Goal: Task Accomplishment & Management: Use online tool/utility

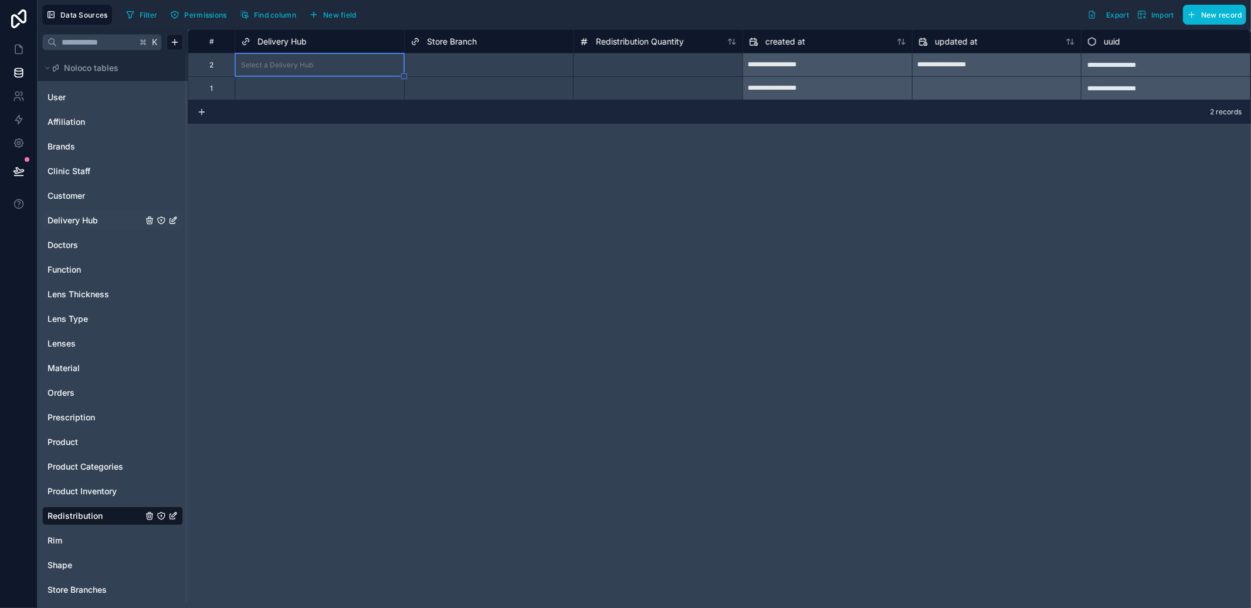
click at [76, 219] on span "Delivery Hub" at bounding box center [73, 221] width 50 height 12
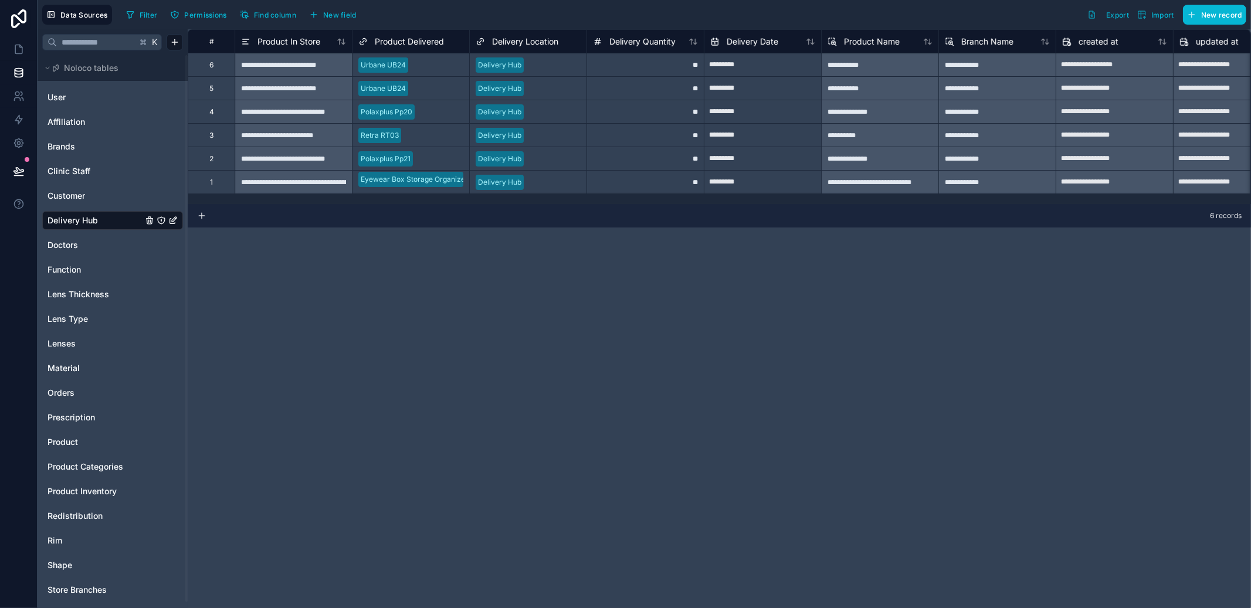
scroll to position [0, 391]
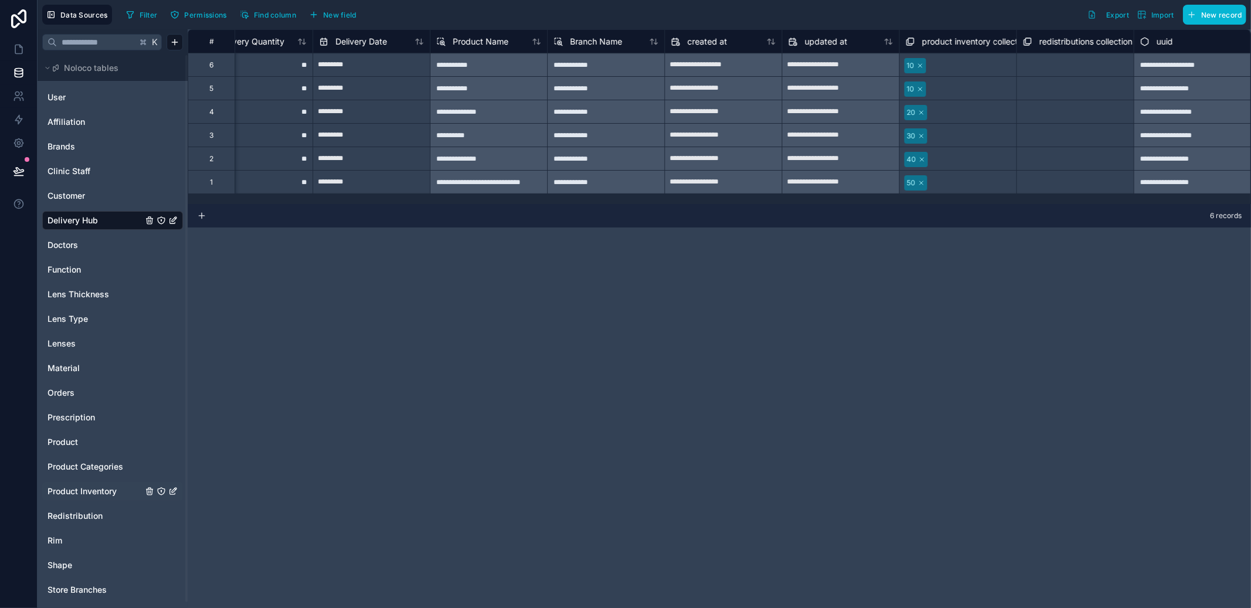
click at [76, 495] on span "Product Inventory" at bounding box center [82, 492] width 69 height 12
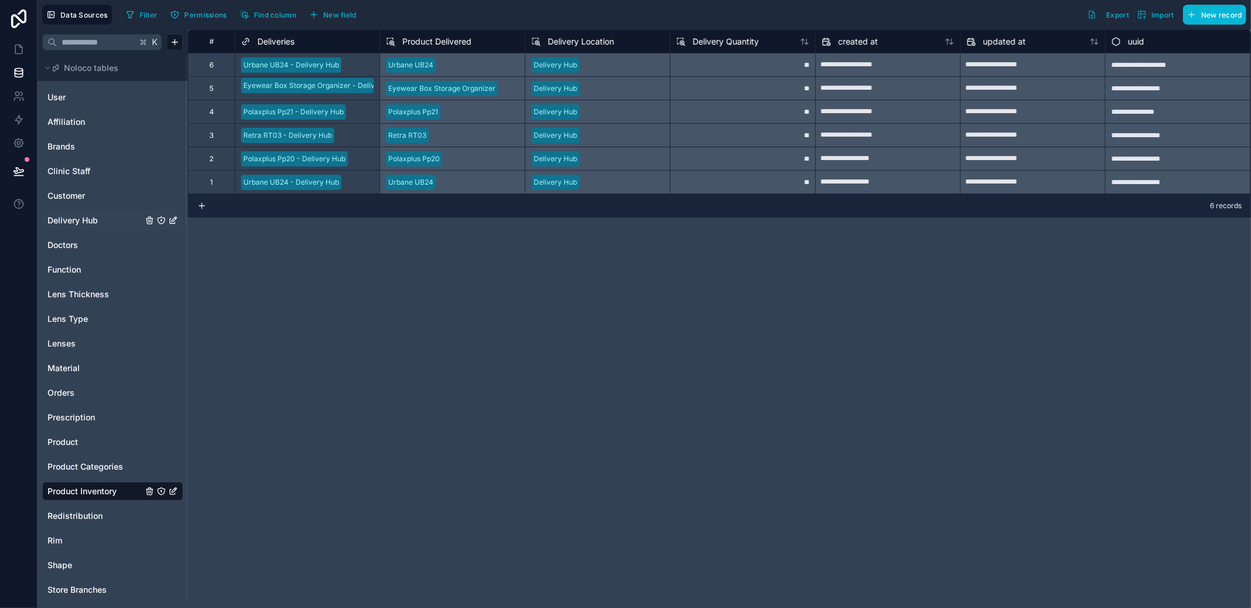
click at [89, 221] on span "Delivery Hub" at bounding box center [73, 221] width 50 height 12
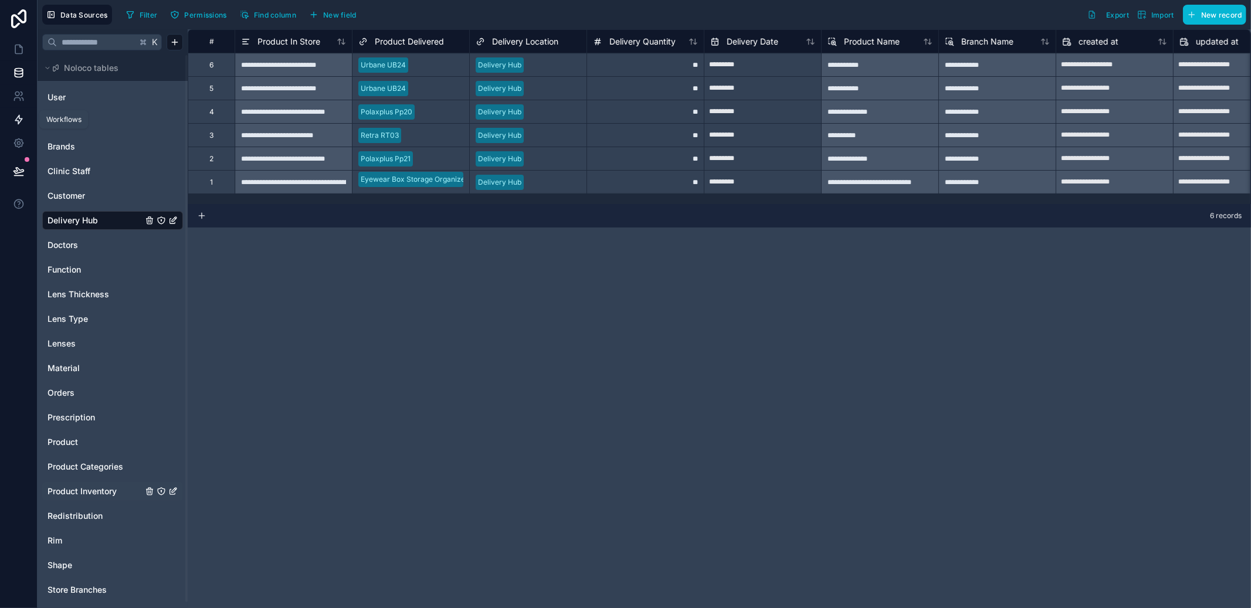
click at [15, 119] on icon at bounding box center [19, 120] width 12 height 12
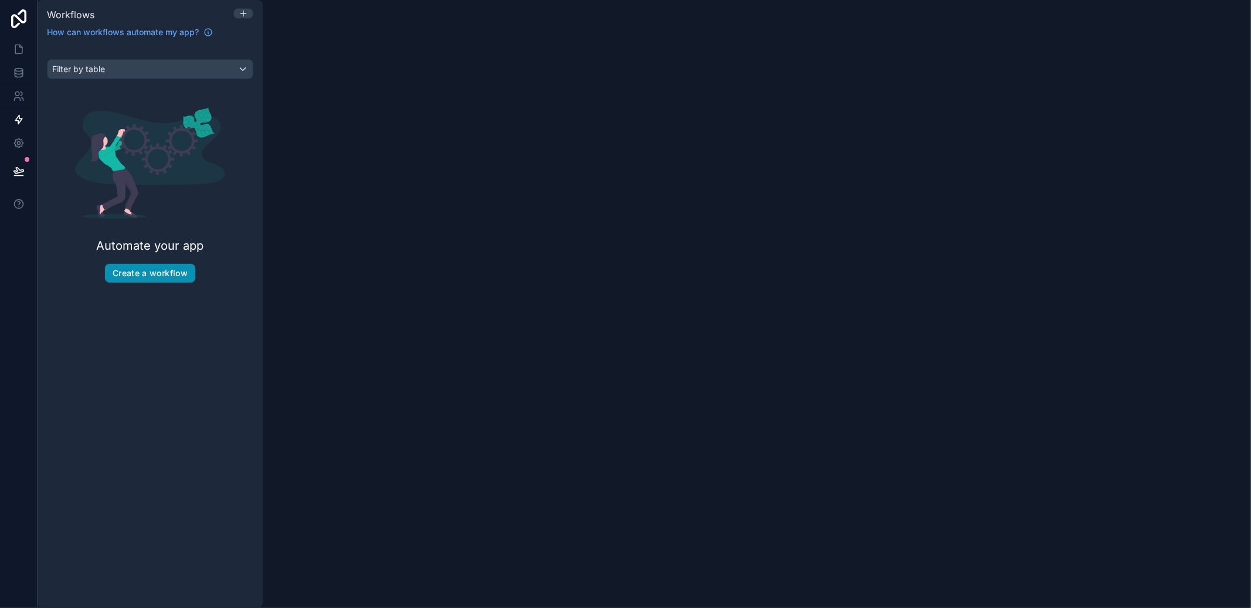
click at [167, 273] on button "Create a workflow" at bounding box center [150, 273] width 90 height 19
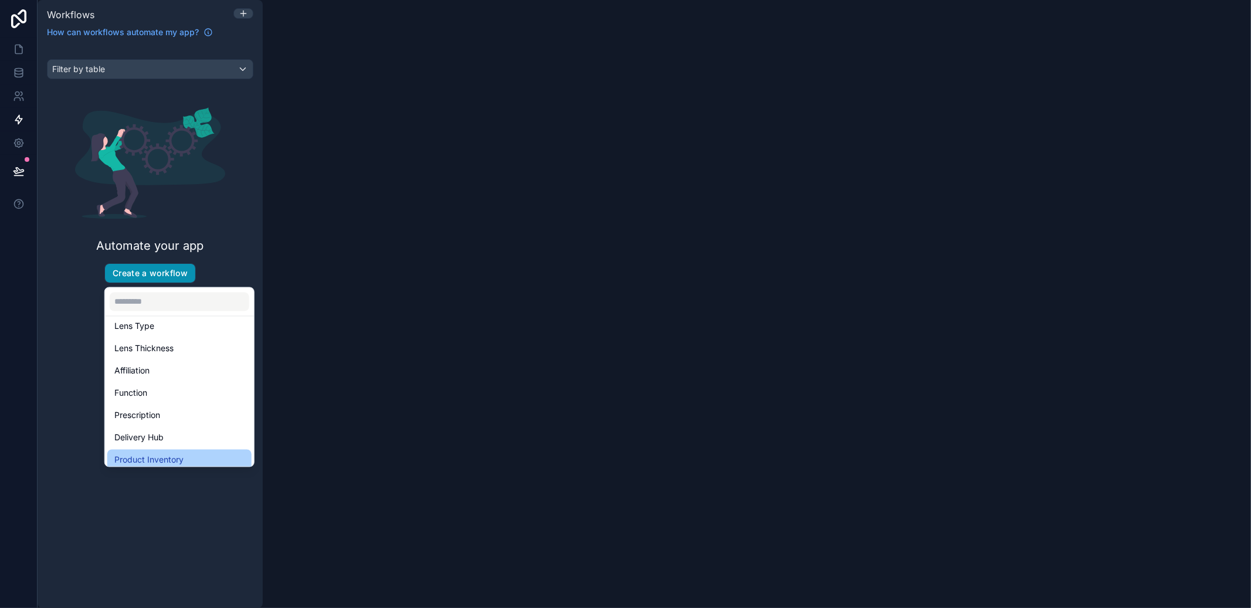
scroll to position [346, 0]
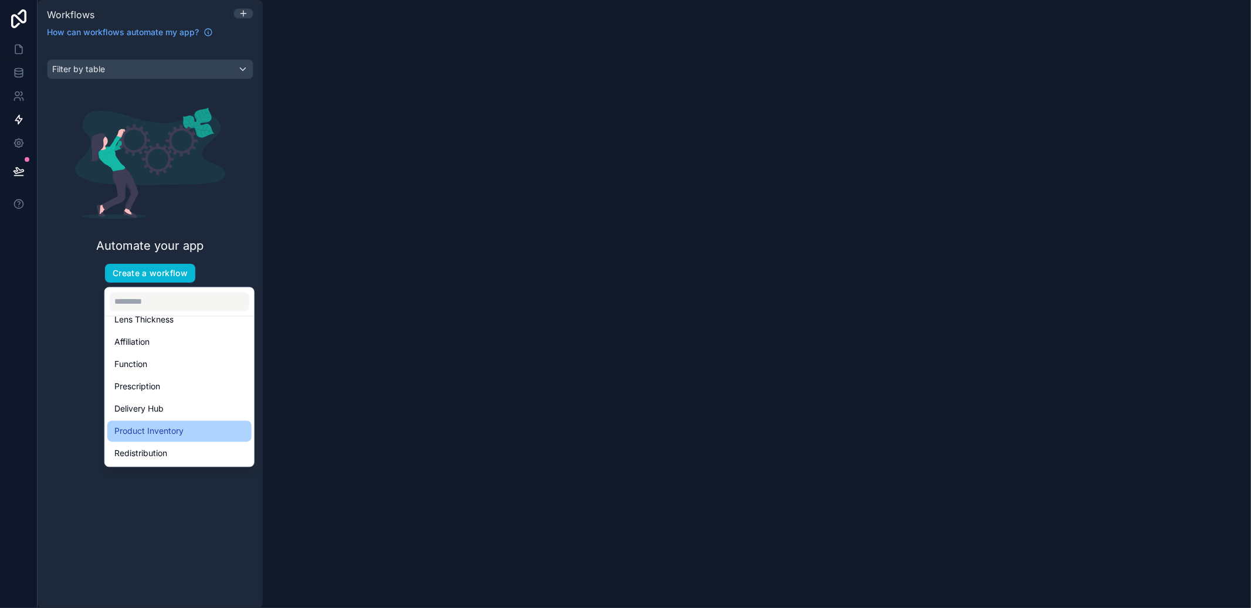
click at [170, 423] on div "Product Inventory" at bounding box center [179, 431] width 144 height 21
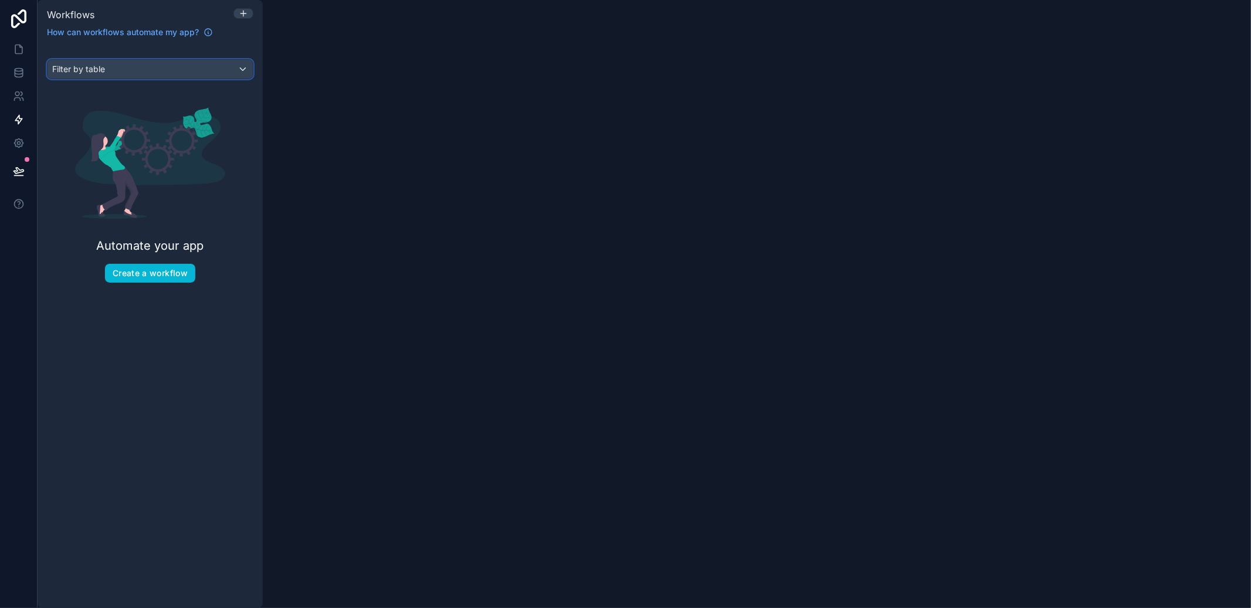
click at [210, 72] on div "Filter by table" at bounding box center [150, 69] width 205 height 19
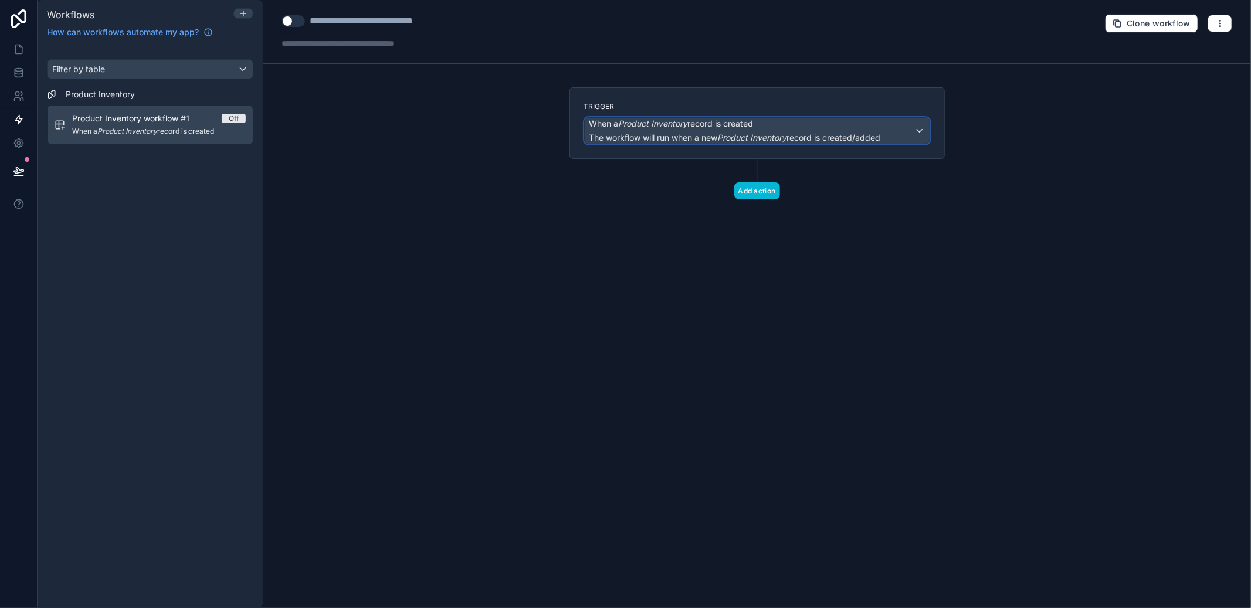
click at [874, 136] on span "The workflow will run when a new Product Inventory record is created/added" at bounding box center [736, 138] width 292 height 10
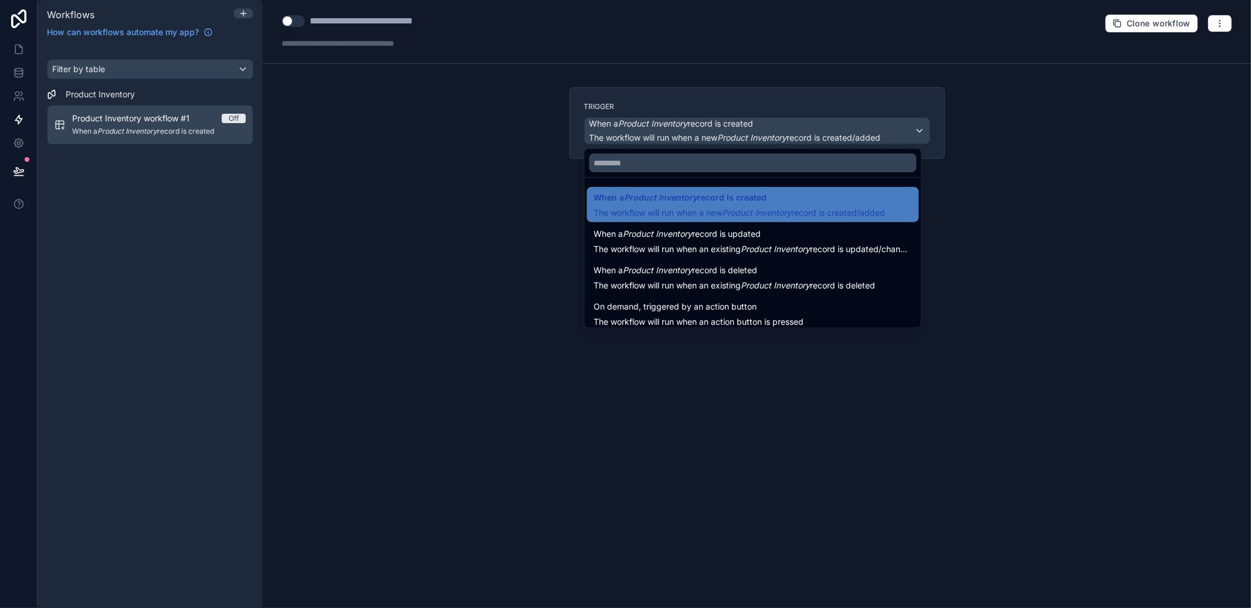
click at [874, 136] on div at bounding box center [625, 304] width 1251 height 608
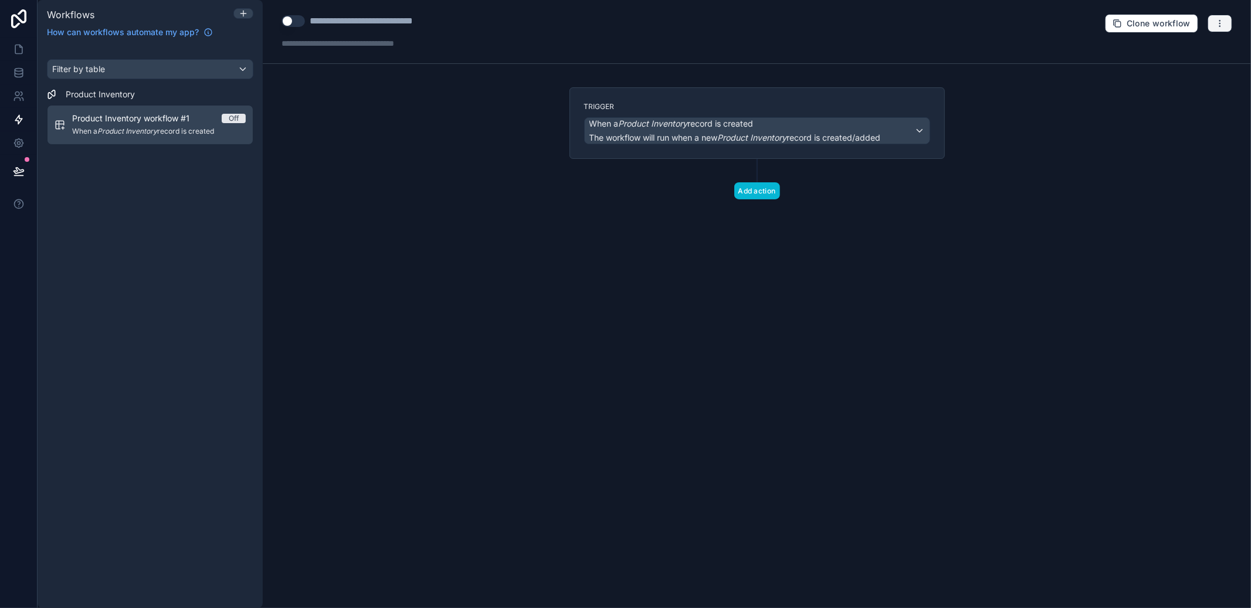
click at [1228, 31] on button "button" at bounding box center [1220, 24] width 25 height 18
click at [1190, 81] on button "Delete workflow" at bounding box center [1180, 88] width 84 height 19
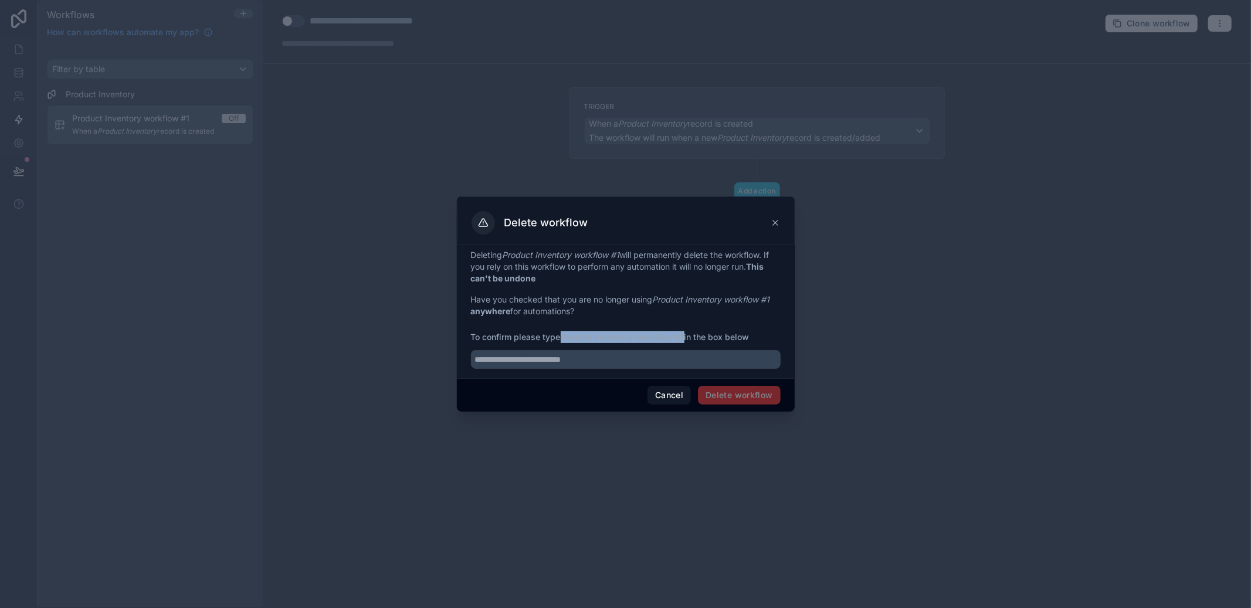
drag, startPoint x: 564, startPoint y: 336, endPoint x: 685, endPoint y: 333, distance: 120.9
click at [685, 333] on span "To confirm please type Product Inventory workflow #1 in the box below" at bounding box center [626, 337] width 310 height 12
copy strong "Product Inventory workflow #1"
click at [630, 366] on input "text" at bounding box center [626, 359] width 310 height 19
paste input "**********"
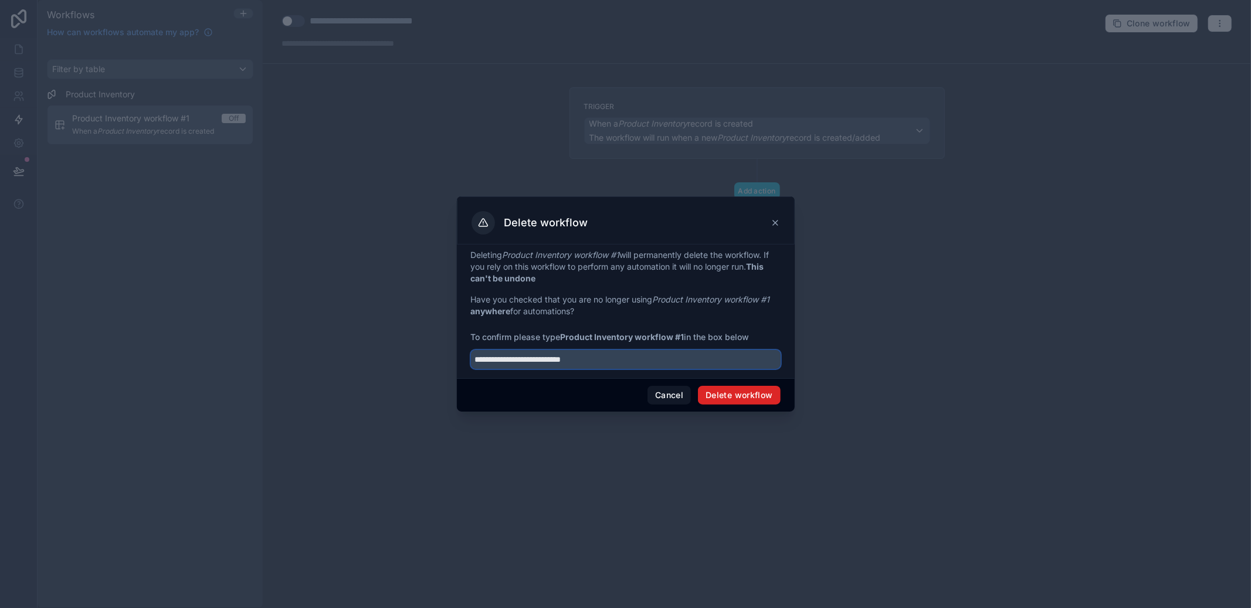
type input "**********"
click at [725, 390] on button "Delete workflow" at bounding box center [739, 395] width 82 height 19
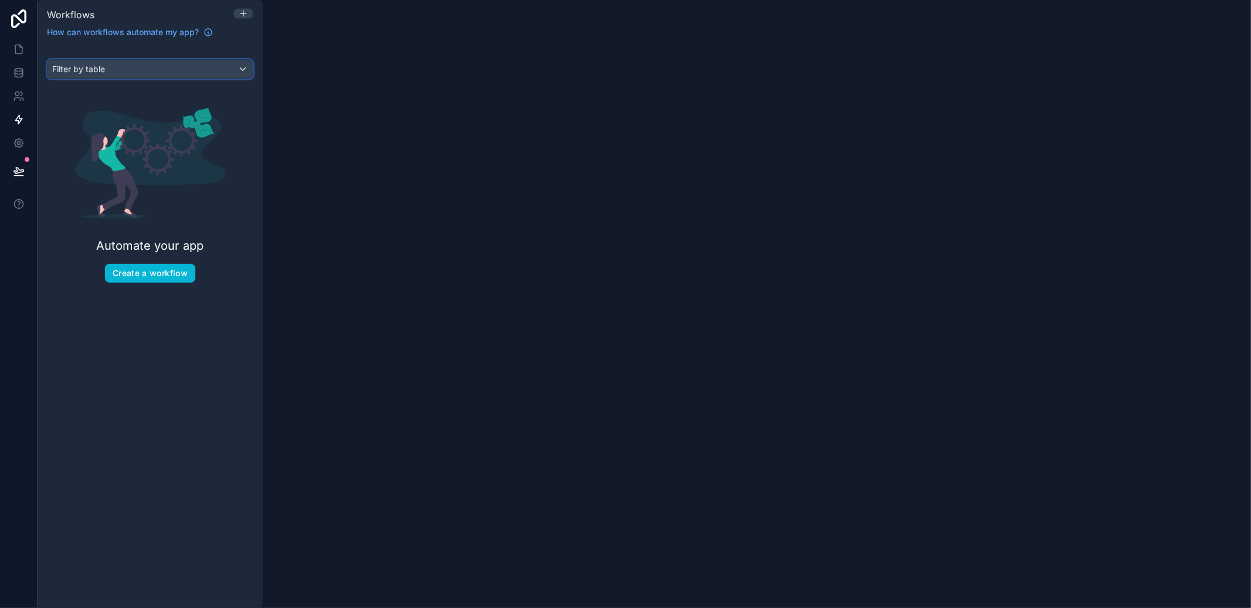
click at [173, 75] on div "Filter by table" at bounding box center [150, 69] width 205 height 19
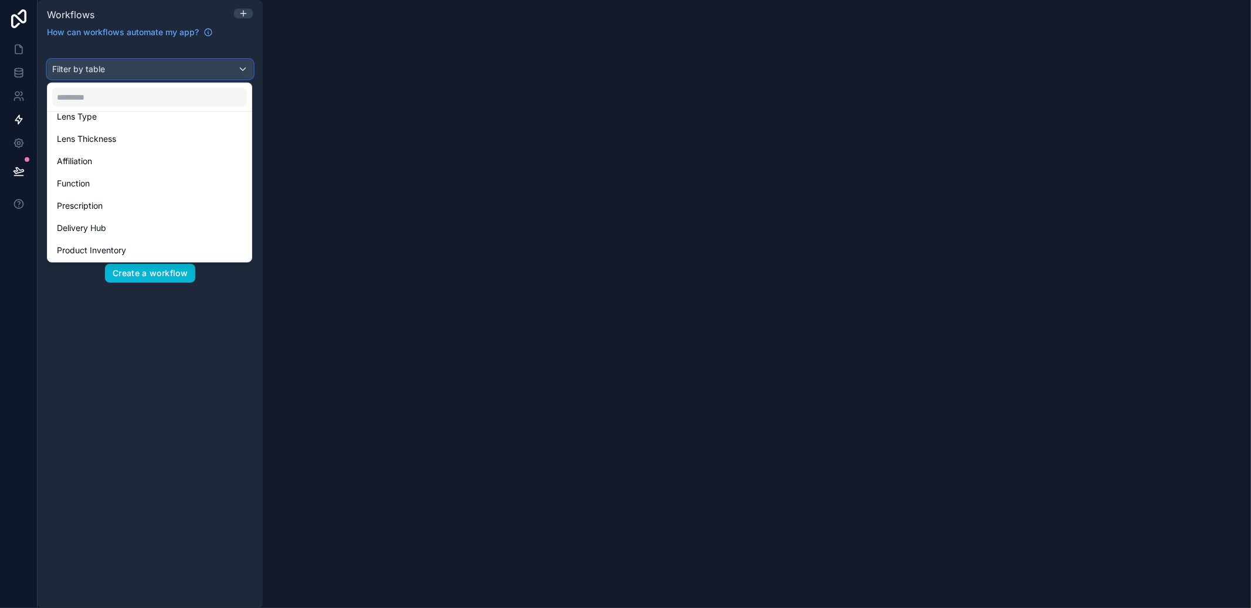
scroll to position [346, 0]
click at [89, 101] on input "text" at bounding box center [149, 97] width 195 height 19
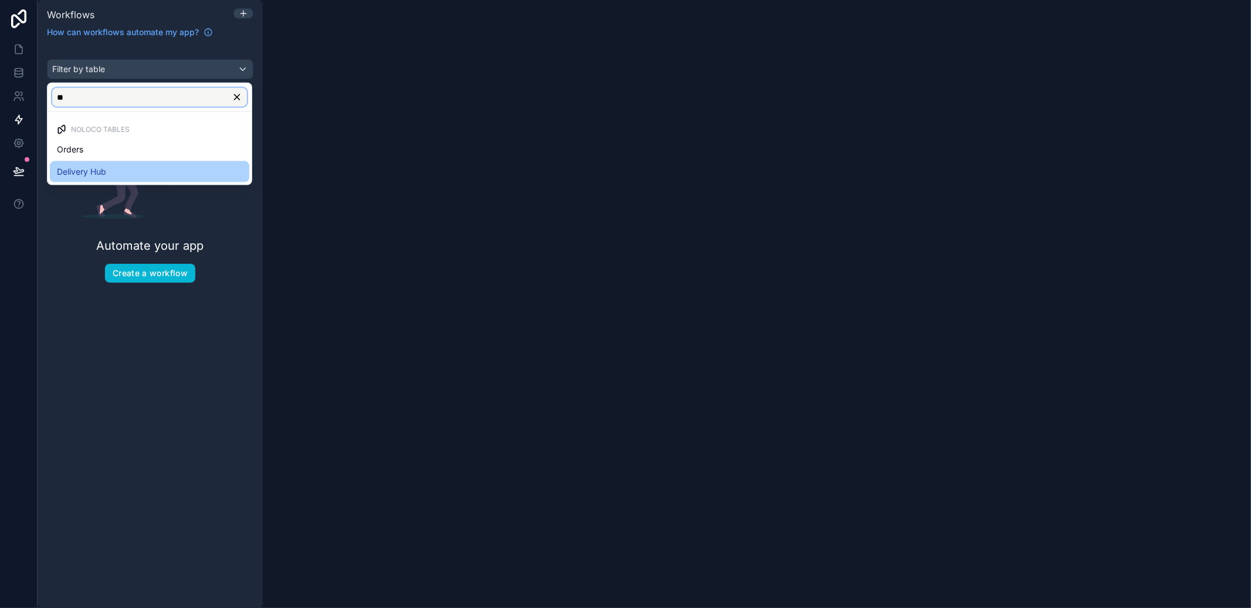
type input "**"
click at [81, 164] on div "Delivery Hub" at bounding box center [149, 171] width 199 height 21
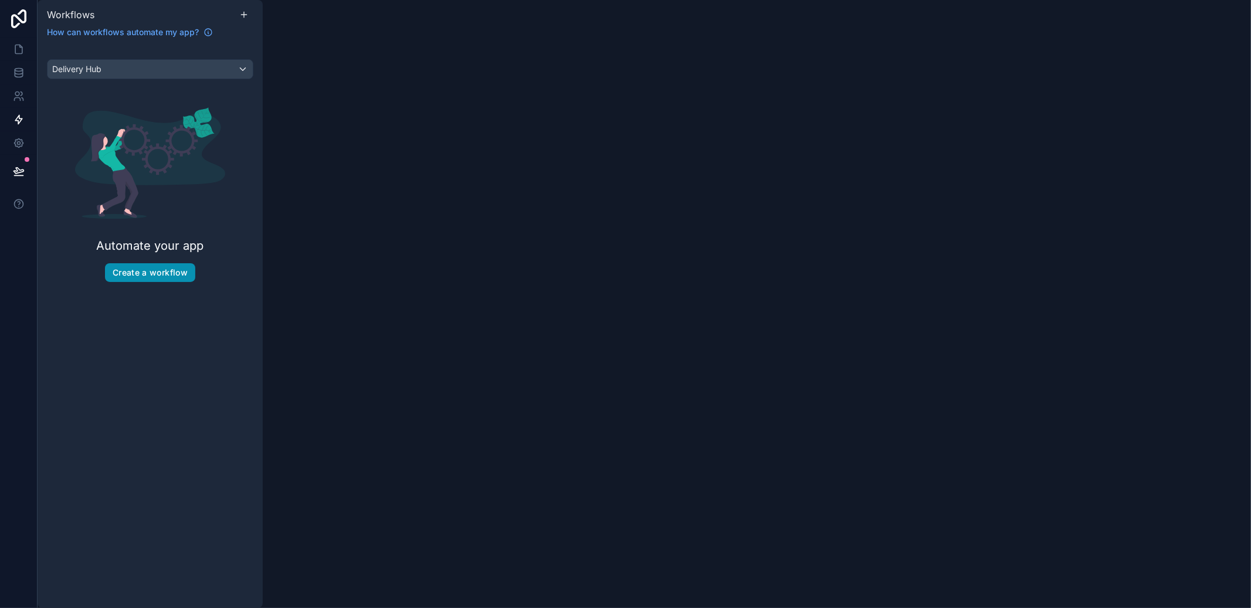
click at [165, 275] on button "Create a workflow" at bounding box center [150, 272] width 90 height 19
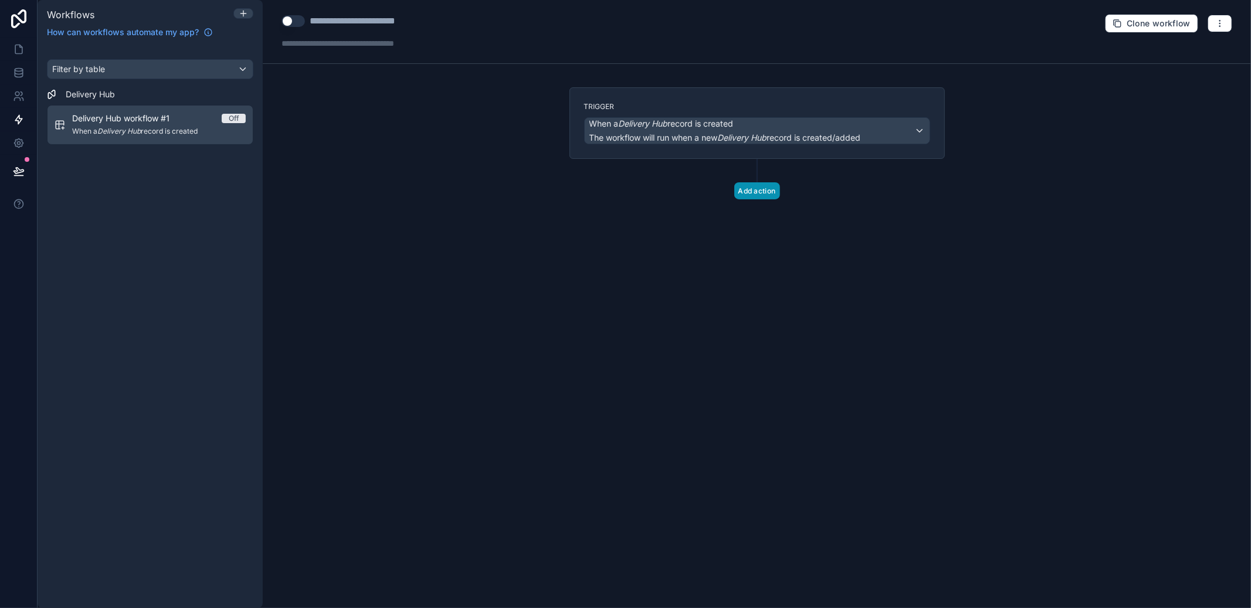
click at [765, 197] on button "Add action" at bounding box center [758, 190] width 46 height 17
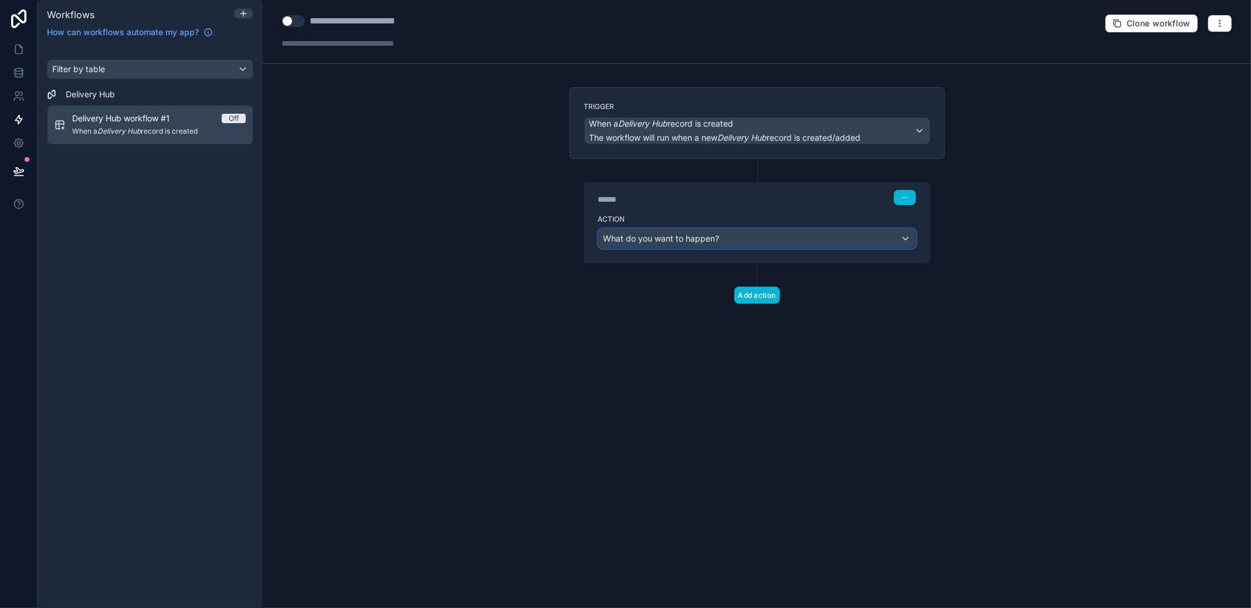
click at [749, 238] on div "What do you want to happen?" at bounding box center [757, 238] width 317 height 19
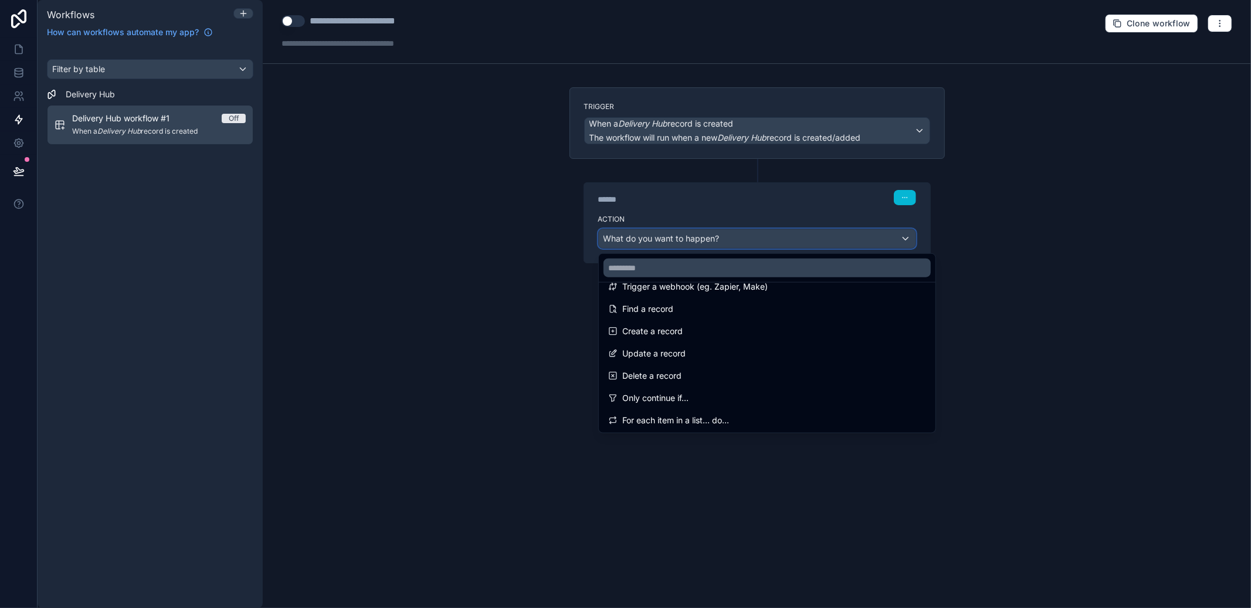
scroll to position [55, 0]
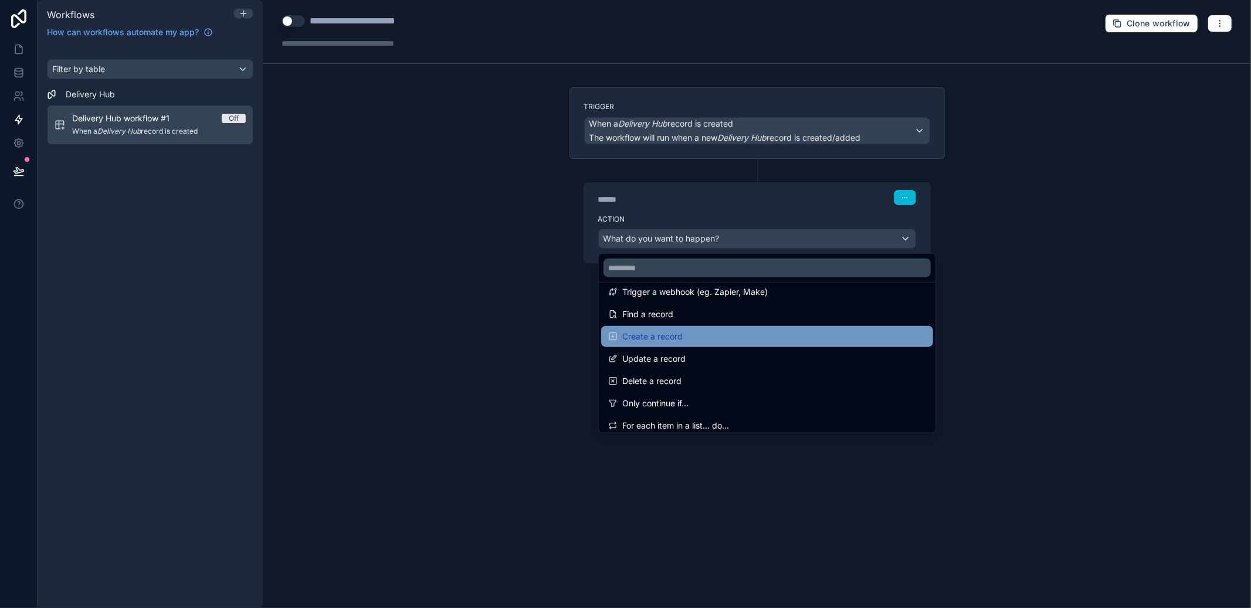
click at [718, 345] on div "Create a record" at bounding box center [767, 336] width 332 height 21
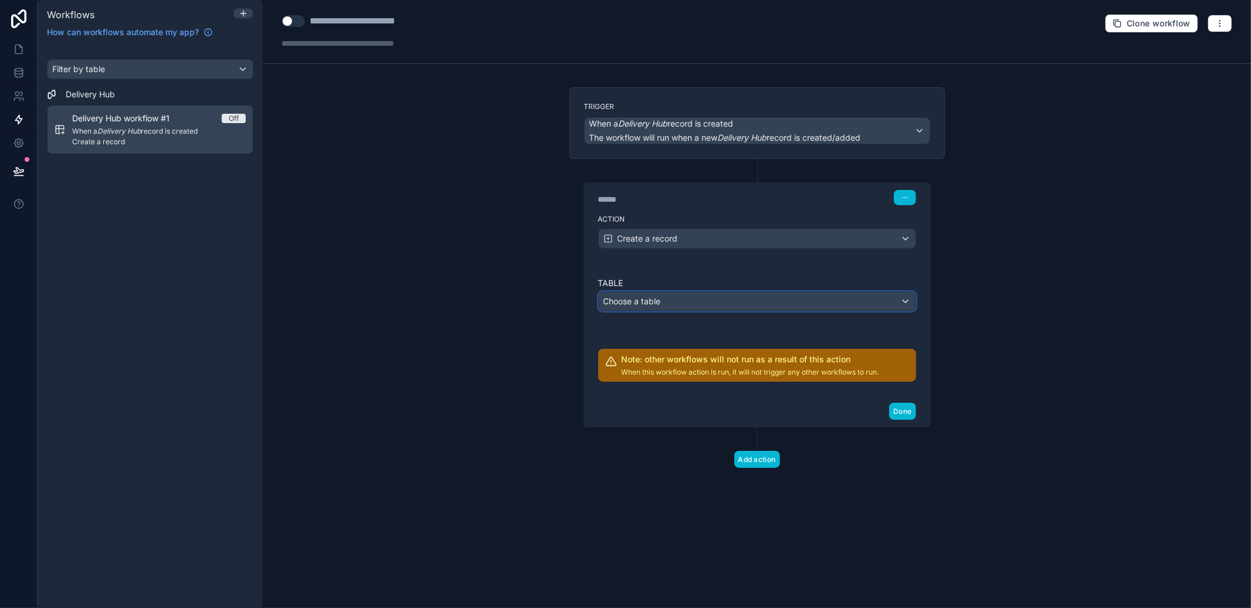
click at [715, 301] on div "Choose a table" at bounding box center [757, 301] width 317 height 19
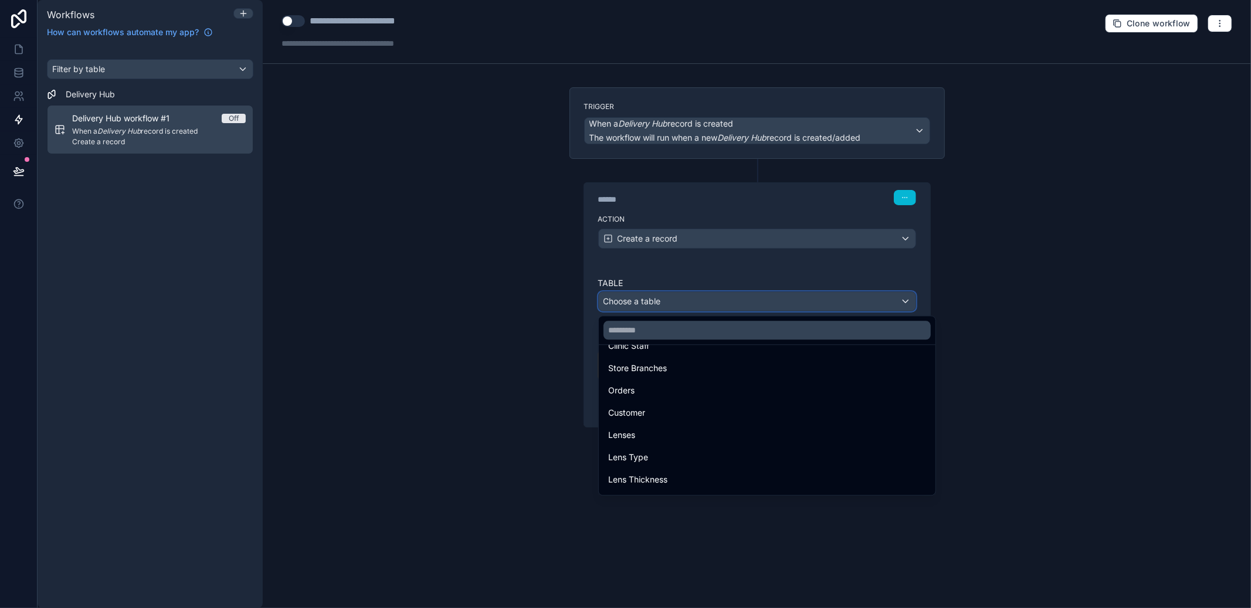
scroll to position [346, 0]
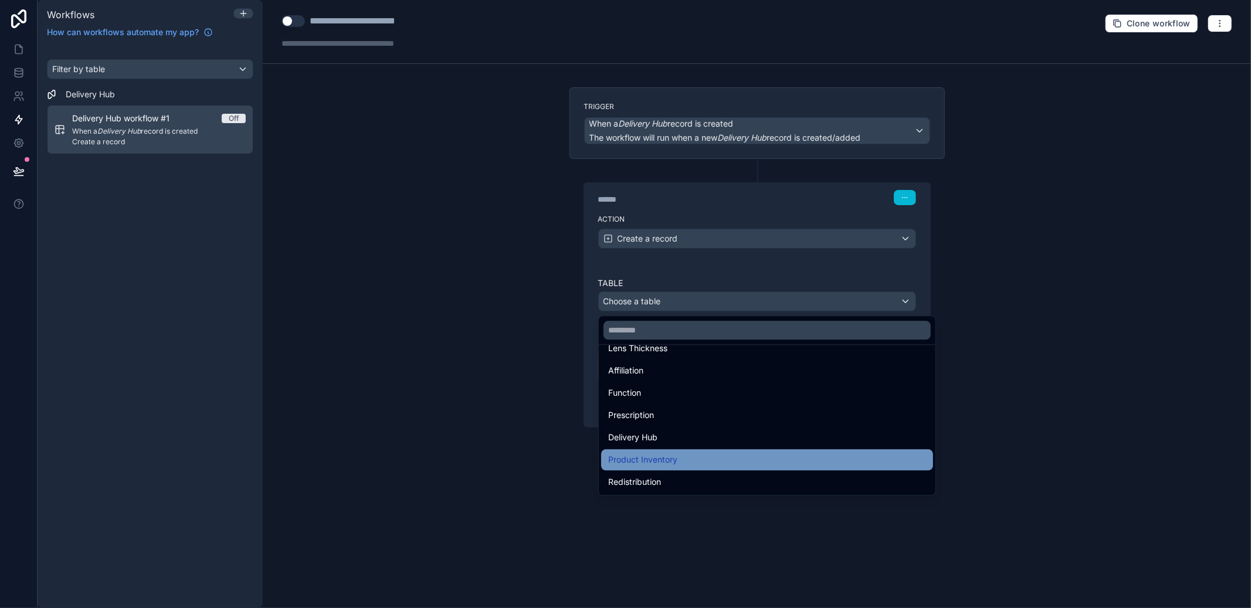
click at [708, 457] on div "Product Inventory" at bounding box center [767, 460] width 318 height 14
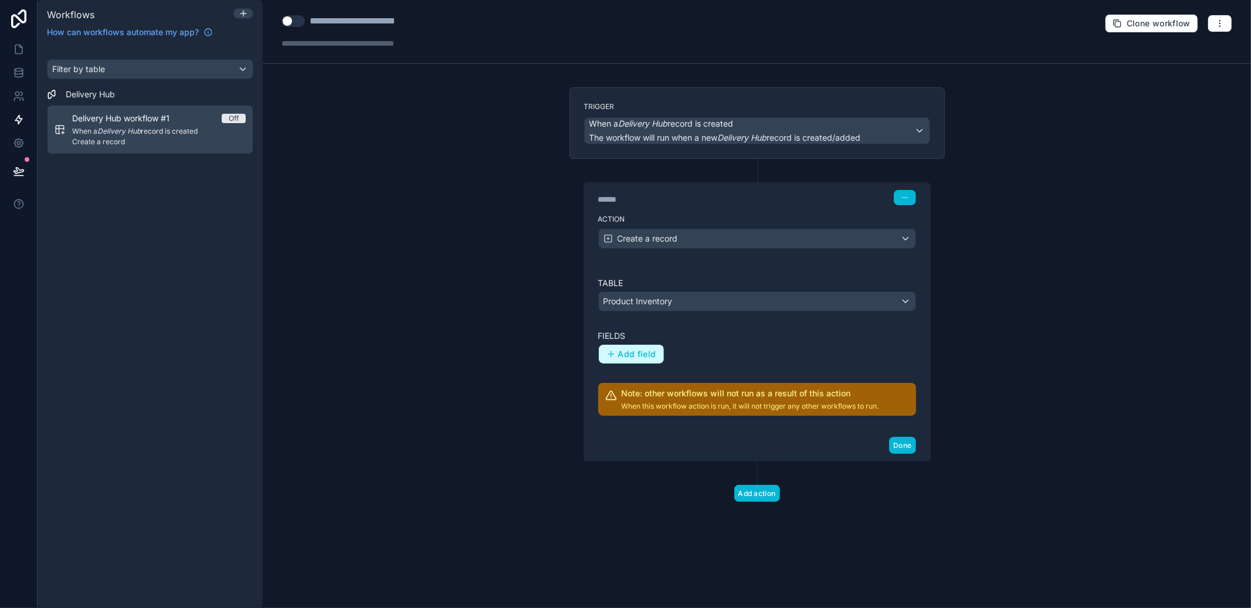
click at [655, 361] on button "Add field" at bounding box center [631, 354] width 65 height 19
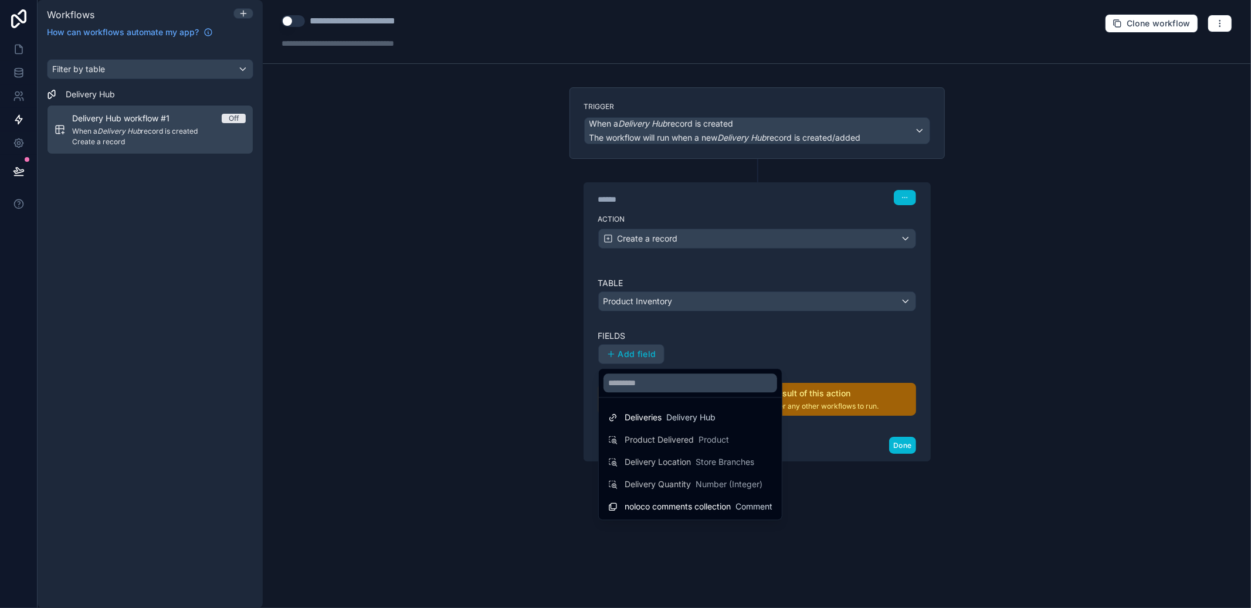
click at [838, 345] on div at bounding box center [625, 304] width 1251 height 608
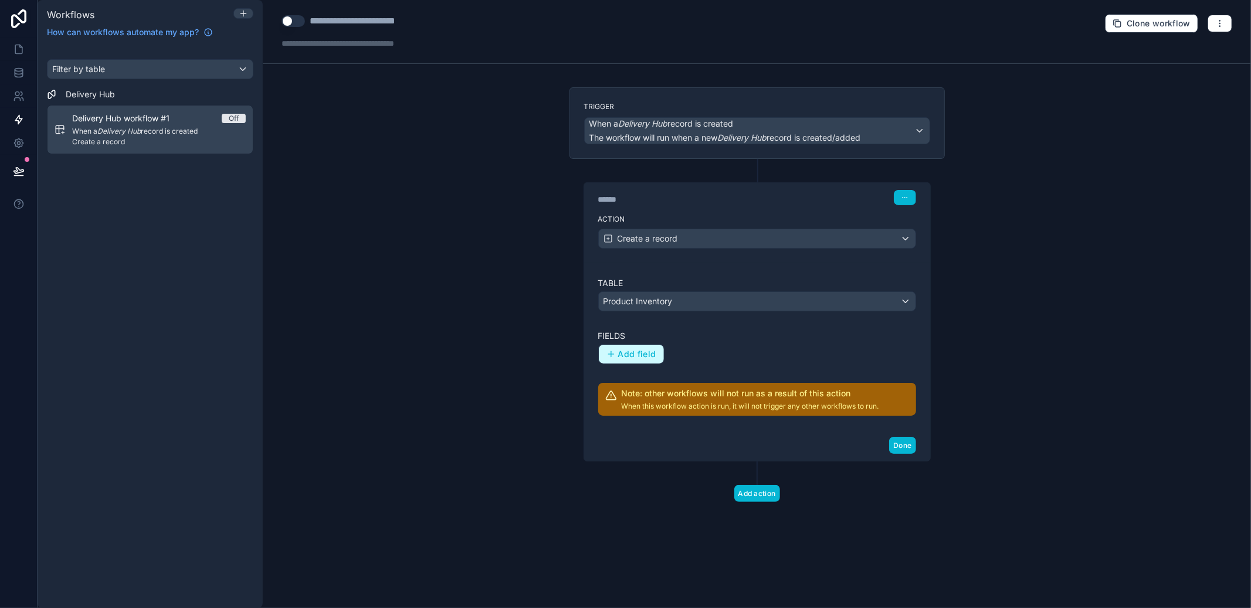
click at [638, 359] on span "Add field" at bounding box center [637, 354] width 38 height 11
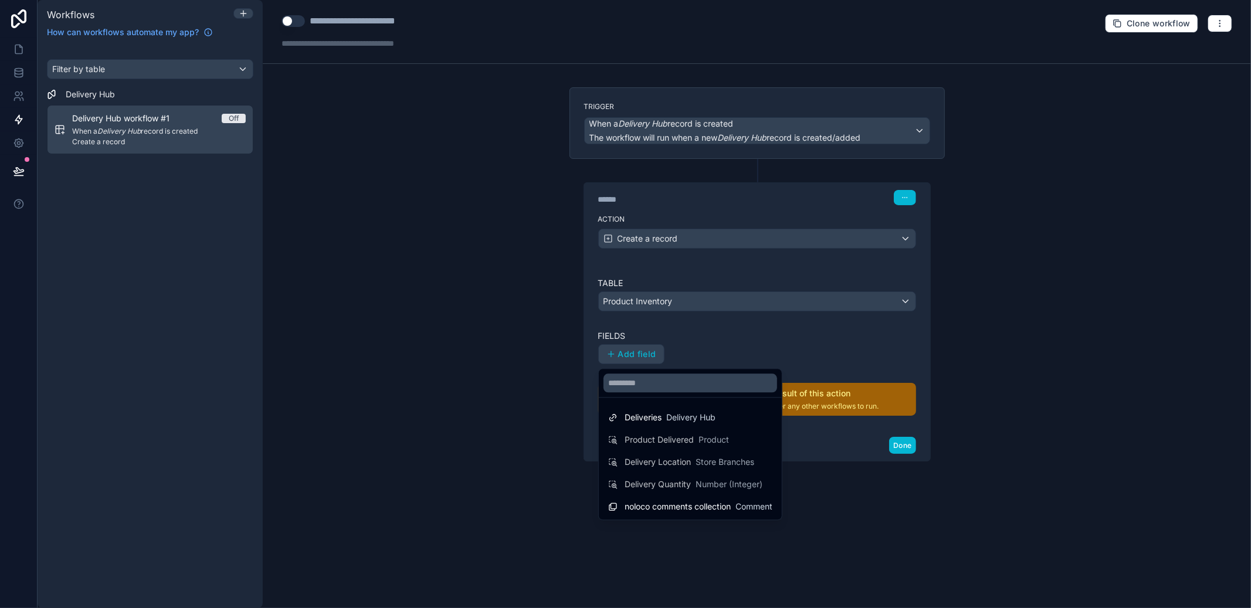
click at [730, 329] on div at bounding box center [625, 304] width 1251 height 608
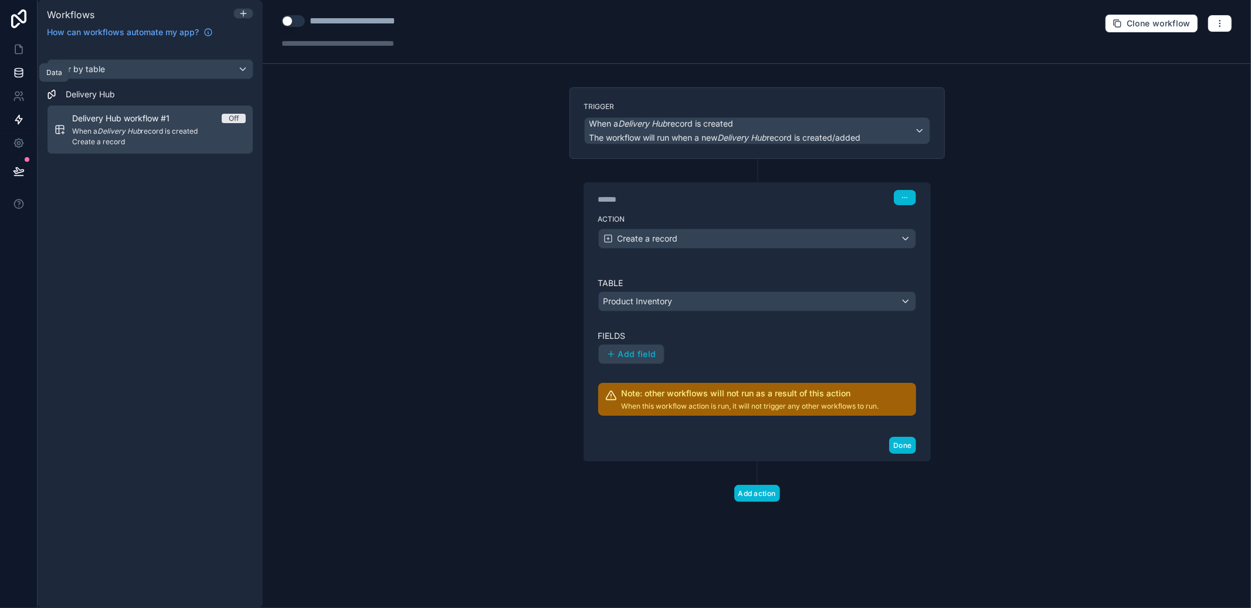
click at [24, 73] on link at bounding box center [18, 72] width 37 height 23
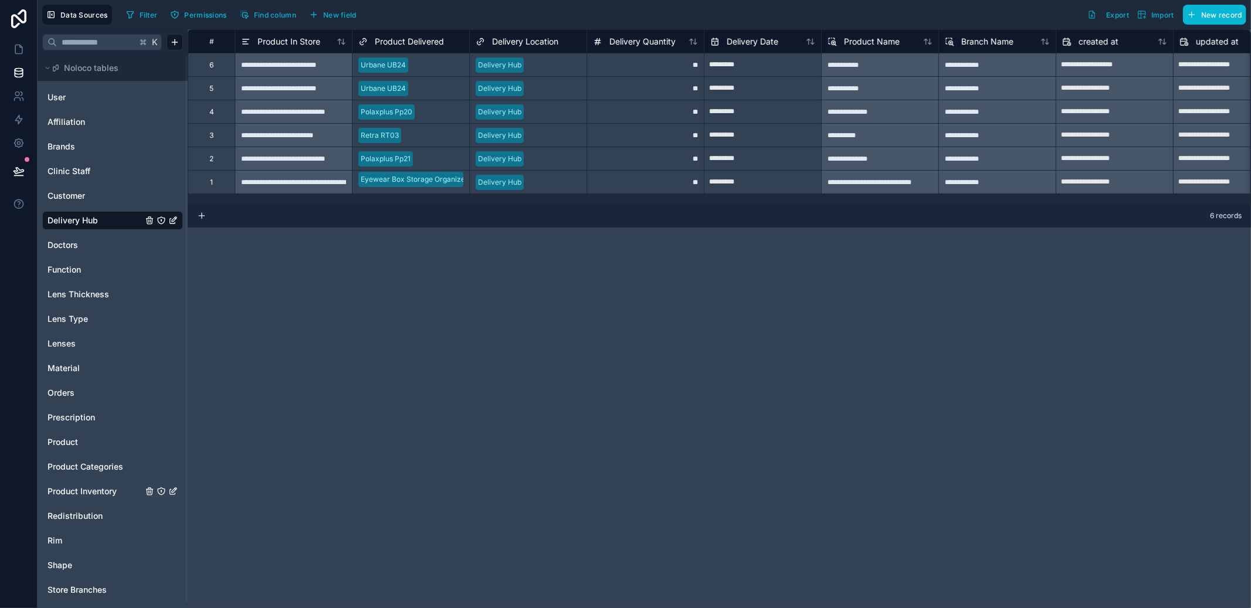
click at [93, 493] on span "Product Inventory" at bounding box center [82, 492] width 69 height 12
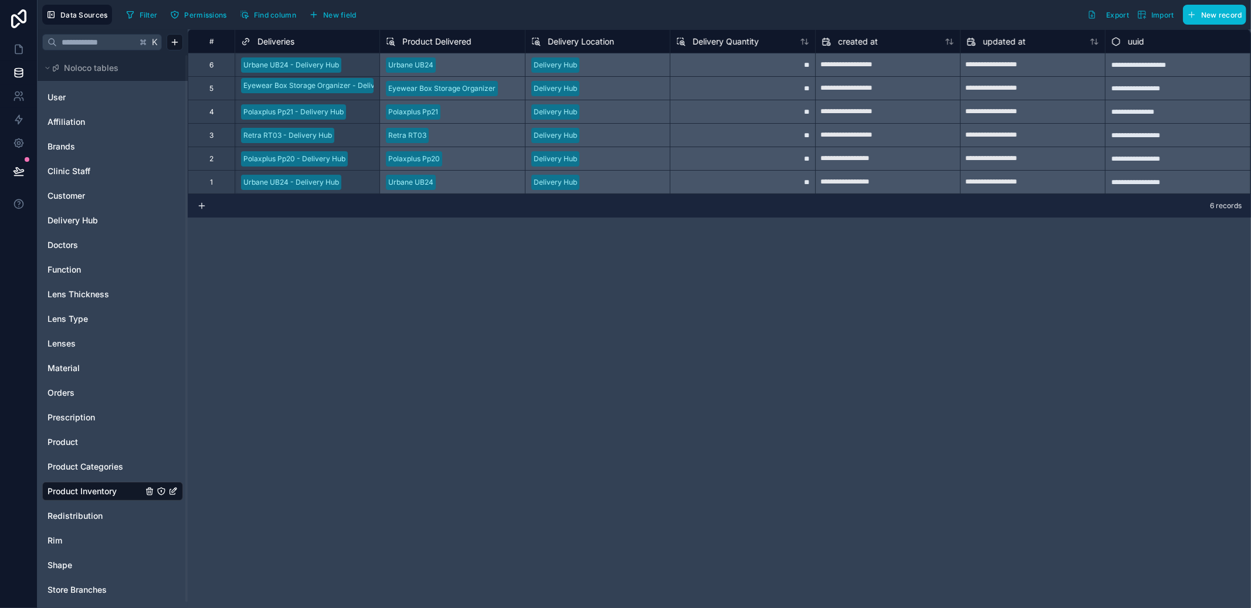
click at [449, 42] on span "Product Delivered" at bounding box center [436, 42] width 69 height 12
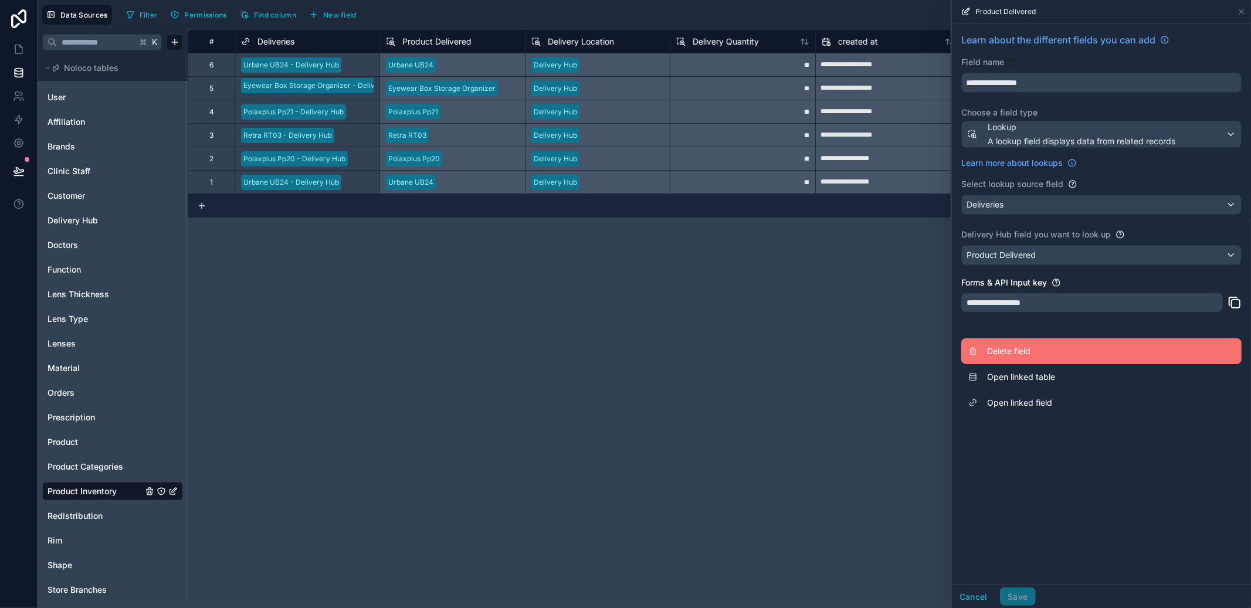
click at [1020, 354] on span "Delete field" at bounding box center [1071, 352] width 169 height 12
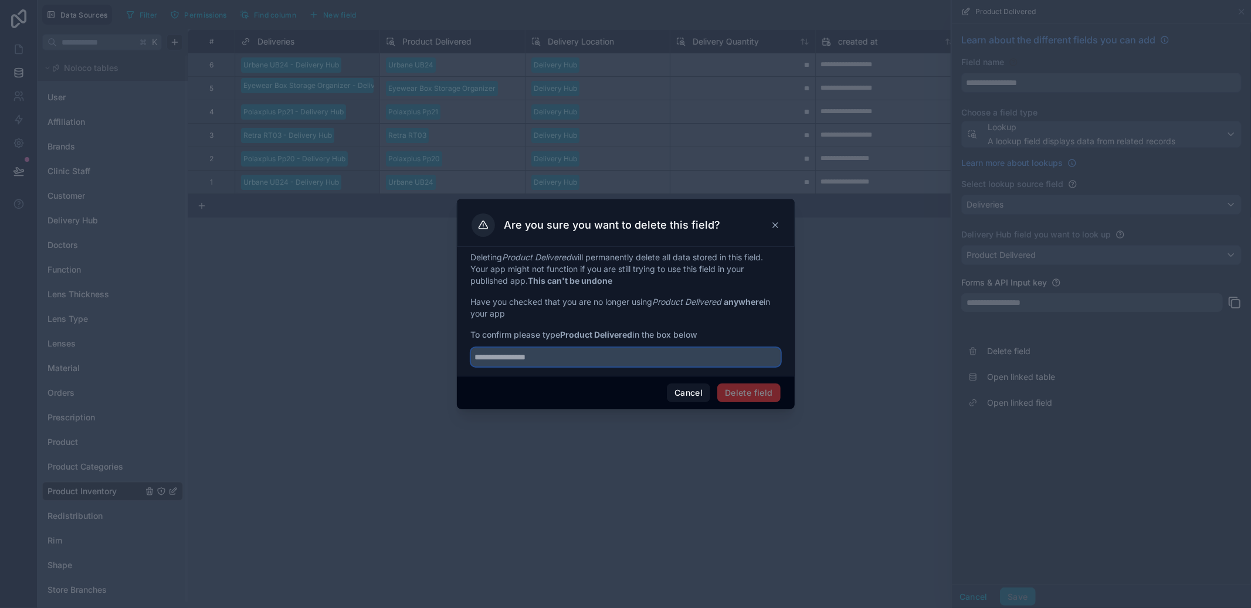
click at [623, 362] on input "text" at bounding box center [626, 357] width 310 height 19
type input "*"
drag, startPoint x: 566, startPoint y: 334, endPoint x: 635, endPoint y: 337, distance: 69.3
click at [635, 337] on span "To confirm please type Product Delivered in the box below" at bounding box center [626, 335] width 310 height 12
copy strong "Product Delivered"
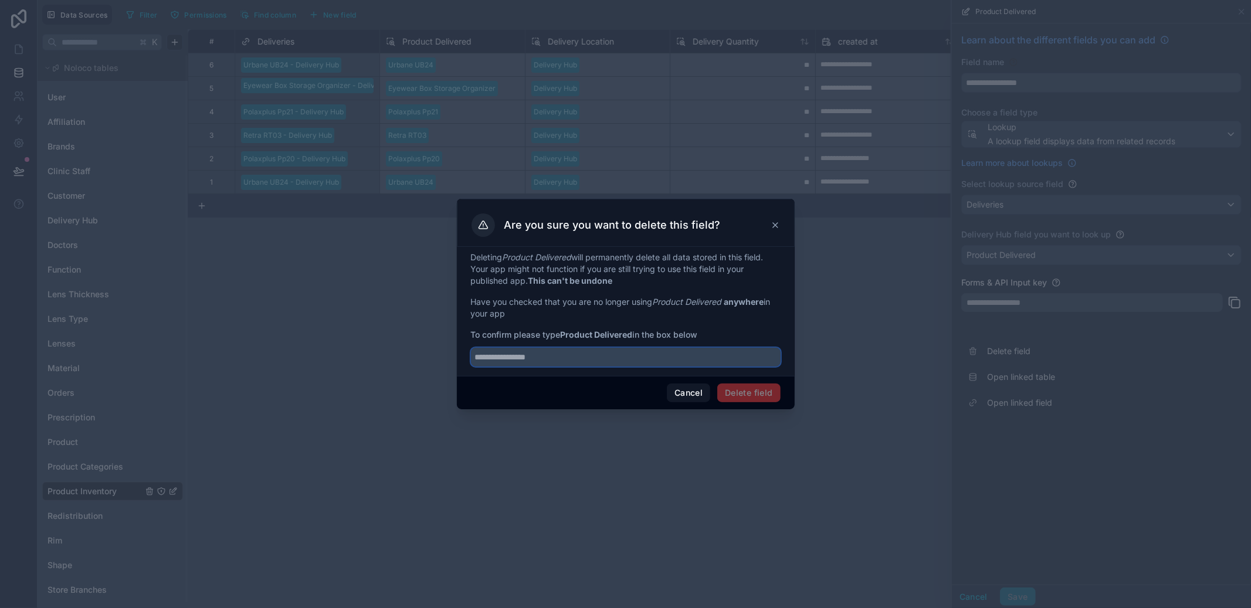
click at [621, 360] on input "text" at bounding box center [626, 357] width 310 height 19
paste input "**********"
type input "**********"
click at [738, 393] on button "Delete field" at bounding box center [749, 393] width 63 height 19
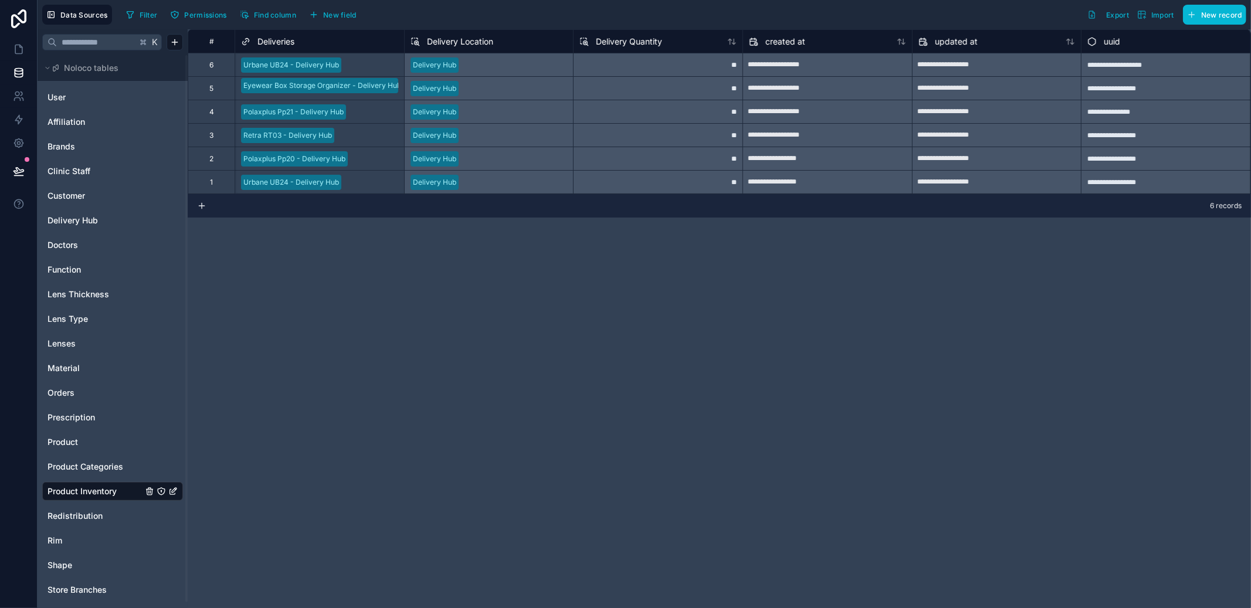
click at [465, 42] on span "Delivery Location" at bounding box center [460, 42] width 66 height 12
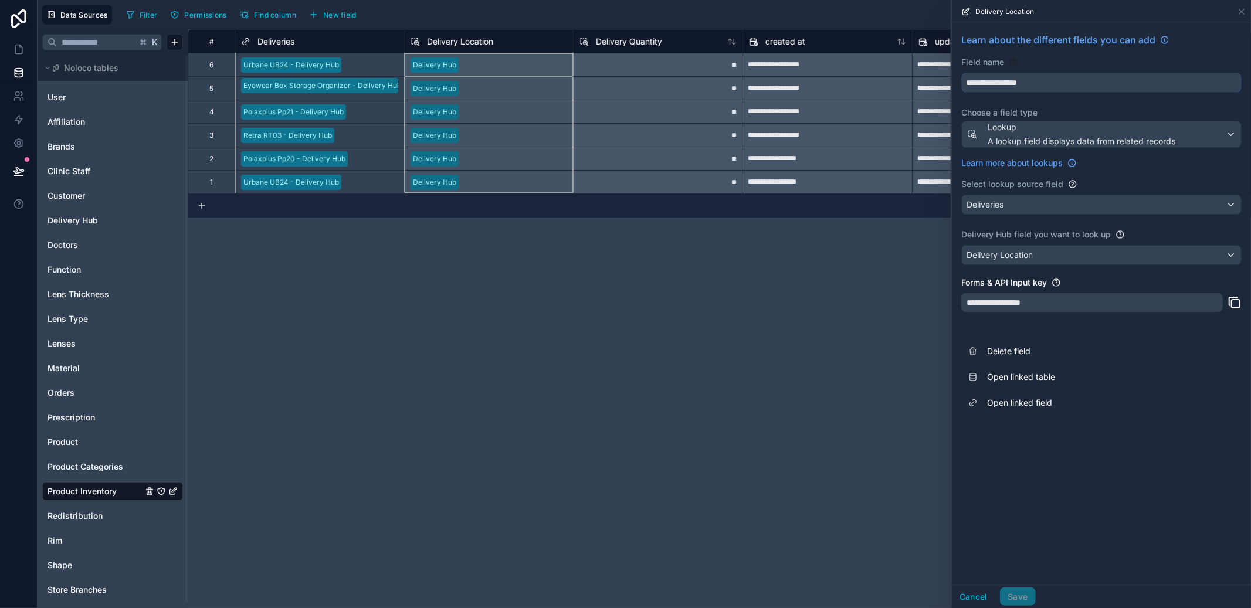
click at [1040, 87] on input "**********" at bounding box center [1101, 82] width 279 height 19
drag, startPoint x: 1034, startPoint y: 88, endPoint x: 872, endPoint y: 111, distance: 163.5
click at [872, 111] on div "**********" at bounding box center [645, 304] width 1214 height 608
click at [992, 78] on input "**********" at bounding box center [1101, 82] width 279 height 19
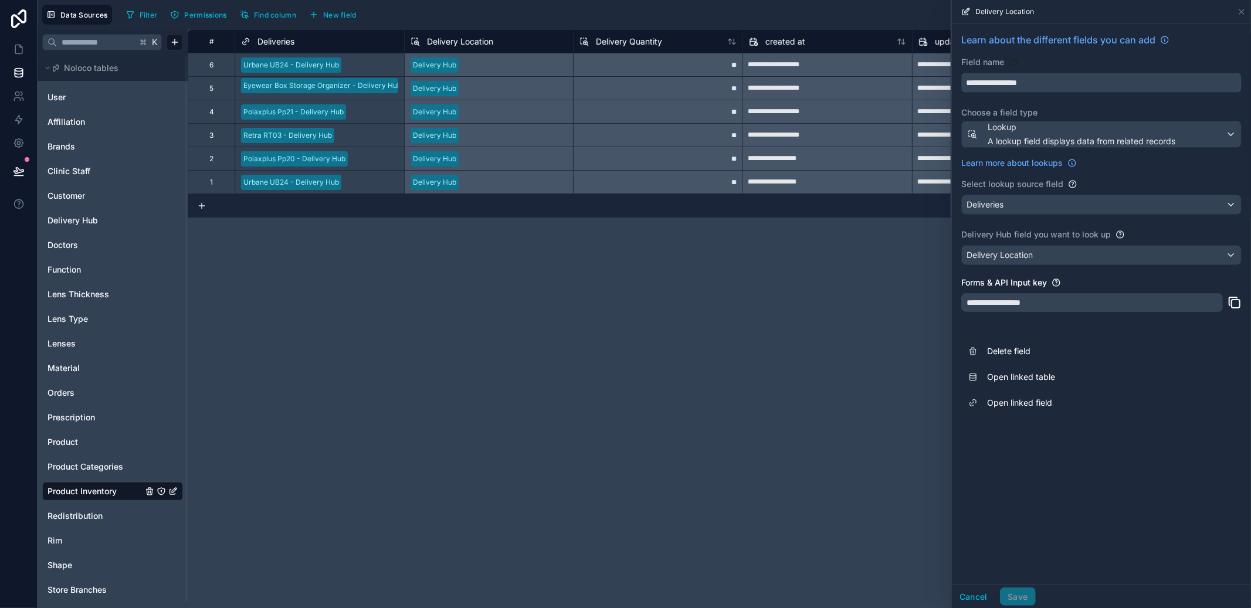
click at [992, 78] on input "**********" at bounding box center [1101, 82] width 279 height 19
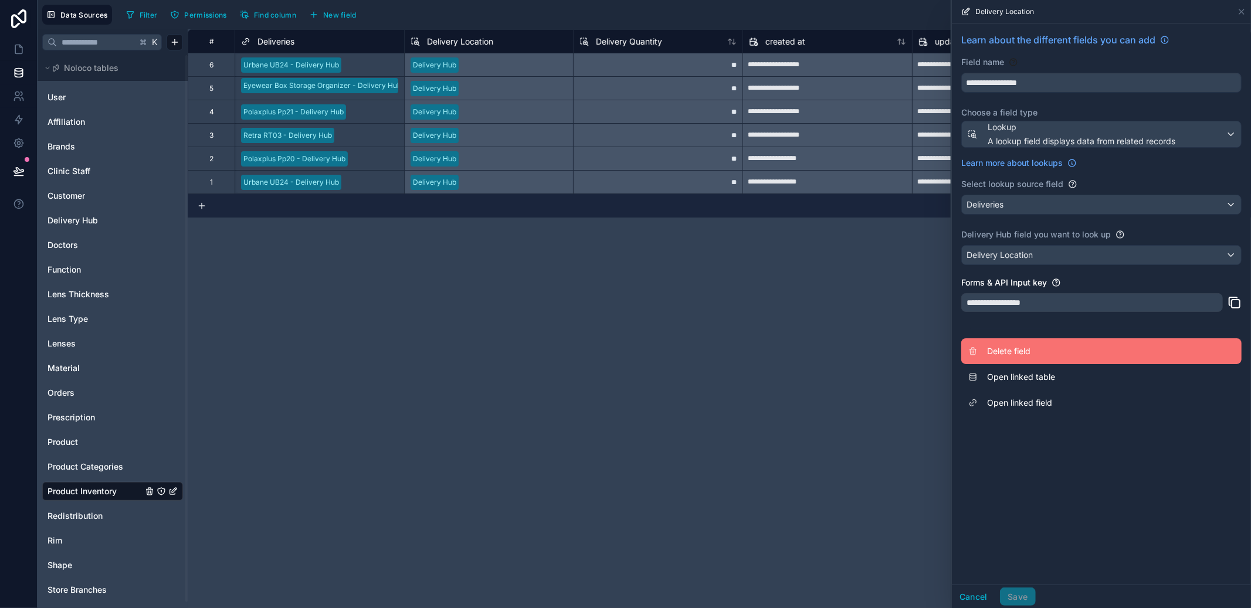
click at [1020, 356] on span "Delete field" at bounding box center [1071, 352] width 169 height 12
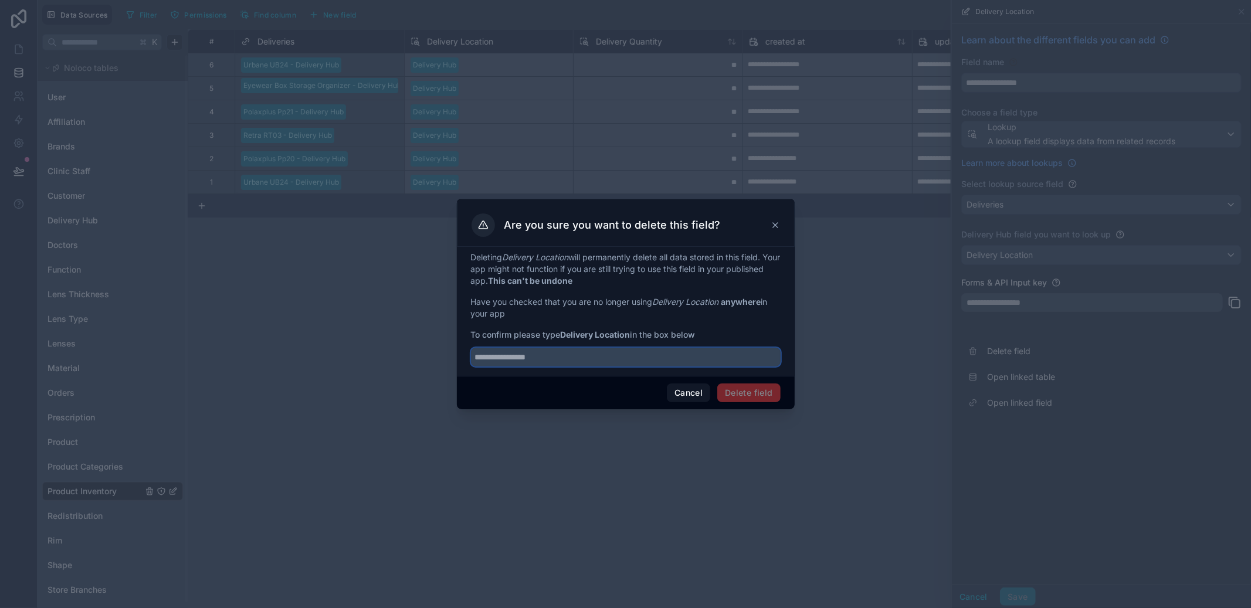
click at [603, 359] on input "text" at bounding box center [626, 357] width 310 height 19
paste input "**********"
type input "**********"
click at [733, 389] on button "Delete field" at bounding box center [749, 393] width 63 height 19
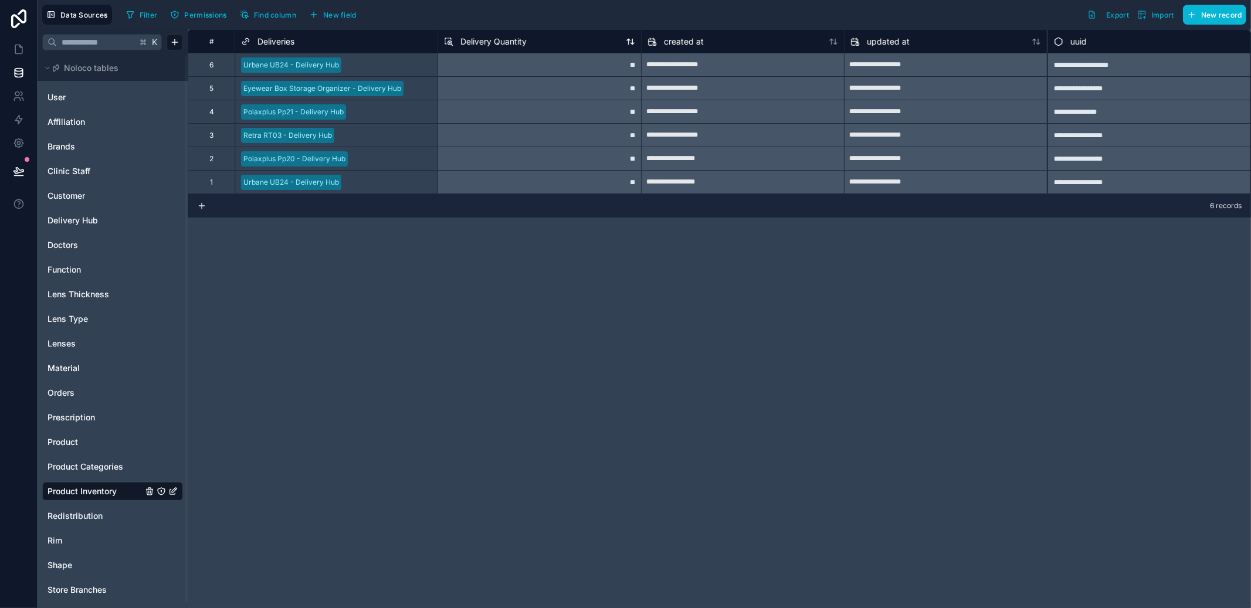
click at [485, 45] on span "Delivery Quantity" at bounding box center [494, 42] width 66 height 12
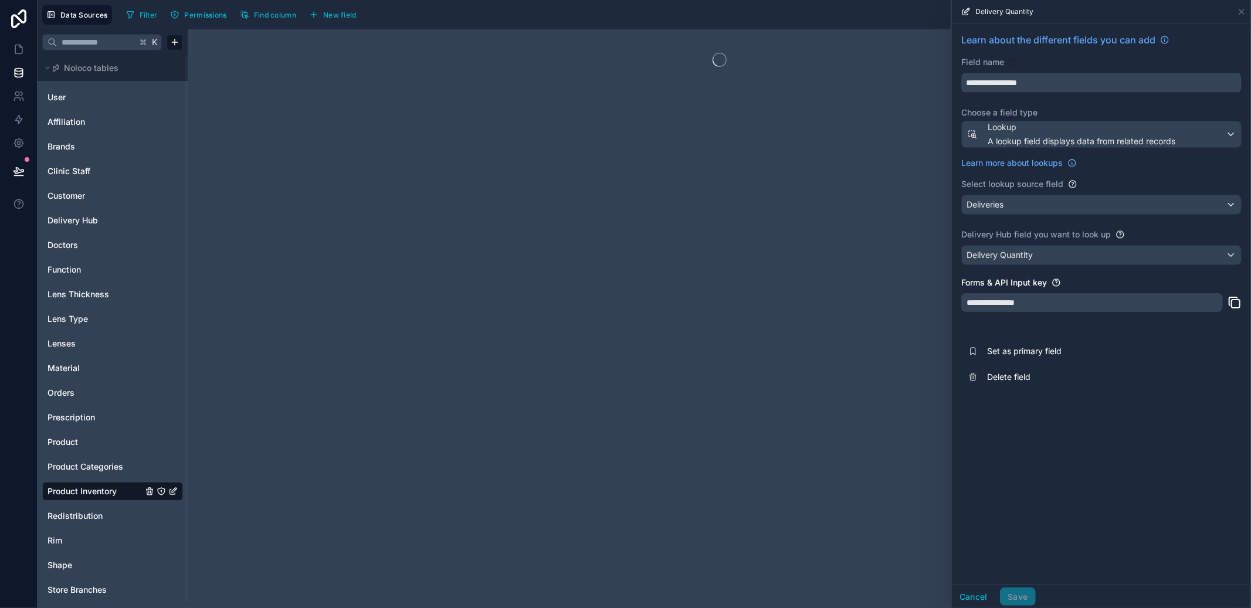
click at [1031, 84] on input "**********" at bounding box center [1101, 82] width 279 height 19
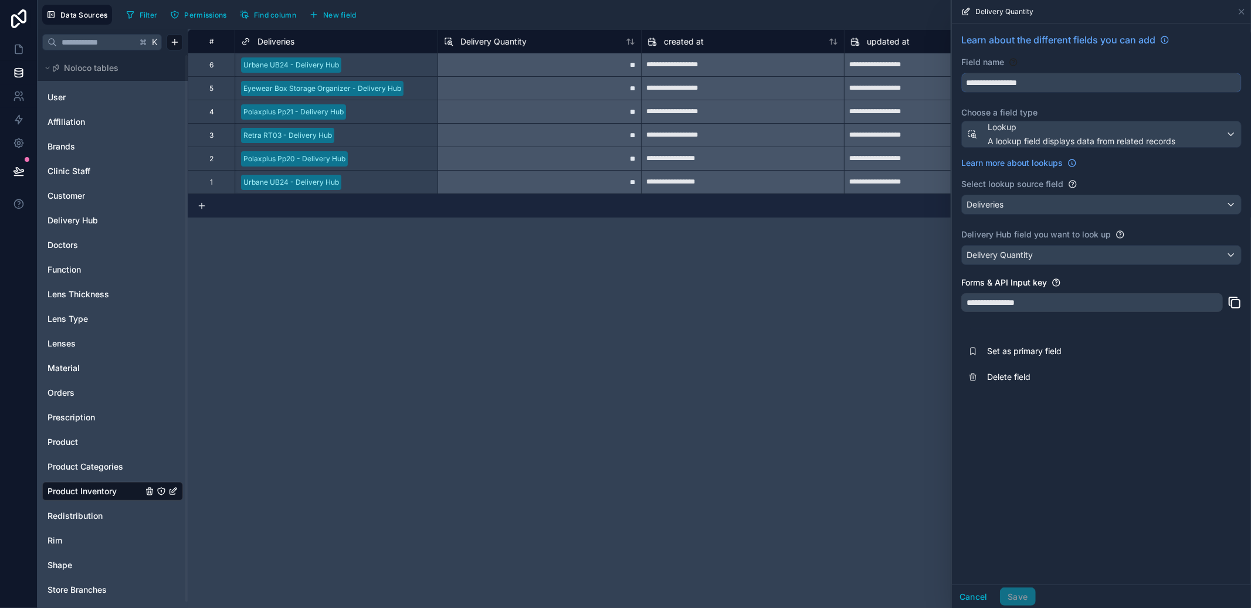
click at [1031, 84] on input "**********" at bounding box center [1101, 82] width 279 height 19
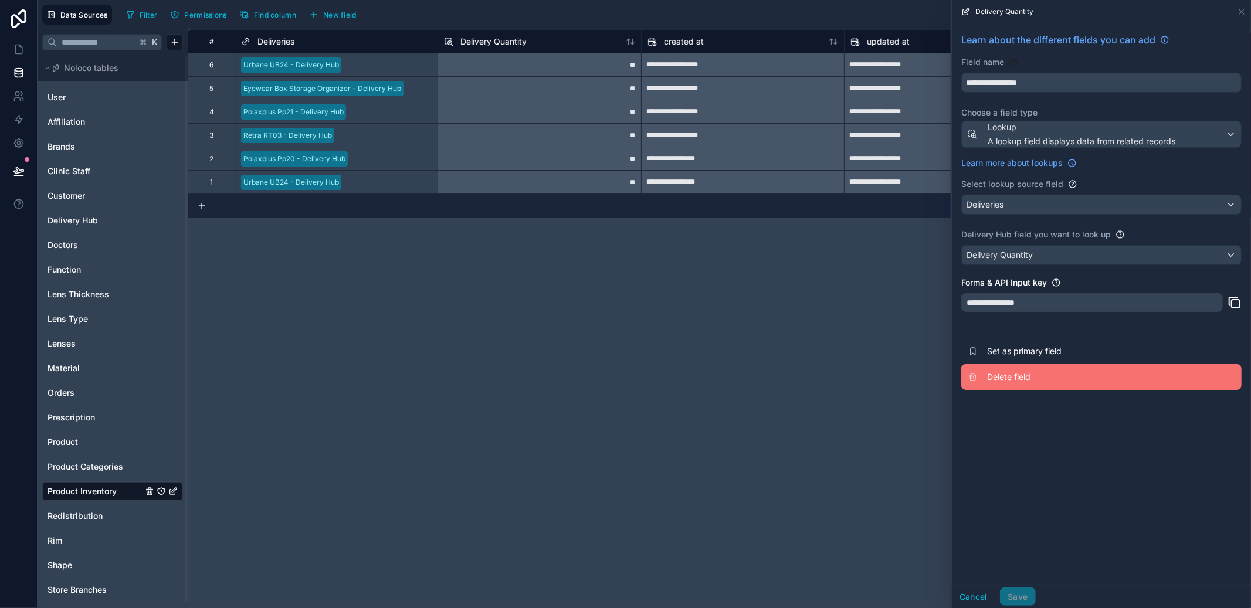
click at [1020, 374] on span "Delete field" at bounding box center [1071, 377] width 169 height 12
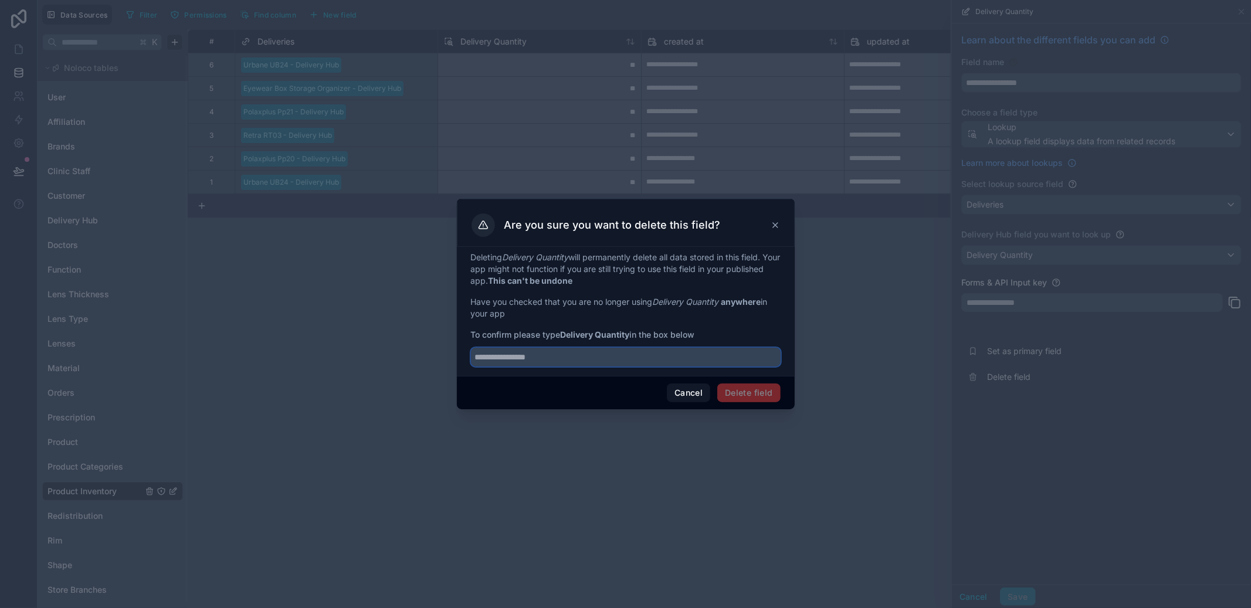
click at [620, 361] on input "text" at bounding box center [626, 357] width 310 height 19
paste input "**********"
type input "**********"
click at [752, 390] on button "Delete field" at bounding box center [749, 393] width 63 height 19
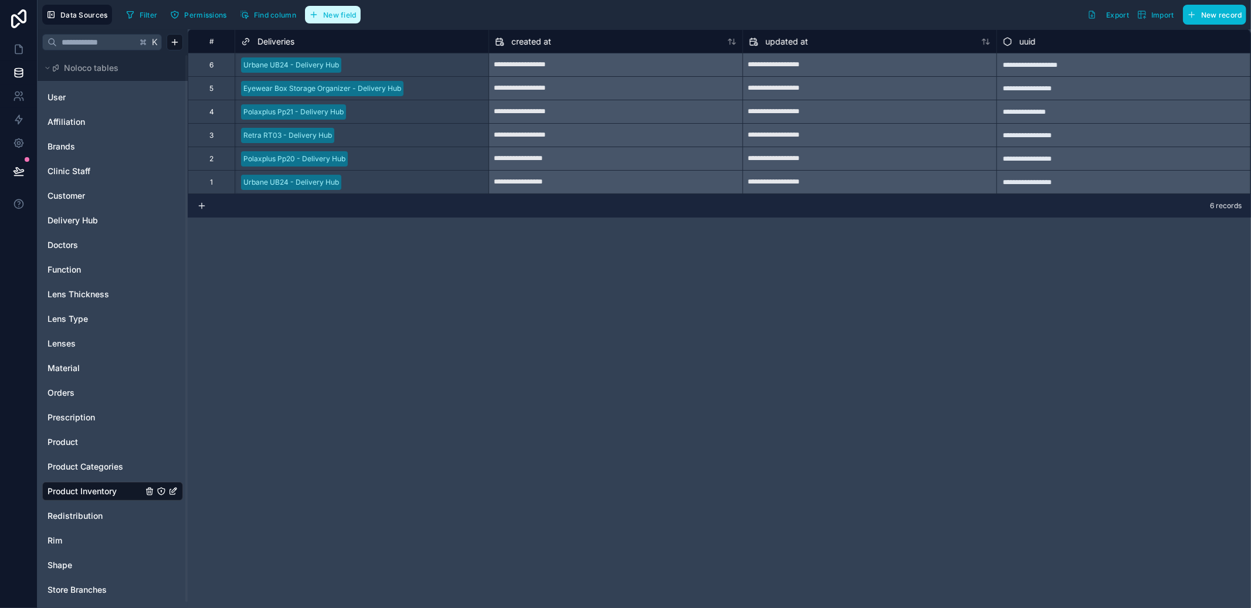
click at [347, 13] on span "New field" at bounding box center [339, 15] width 33 height 9
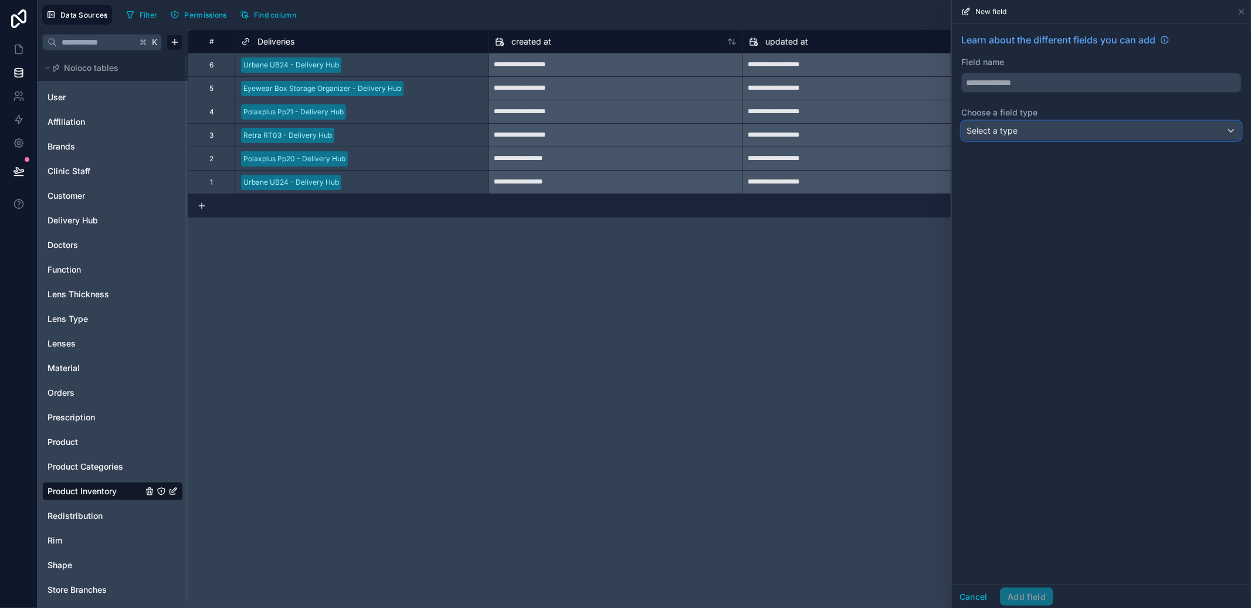
click at [1088, 131] on div "Select a type" at bounding box center [1101, 130] width 279 height 19
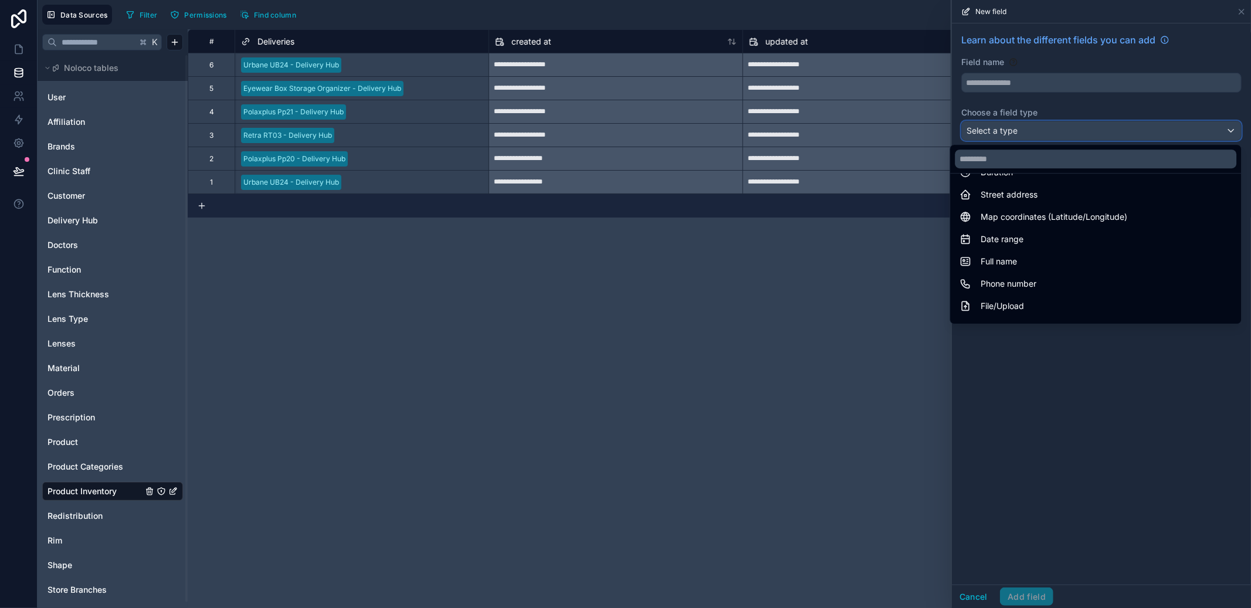
scroll to position [340, 0]
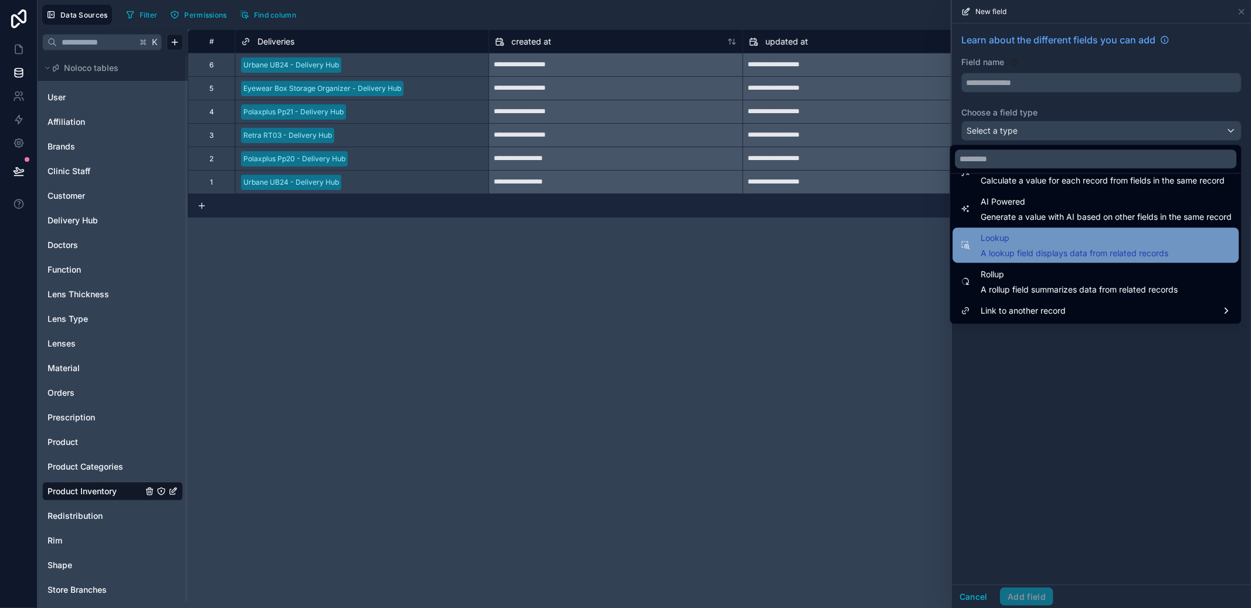
click at [1053, 258] on span "A lookup field displays data from related records" at bounding box center [1075, 254] width 188 height 12
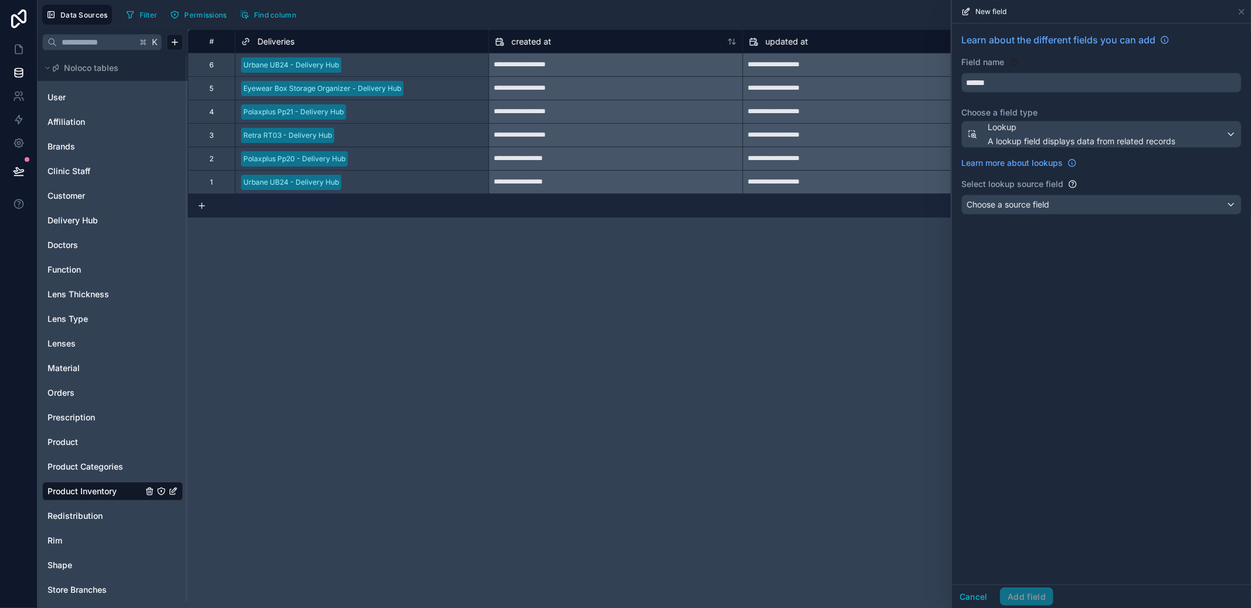
click at [1166, 122] on div "Lookup A lookup field displays data from related records" at bounding box center [1102, 134] width 280 height 27
click at [1158, 131] on span "Lookup" at bounding box center [1082, 127] width 188 height 12
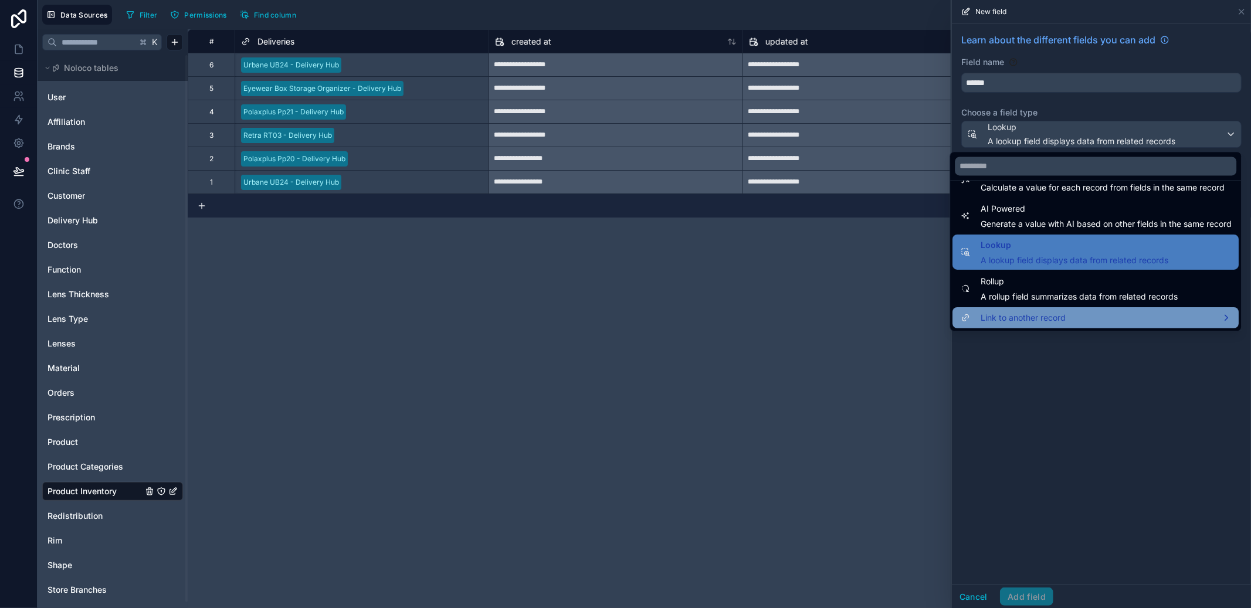
click at [1046, 311] on span "Link to another record" at bounding box center [1023, 318] width 85 height 14
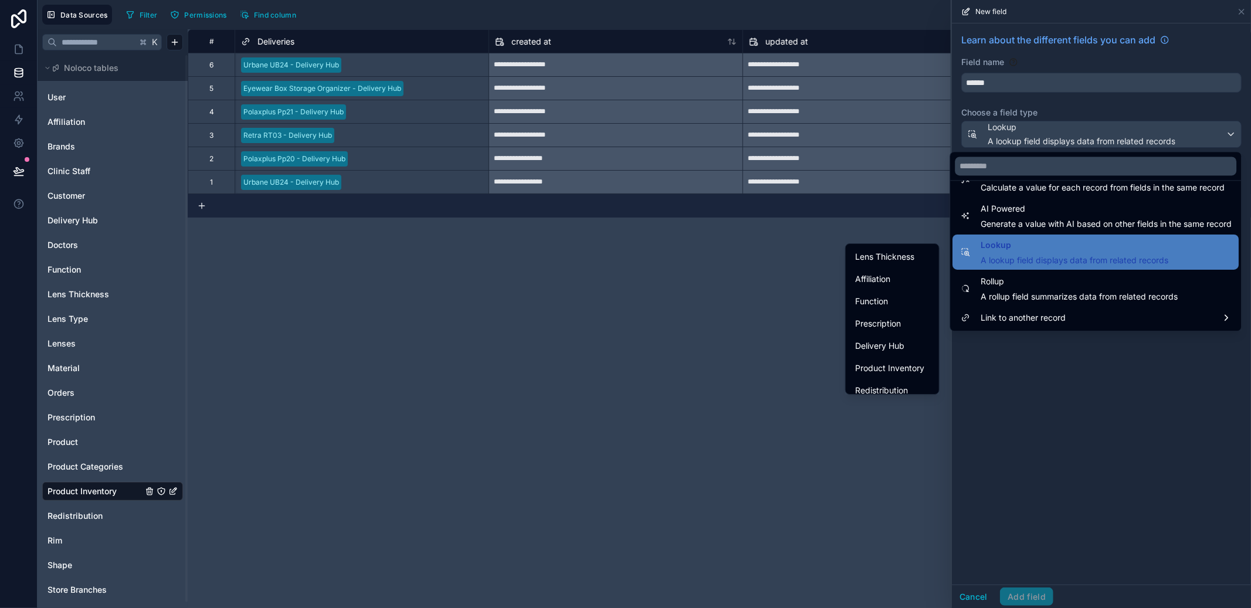
scroll to position [339, 0]
click at [899, 336] on div "Delivery Hub" at bounding box center [892, 337] width 75 height 14
type input "**********"
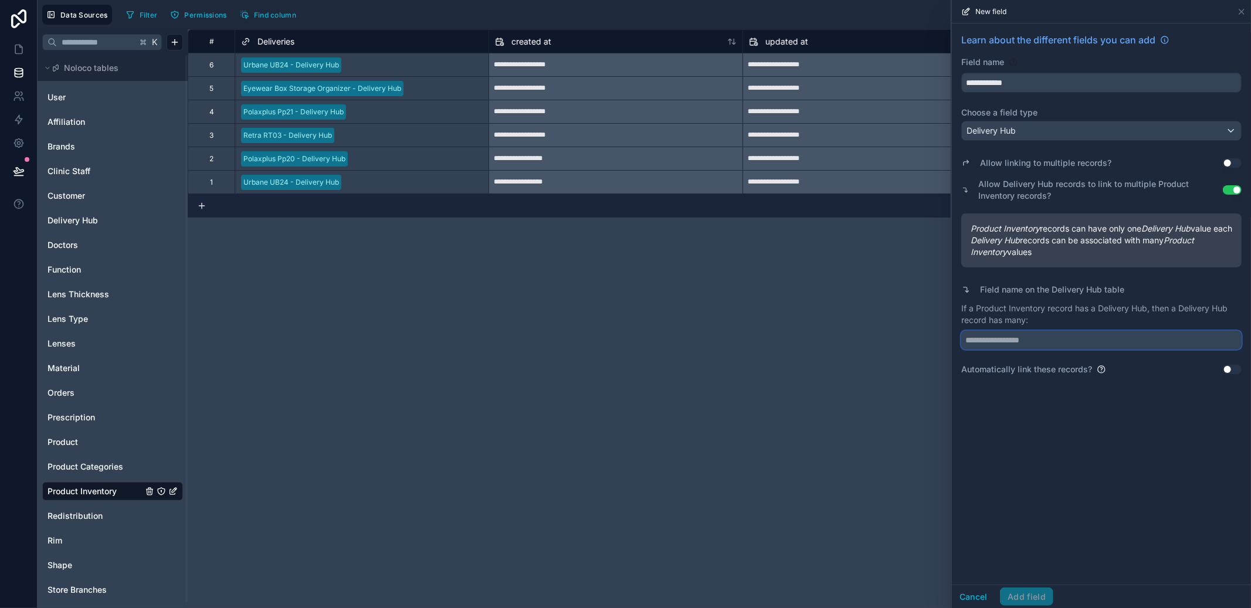
click at [1062, 350] on input "text" at bounding box center [1102, 340] width 280 height 19
click at [1246, 12] on icon at bounding box center [1241, 11] width 9 height 9
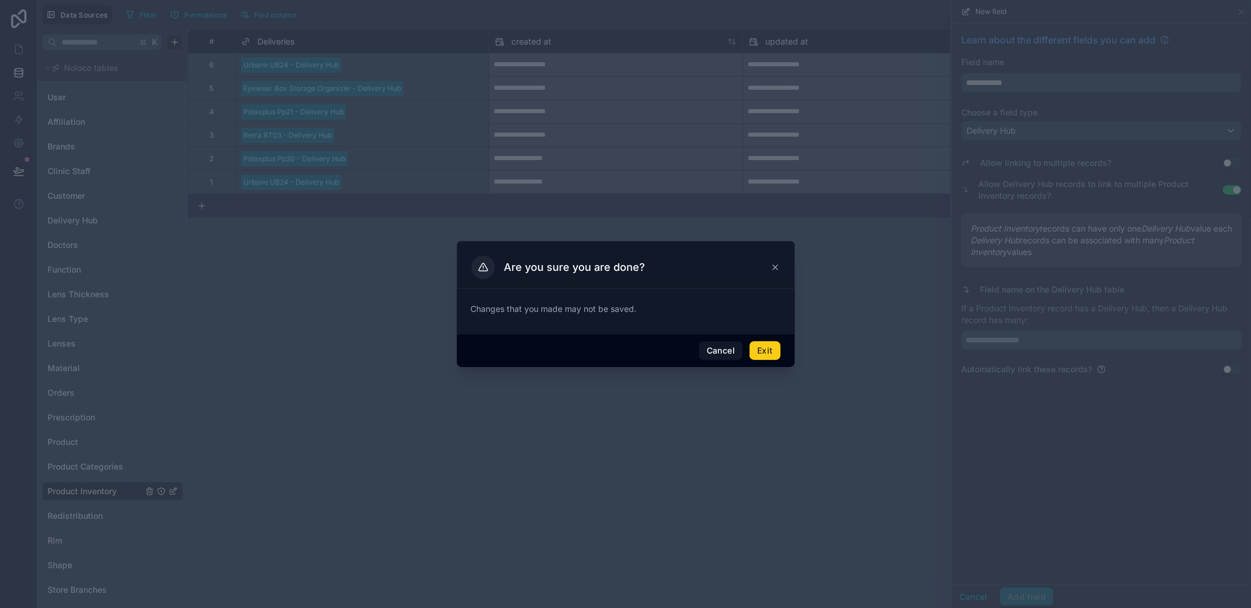
click at [759, 350] on button "Exit" at bounding box center [765, 350] width 31 height 19
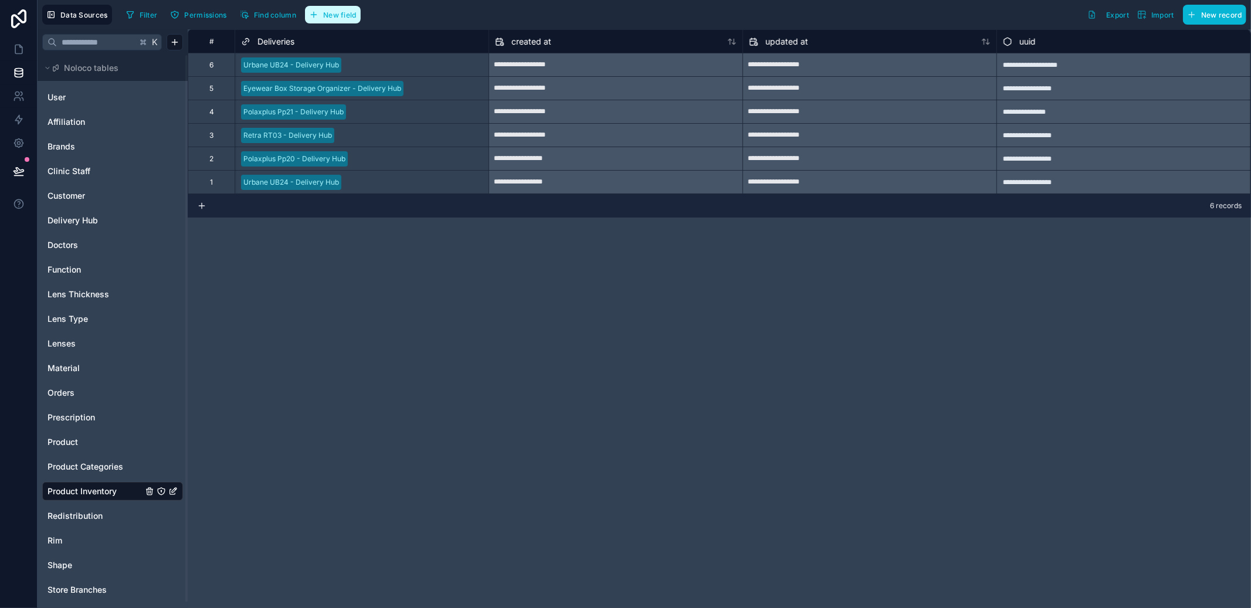
click at [315, 19] on icon "button" at bounding box center [313, 14] width 9 height 9
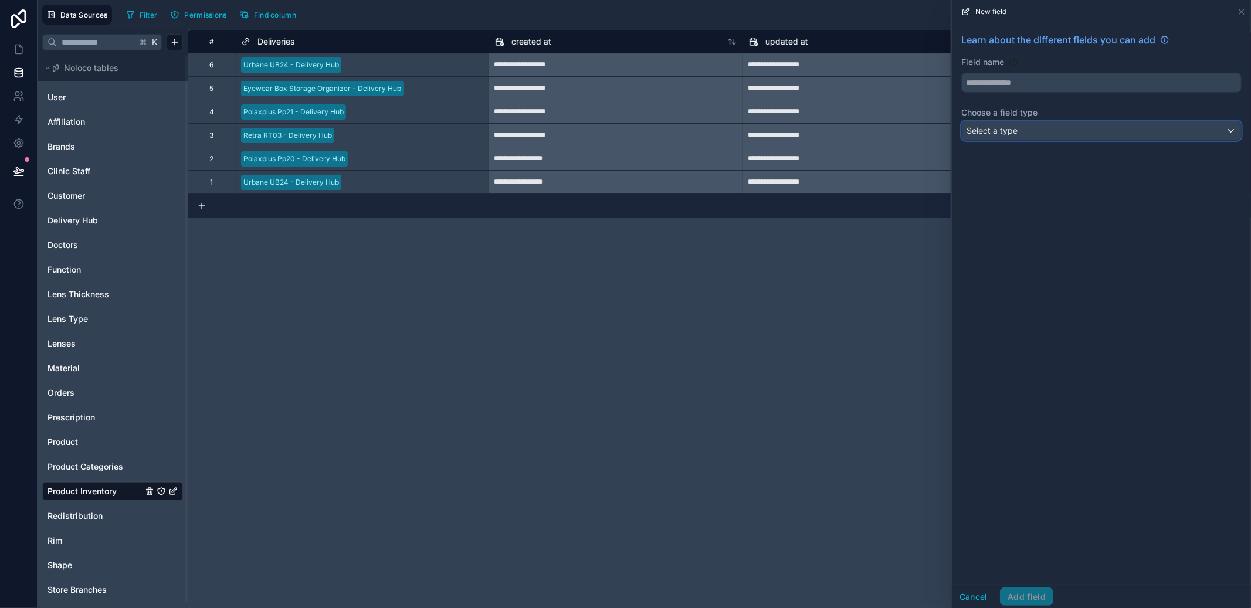
click at [1023, 133] on div "Select a type" at bounding box center [1101, 130] width 279 height 19
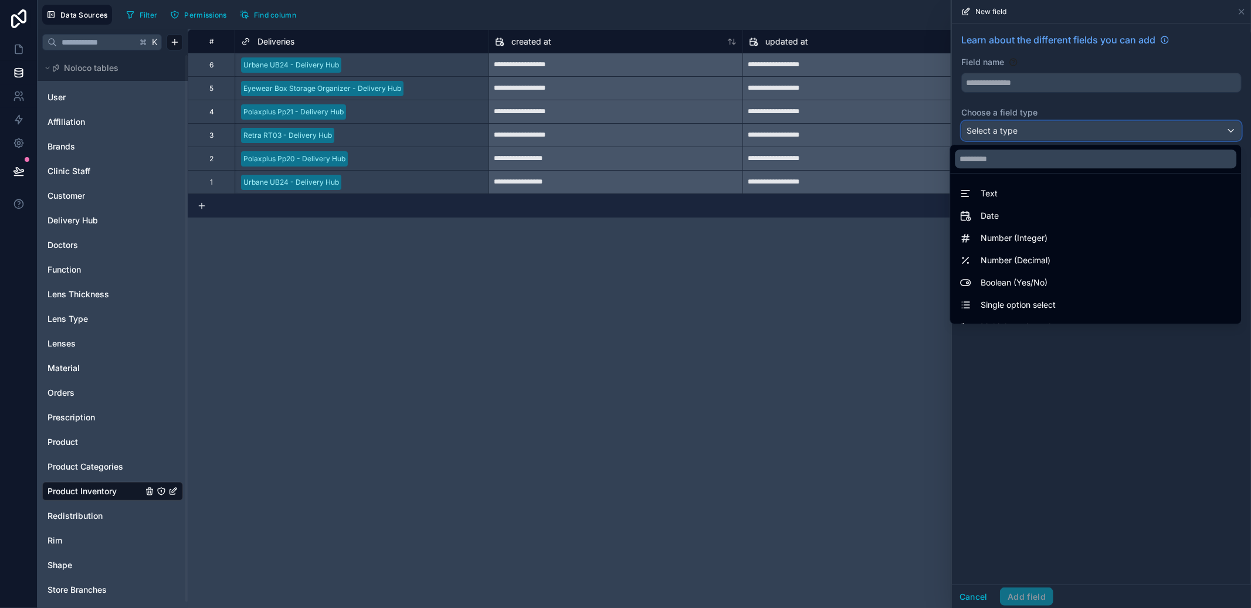
scroll to position [340, 0]
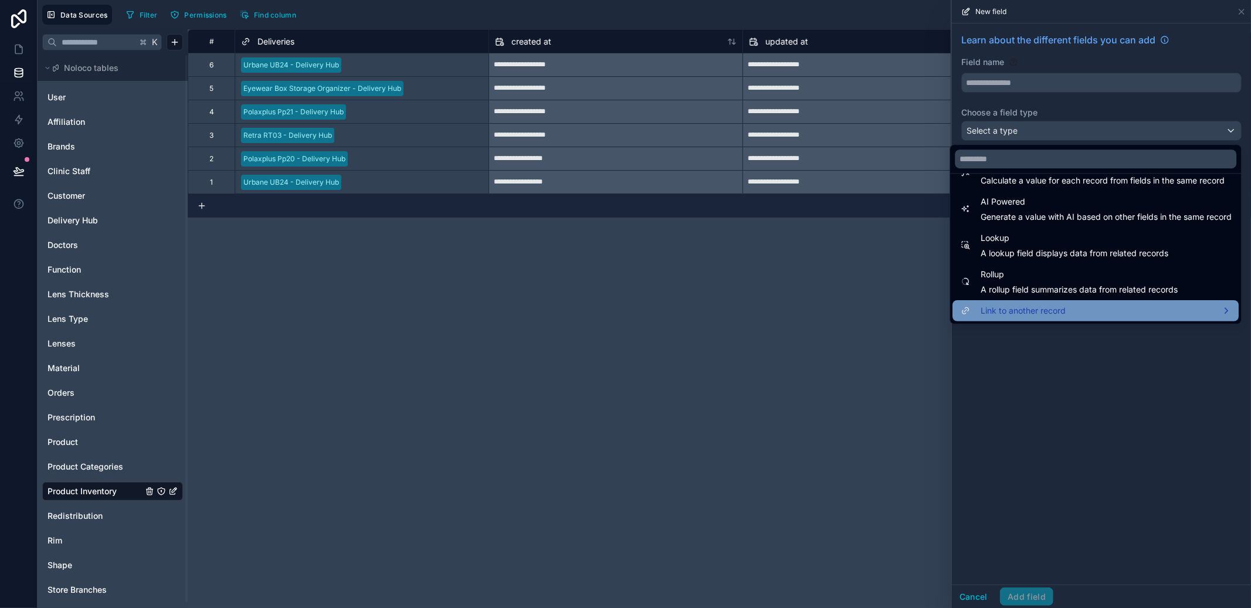
click at [1057, 306] on div "Link to another record" at bounding box center [1096, 311] width 272 height 14
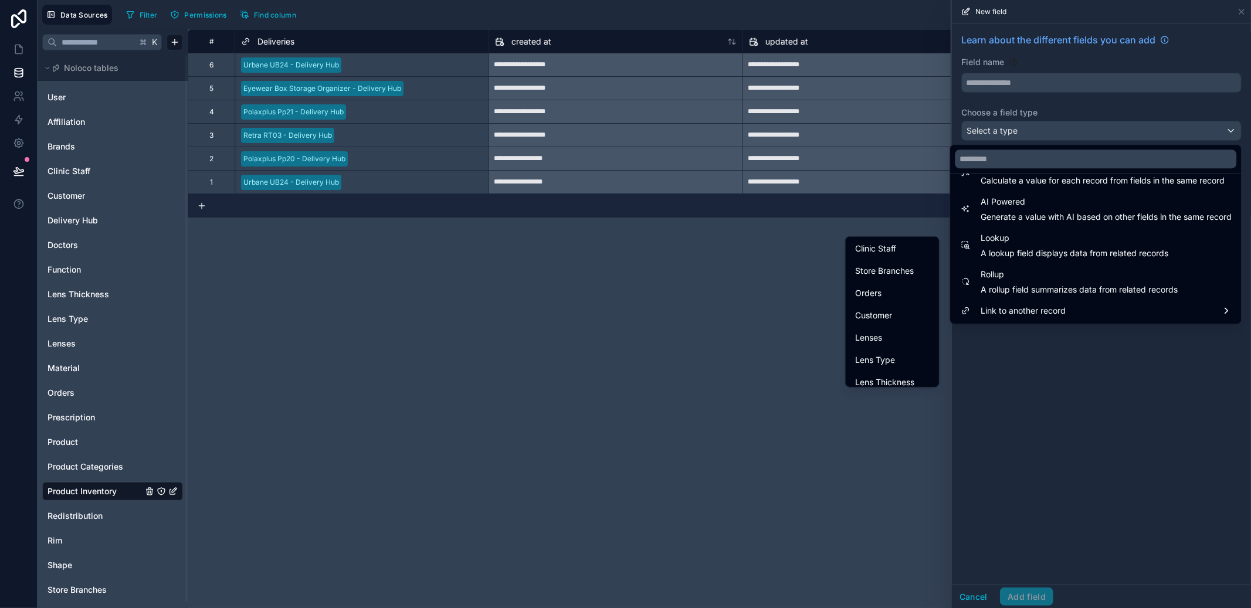
scroll to position [155, 0]
click at [876, 251] on div "Product" at bounding box center [892, 246] width 75 height 14
type input "*******"
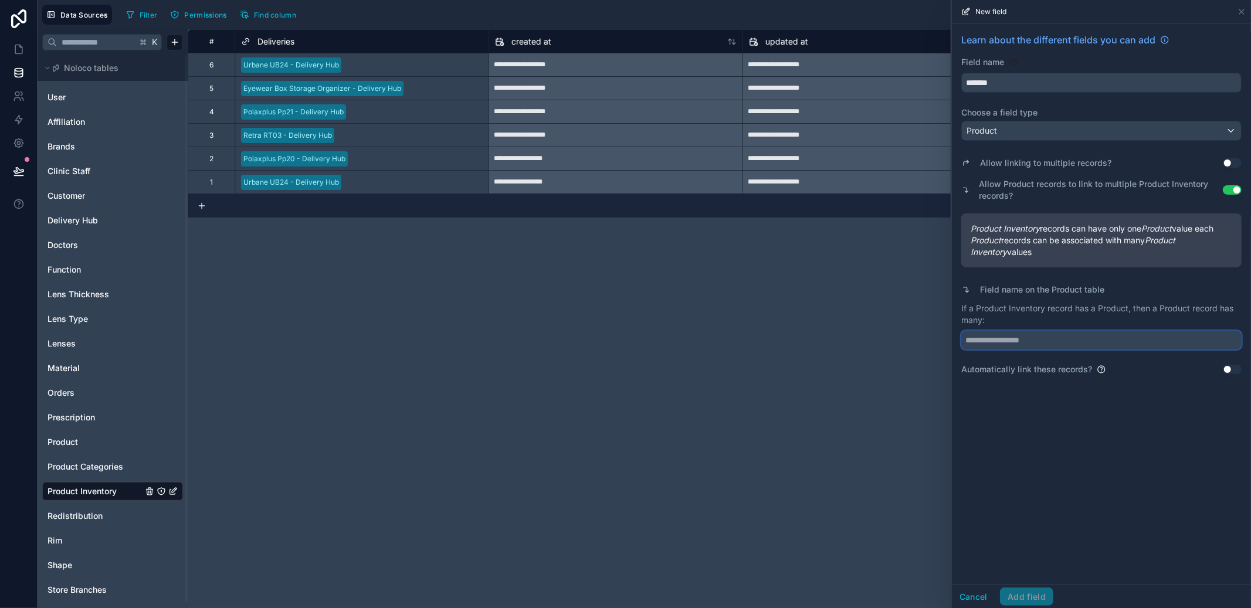
click at [1040, 337] on input "text" at bounding box center [1102, 340] width 280 height 19
type input "**********"
click at [1032, 596] on button "Add field" at bounding box center [1026, 597] width 53 height 19
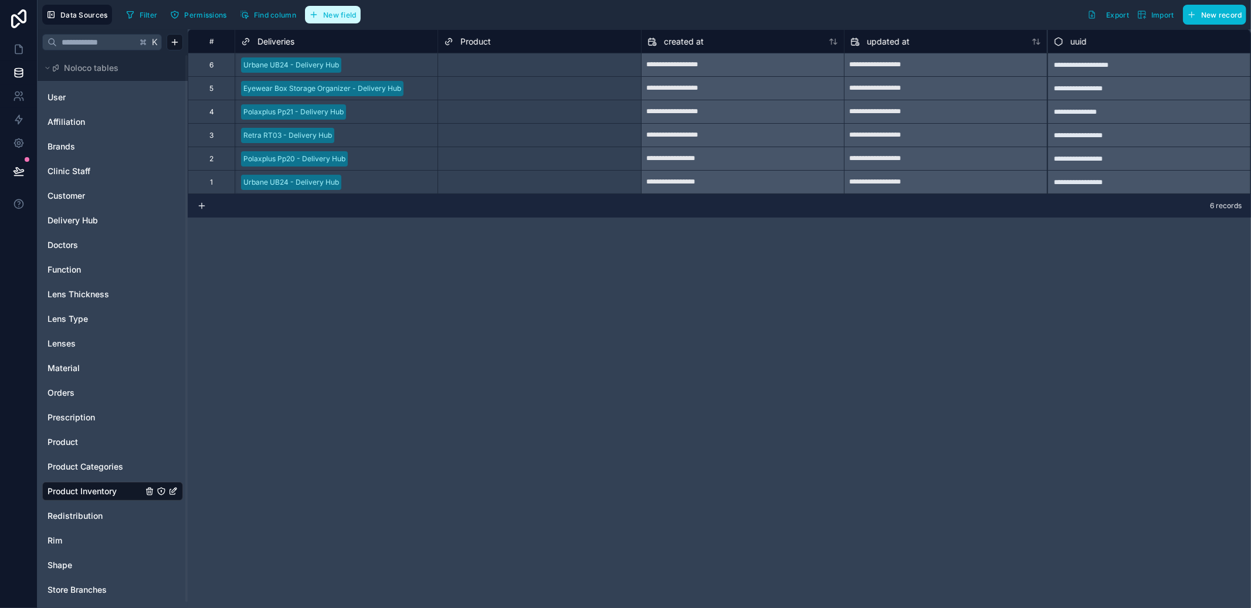
click at [330, 21] on button "New field" at bounding box center [333, 15] width 56 height 18
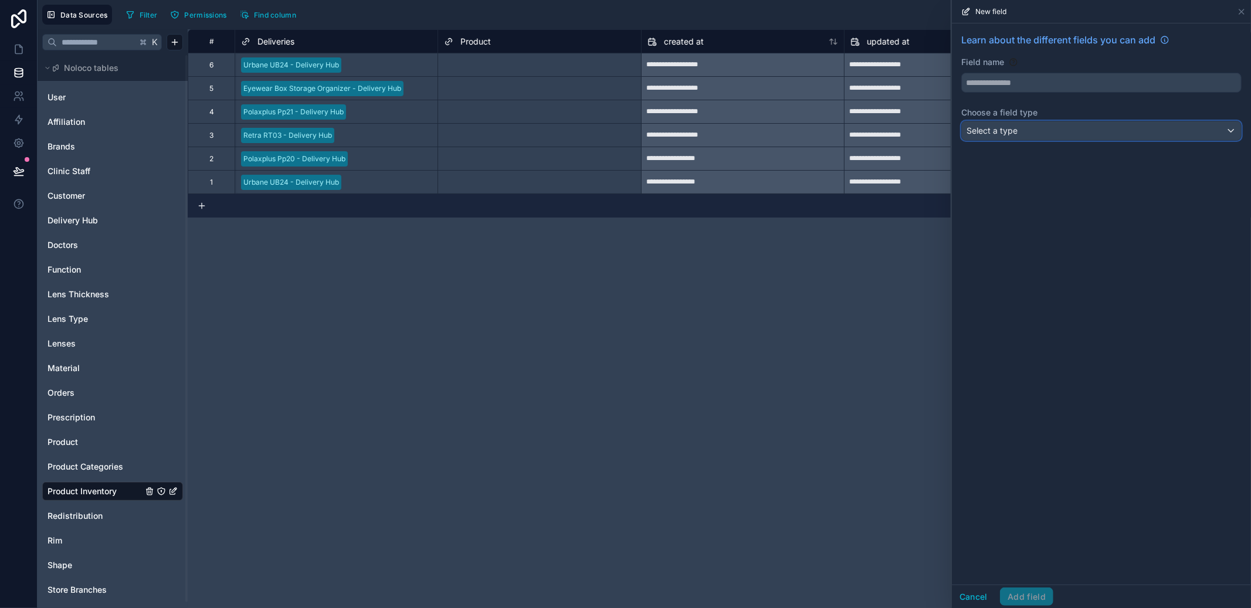
click at [1037, 131] on div "Select a type" at bounding box center [1101, 130] width 279 height 19
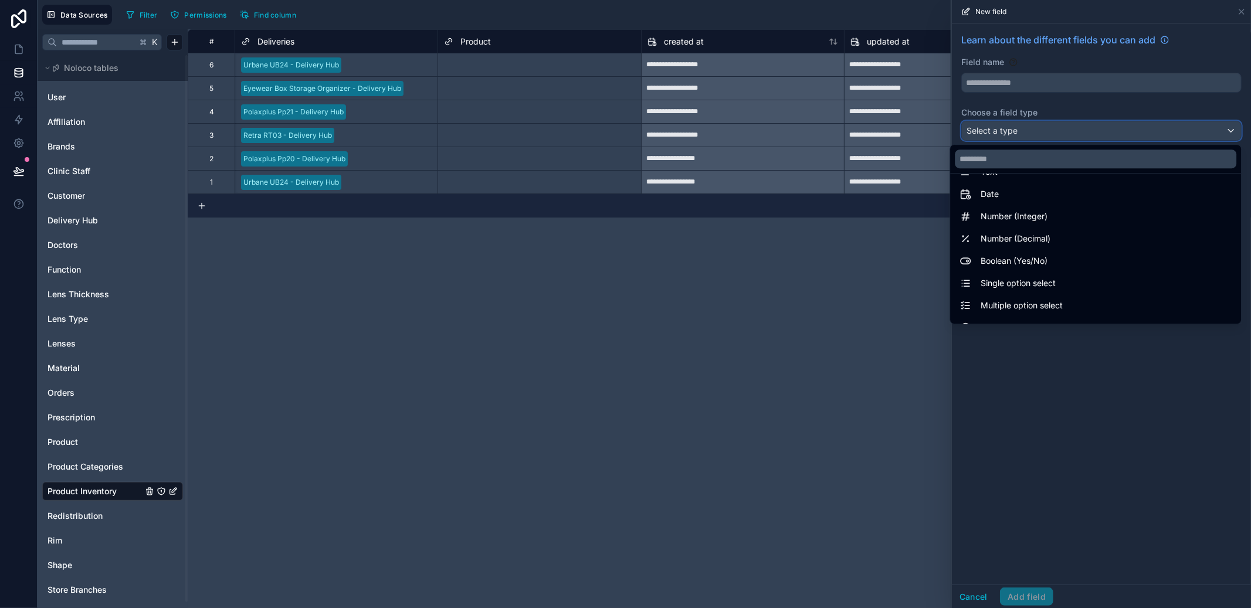
scroll to position [340, 0]
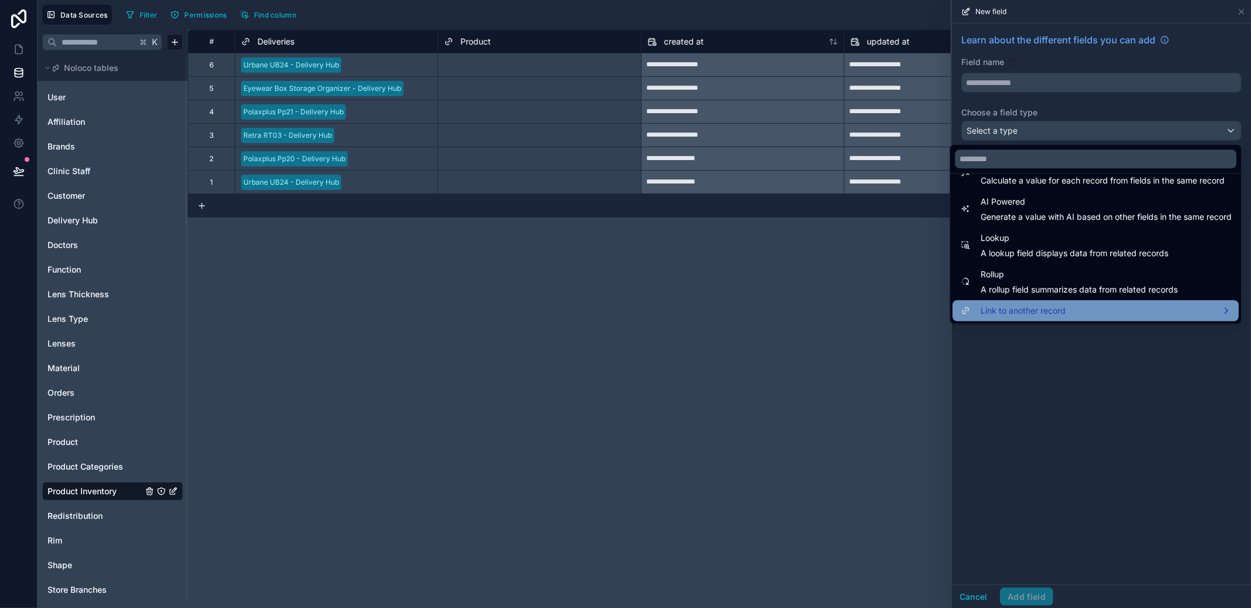
click at [1054, 305] on span "Link to another record" at bounding box center [1023, 311] width 85 height 14
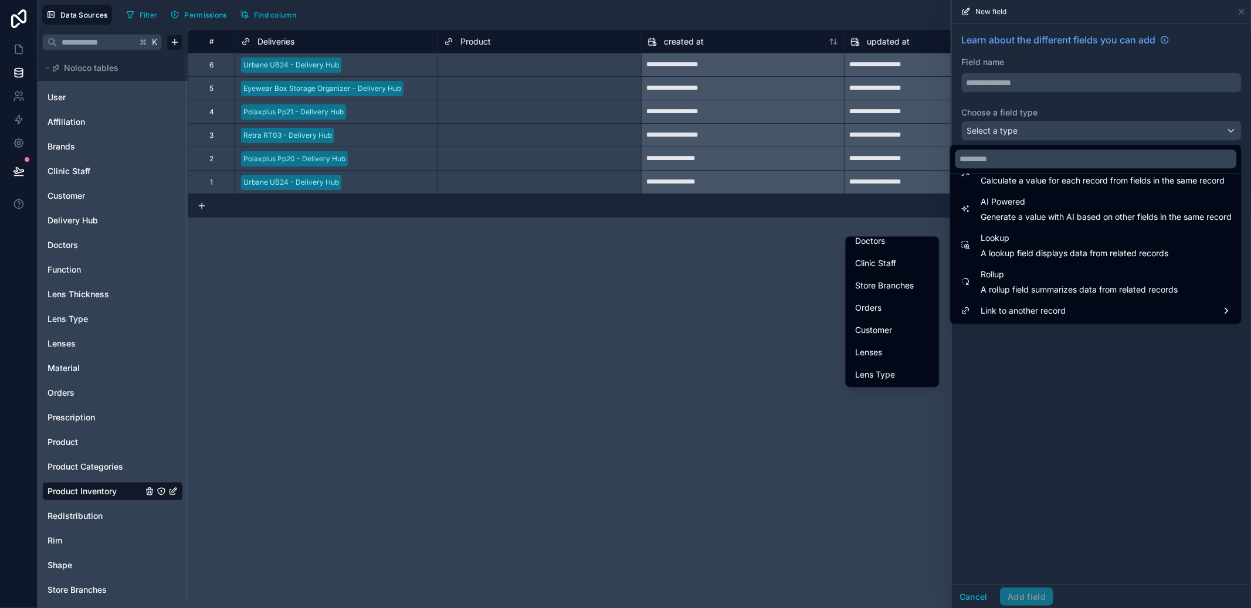
scroll to position [156, 0]
click at [885, 305] on span "Store Branches" at bounding box center [884, 312] width 59 height 14
type input "**********"
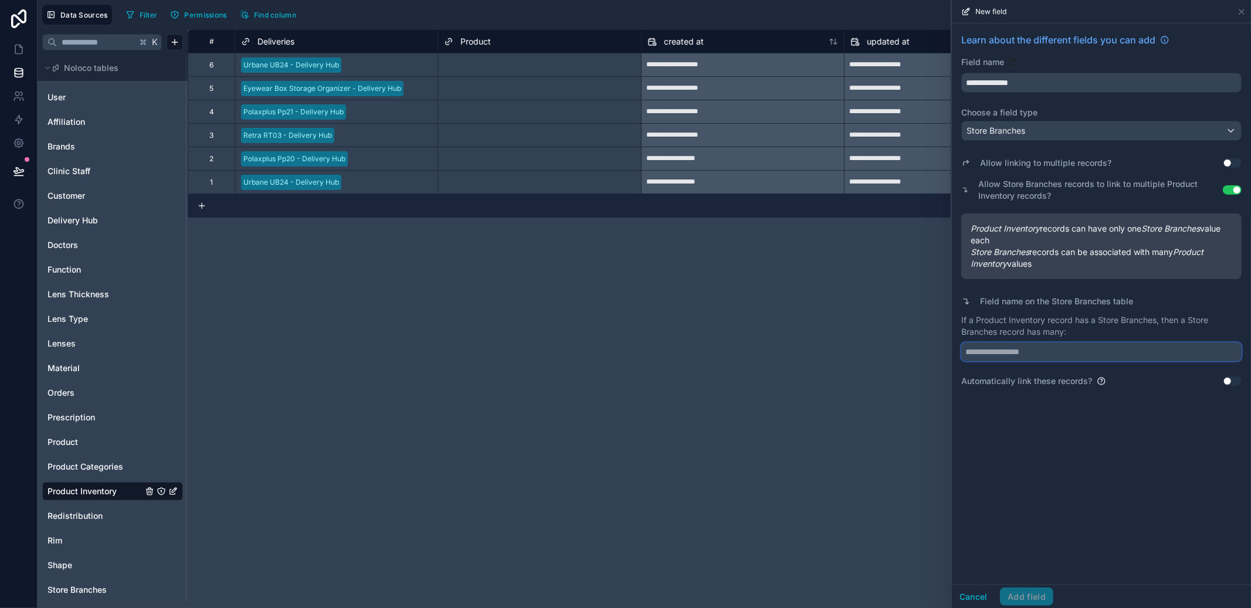
click at [1026, 351] on input "text" at bounding box center [1102, 352] width 280 height 19
type input "**********"
click at [1040, 595] on button "Add field" at bounding box center [1026, 597] width 53 height 19
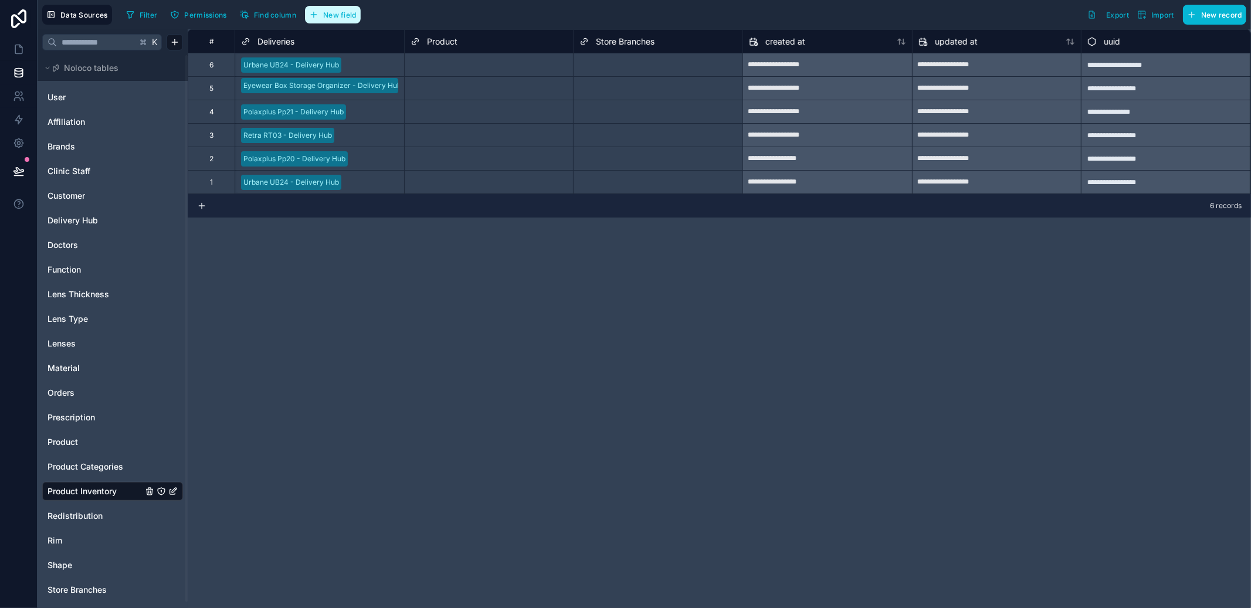
click at [336, 19] on span "New field" at bounding box center [339, 15] width 33 height 9
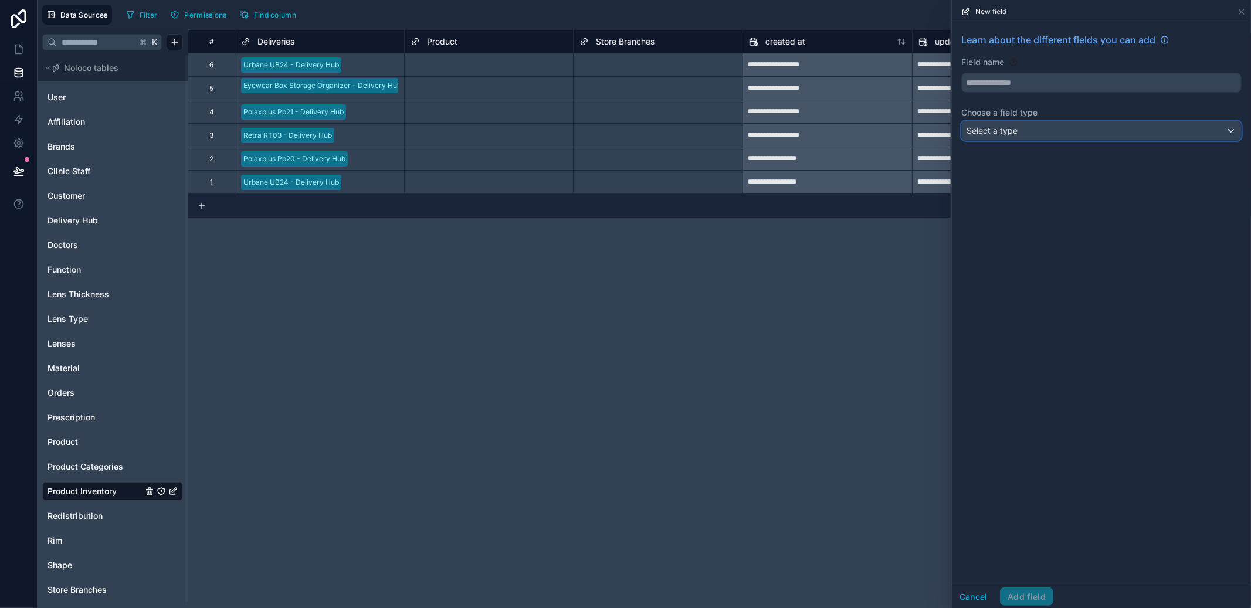
click at [1101, 132] on div "Select a type" at bounding box center [1101, 130] width 279 height 19
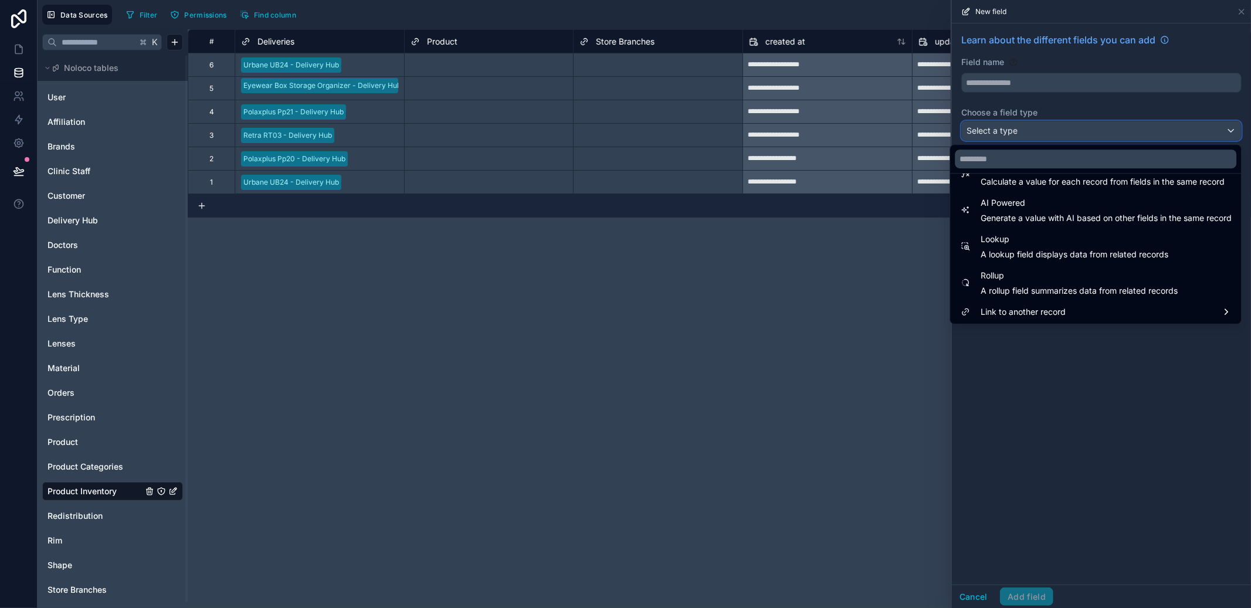
scroll to position [340, 0]
click at [506, 293] on div "**********" at bounding box center [720, 318] width 1064 height 579
click at [426, 253] on div "**********" at bounding box center [720, 318] width 1064 height 579
click at [1158, 115] on div at bounding box center [1101, 304] width 299 height 608
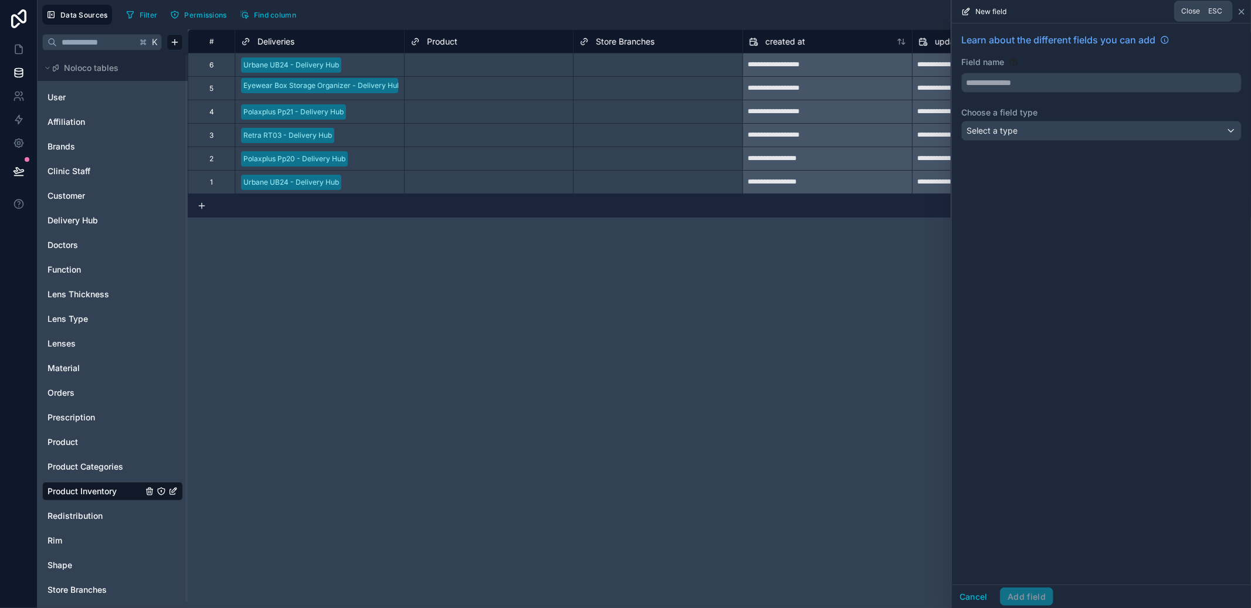
click at [1238, 12] on icon at bounding box center [1241, 11] width 9 height 9
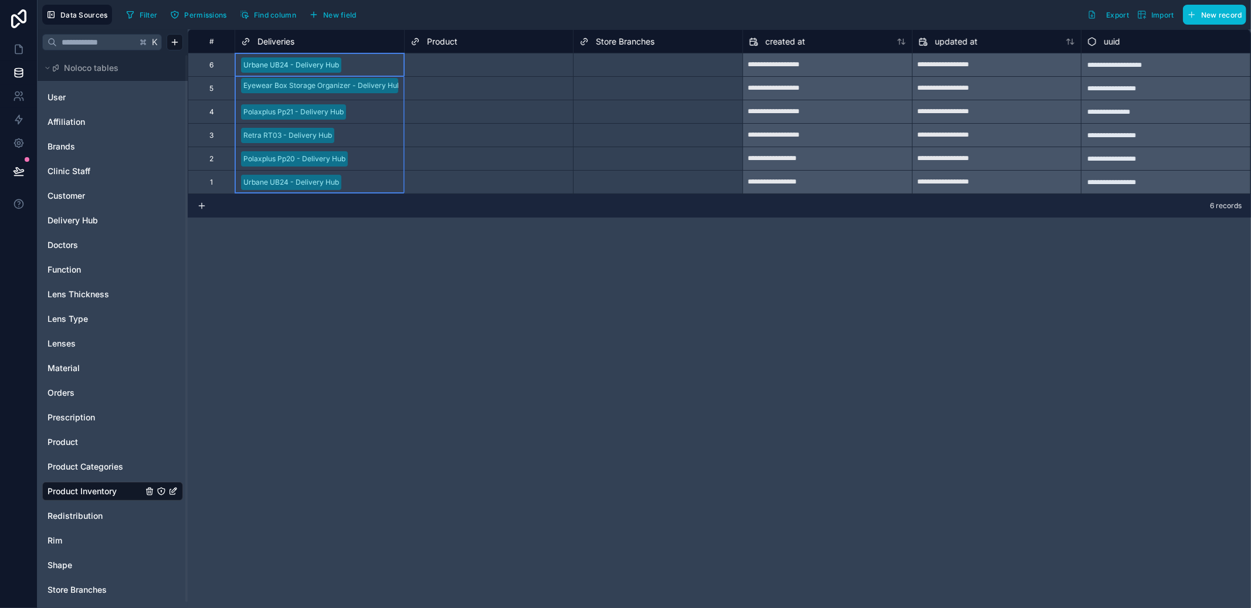
drag, startPoint x: 377, startPoint y: 65, endPoint x: 361, endPoint y: 193, distance: 129.4
click at [361, 193] on div "**********" at bounding box center [719, 111] width 1063 height 164
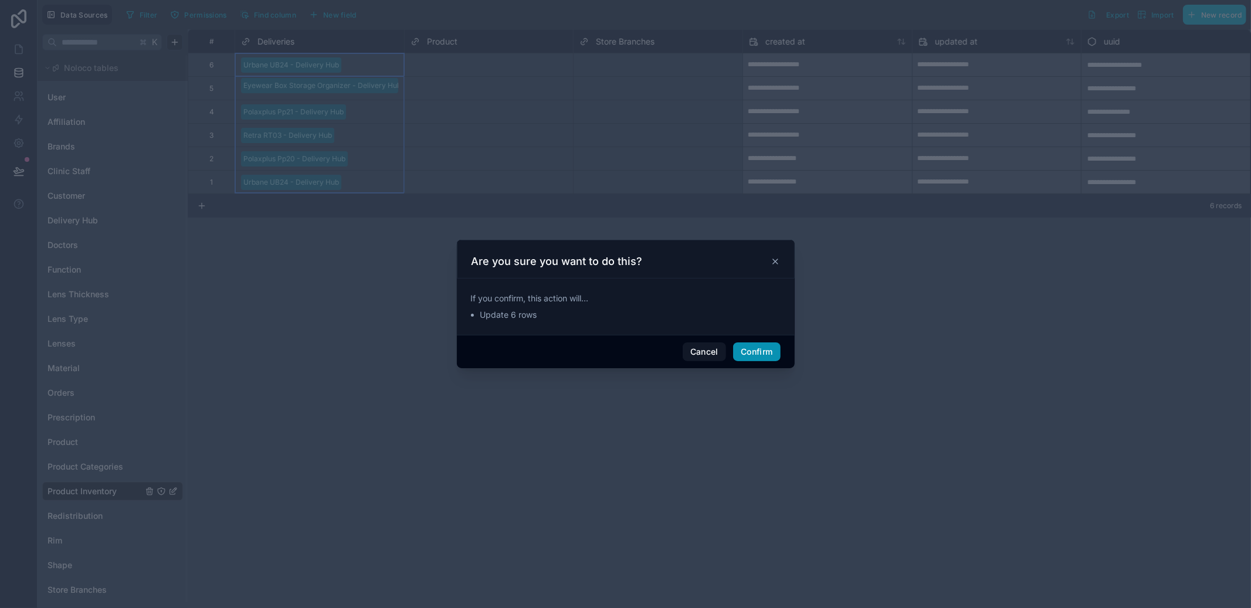
click at [739, 352] on button "Confirm" at bounding box center [756, 352] width 47 height 19
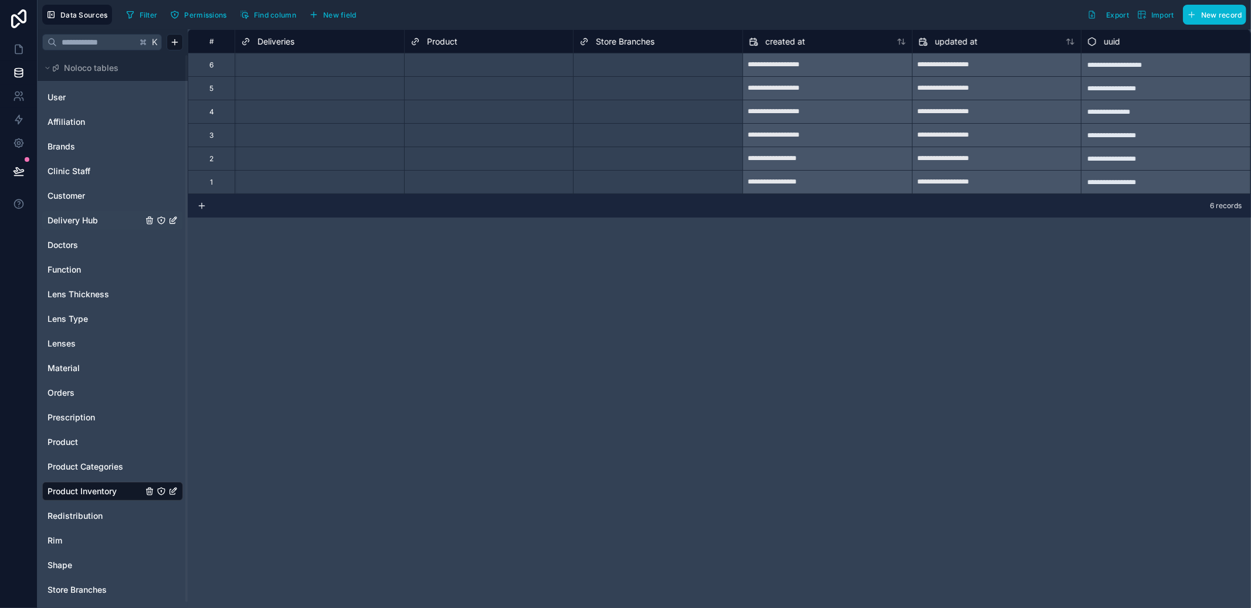
click at [86, 222] on span "Delivery Hub" at bounding box center [73, 221] width 50 height 12
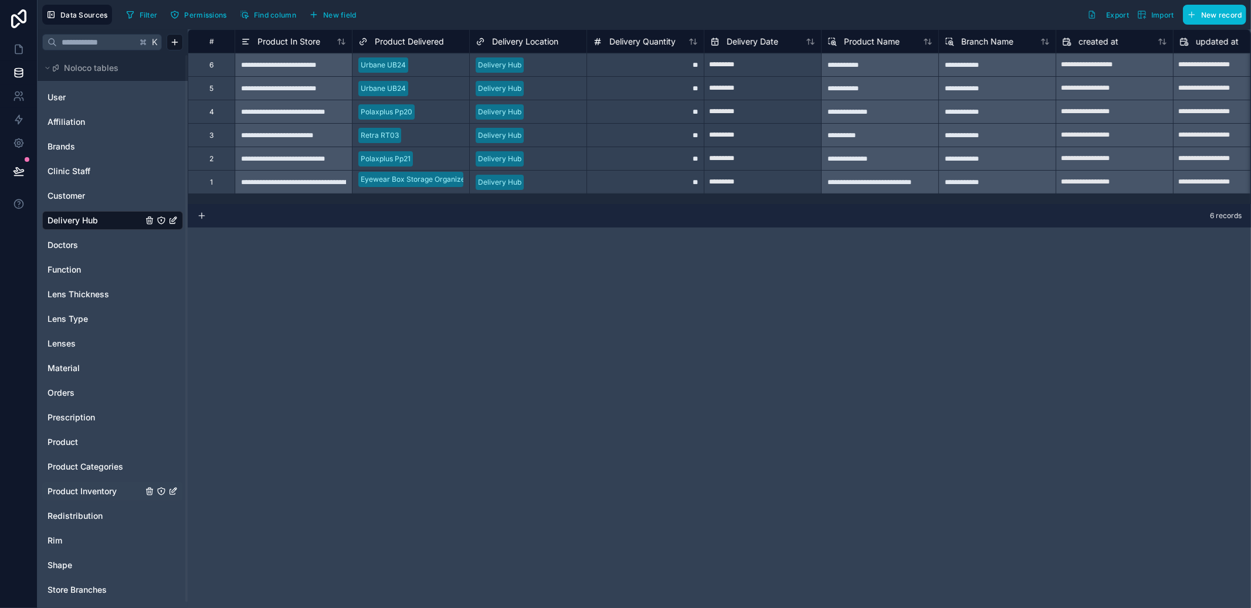
click at [301, 184] on div "**********" at bounding box center [293, 181] width 117 height 23
click at [550, 181] on div at bounding box center [555, 183] width 52 height 12
click at [592, 181] on div "**" at bounding box center [645, 181] width 117 height 23
click at [664, 181] on div "**" at bounding box center [645, 181] width 117 height 23
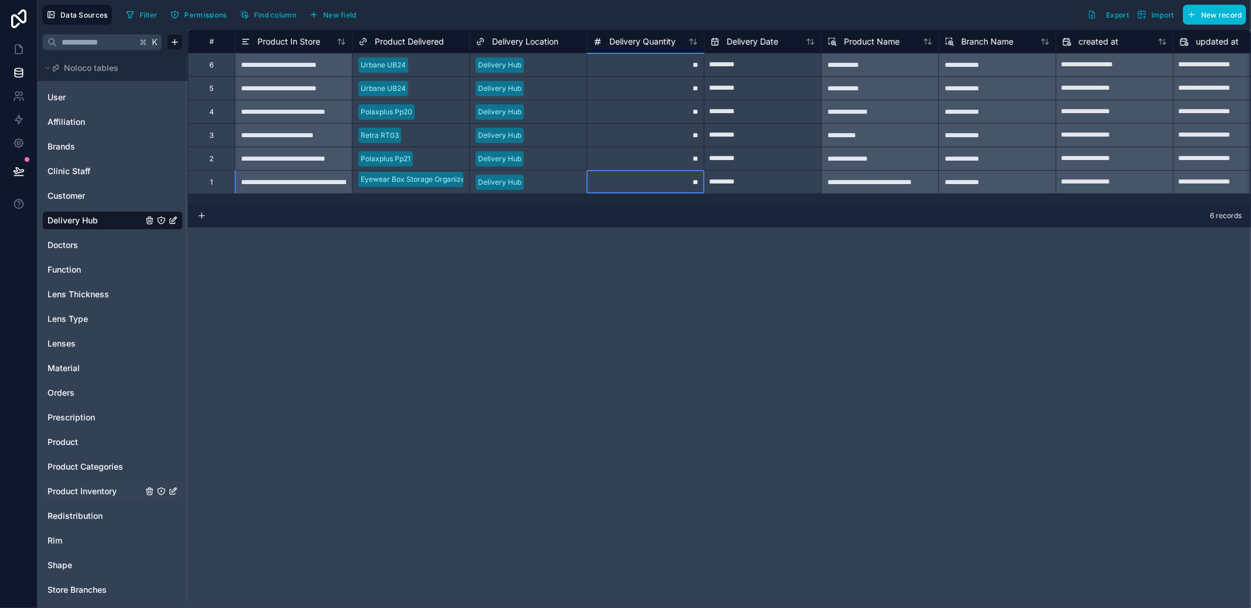
click at [763, 181] on input "*********" at bounding box center [763, 182] width 117 height 19
select select "****"
select select "*"
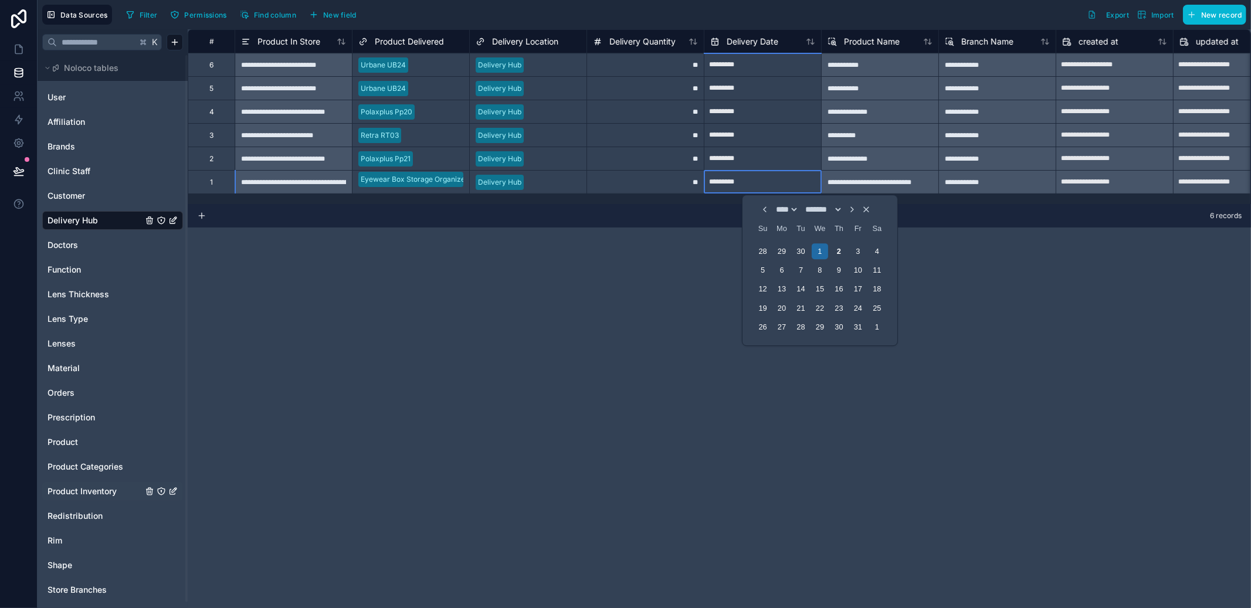
click at [625, 180] on div "**" at bounding box center [645, 181] width 117 height 23
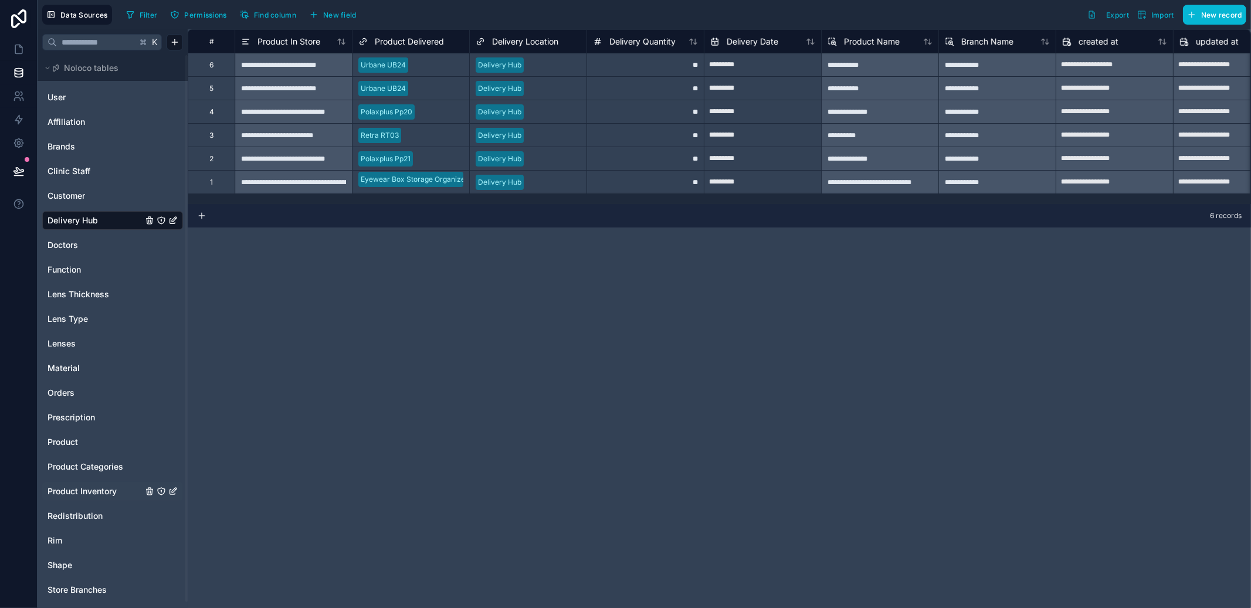
click at [100, 489] on span "Product Inventory" at bounding box center [82, 492] width 69 height 12
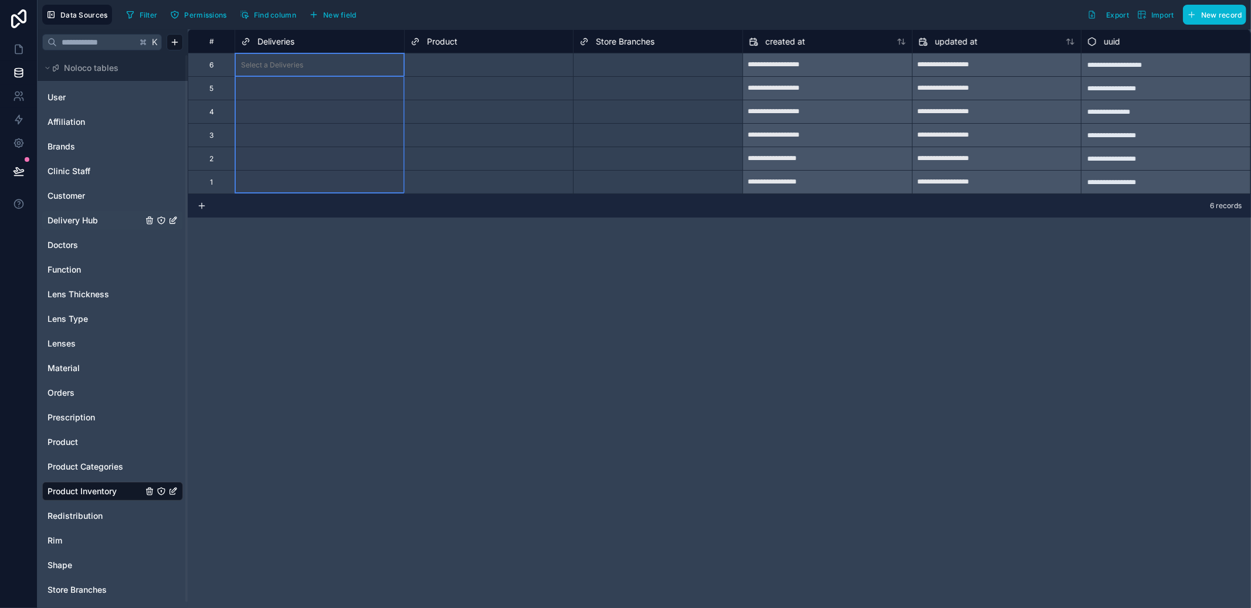
click at [283, 44] on span "Deliveries" at bounding box center [276, 42] width 37 height 12
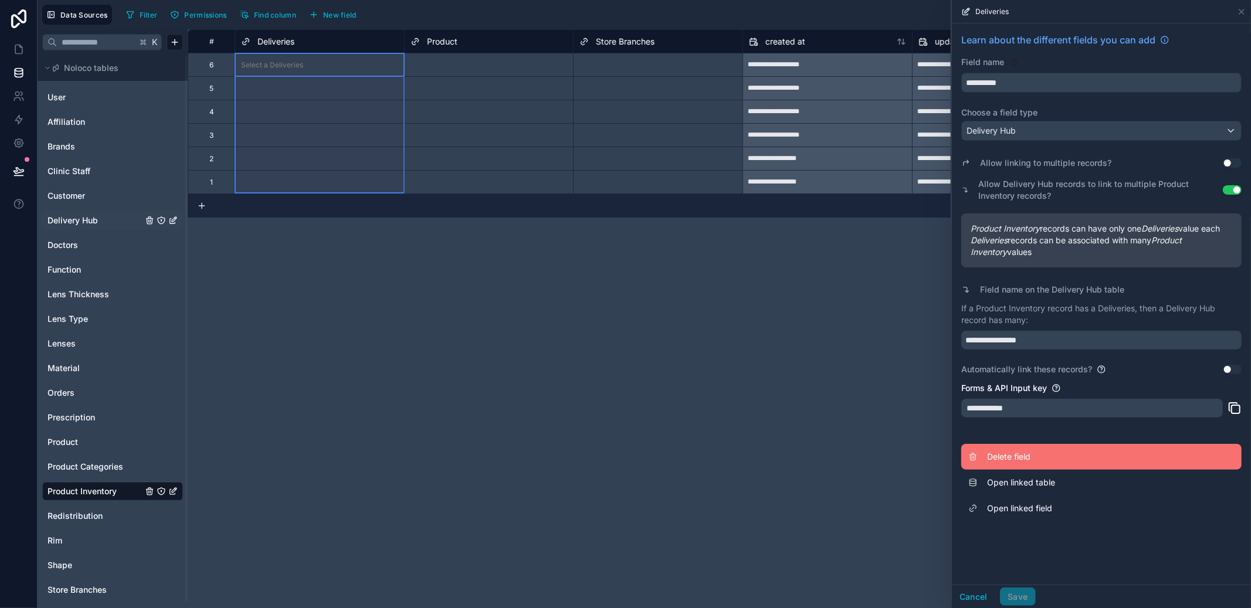
click at [1024, 453] on span "Delete field" at bounding box center [1071, 457] width 169 height 12
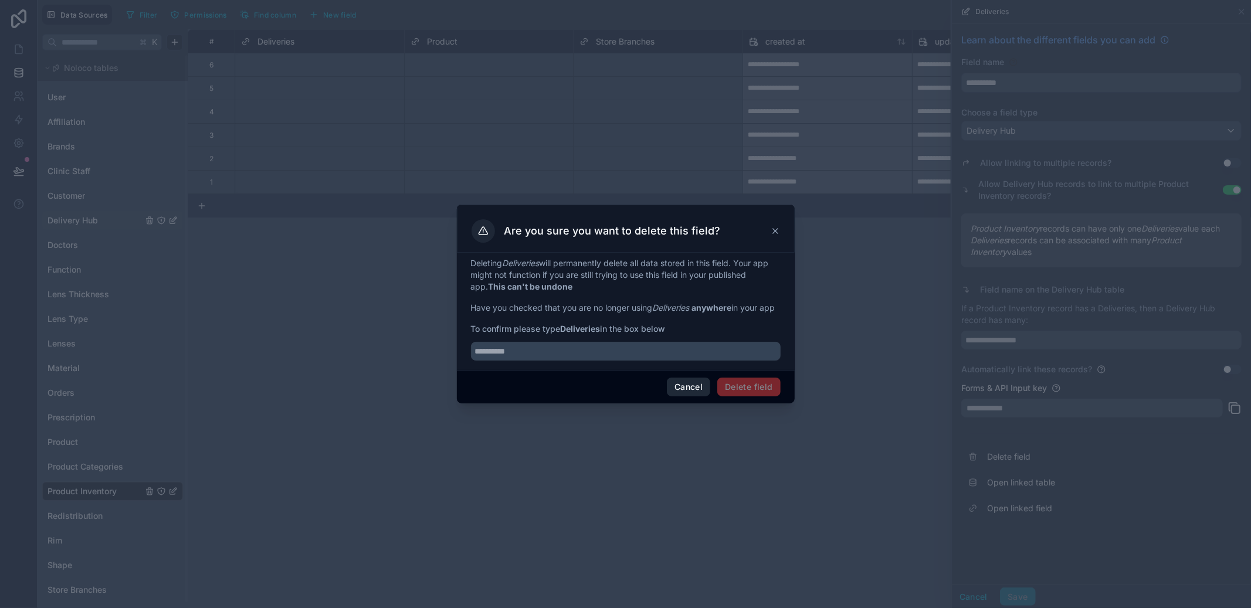
click at [698, 397] on button "Cancel" at bounding box center [688, 387] width 43 height 19
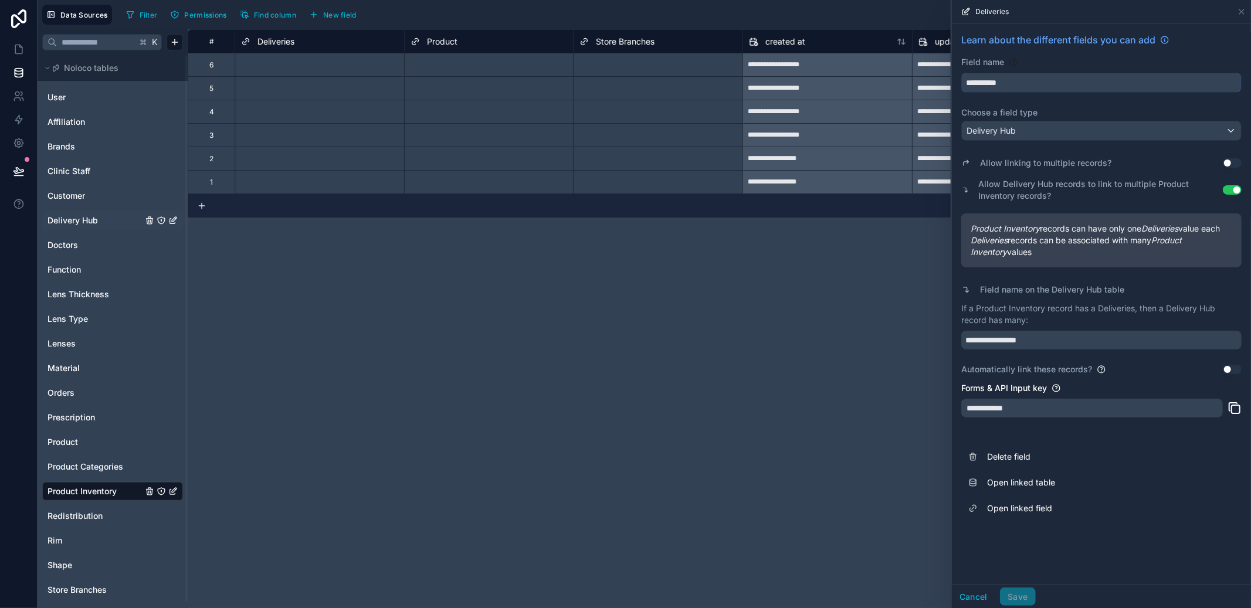
click at [1027, 84] on input "**********" at bounding box center [1101, 82] width 279 height 19
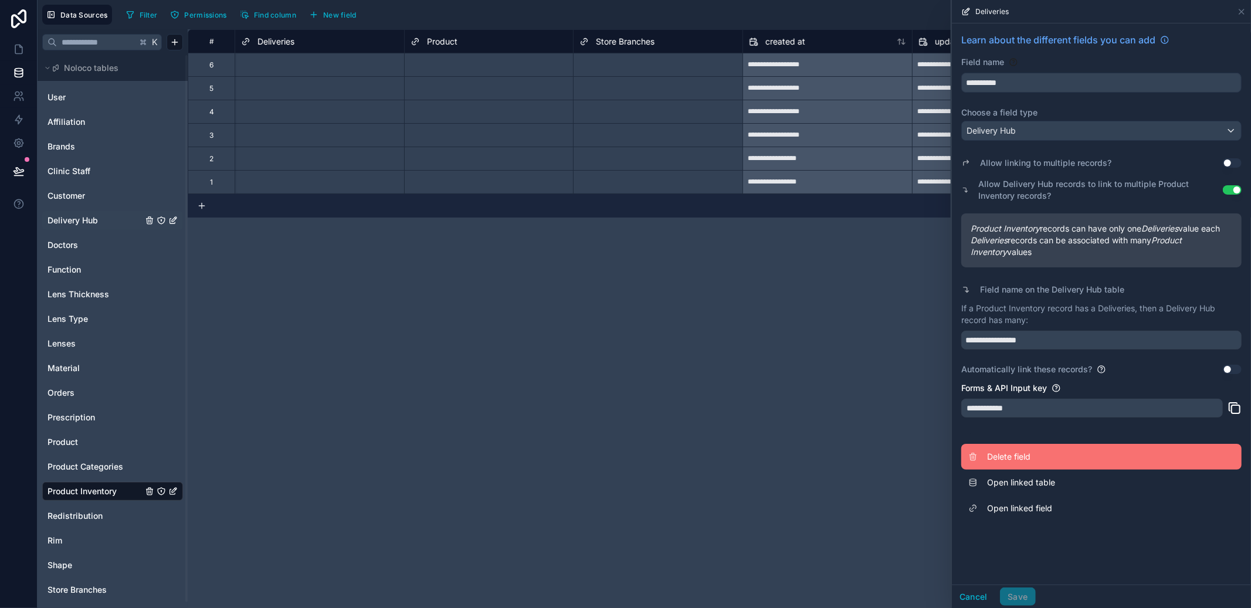
click at [1020, 454] on span "Delete field" at bounding box center [1071, 457] width 169 height 12
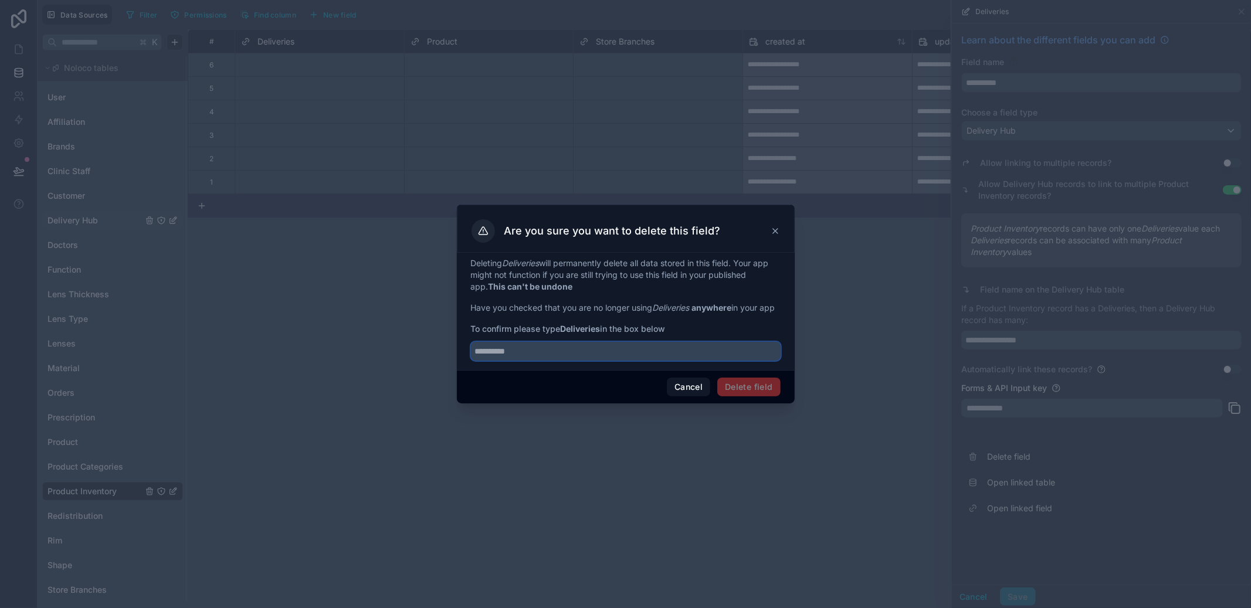
click at [604, 360] on input "text" at bounding box center [626, 351] width 310 height 19
paste input "**********"
type input "**********"
click at [760, 390] on button "Delete field" at bounding box center [749, 387] width 63 height 19
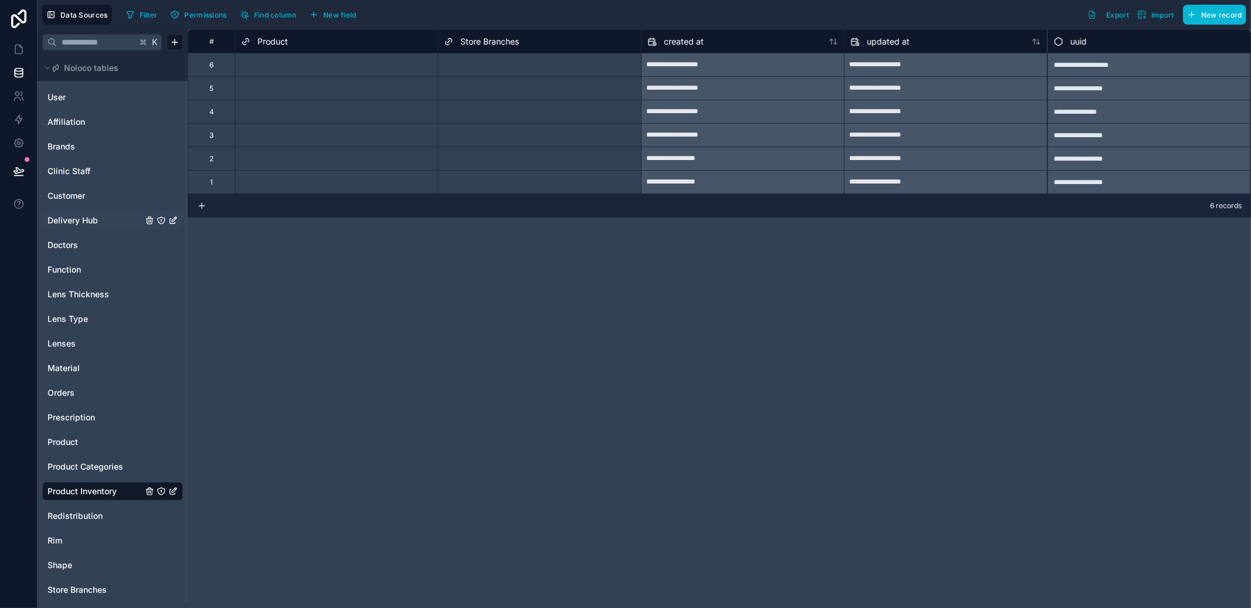
click at [70, 224] on span "Delivery Hub" at bounding box center [73, 221] width 50 height 12
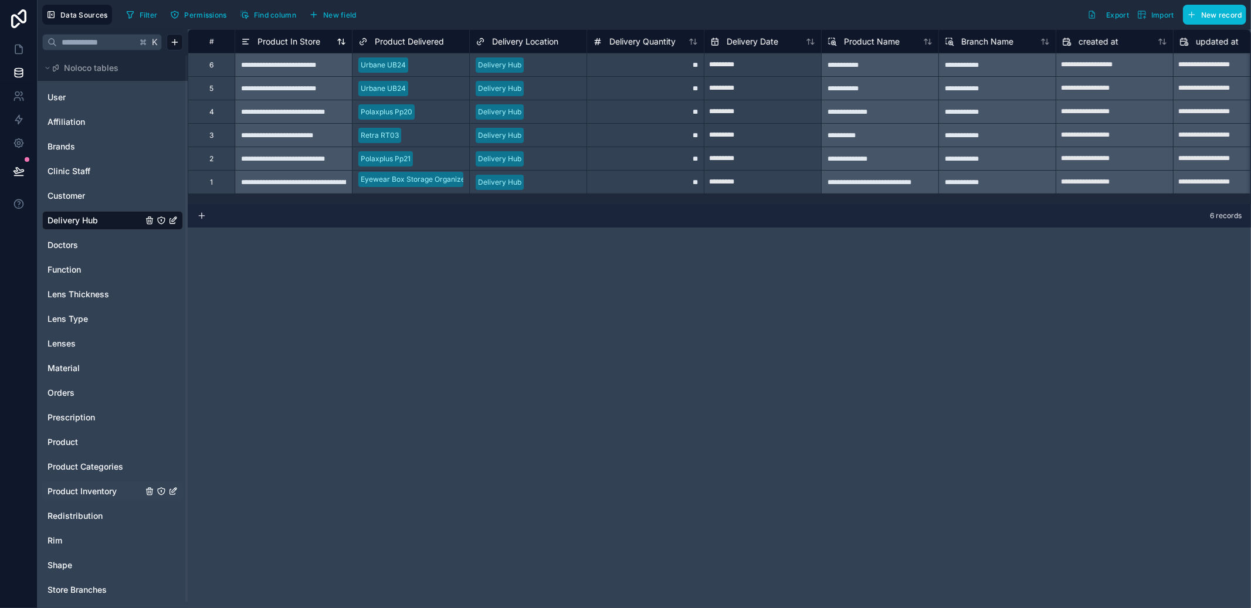
click at [286, 43] on span "Product In Store" at bounding box center [289, 42] width 63 height 12
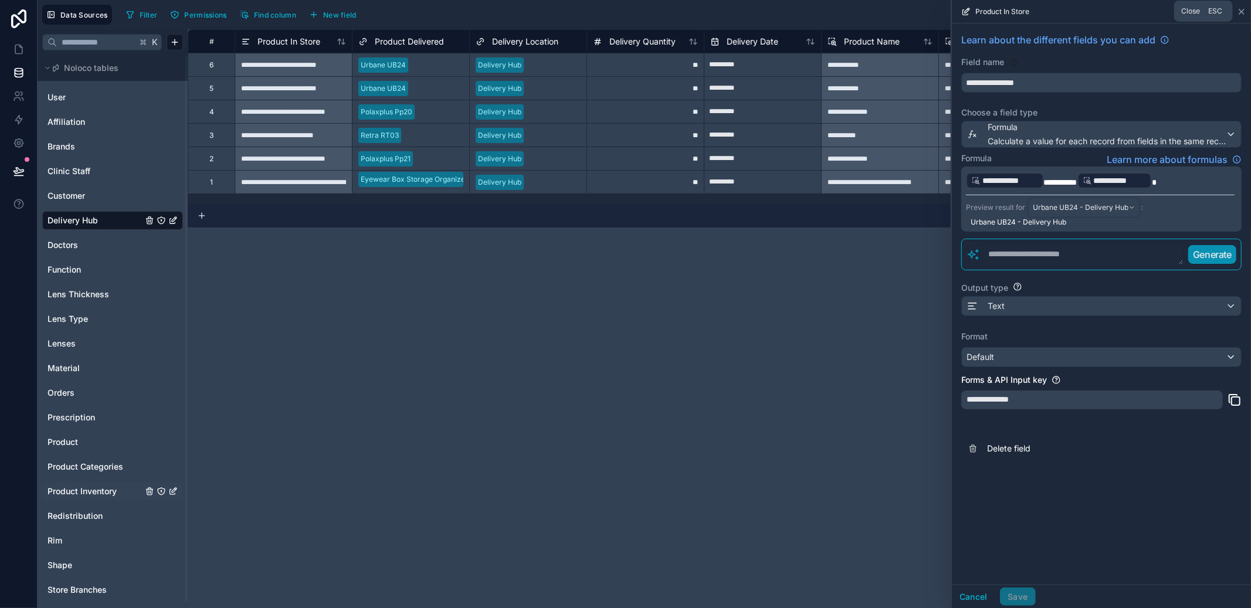
click at [1241, 10] on icon at bounding box center [1242, 11] width 5 height 5
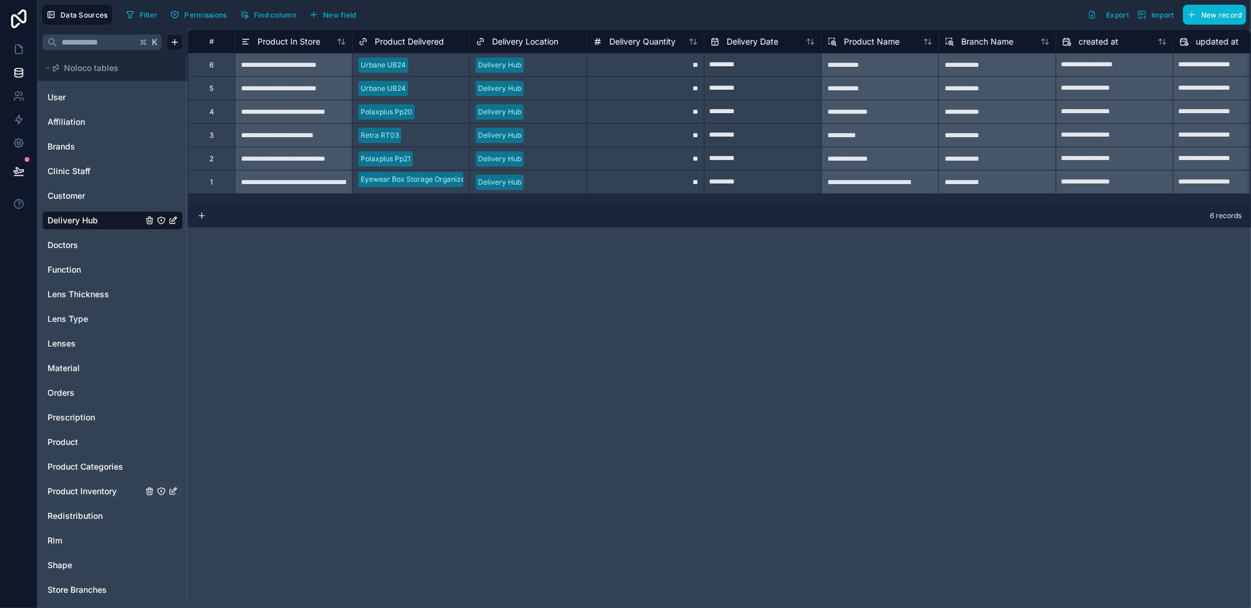
drag, startPoint x: 740, startPoint y: 203, endPoint x: 807, endPoint y: 203, distance: 66.3
click at [807, 203] on div "**********" at bounding box center [720, 116] width 1064 height 175
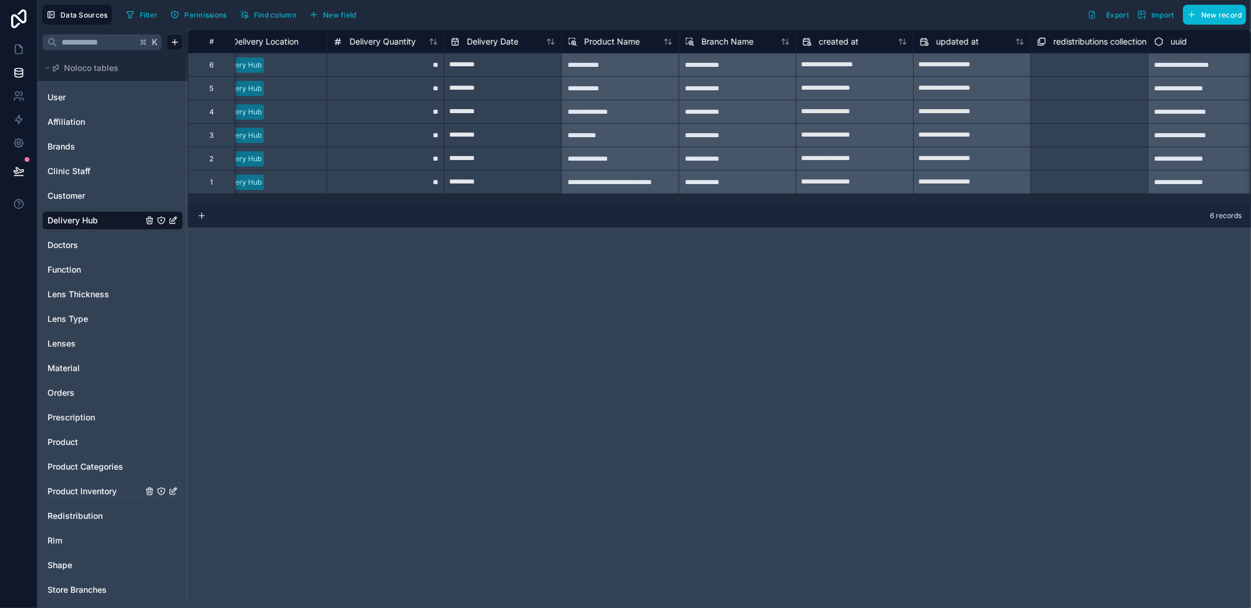
scroll to position [0, 274]
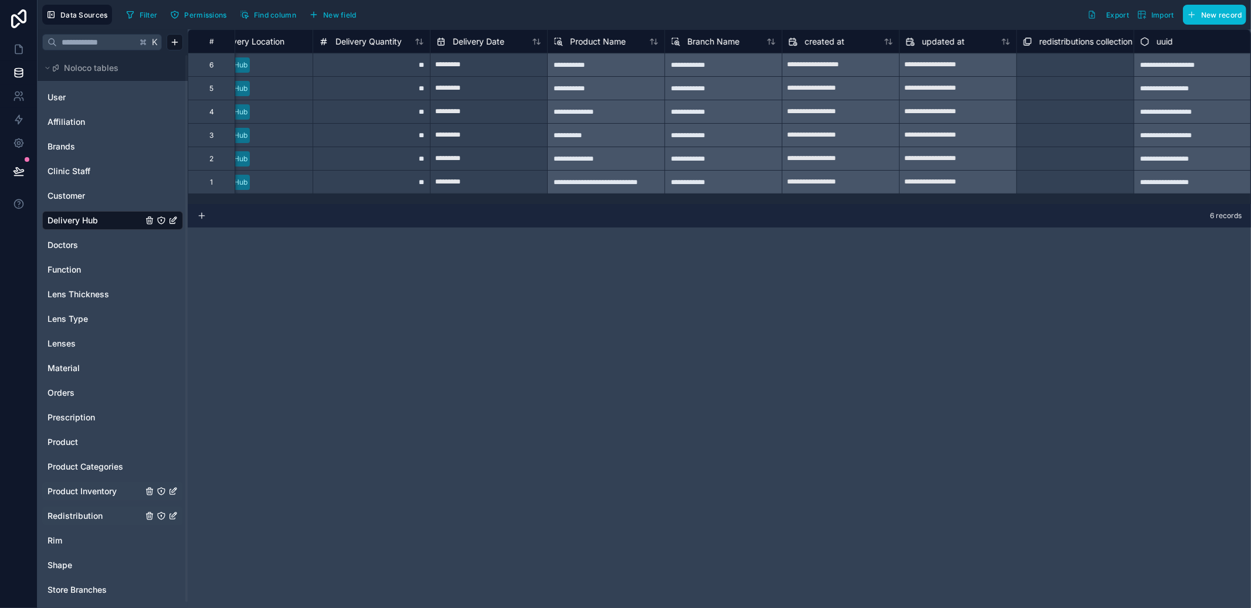
click at [91, 513] on span "Redistribution" at bounding box center [75, 516] width 55 height 12
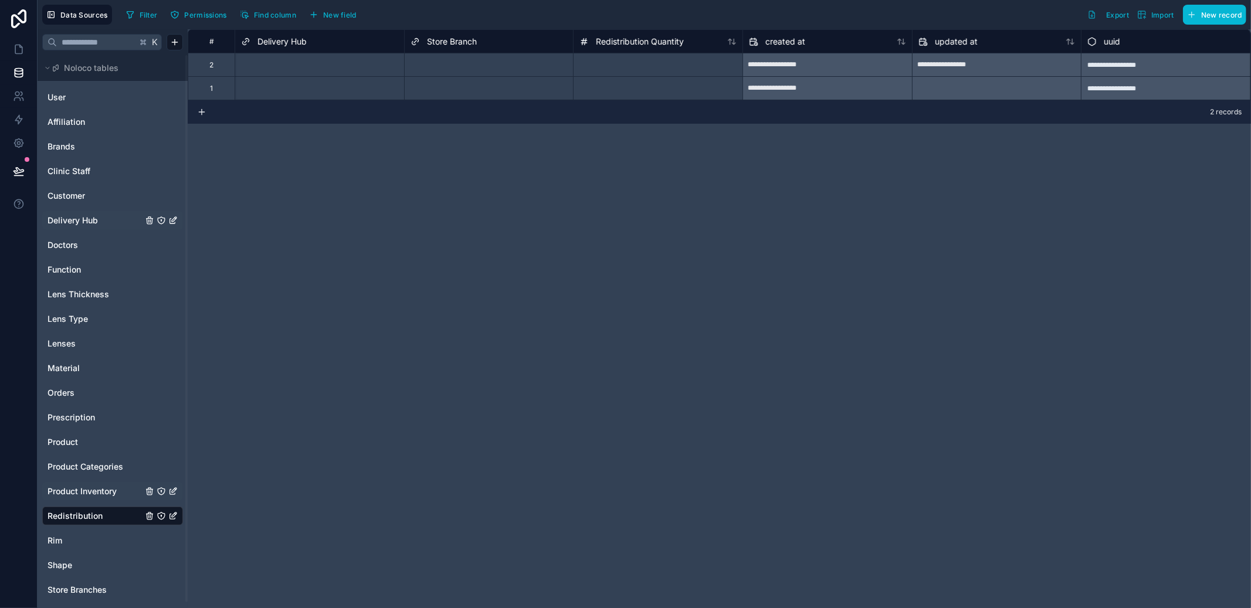
click at [312, 42] on div "Delivery Hub" at bounding box center [319, 42] width 157 height 14
click at [293, 43] on span "Delivery Hub" at bounding box center [282, 42] width 49 height 12
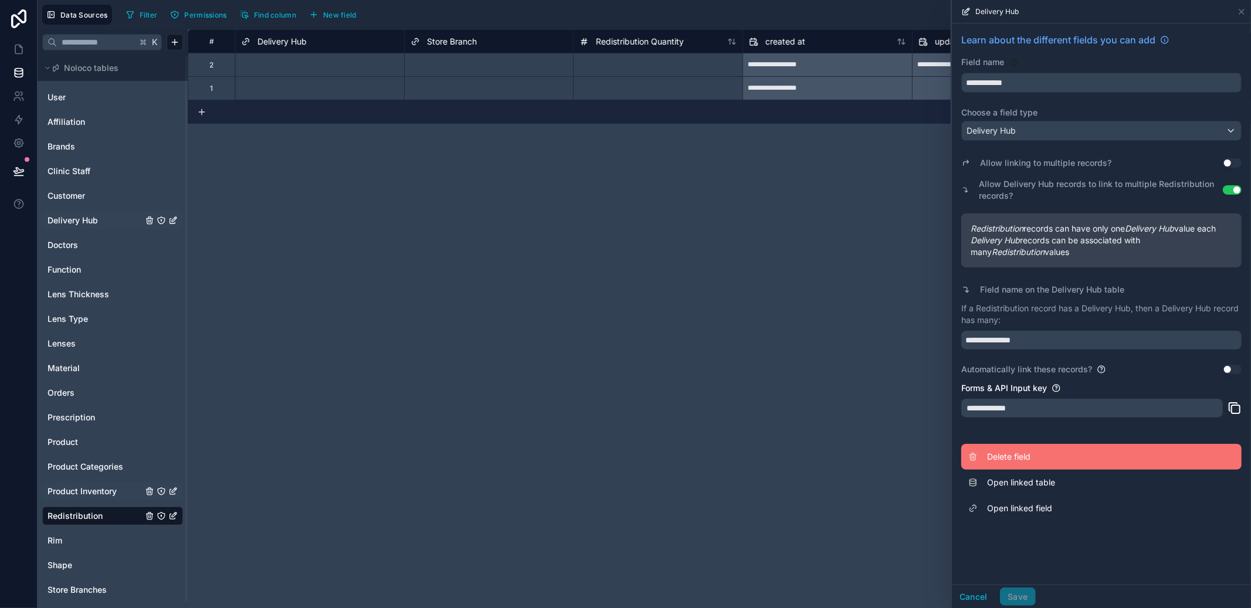
click at [1019, 451] on span "Delete field" at bounding box center [1071, 457] width 169 height 12
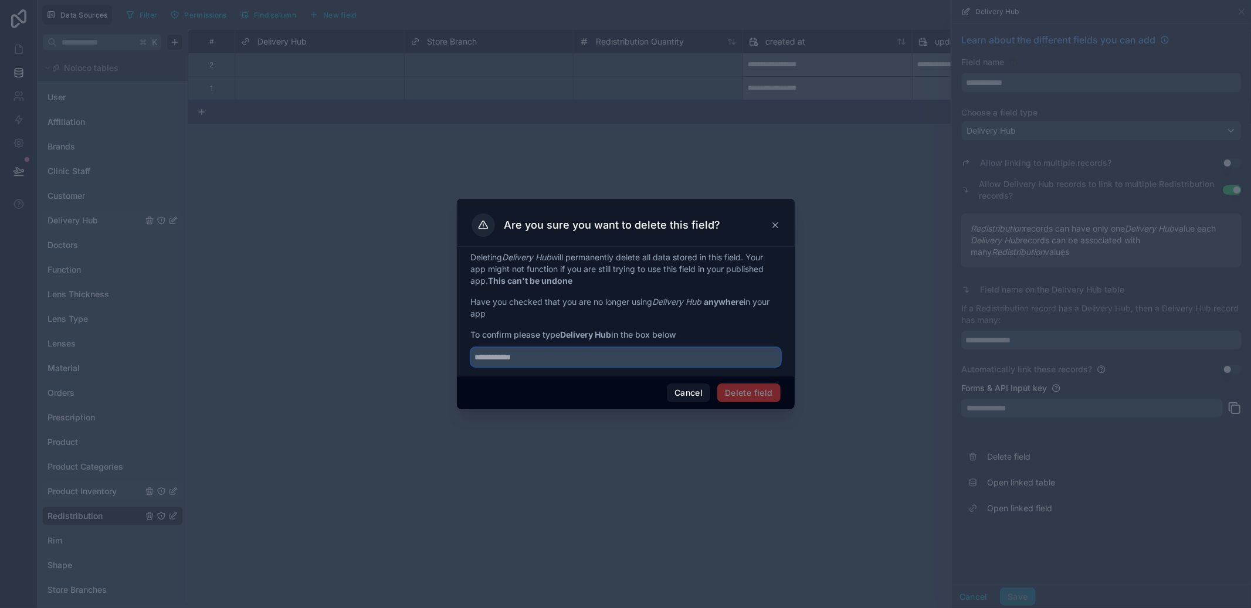
click at [588, 367] on input "text" at bounding box center [626, 357] width 310 height 19
type input "**********"
click at [739, 396] on button "Delete field" at bounding box center [749, 393] width 63 height 19
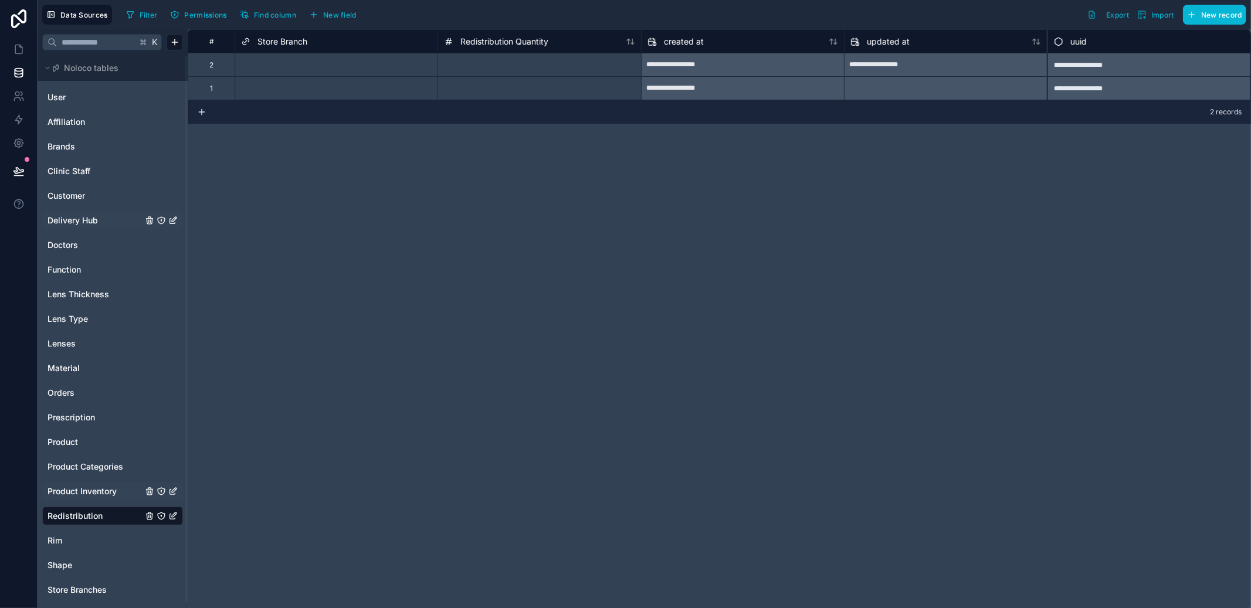
click at [77, 221] on span "Delivery Hub" at bounding box center [73, 221] width 50 height 12
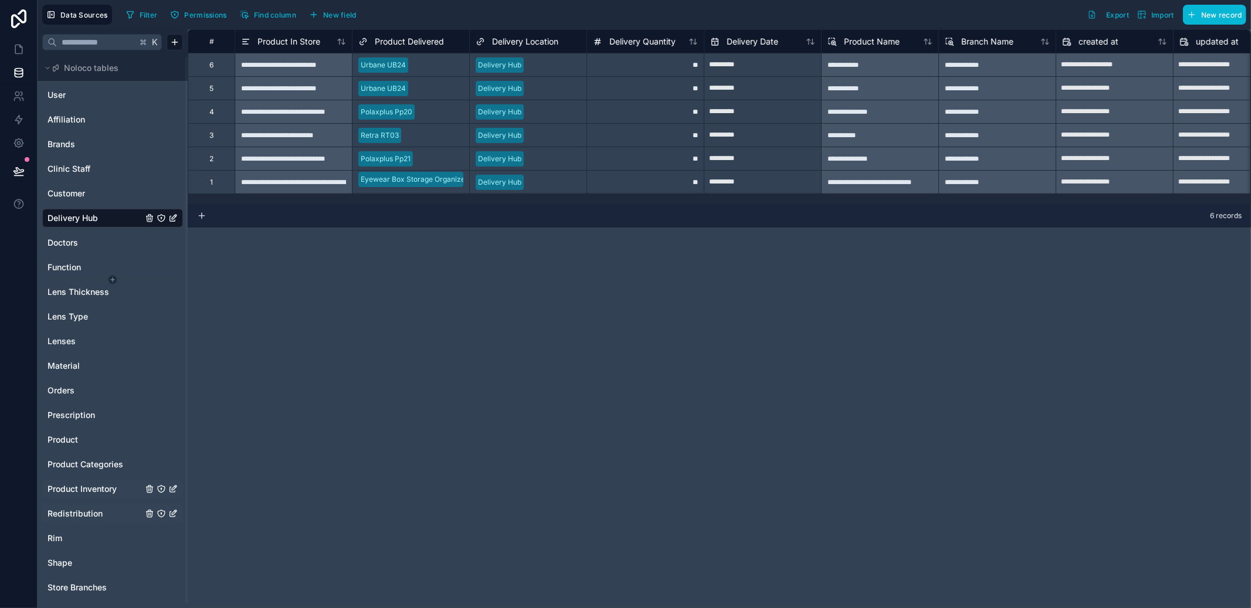
scroll to position [6, 0]
click at [86, 479] on span "Product Inventory" at bounding box center [82, 485] width 69 height 12
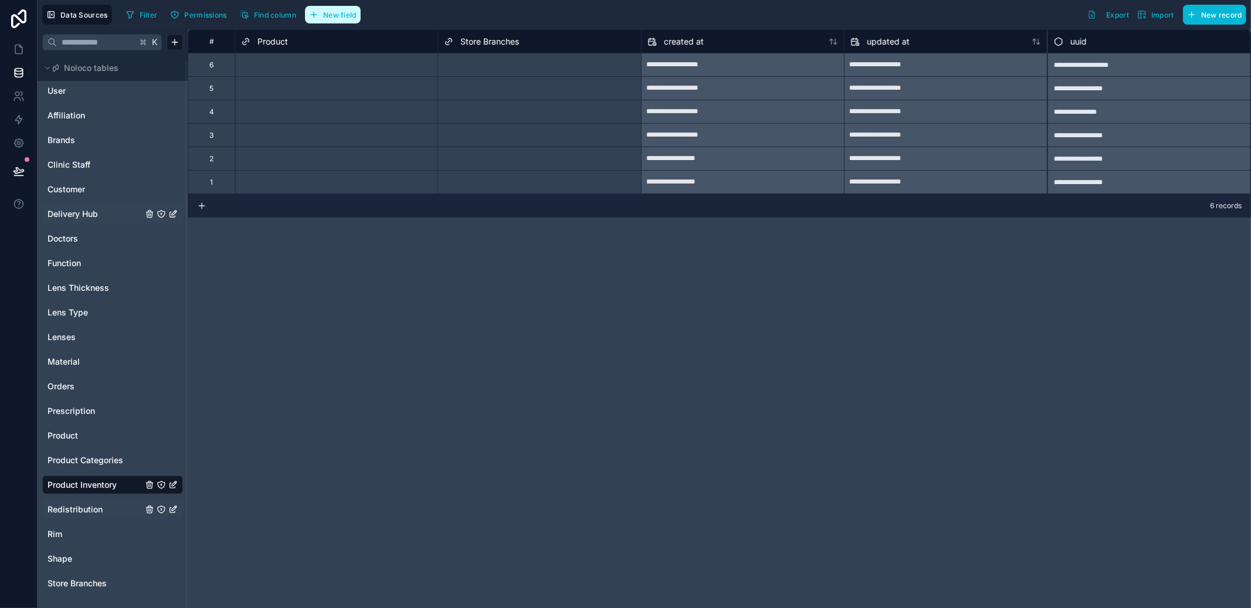
click at [342, 19] on button "New field" at bounding box center [333, 15] width 56 height 18
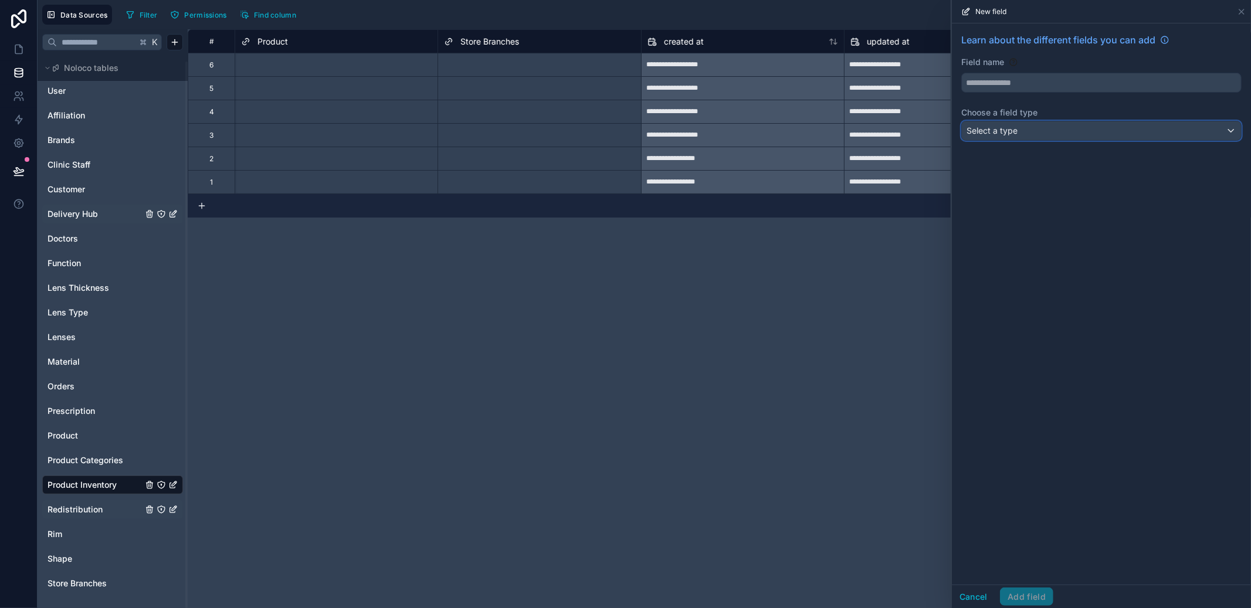
click at [1028, 130] on div "Select a type" at bounding box center [1101, 130] width 279 height 19
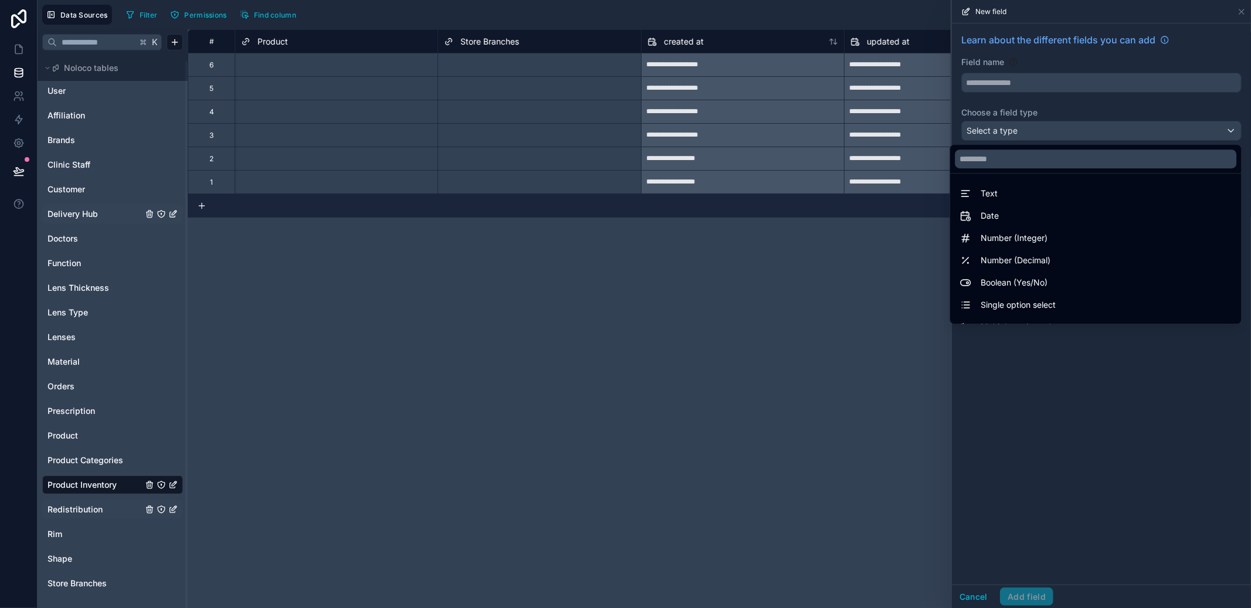
click at [1095, 107] on div at bounding box center [1101, 304] width 299 height 608
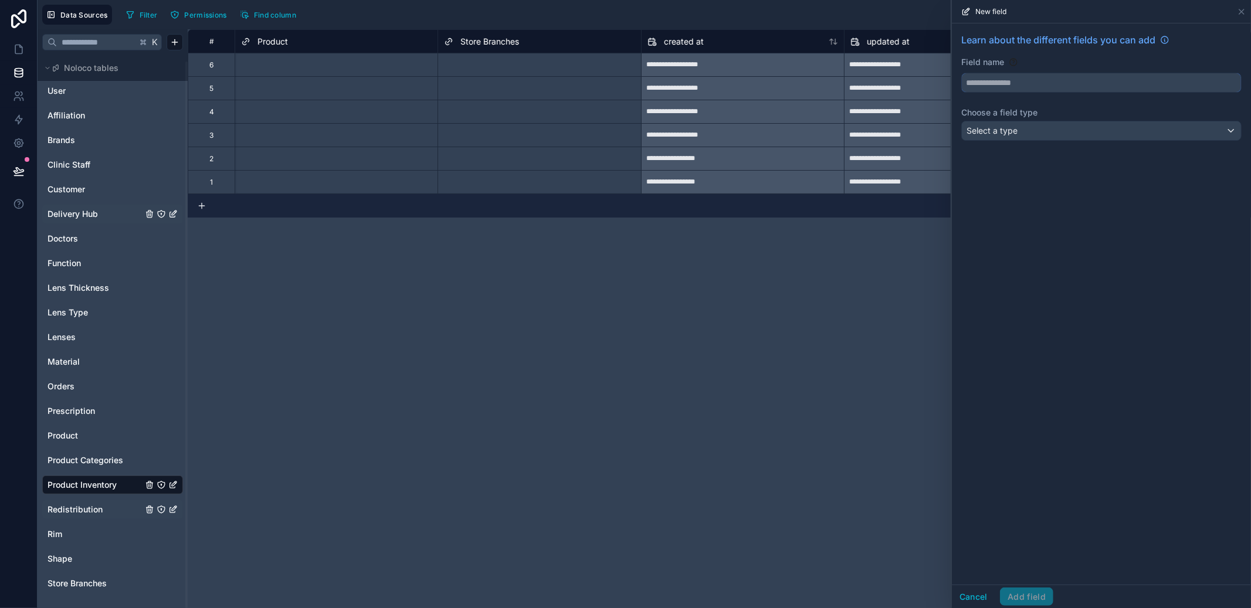
click at [1050, 82] on input "text" at bounding box center [1101, 82] width 279 height 19
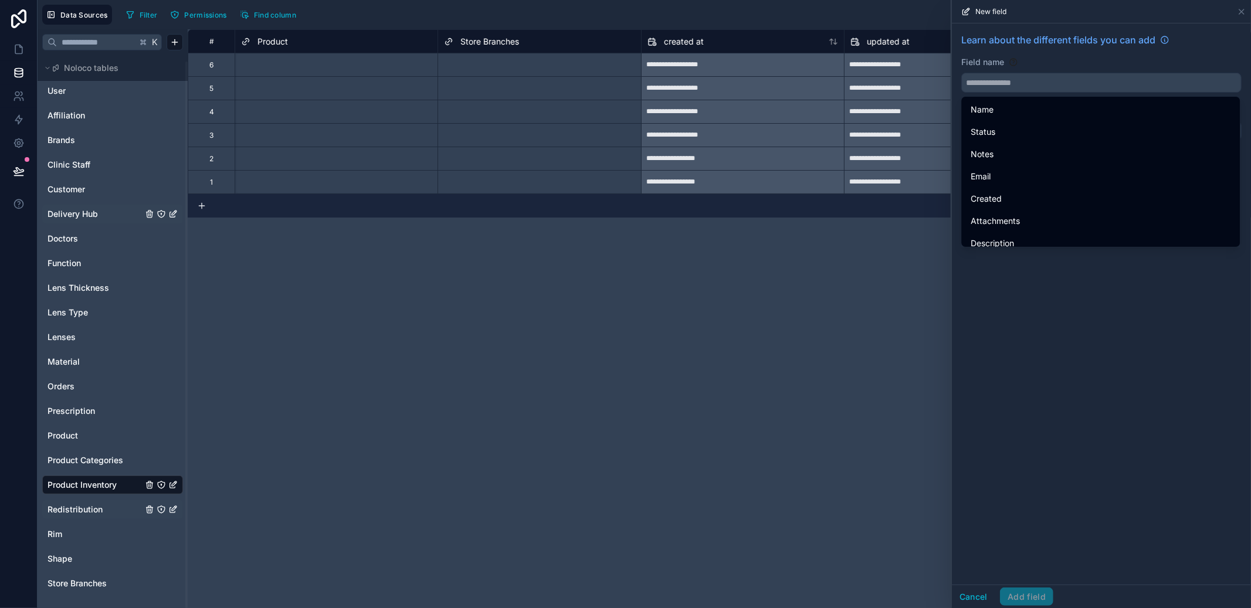
click at [1092, 57] on div "Field name" at bounding box center [1102, 62] width 280 height 12
click at [1087, 83] on input "text" at bounding box center [1101, 82] width 279 height 19
drag, startPoint x: 1144, startPoint y: 54, endPoint x: 1206, endPoint y: 34, distance: 65.3
click at [1144, 55] on div "Learn about the different fields you can add" at bounding box center [1102, 44] width 280 height 23
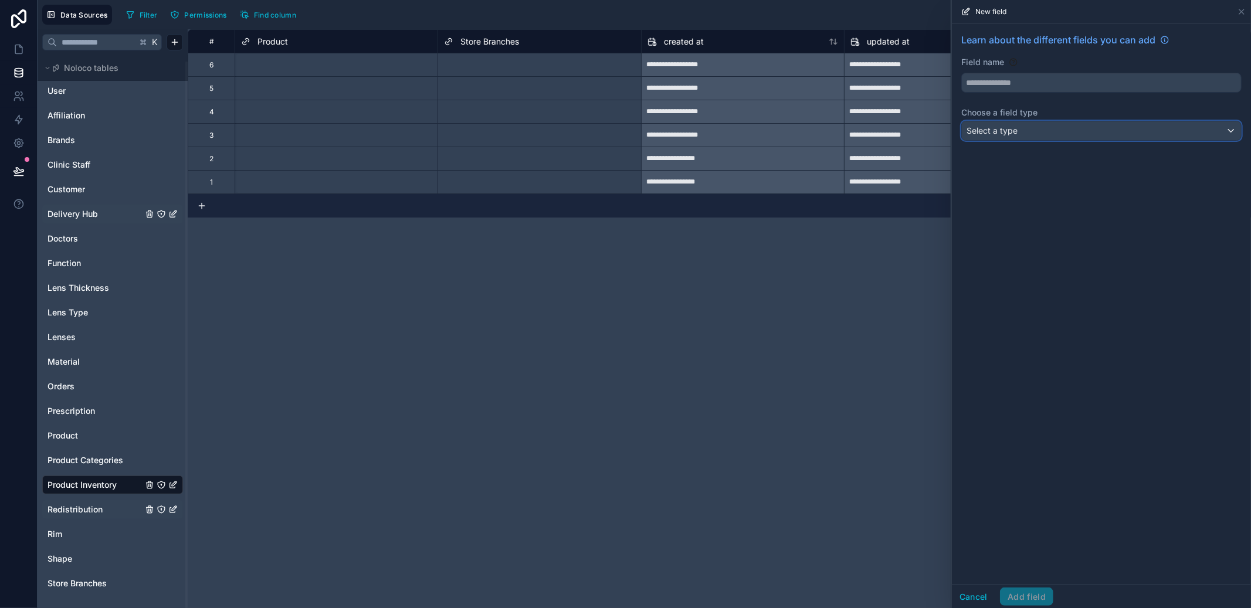
click at [1104, 130] on div "Select a type" at bounding box center [1101, 130] width 279 height 19
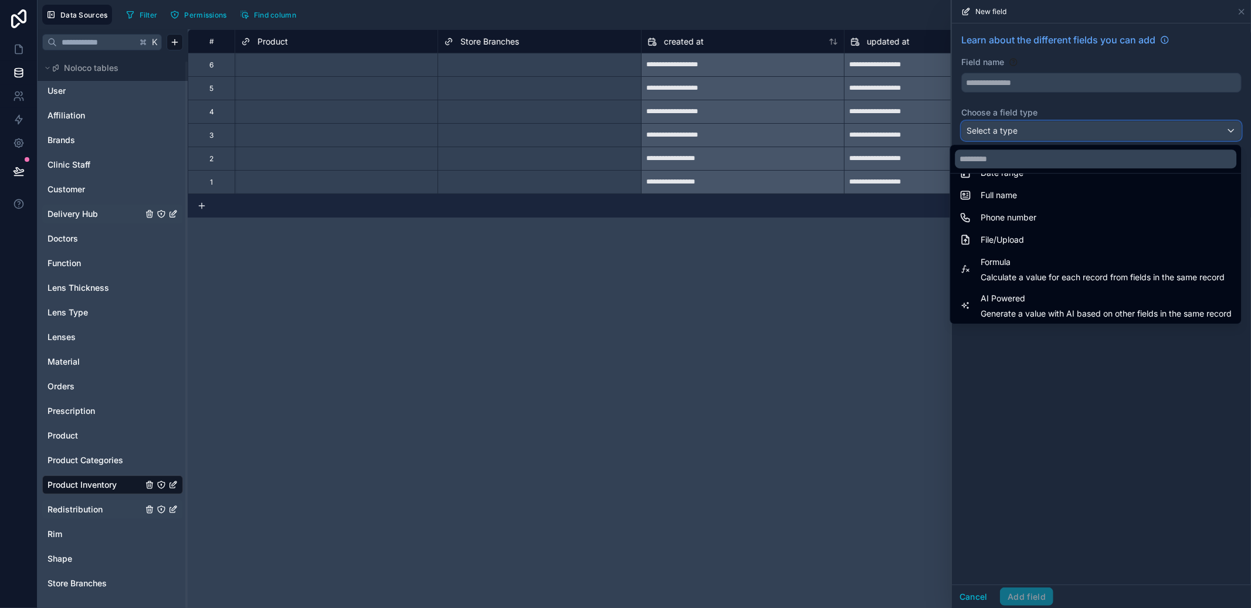
scroll to position [340, 0]
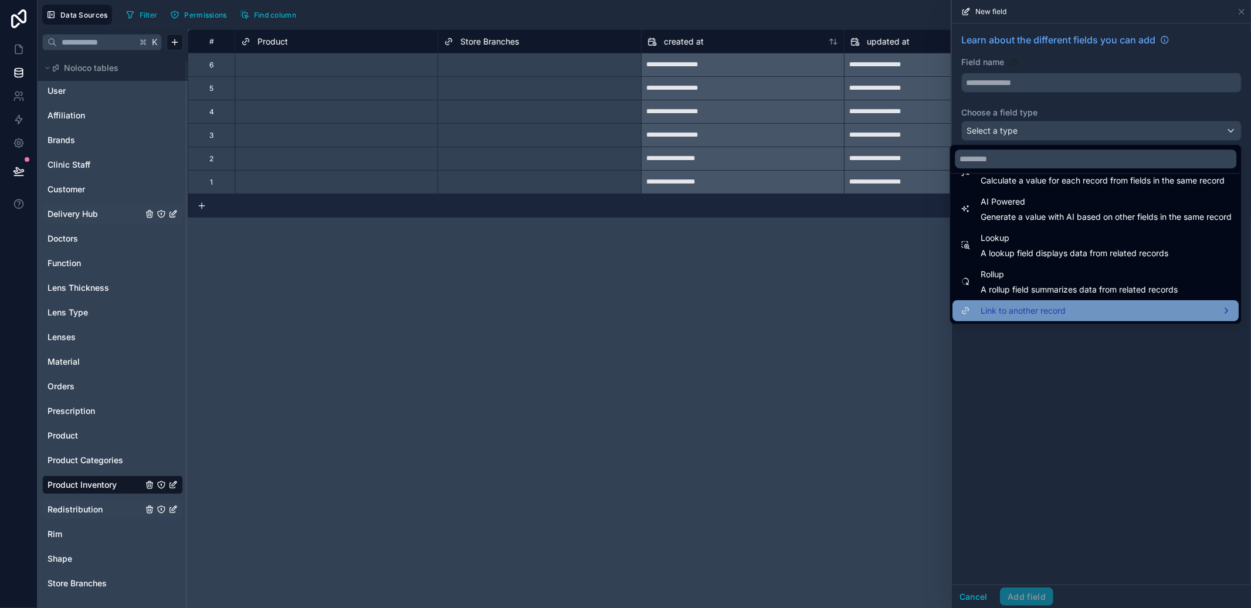
click at [1051, 307] on span "Link to another record" at bounding box center [1023, 311] width 85 height 14
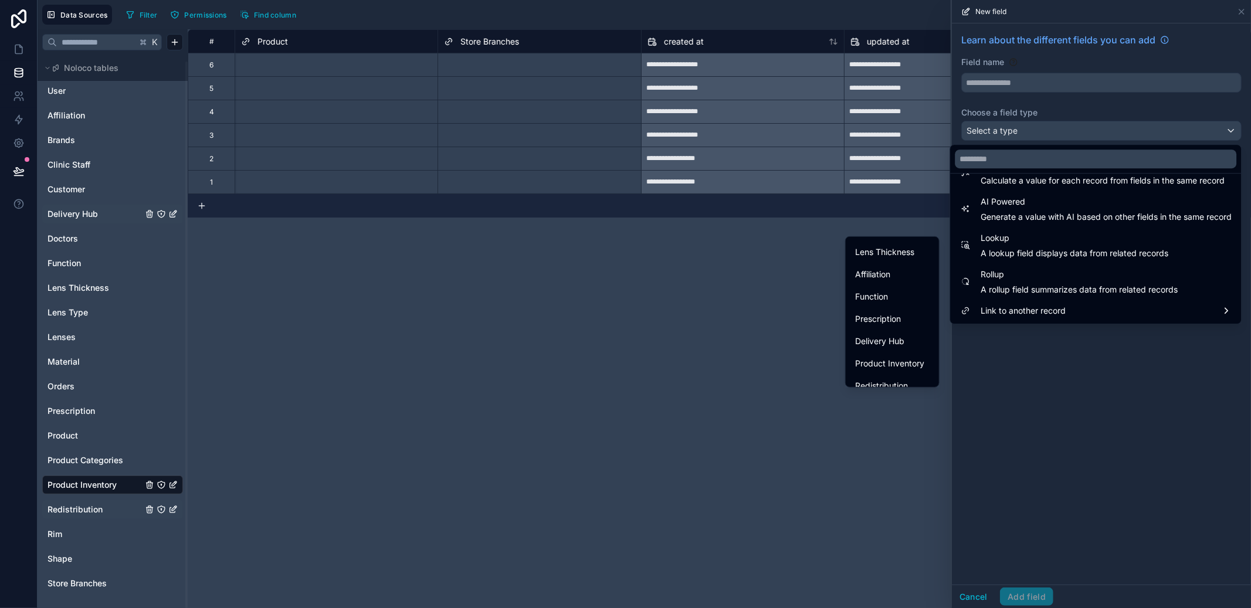
scroll to position [339, 0]
click at [880, 327] on span "Delivery Hub" at bounding box center [879, 330] width 49 height 14
type input "**********"
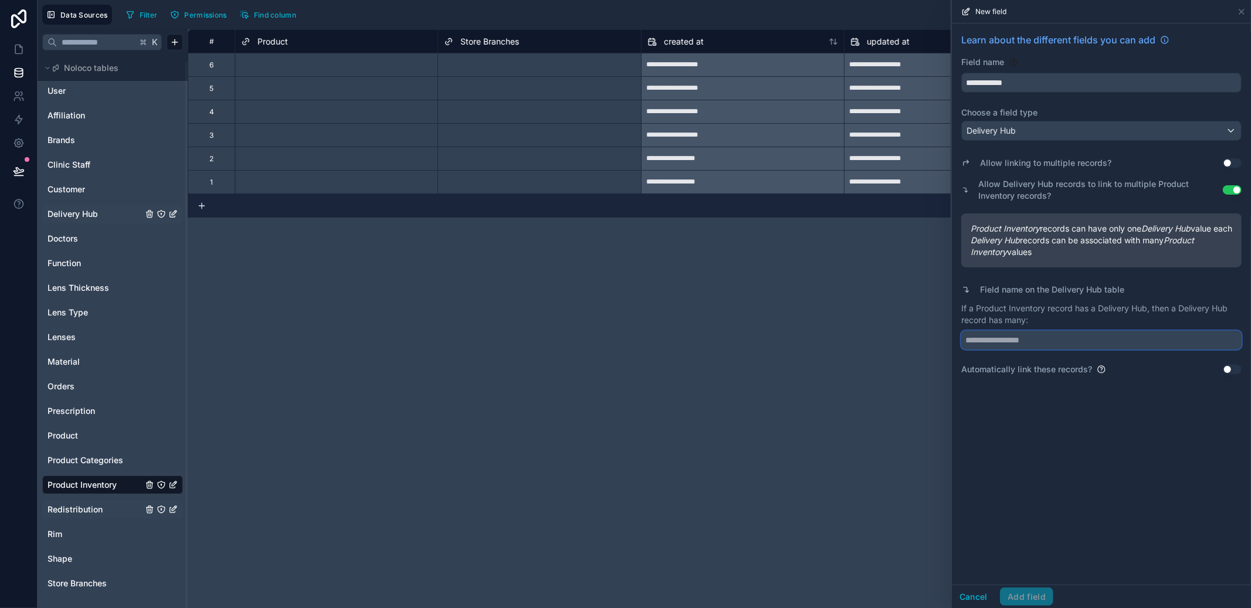
click at [1042, 350] on input "text" at bounding box center [1102, 340] width 280 height 19
click at [1090, 136] on div "Delivery Hub" at bounding box center [1101, 130] width 279 height 19
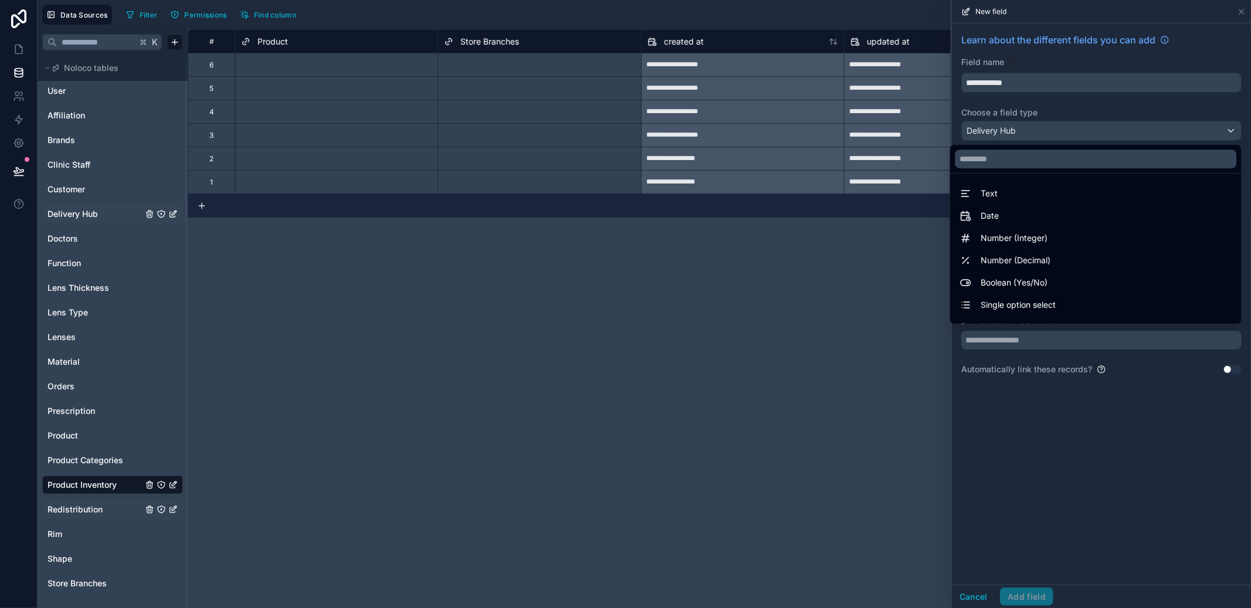
click at [1090, 136] on div at bounding box center [1101, 304] width 299 height 608
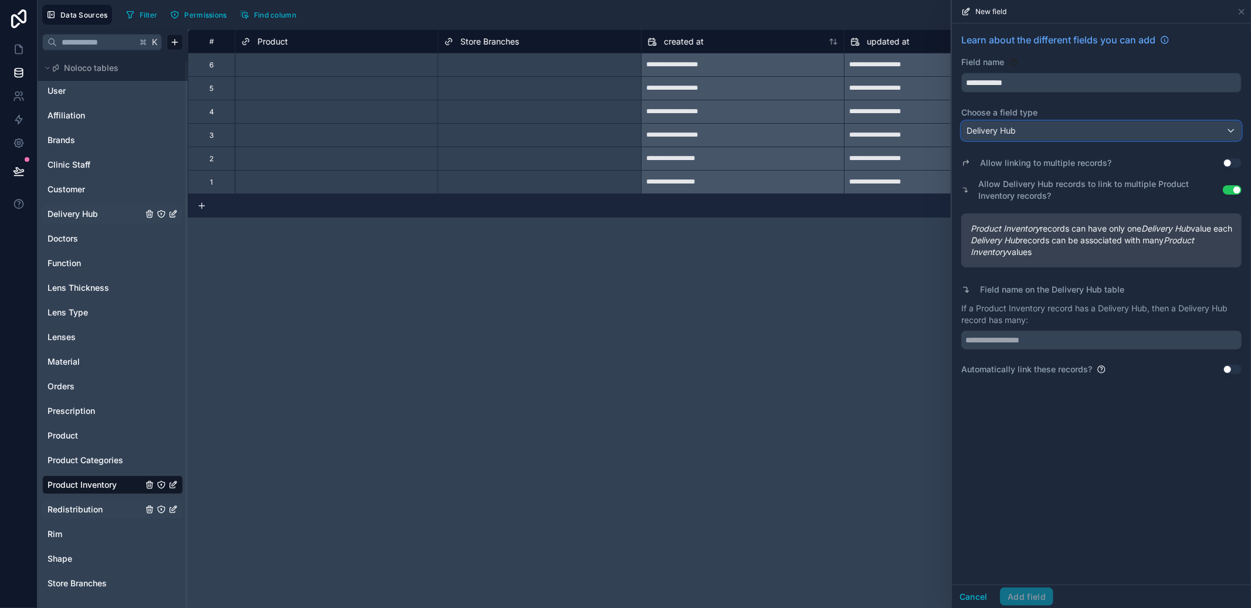
click at [1132, 123] on div "Delivery Hub" at bounding box center [1101, 130] width 279 height 19
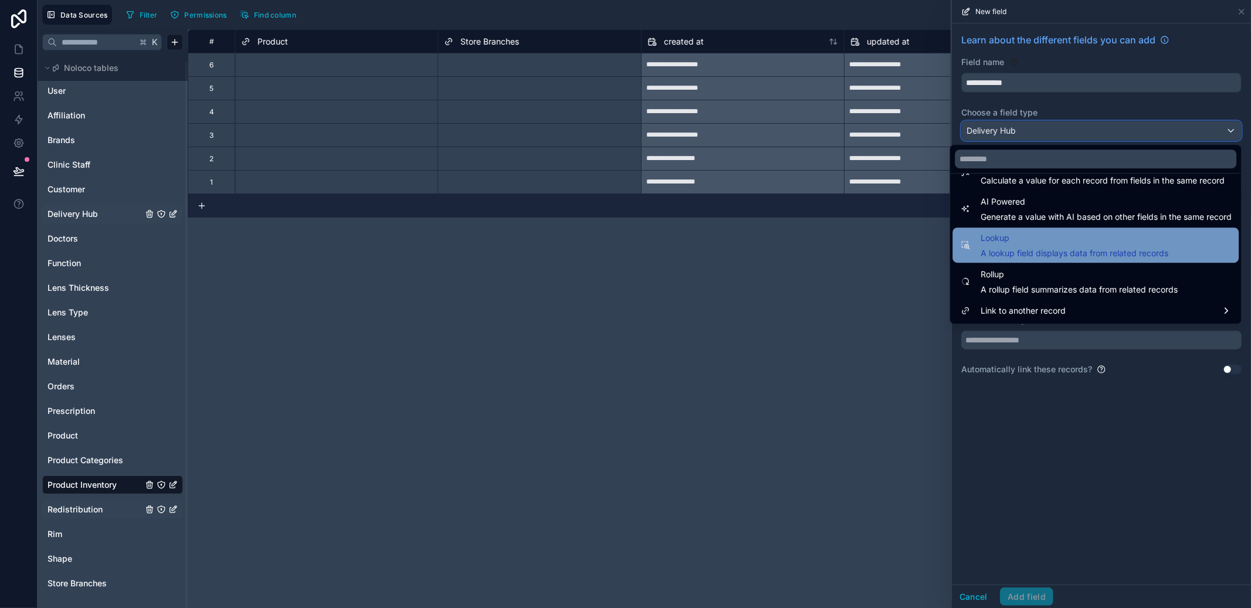
scroll to position [0, 0]
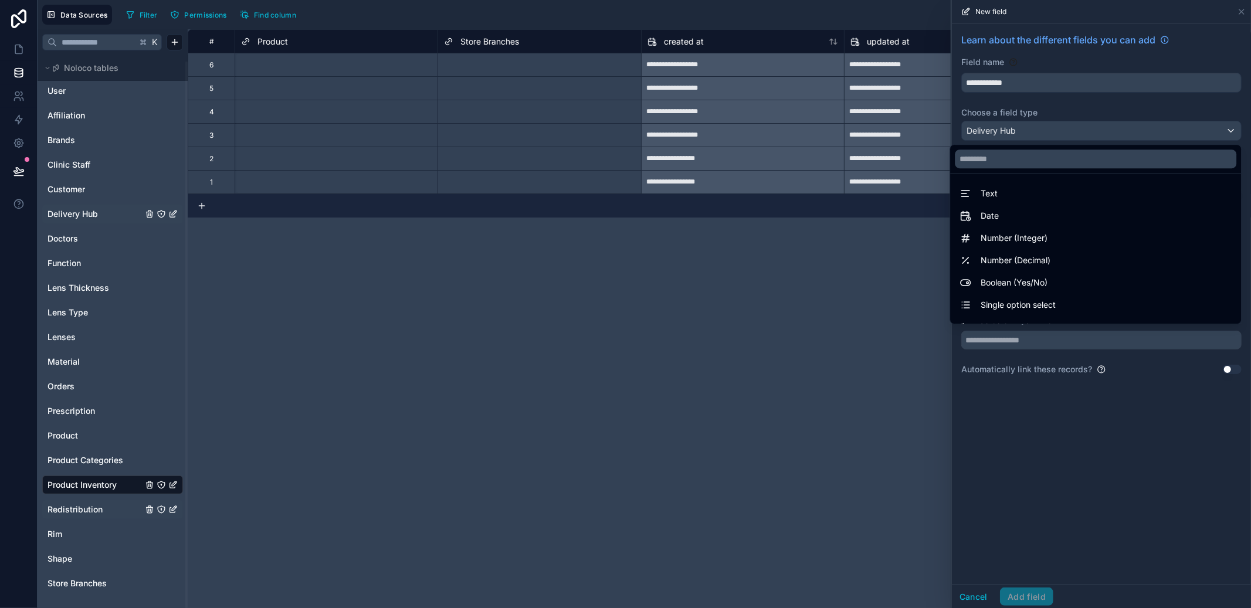
click at [1095, 438] on div at bounding box center [1101, 304] width 299 height 608
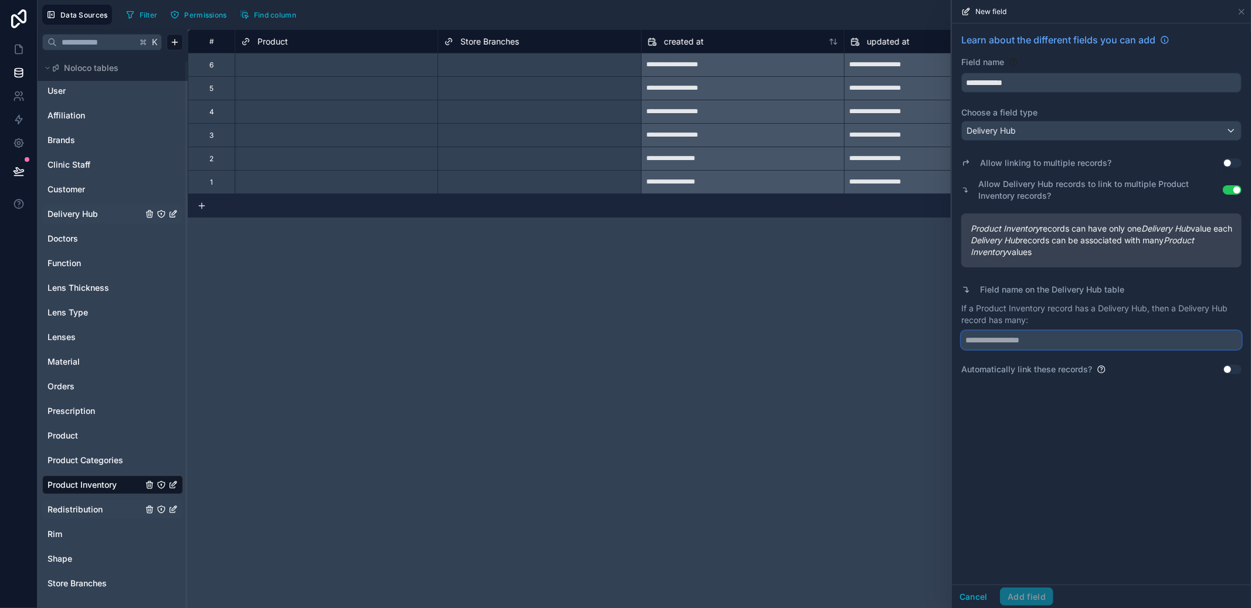
click at [1030, 350] on input "text" at bounding box center [1102, 340] width 280 height 19
drag, startPoint x: 1026, startPoint y: 79, endPoint x: 922, endPoint y: 71, distance: 104.8
click at [922, 71] on div "**********" at bounding box center [645, 304] width 1214 height 608
click at [1095, 350] on input "text" at bounding box center [1102, 340] width 280 height 19
type input "**********"
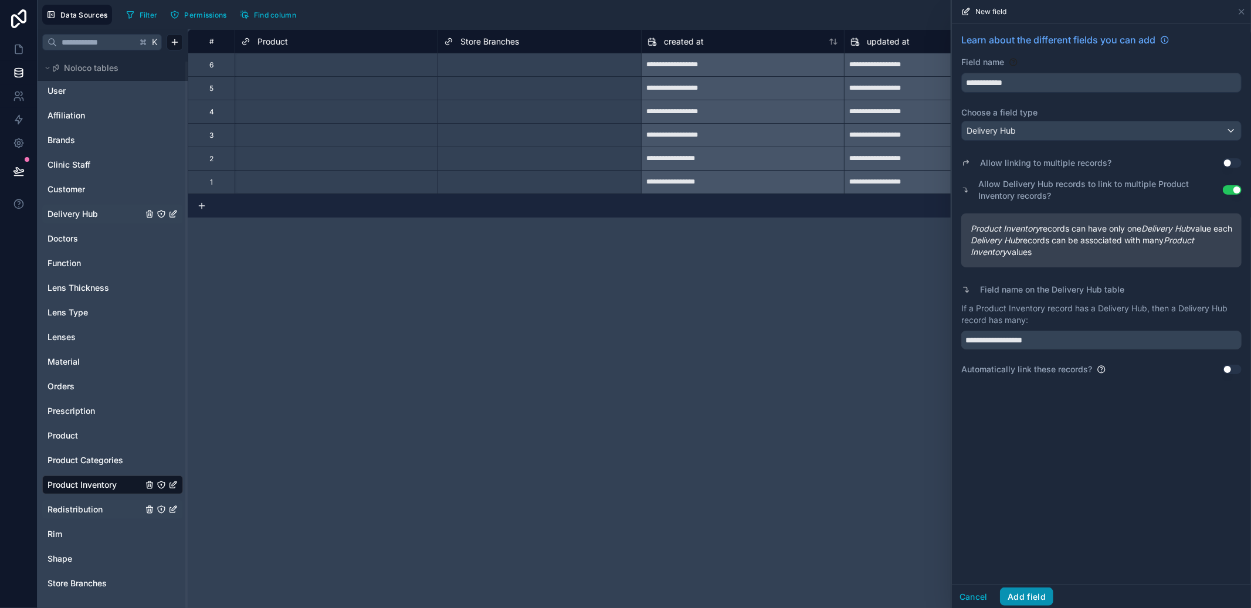
click at [1037, 588] on button "Add field" at bounding box center [1026, 597] width 53 height 19
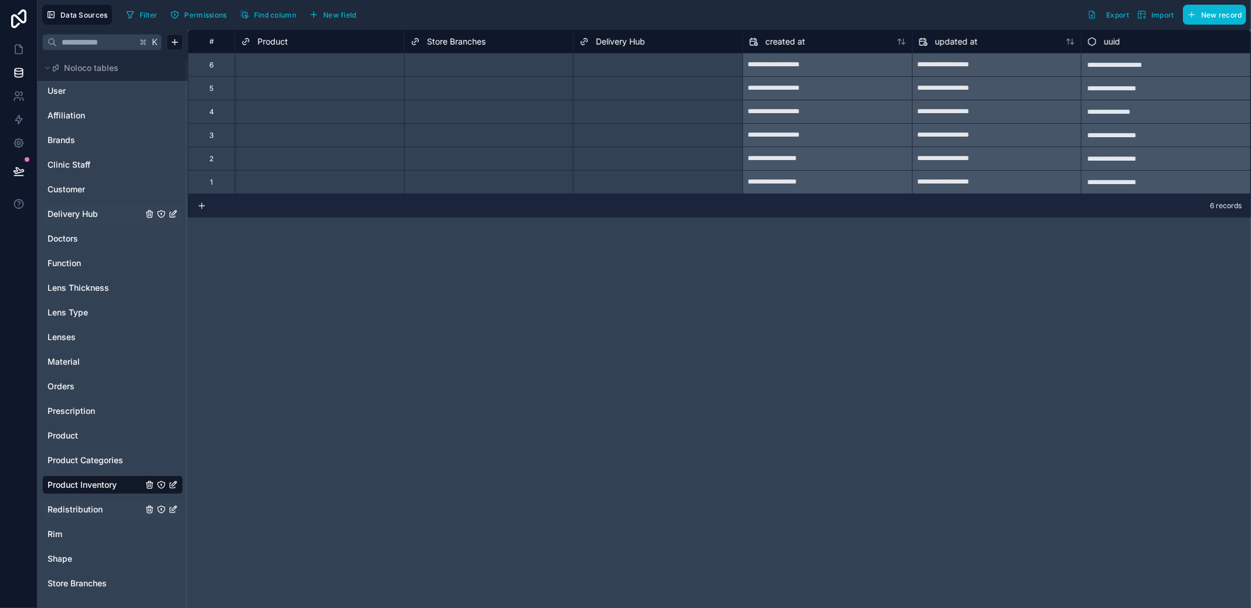
click at [606, 70] on div "Select a Delivery Hub" at bounding box center [658, 65] width 169 height 16
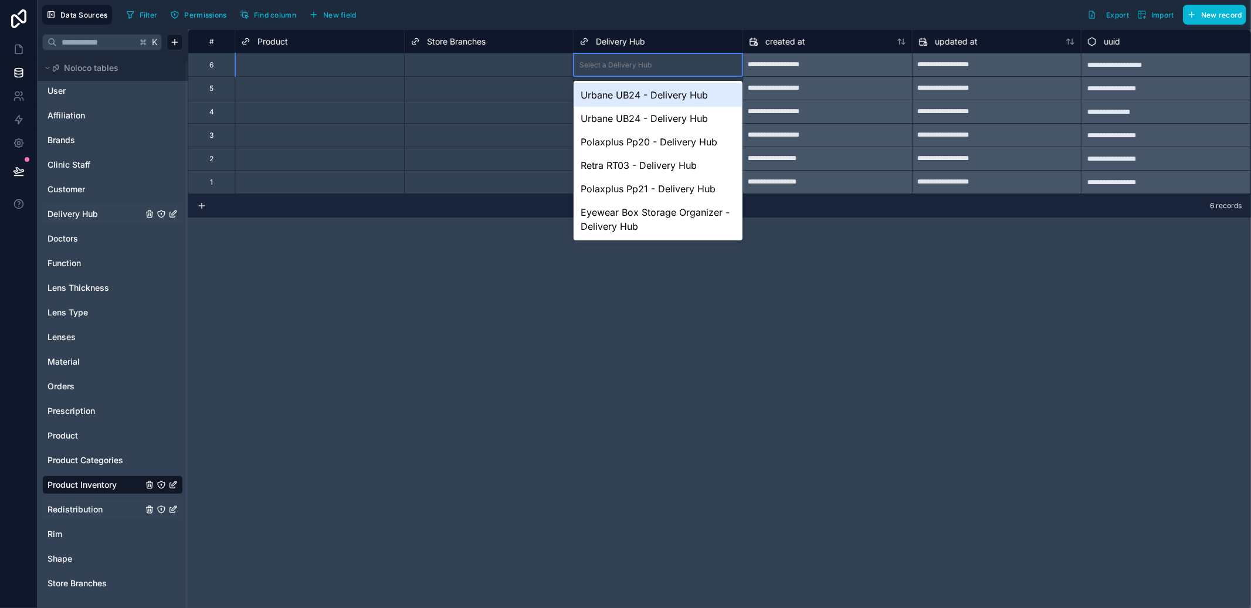
click at [606, 70] on div "Select a Delivery Hub" at bounding box center [658, 65] width 169 height 16
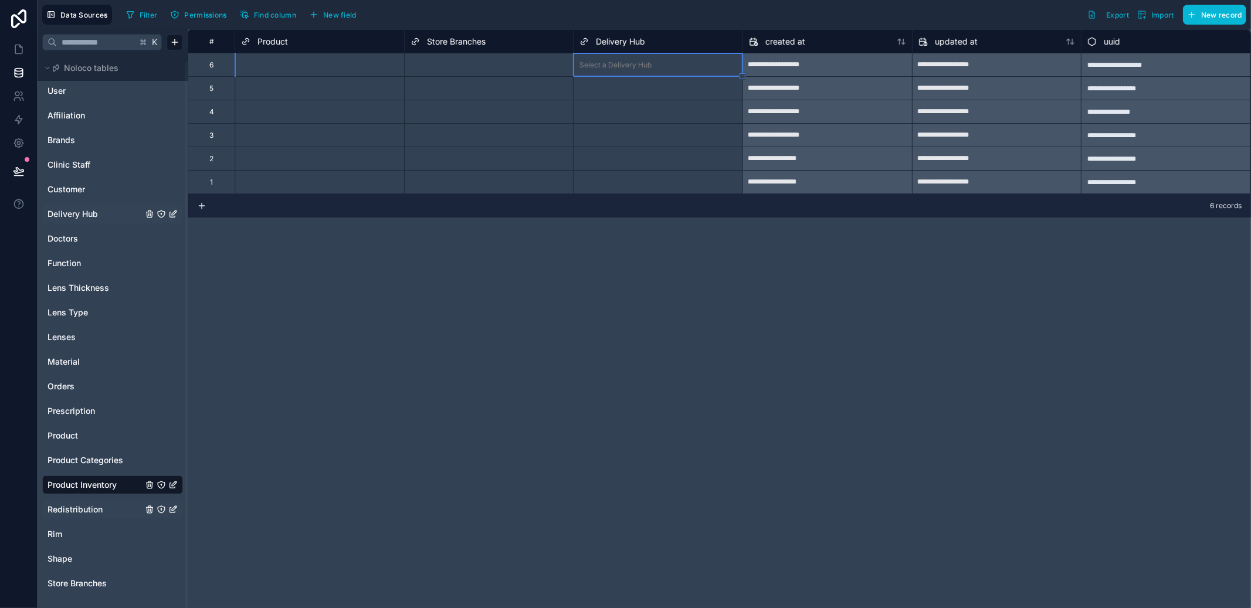
click at [1010, 251] on div "**********" at bounding box center [720, 318] width 1064 height 579
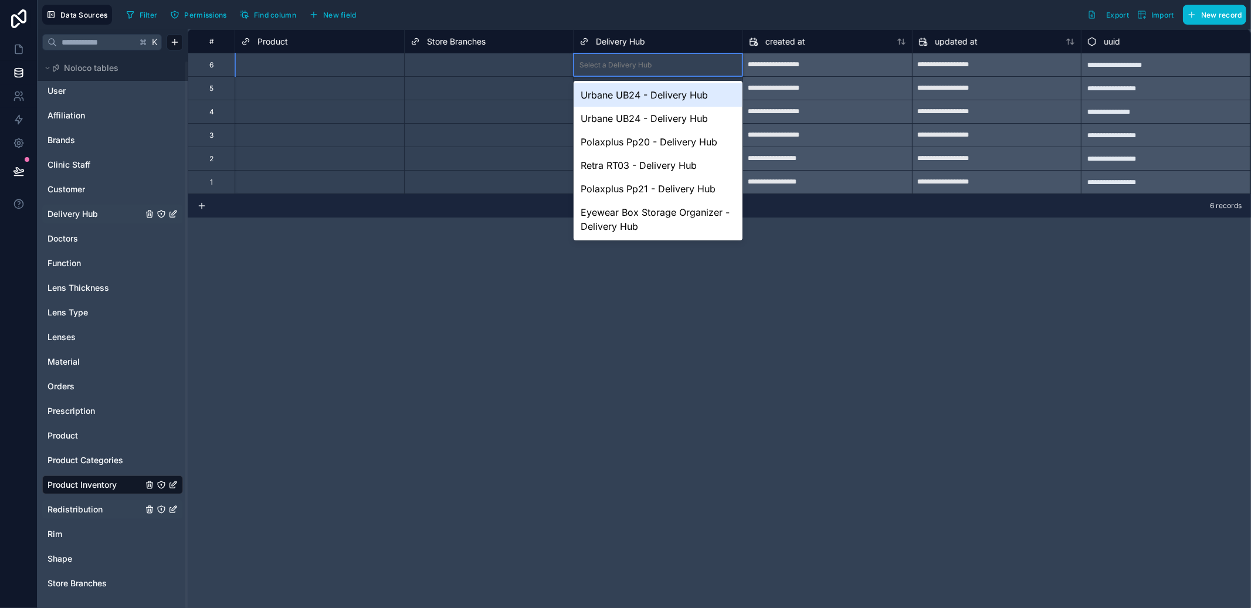
click at [623, 61] on div "Select a Delivery Hub" at bounding box center [616, 64] width 72 height 9
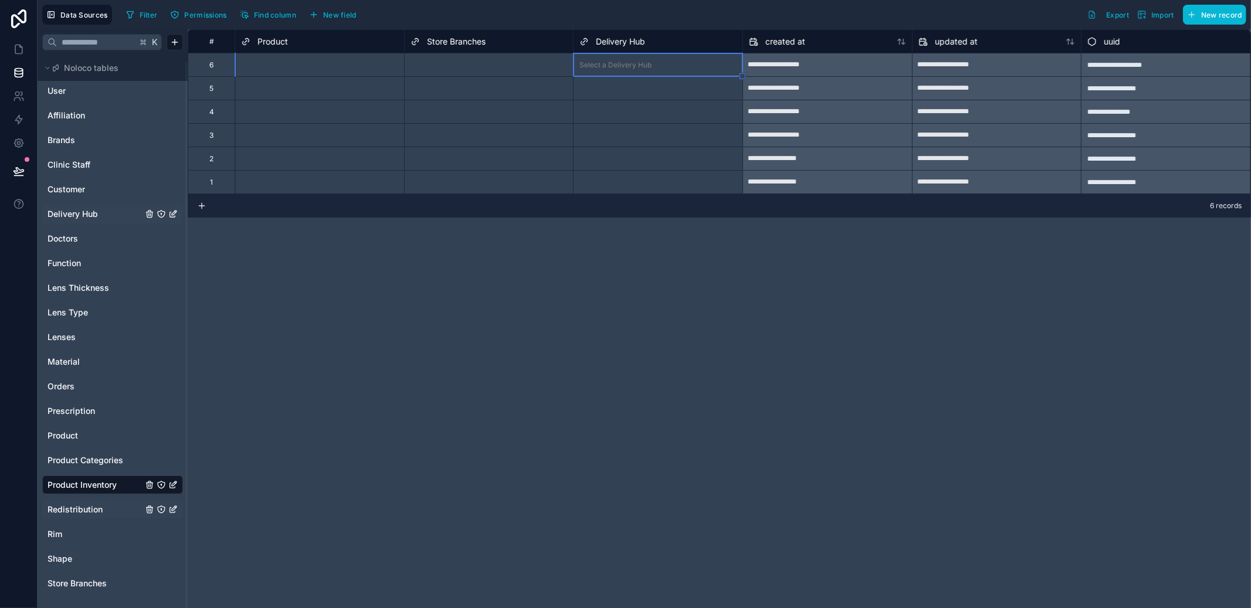
click at [833, 414] on div "**********" at bounding box center [720, 318] width 1064 height 579
click at [338, 23] on div "Filter Permissions Find column New field" at bounding box center [243, 15] width 244 height 20
click at [340, 16] on span "New field" at bounding box center [339, 15] width 33 height 9
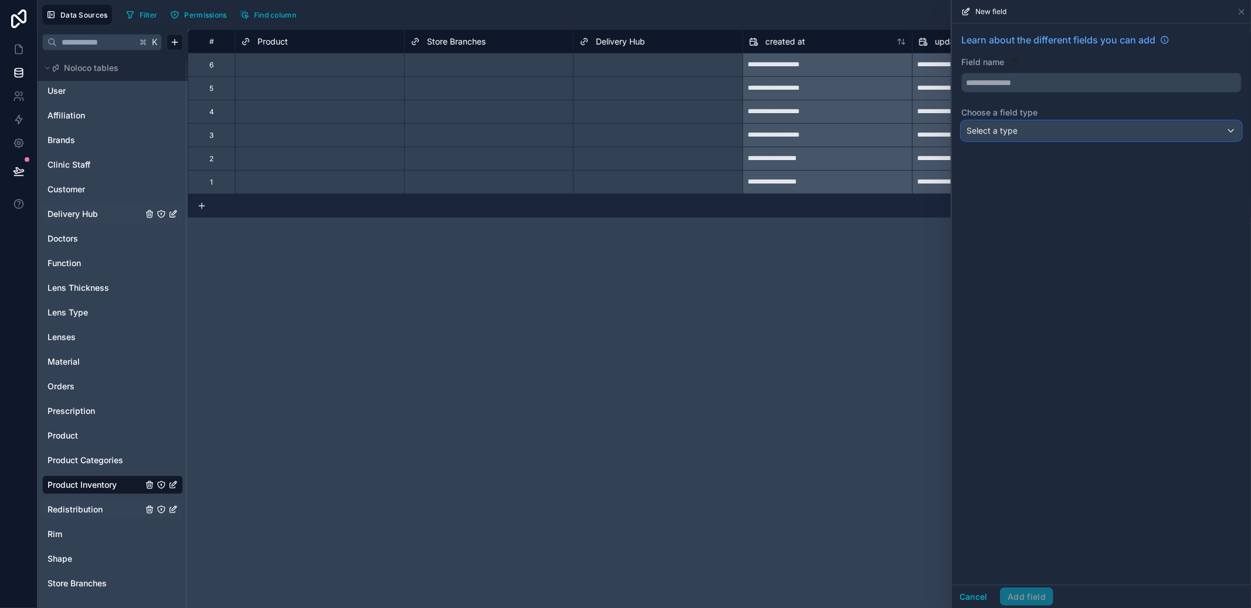
click at [1050, 136] on div "Select a type" at bounding box center [1101, 130] width 279 height 19
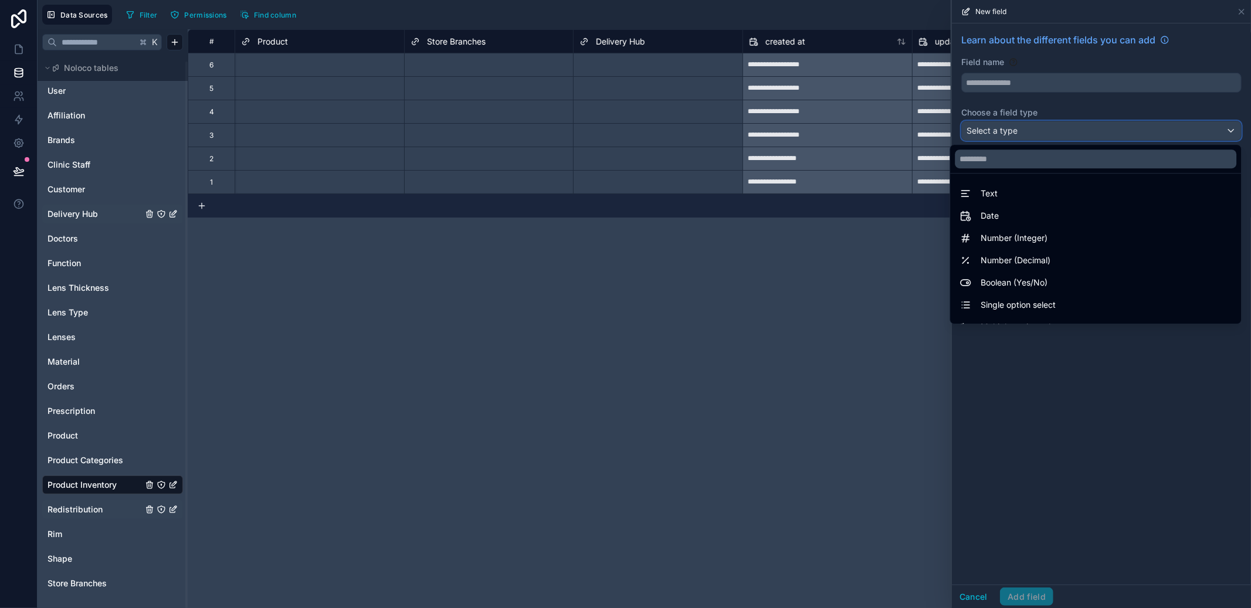
scroll to position [340, 0]
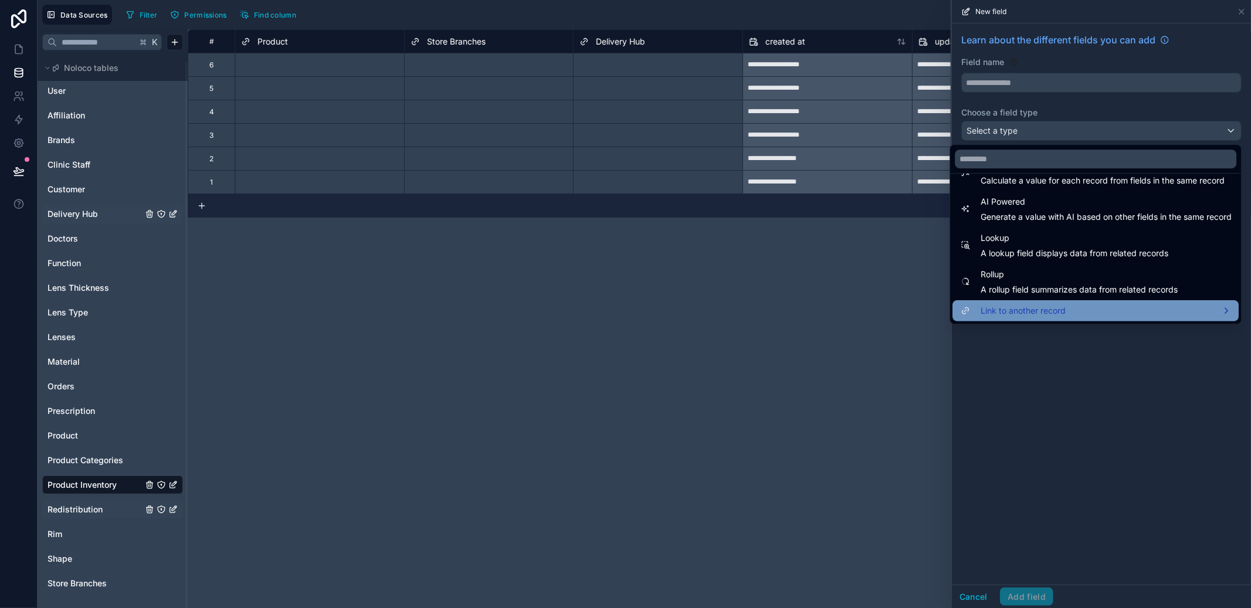
click at [1051, 307] on span "Link to another record" at bounding box center [1023, 311] width 85 height 14
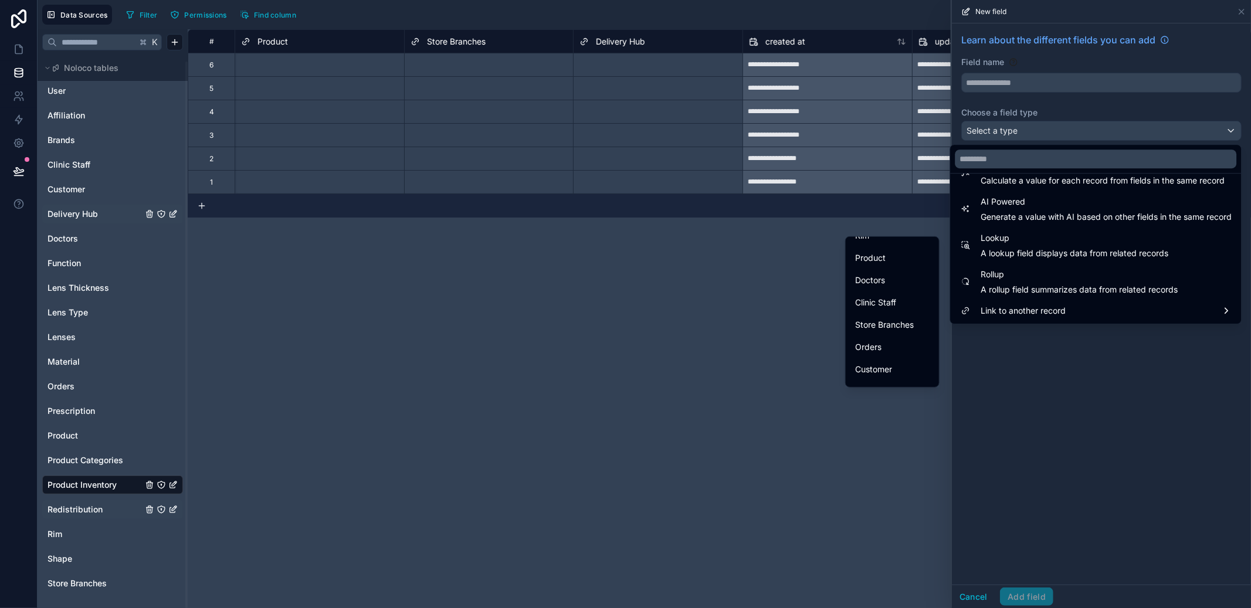
scroll to position [339, 0]
click at [890, 328] on span "Delivery Hub" at bounding box center [879, 330] width 49 height 14
type input "**********"
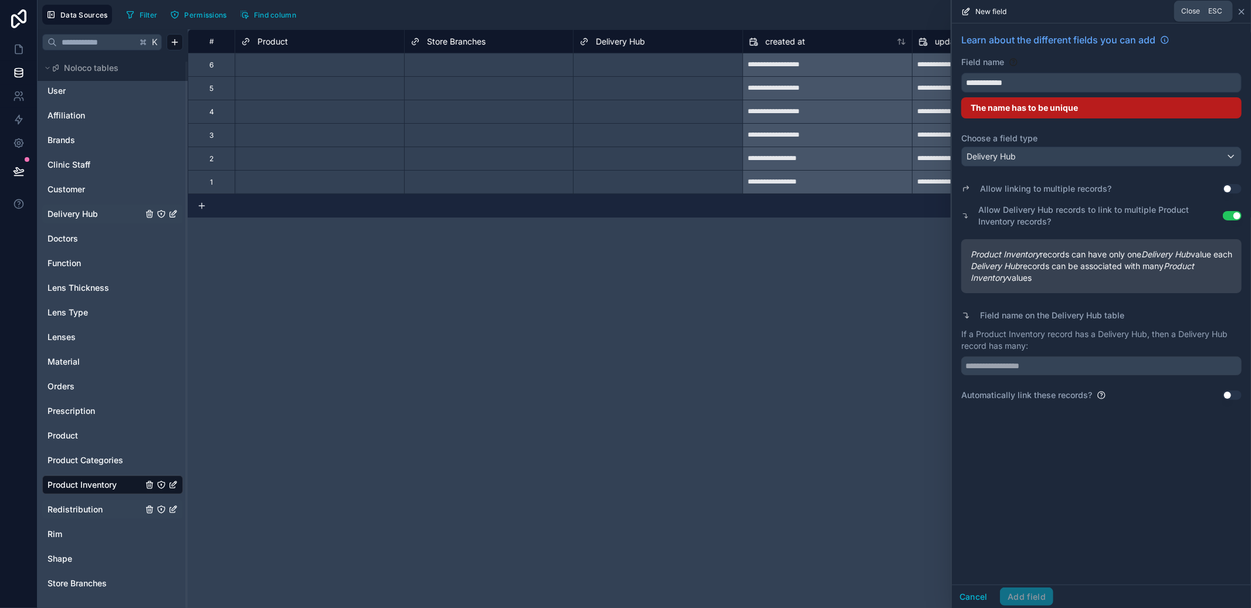
click at [1239, 7] on icon at bounding box center [1241, 11] width 9 height 9
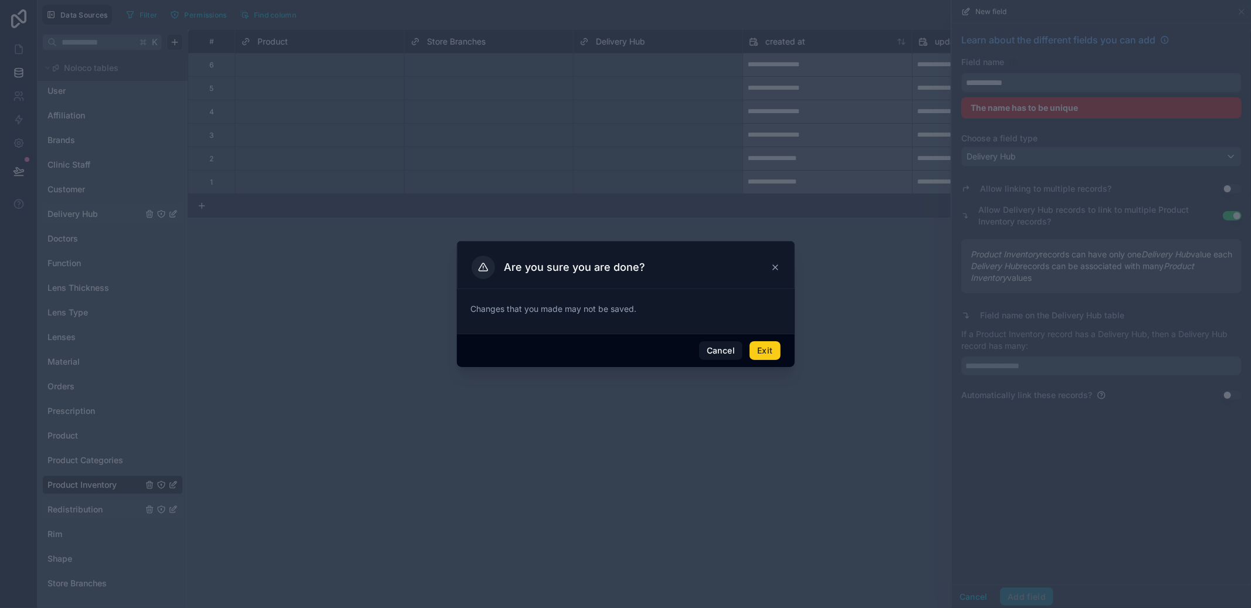
click at [763, 357] on button "Exit" at bounding box center [765, 350] width 31 height 19
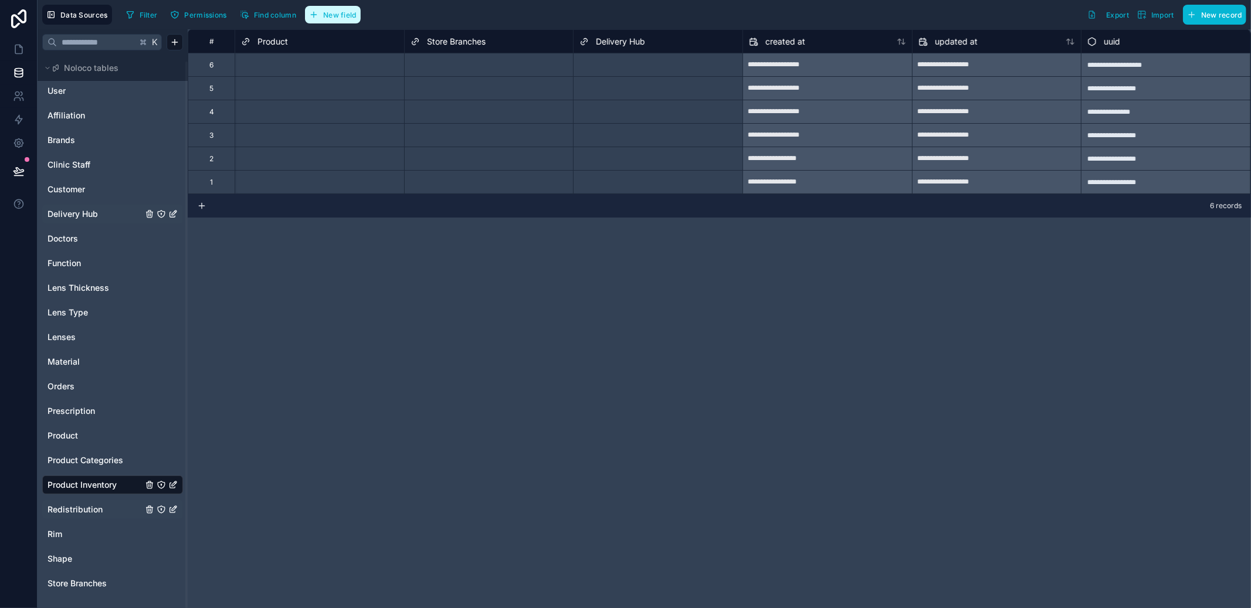
click at [338, 23] on button "New field" at bounding box center [333, 15] width 56 height 18
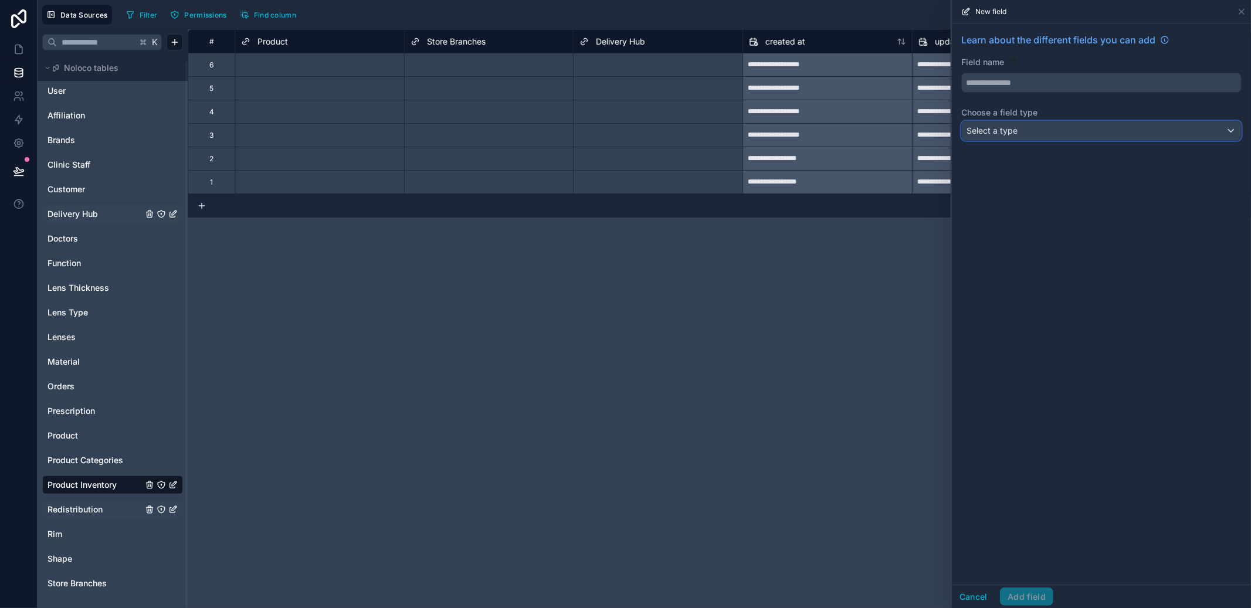
click at [1075, 137] on div "Select a type" at bounding box center [1101, 130] width 279 height 19
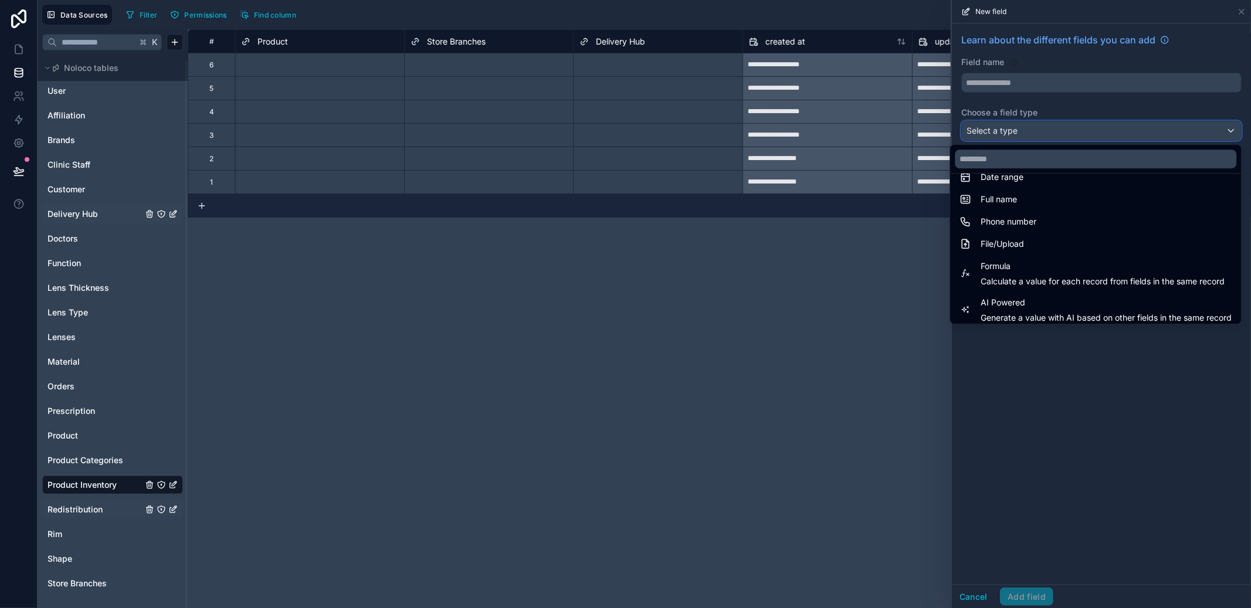
scroll to position [340, 0]
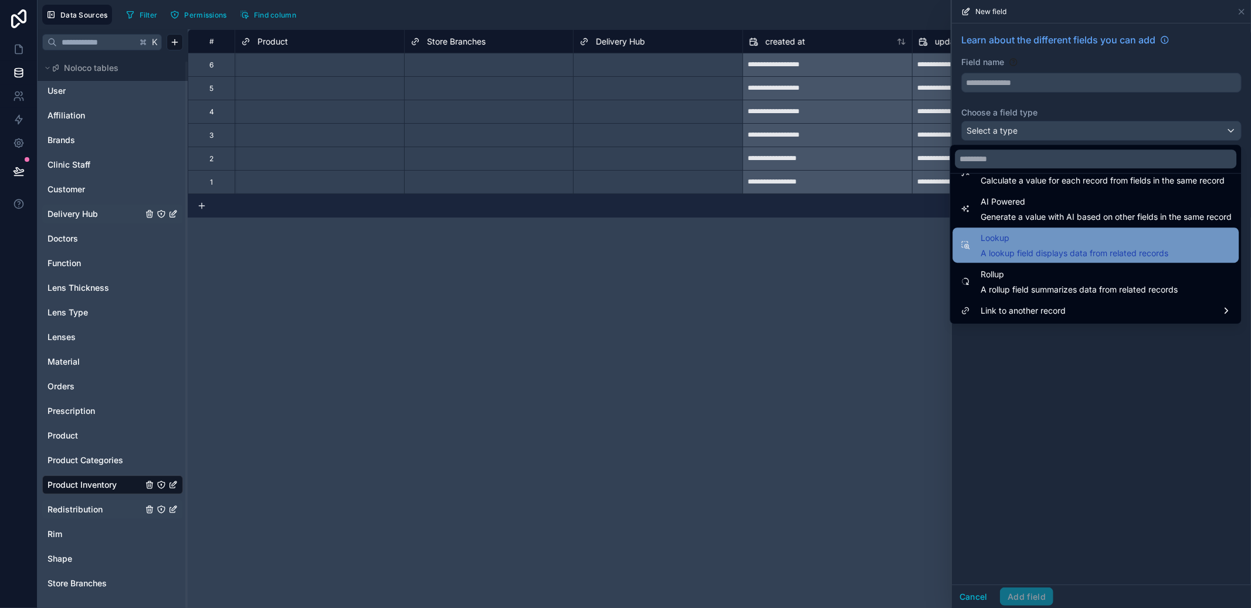
click at [1080, 251] on span "A lookup field displays data from related records" at bounding box center [1075, 254] width 188 height 12
type input "******"
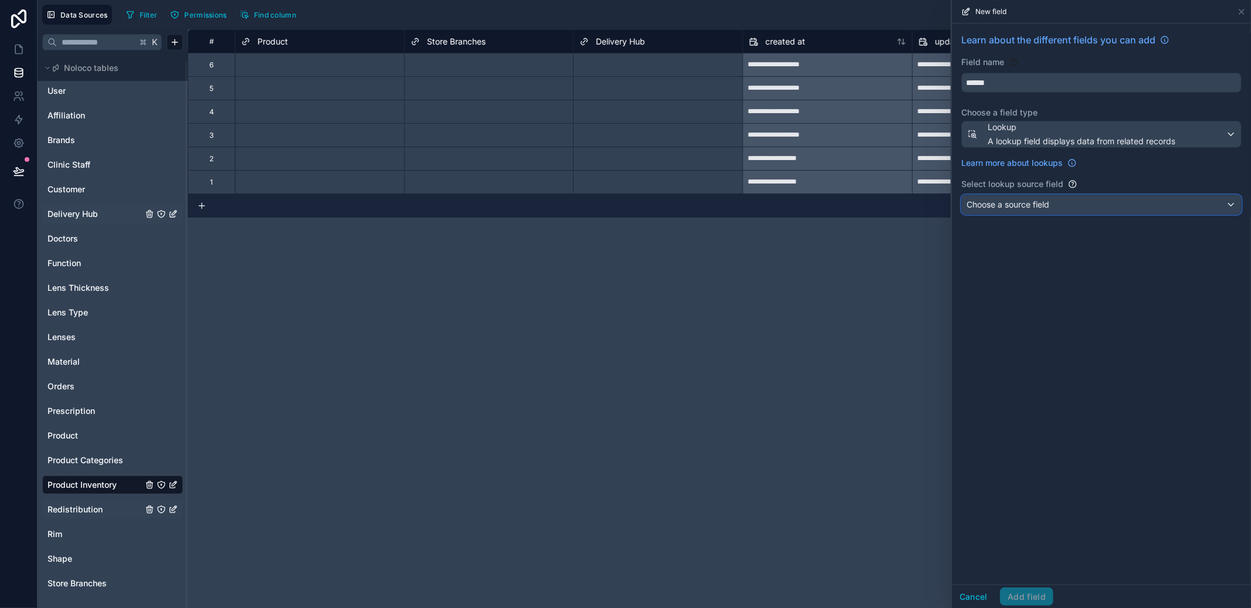
click at [1081, 206] on div "Choose a source field" at bounding box center [1101, 204] width 279 height 19
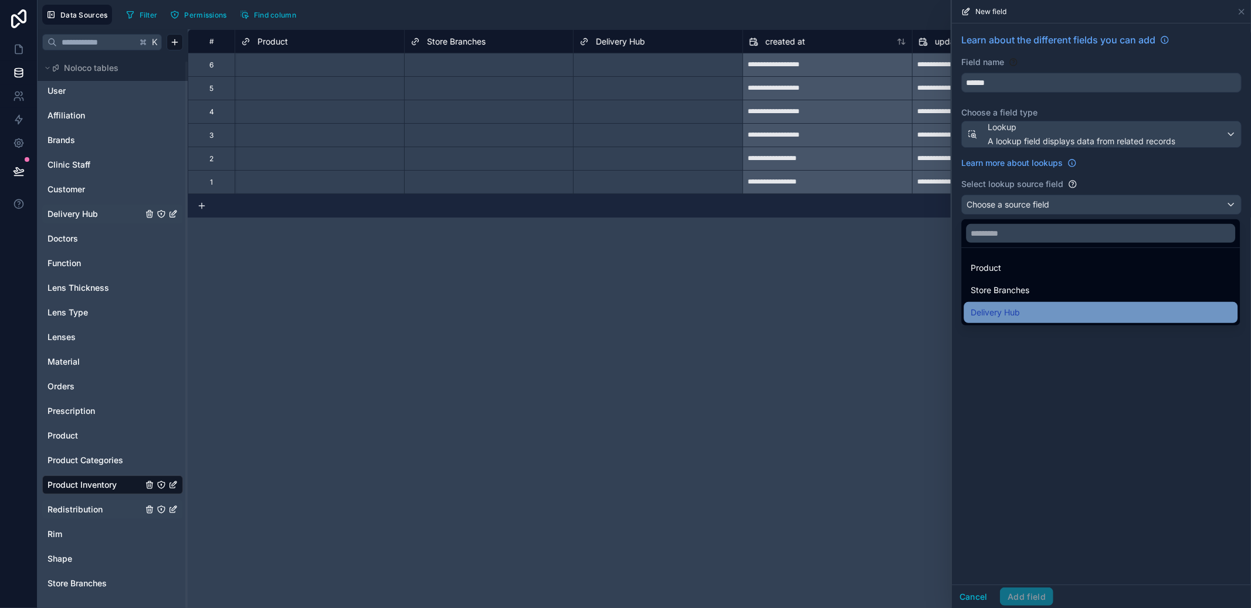
click at [1050, 303] on div "Delivery Hub" at bounding box center [1101, 312] width 274 height 21
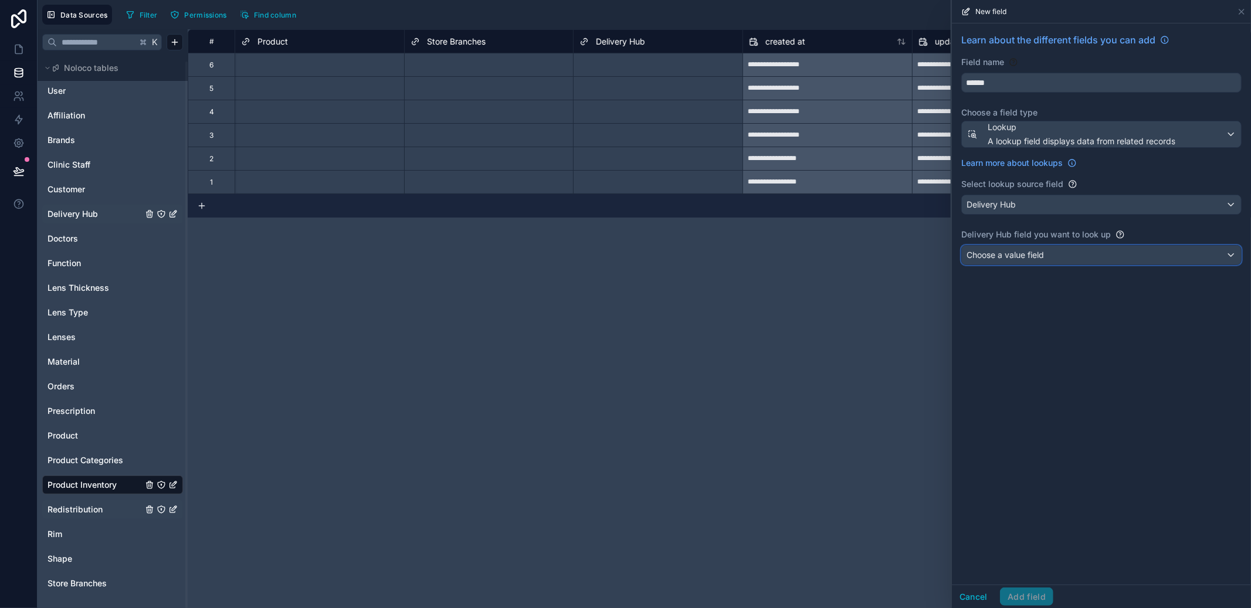
click at [1057, 254] on div "Choose a value field" at bounding box center [1101, 255] width 279 height 19
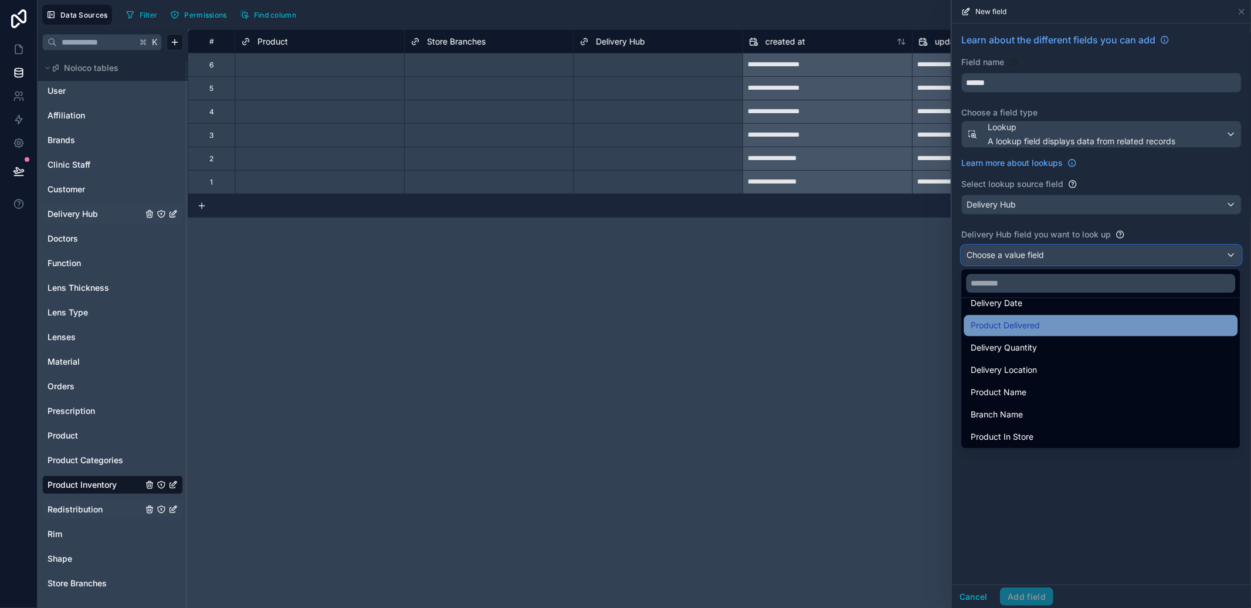
scroll to position [16, 0]
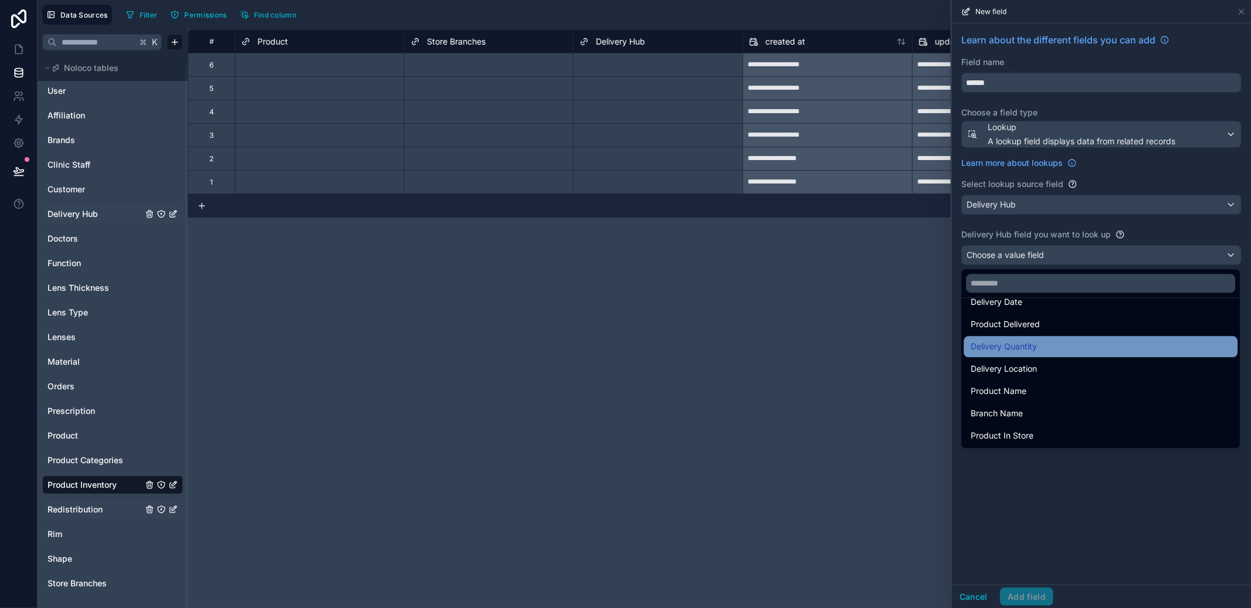
click at [1054, 346] on div "Delivery Quantity" at bounding box center [1101, 347] width 260 height 14
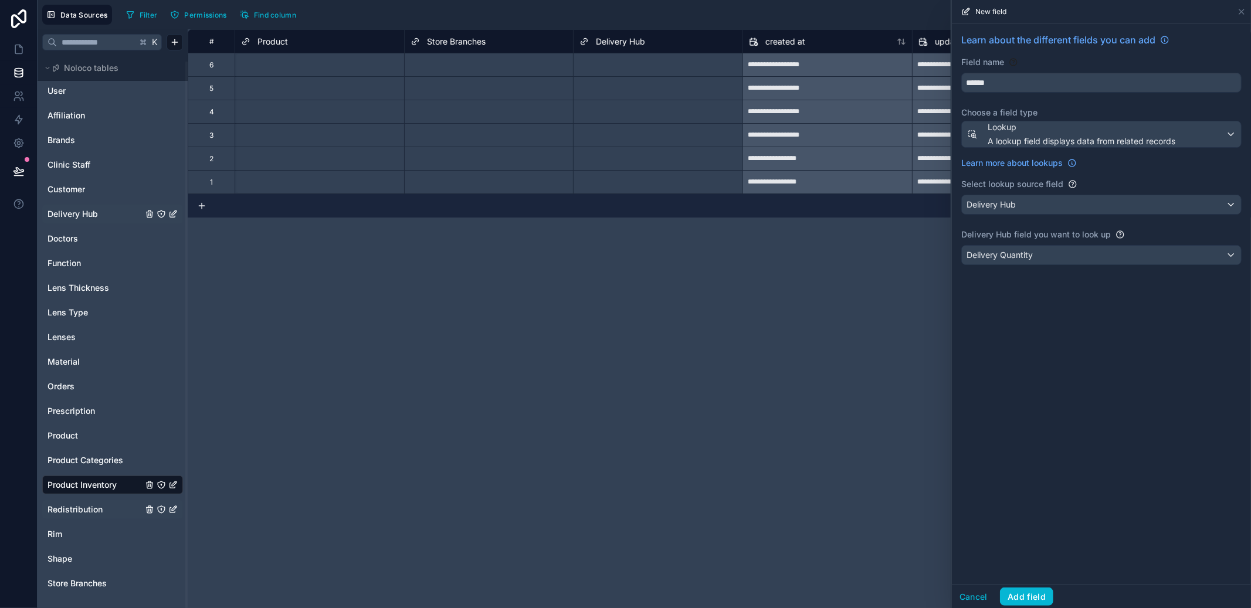
click at [1242, 17] on div "New field" at bounding box center [1102, 11] width 290 height 23
click at [1242, 12] on icon at bounding box center [1241, 11] width 9 height 9
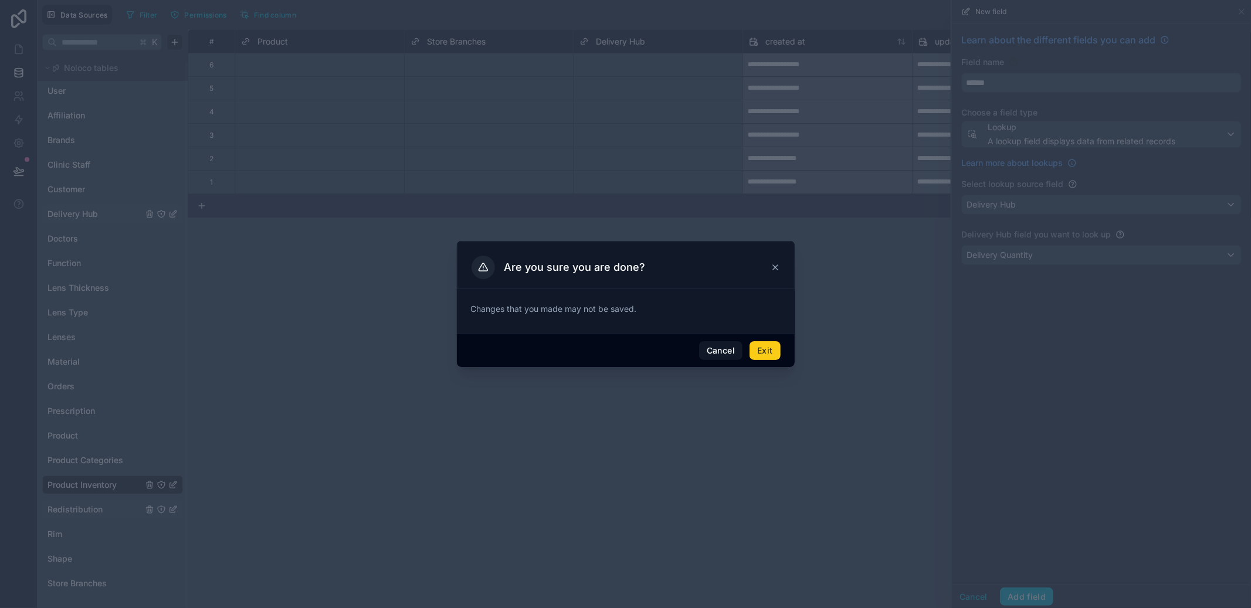
click at [764, 350] on button "Exit" at bounding box center [765, 350] width 31 height 19
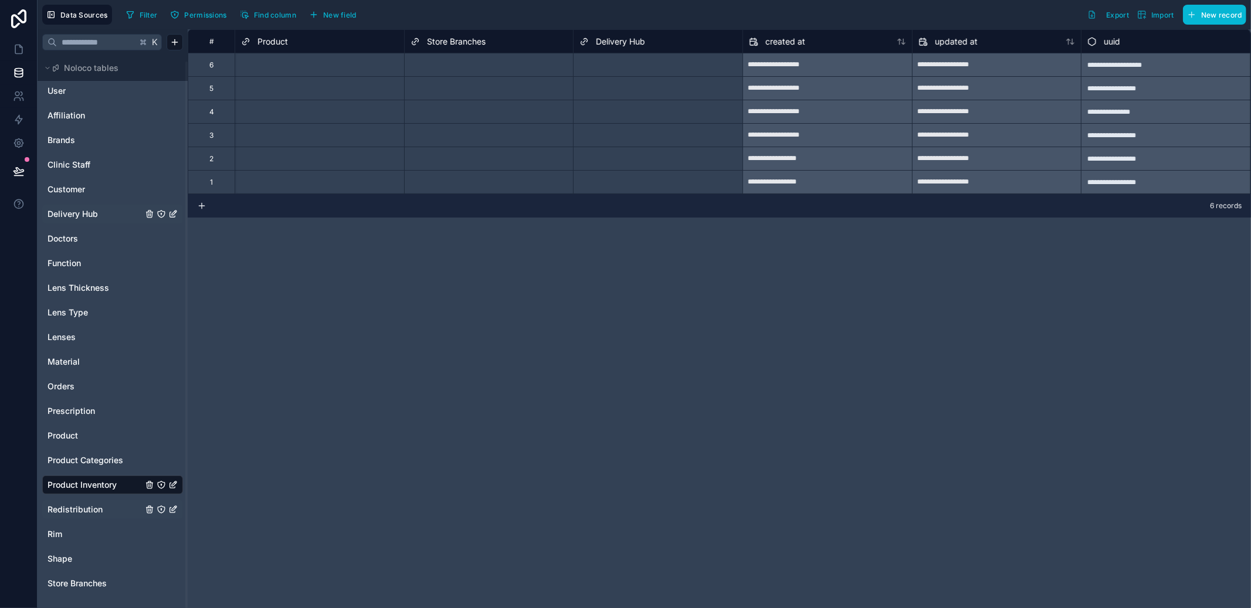
click at [82, 220] on div "Delivery Hub" at bounding box center [112, 214] width 141 height 19
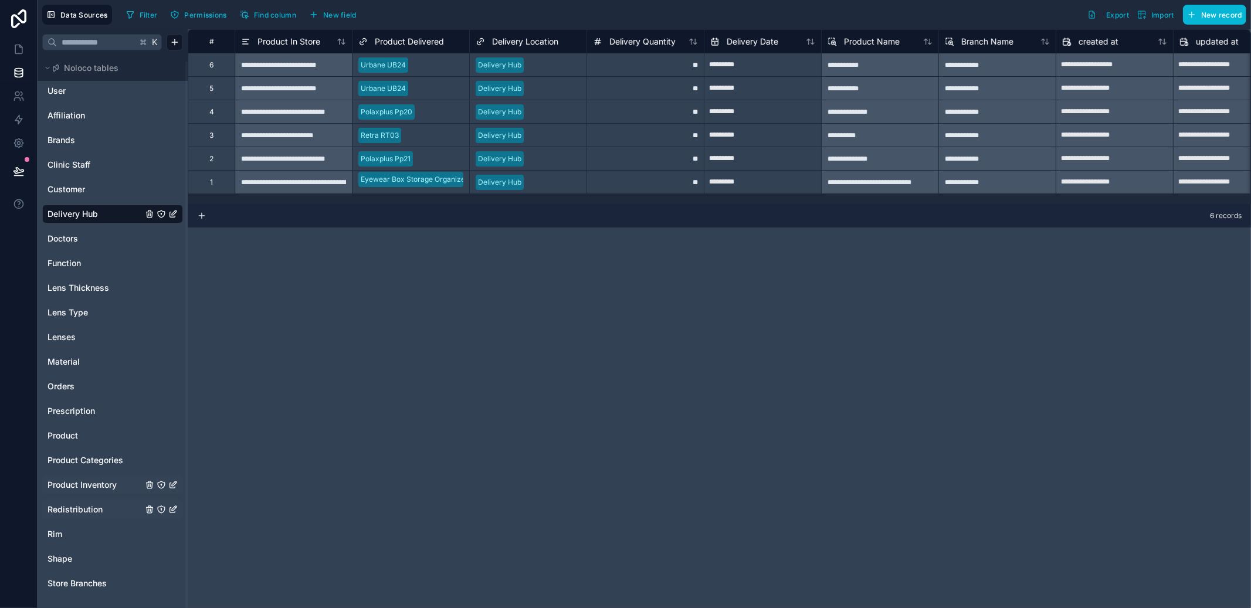
click at [659, 67] on div "**" at bounding box center [645, 64] width 117 height 23
click at [737, 67] on input "*********" at bounding box center [763, 65] width 117 height 19
select select "****"
select select "*"
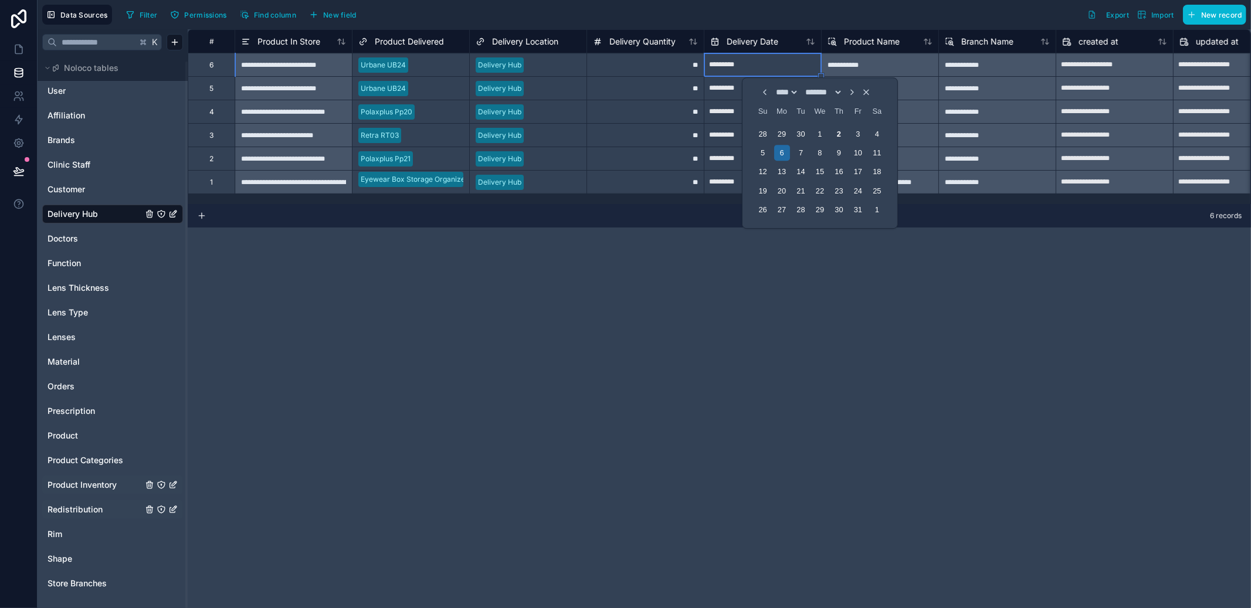
click at [699, 68] on div "**" at bounding box center [645, 64] width 117 height 23
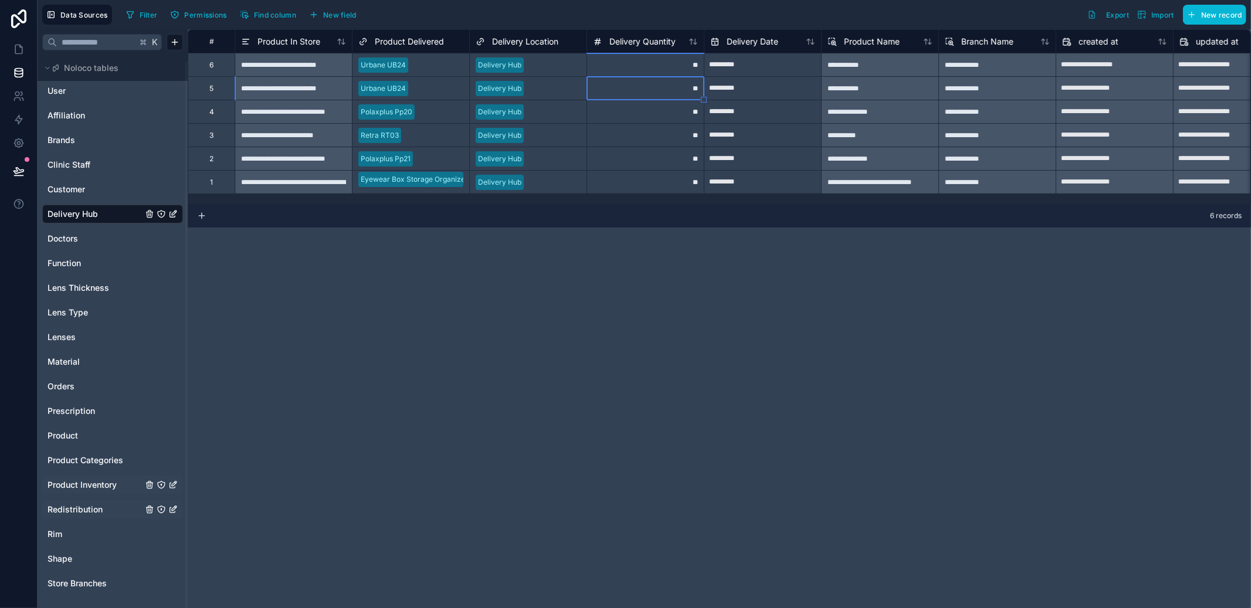
click at [642, 68] on div "**" at bounding box center [645, 64] width 117 height 23
click at [79, 483] on span "Product Inventory" at bounding box center [82, 485] width 69 height 12
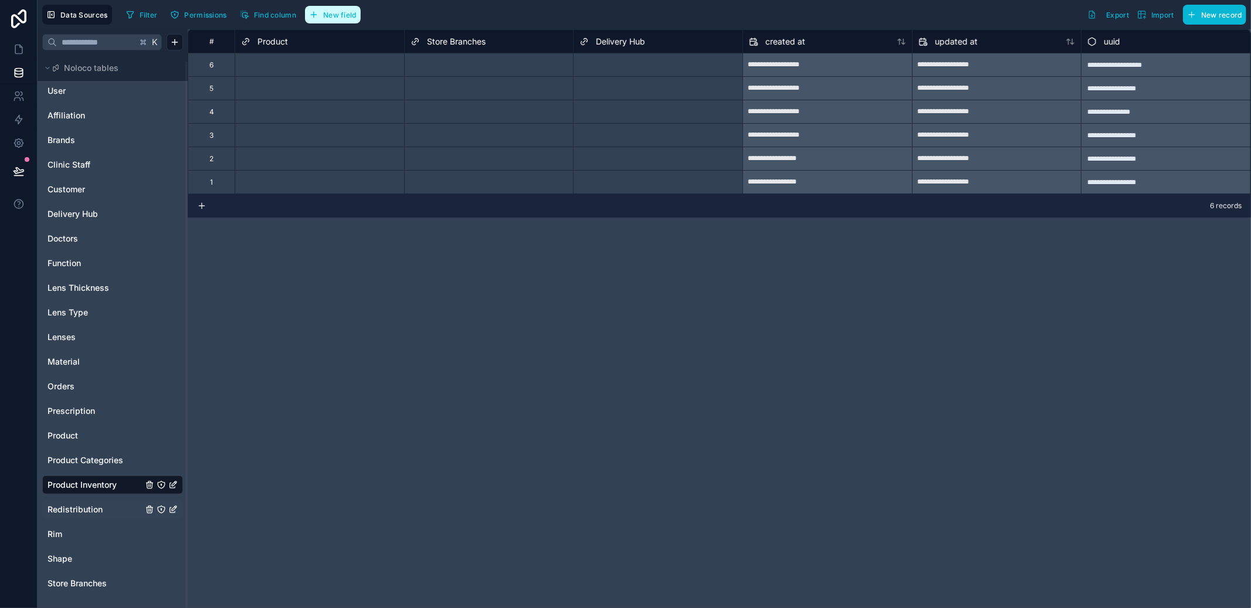
click at [324, 21] on button "New field" at bounding box center [333, 15] width 56 height 18
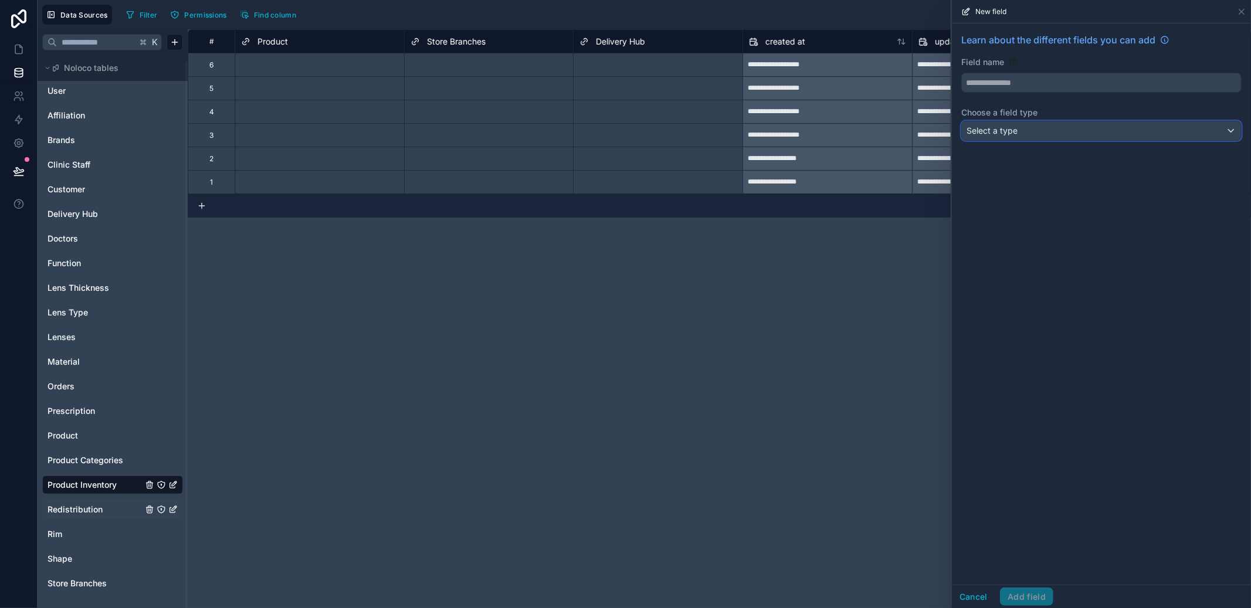
click at [1092, 135] on div "Select a type" at bounding box center [1101, 130] width 279 height 19
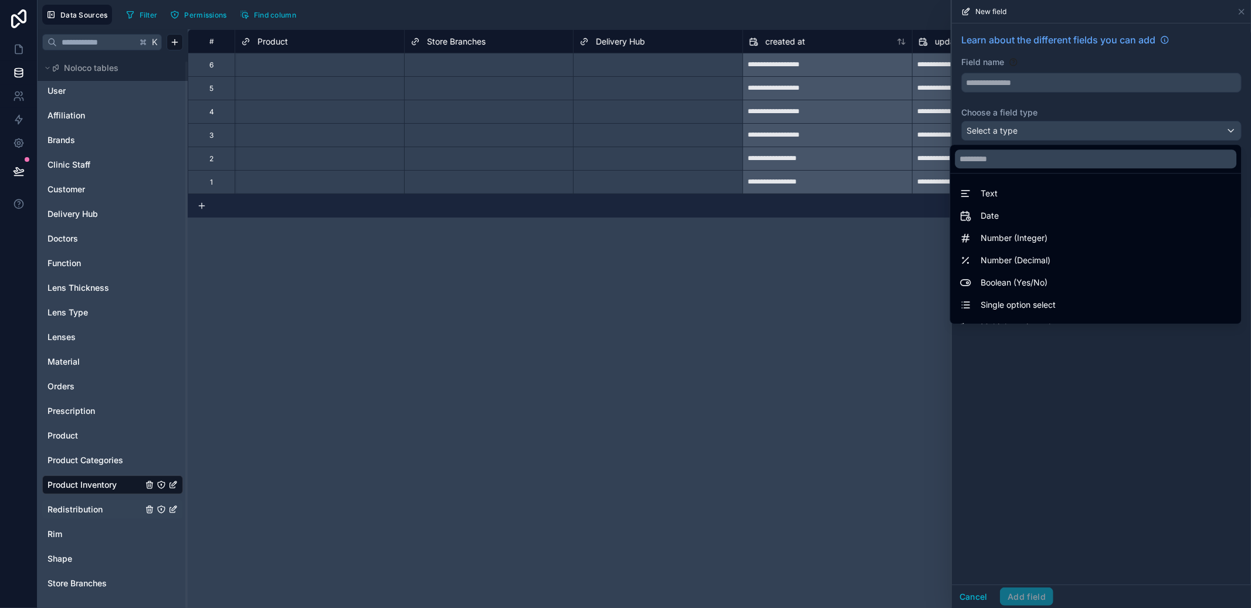
click at [1092, 135] on div at bounding box center [1101, 304] width 299 height 608
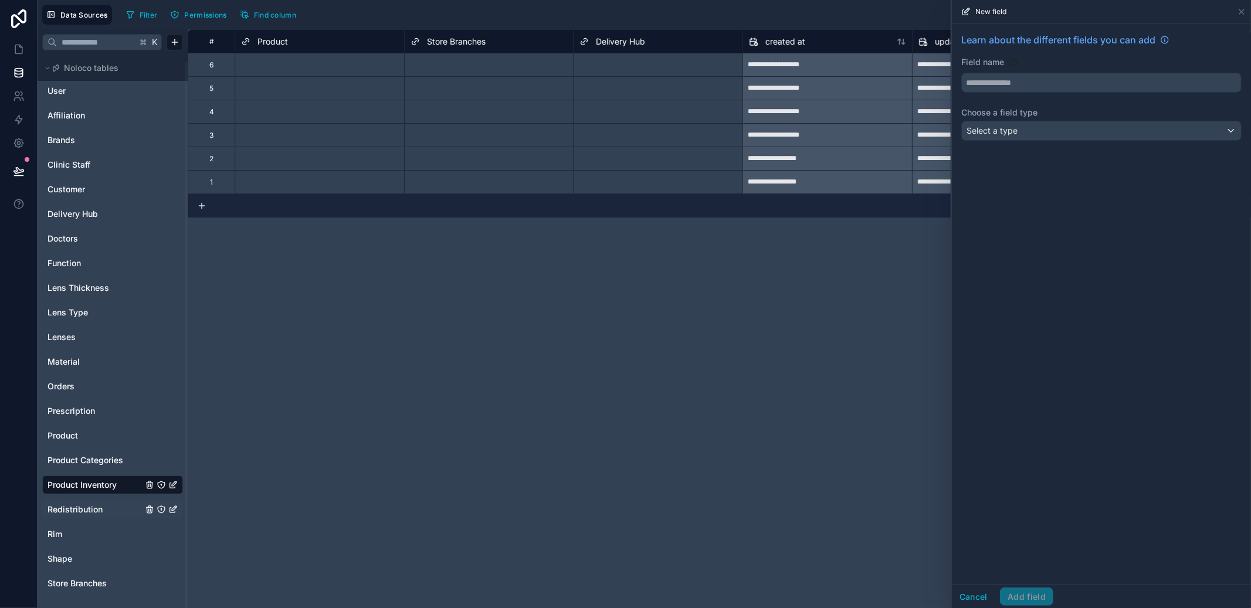
click at [661, 302] on div "**********" at bounding box center [720, 318] width 1064 height 579
click at [1240, 10] on icon at bounding box center [1242, 11] width 5 height 5
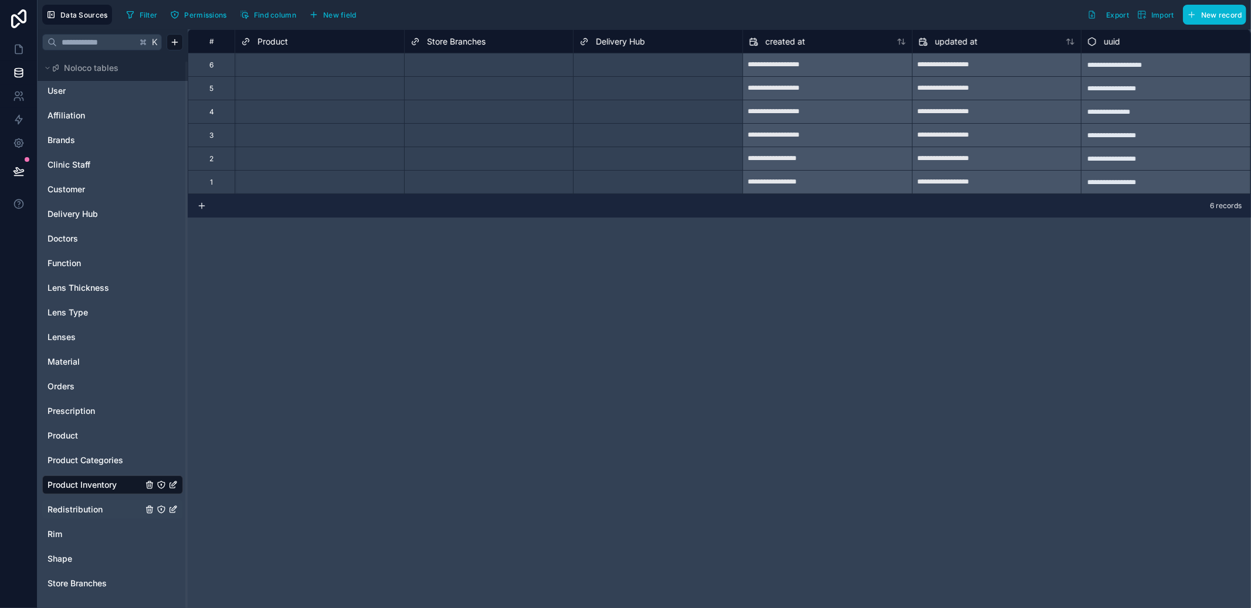
click at [618, 67] on div "Select a Delivery Hub" at bounding box center [616, 64] width 72 height 9
click at [622, 43] on span "Delivery Hub" at bounding box center [620, 42] width 49 height 12
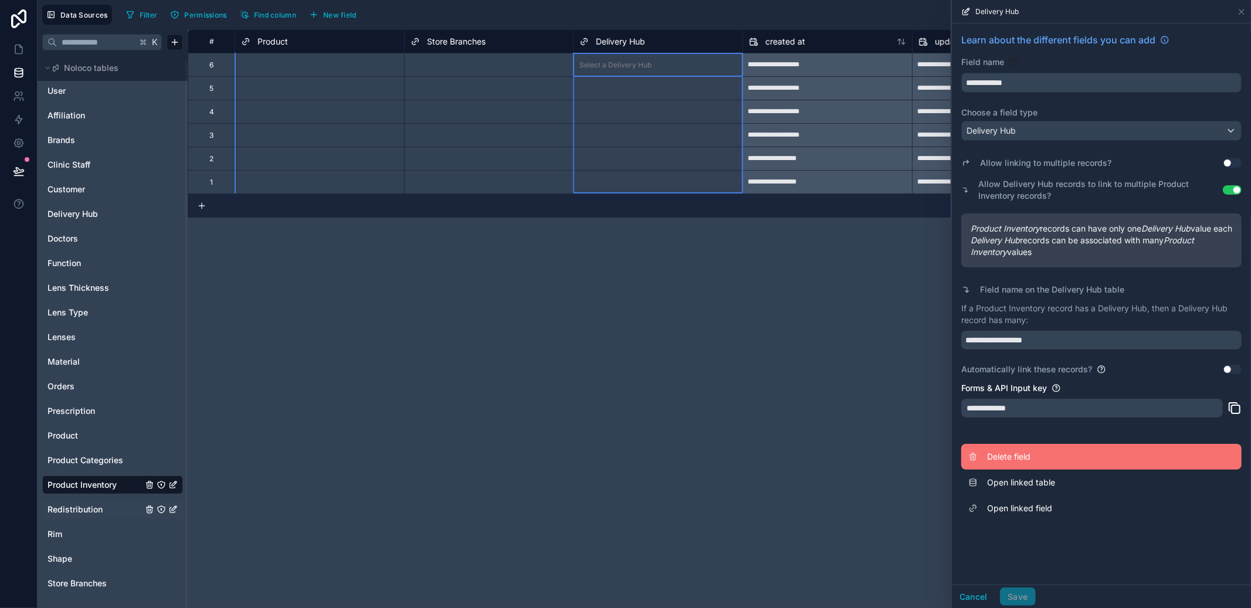
click at [1009, 463] on span "Delete field" at bounding box center [1071, 457] width 169 height 12
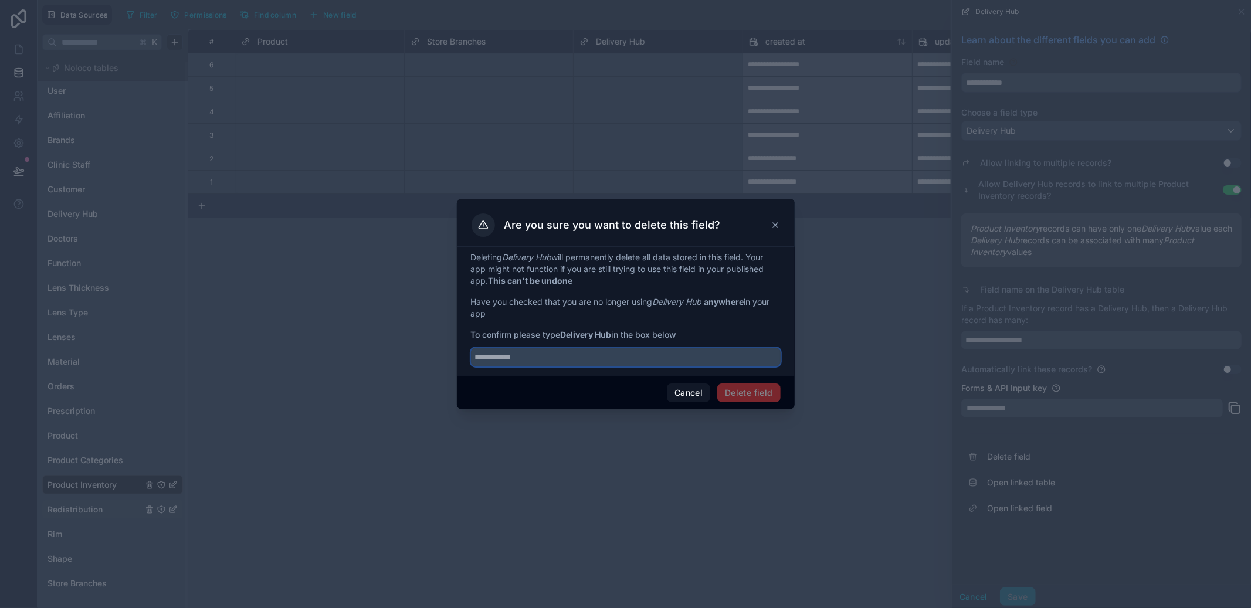
click at [607, 357] on input "text" at bounding box center [626, 357] width 310 height 19
click at [676, 397] on button "Cancel" at bounding box center [688, 393] width 43 height 19
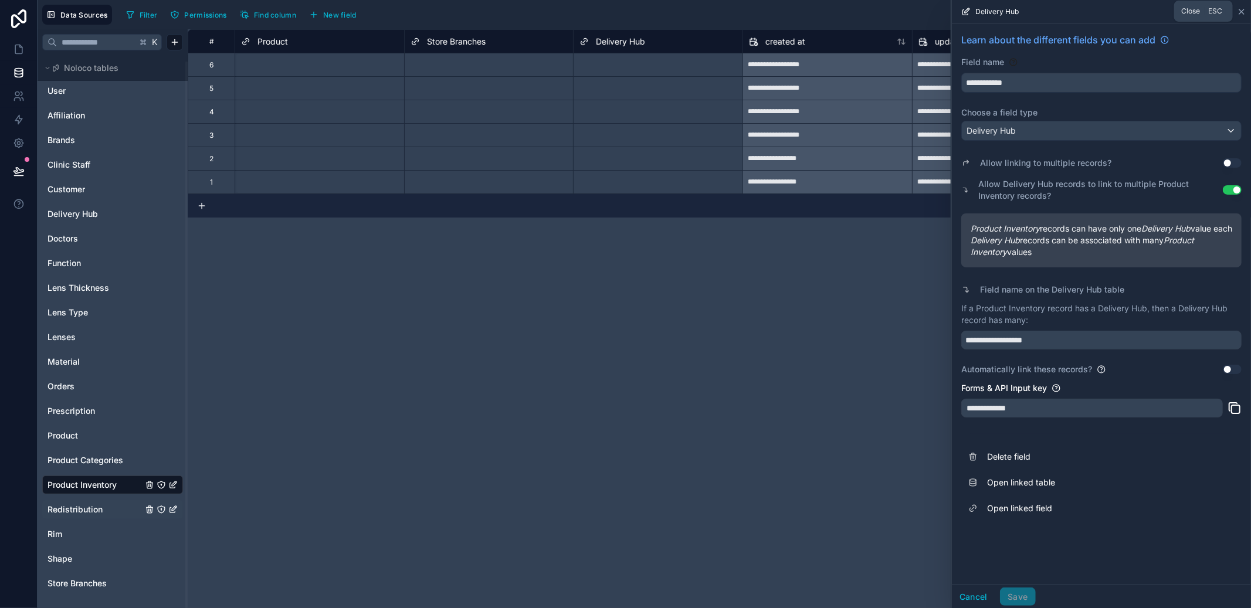
click at [1240, 10] on icon at bounding box center [1241, 11] width 9 height 9
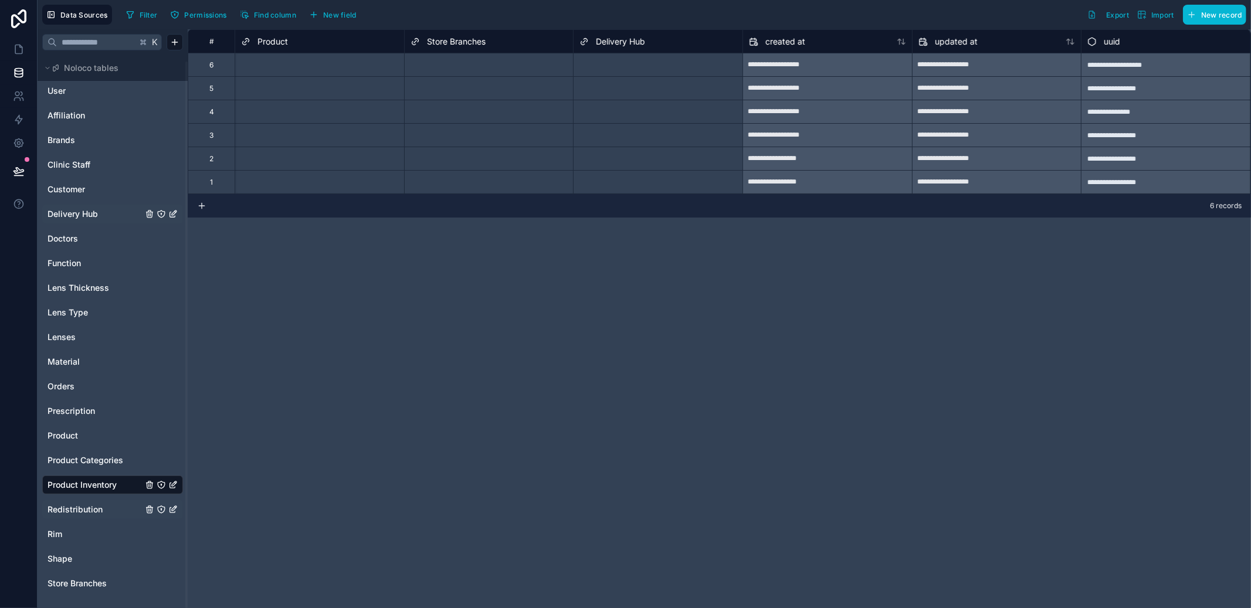
click at [89, 212] on span "Delivery Hub" at bounding box center [73, 214] width 50 height 12
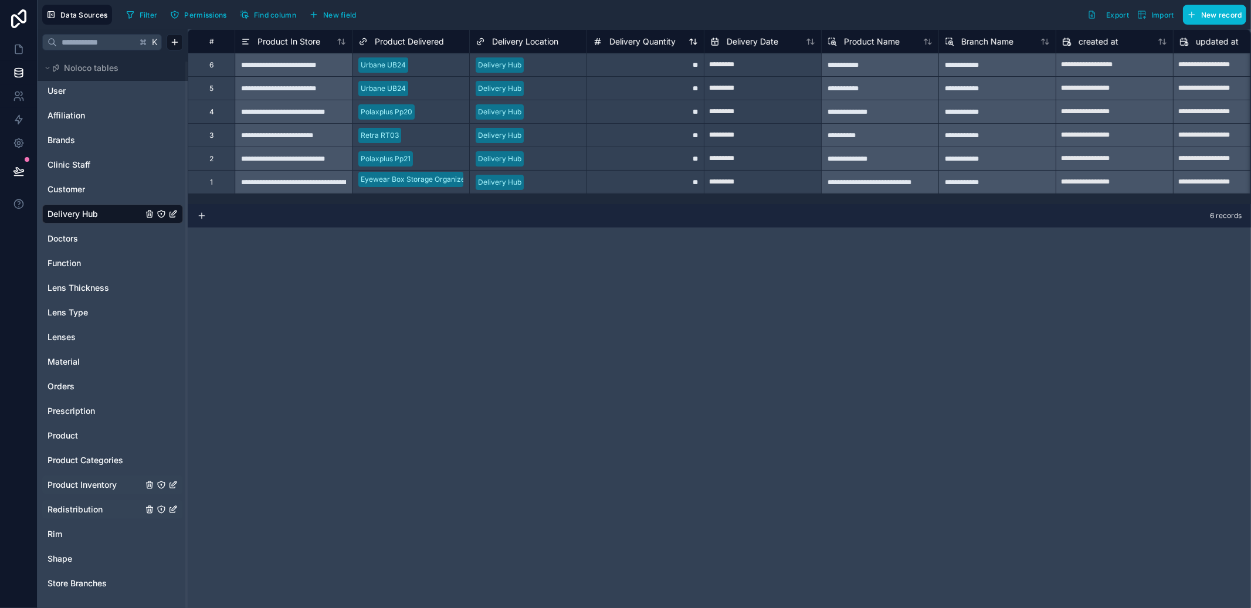
click at [656, 45] on span "Delivery Quantity" at bounding box center [643, 42] width 66 height 12
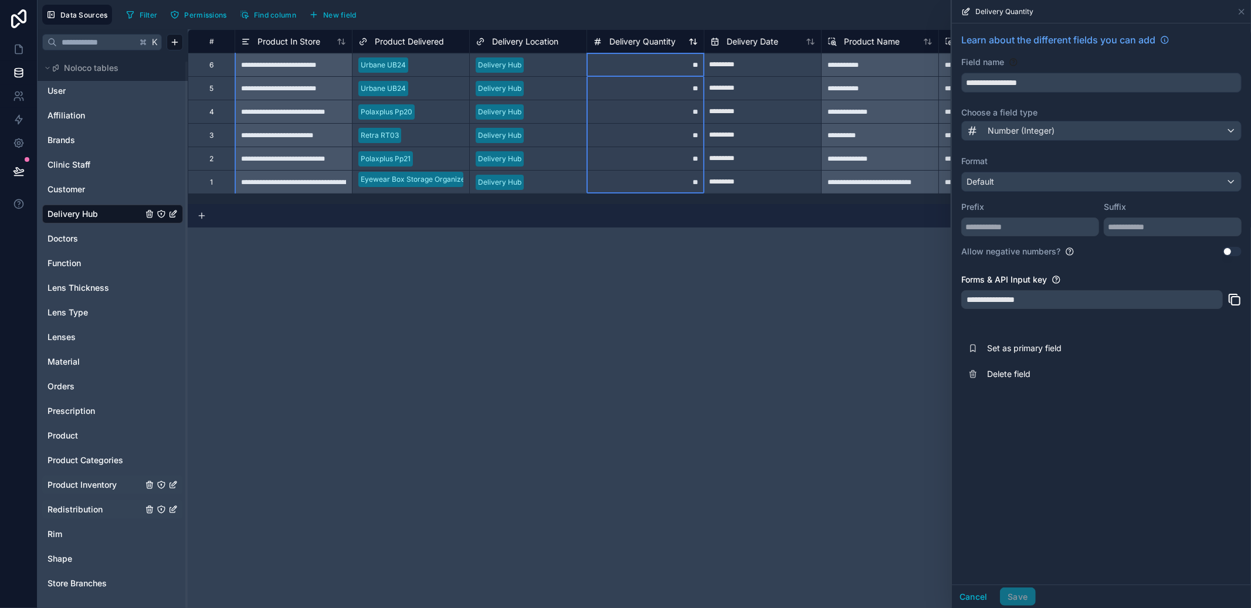
click at [656, 45] on span "Delivery Quantity" at bounding box center [643, 42] width 66 height 12
click at [1241, 12] on icon at bounding box center [1241, 11] width 9 height 9
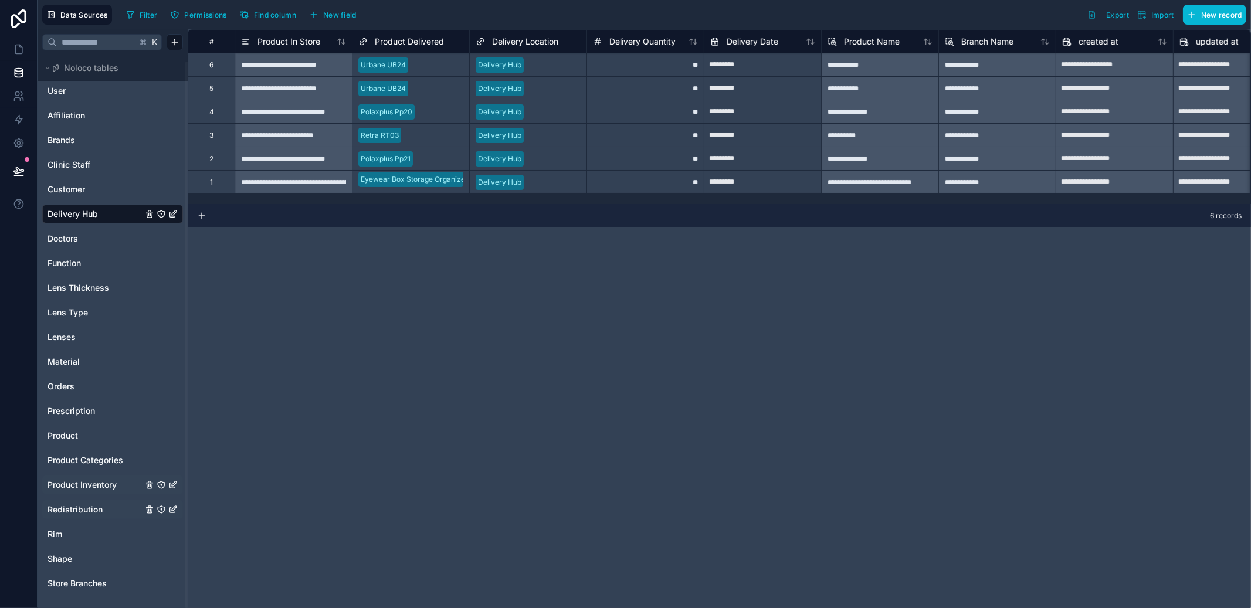
click at [80, 482] on span "Product Inventory" at bounding box center [82, 485] width 69 height 12
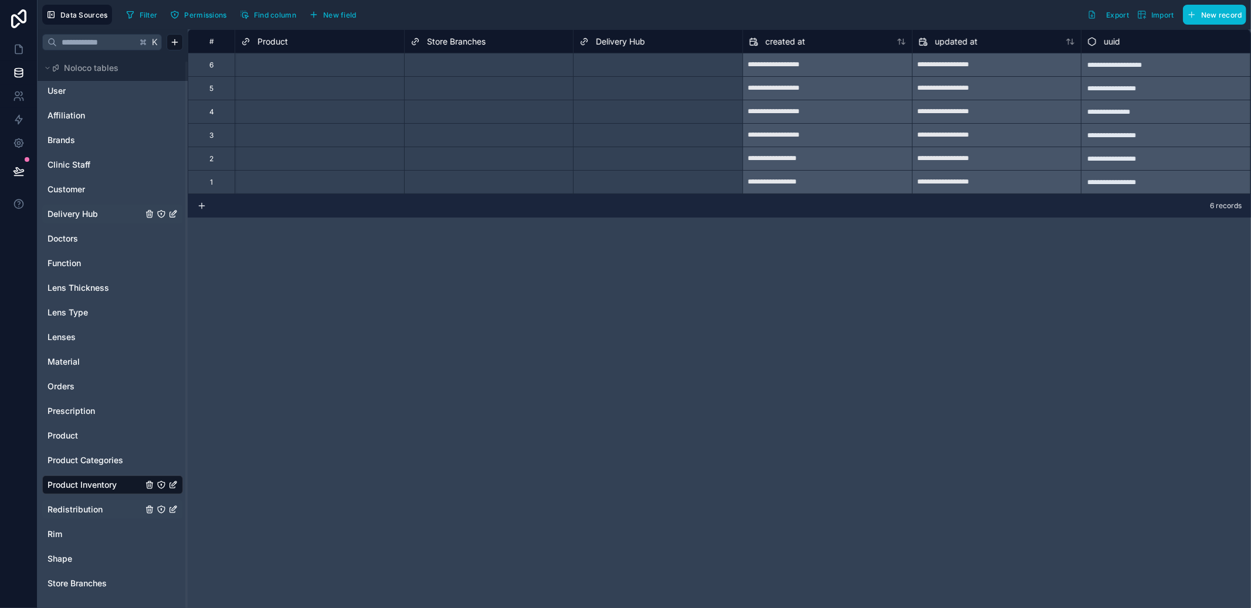
click at [634, 75] on div "Select a Delivery Hub" at bounding box center [658, 64] width 169 height 23
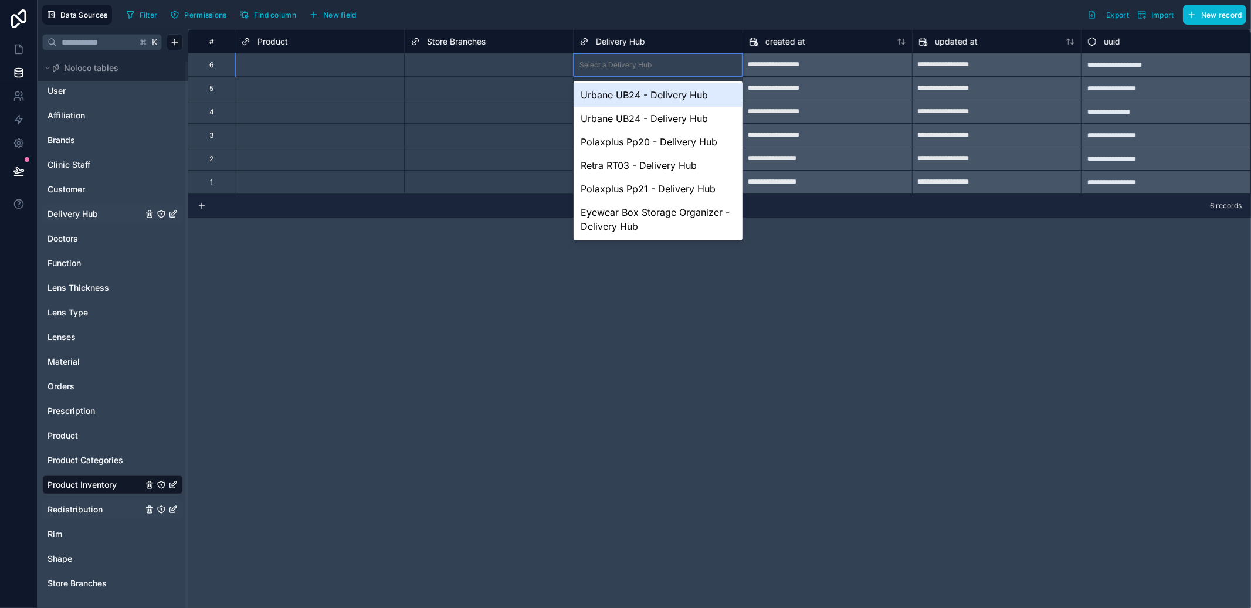
click at [634, 75] on div "Select a Delivery Hub" at bounding box center [658, 64] width 169 height 23
click at [861, 65] on div "**********" at bounding box center [827, 65] width 169 height 19
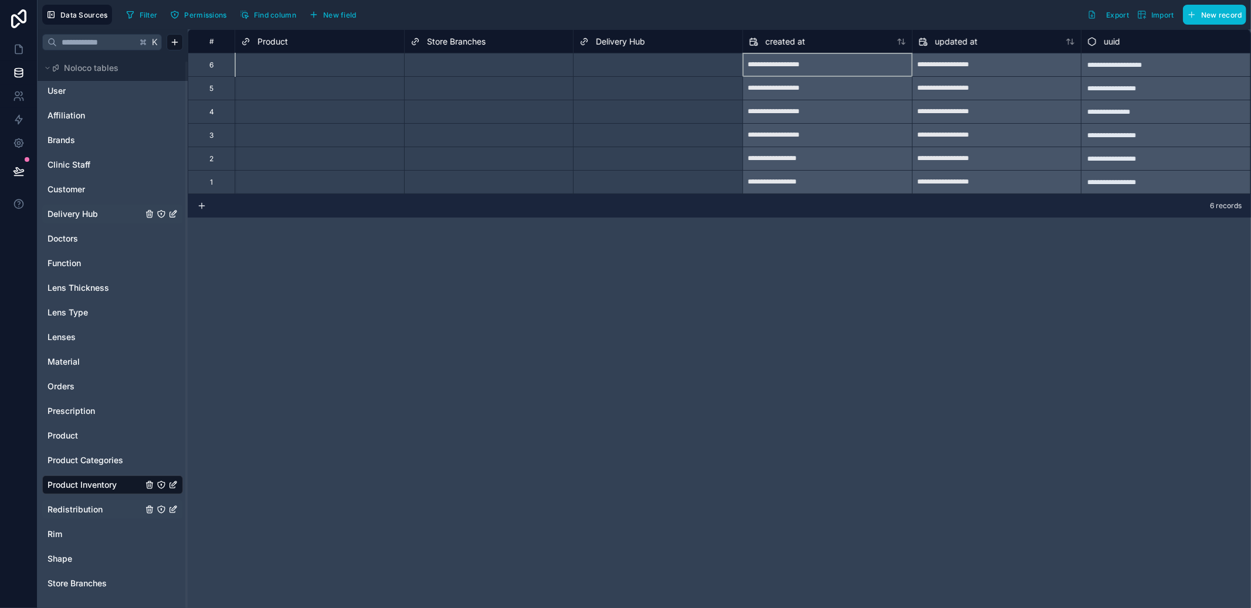
click at [691, 66] on div at bounding box center [697, 65] width 80 height 12
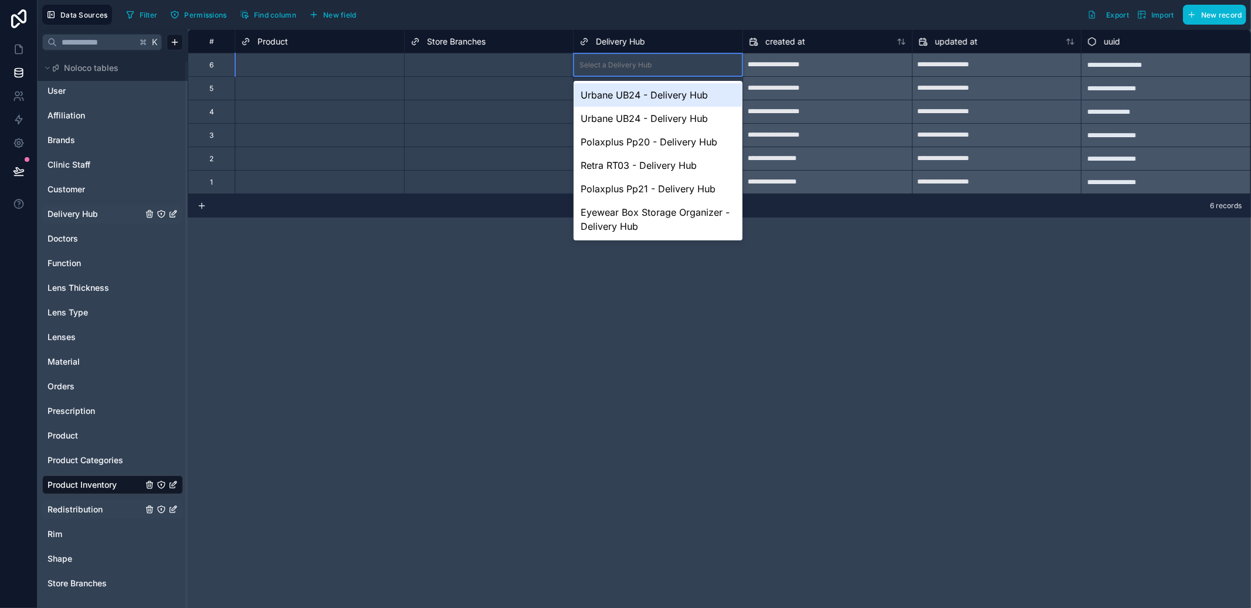
click at [603, 69] on div "Select a Delivery Hub" at bounding box center [658, 65] width 169 height 16
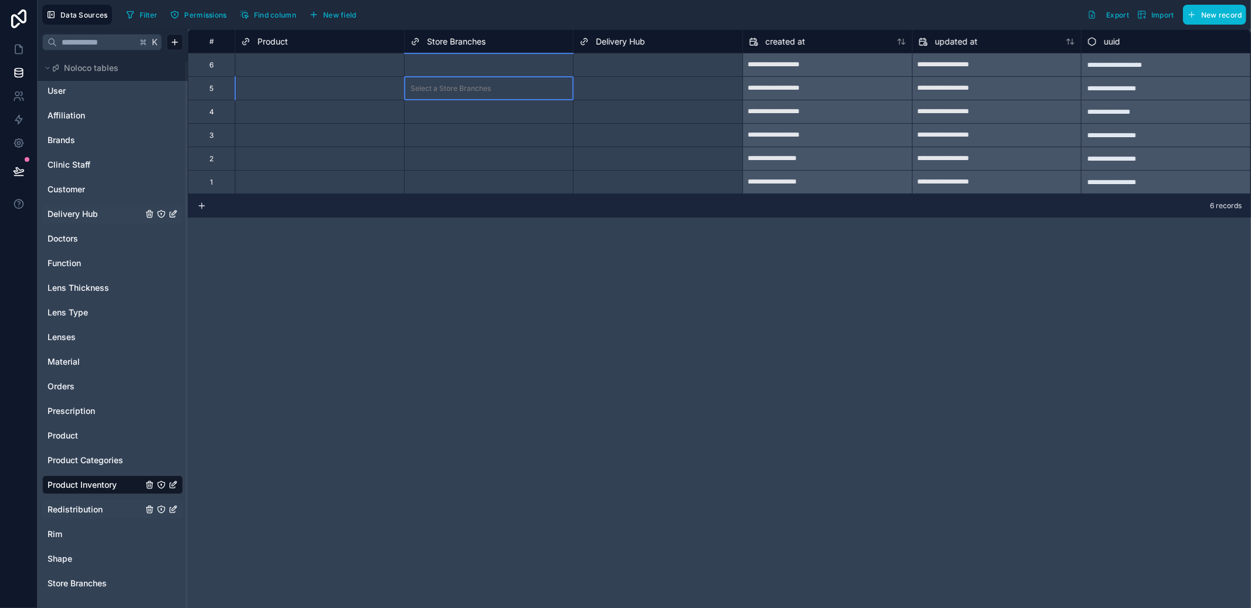
click at [521, 79] on div "Select a Store Branches" at bounding box center [489, 88] width 169 height 23
click at [586, 67] on div "Select a Delivery Hub" at bounding box center [616, 64] width 72 height 9
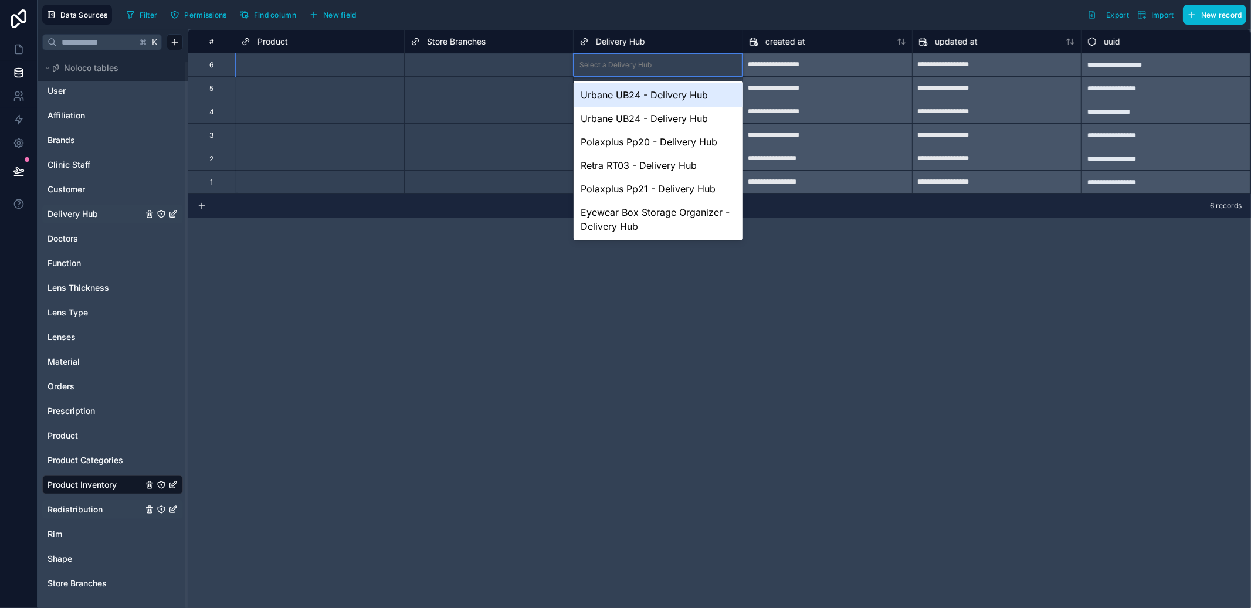
click at [586, 67] on div "Select a Delivery Hub" at bounding box center [616, 64] width 72 height 9
click at [516, 73] on div "Select a Store Branches" at bounding box center [489, 65] width 169 height 16
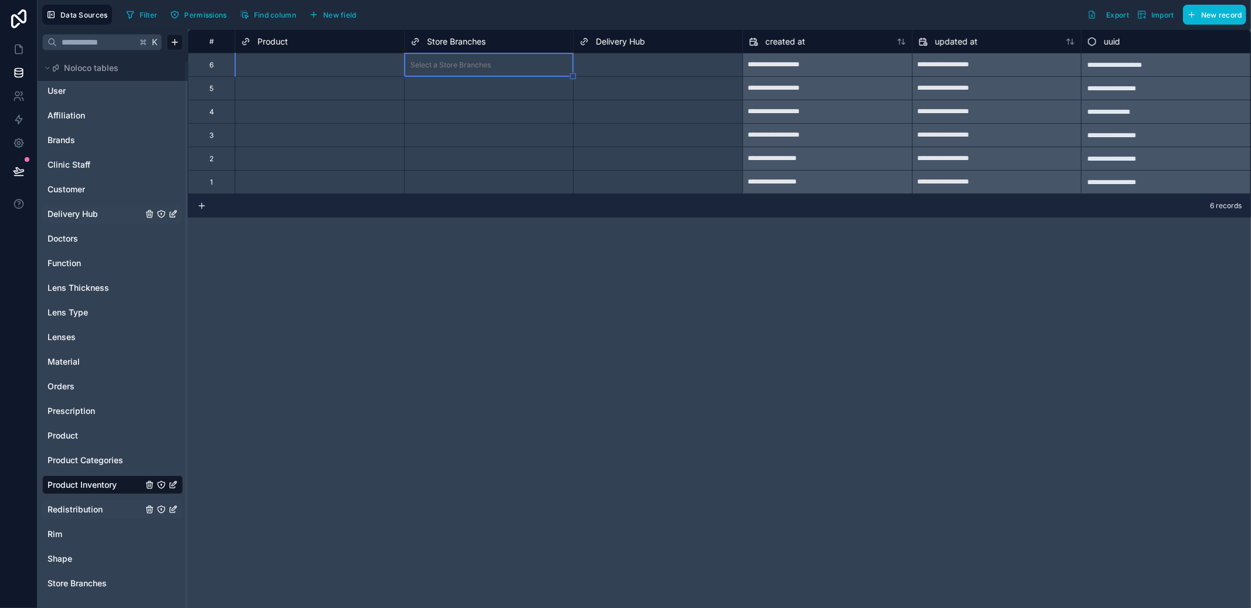
click at [567, 75] on div "Select a Store Branches" at bounding box center [489, 64] width 169 height 23
click at [582, 73] on div "Select a Delivery Hub" at bounding box center [658, 65] width 169 height 16
click at [94, 211] on span "Delivery Hub" at bounding box center [73, 214] width 50 height 12
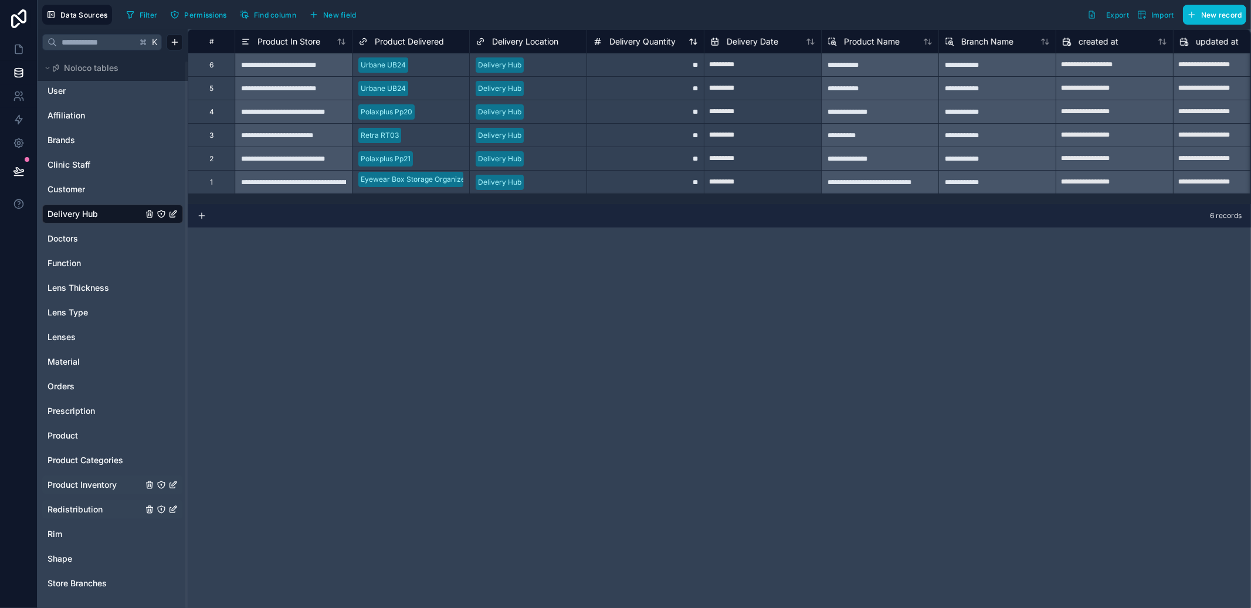
click at [626, 38] on span "Delivery Quantity" at bounding box center [643, 42] width 66 height 12
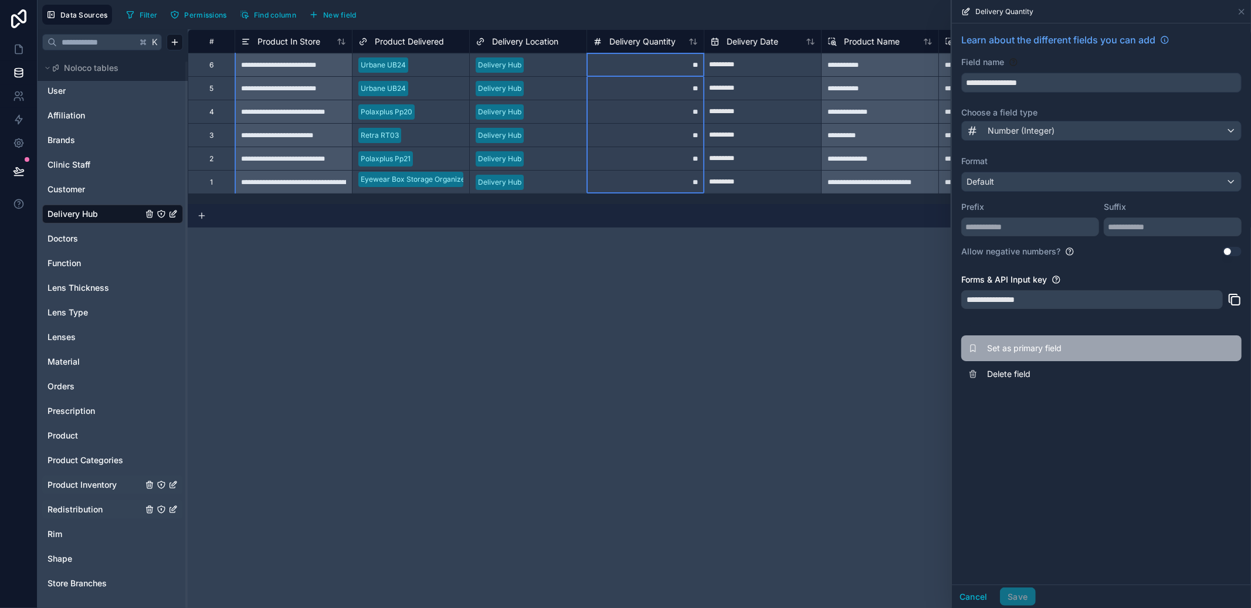
click at [1024, 344] on span "Set as primary field" at bounding box center [1071, 349] width 169 height 12
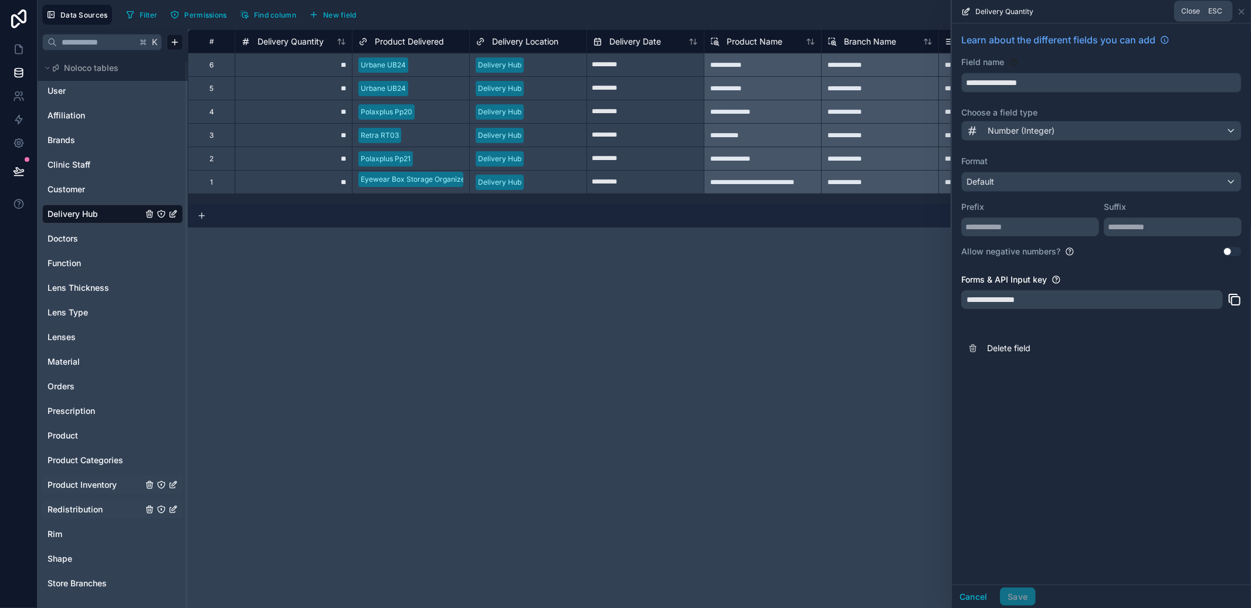
click at [1239, 13] on icon at bounding box center [1241, 11] width 9 height 9
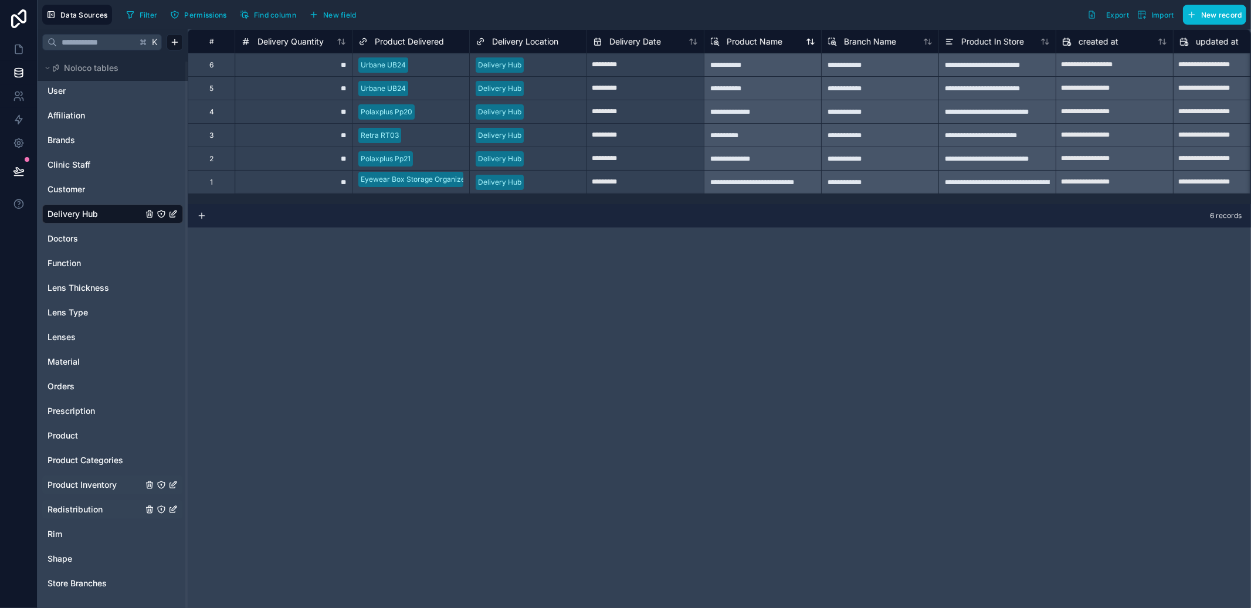
click at [753, 41] on span "Product Name" at bounding box center [755, 42] width 56 height 12
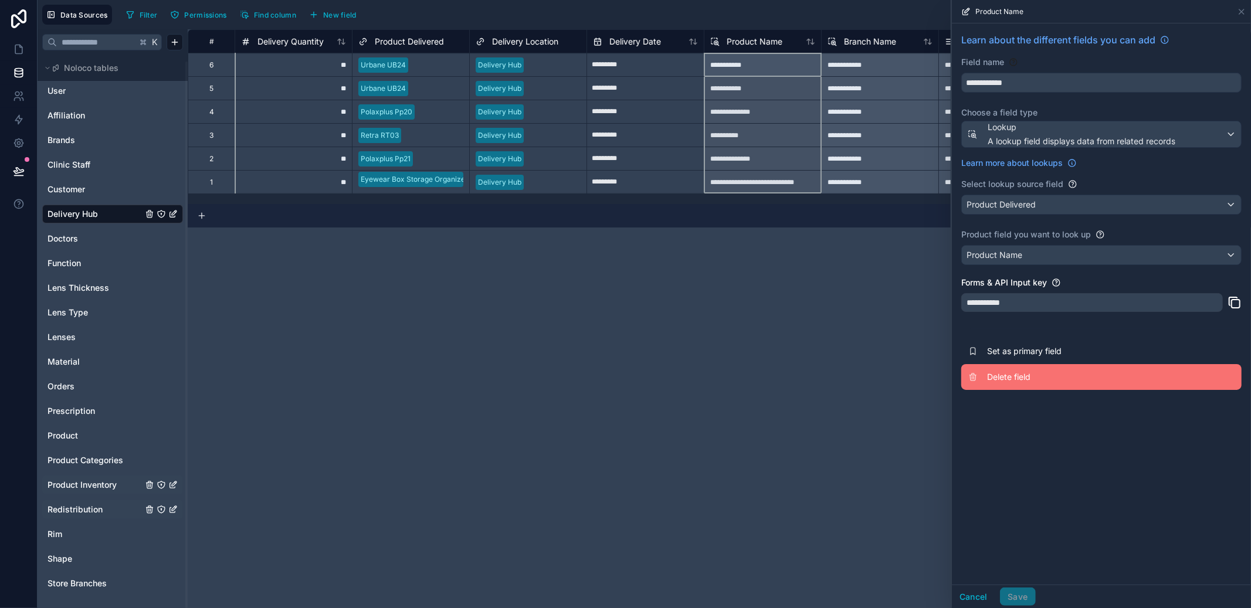
click at [1021, 373] on span "Delete field" at bounding box center [1071, 377] width 169 height 12
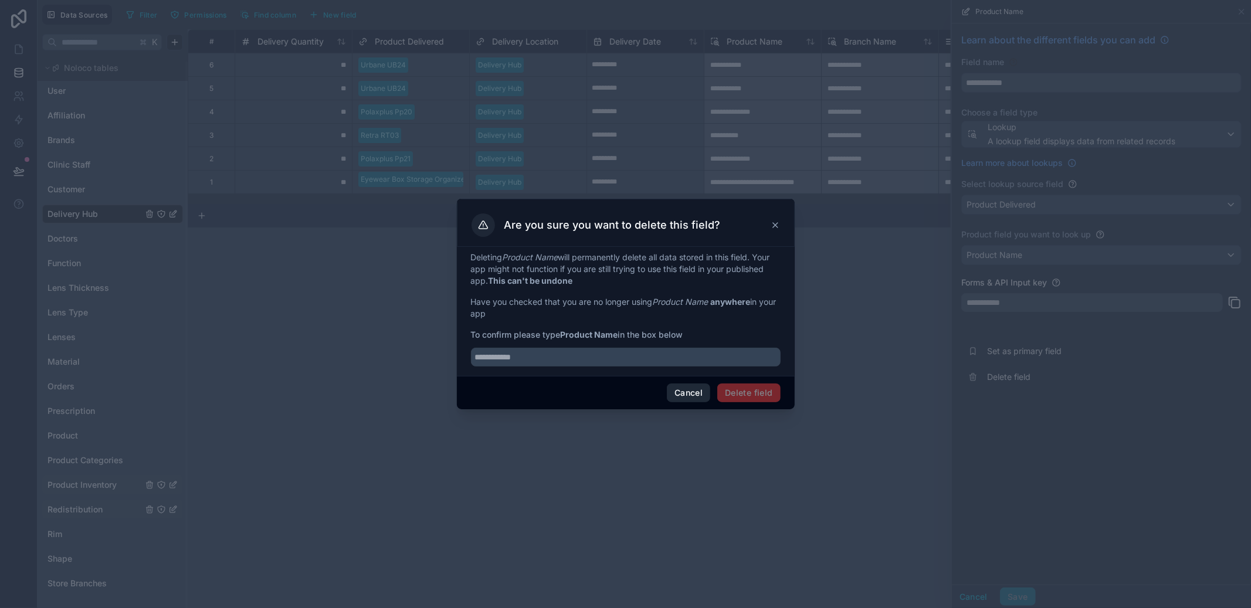
click at [688, 385] on button "Cancel" at bounding box center [688, 393] width 43 height 19
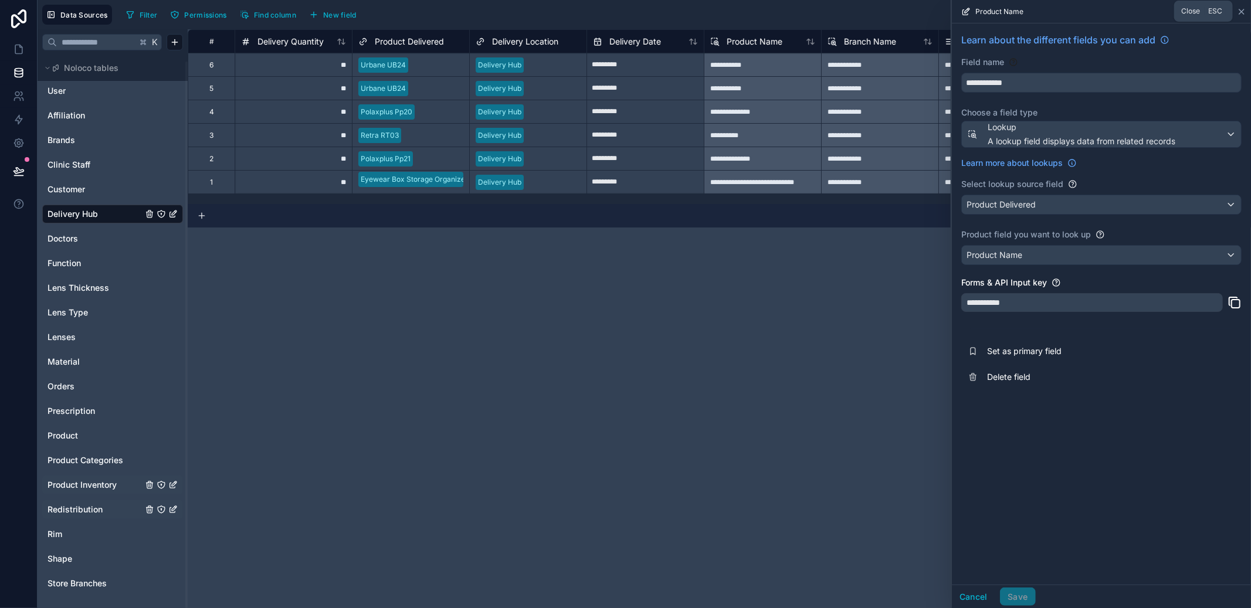
click at [1240, 13] on icon at bounding box center [1242, 11] width 5 height 5
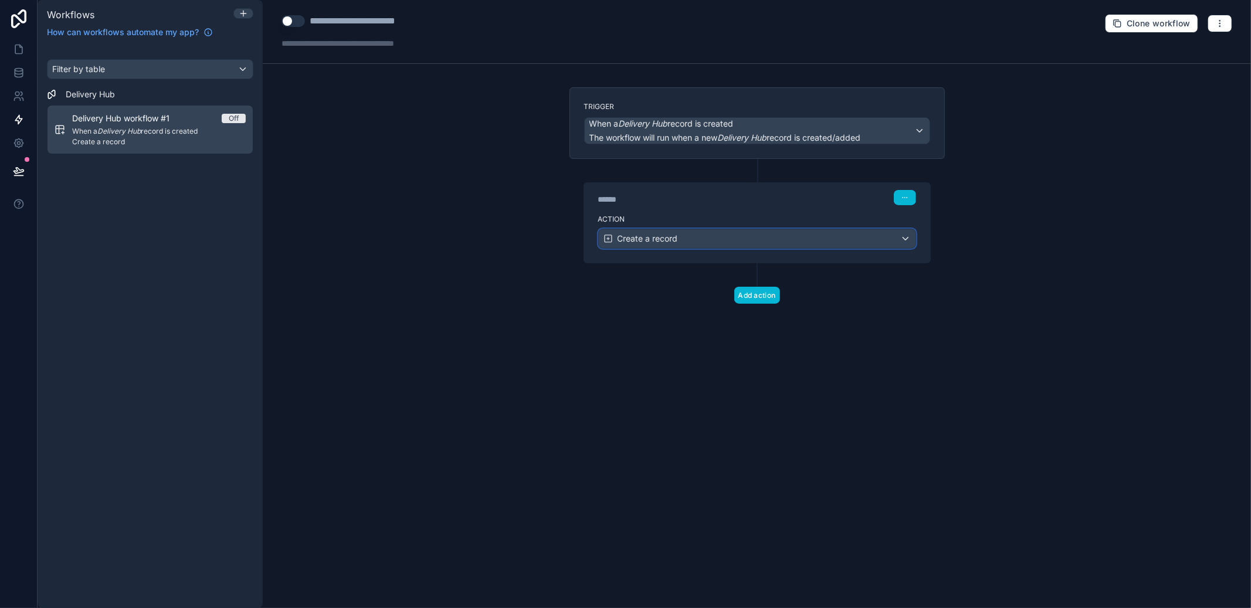
click at [761, 241] on div "Create a record" at bounding box center [757, 238] width 317 height 19
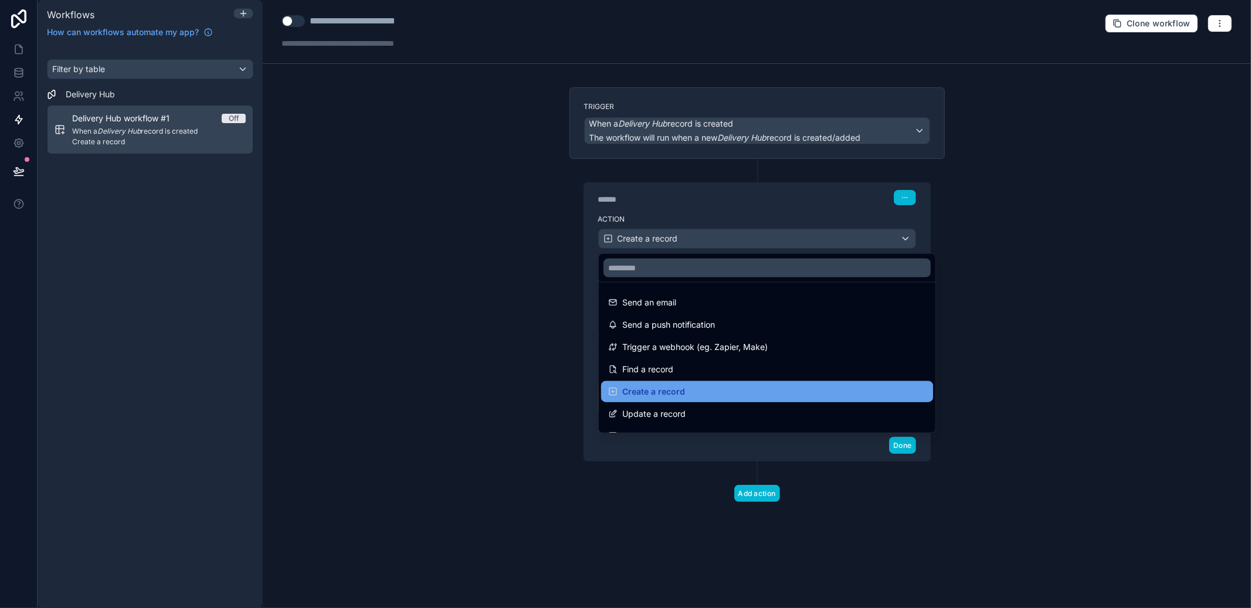
click at [693, 393] on div "Create a record" at bounding box center [767, 392] width 318 height 14
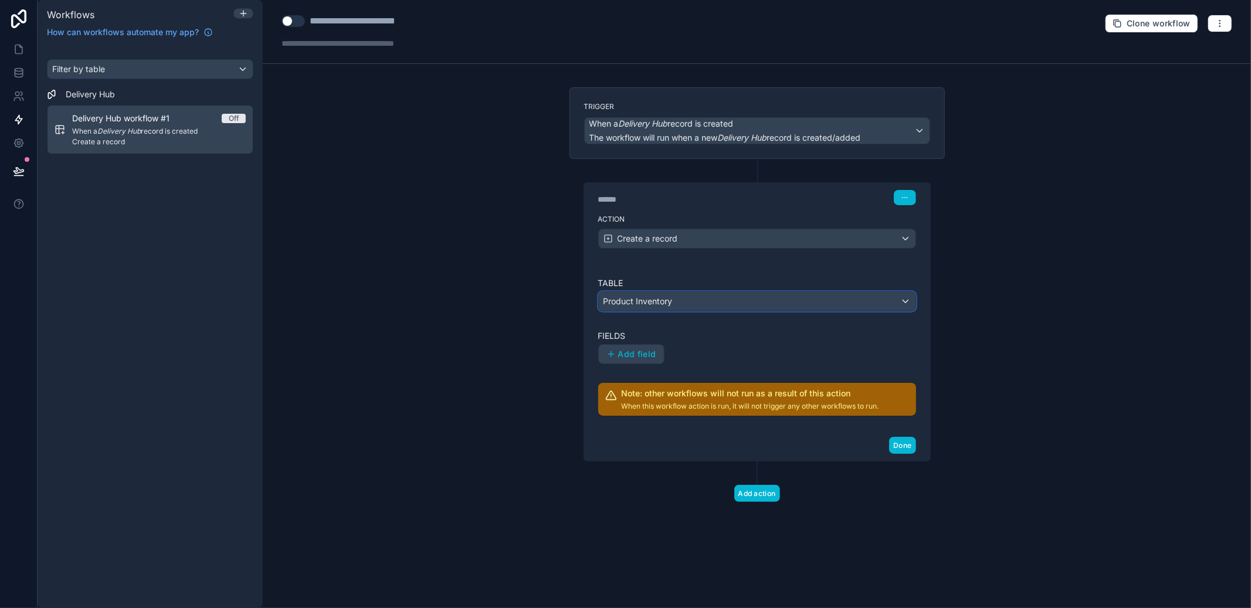
click at [709, 307] on div "Product Inventory" at bounding box center [757, 301] width 317 height 19
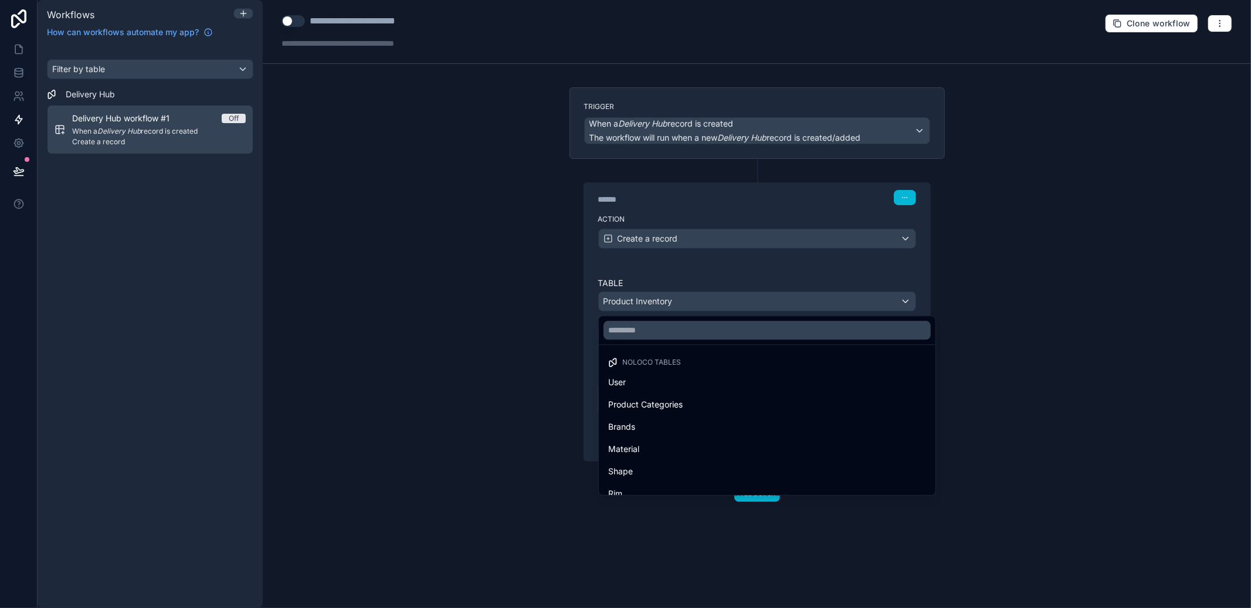
click at [709, 307] on div at bounding box center [625, 304] width 1251 height 608
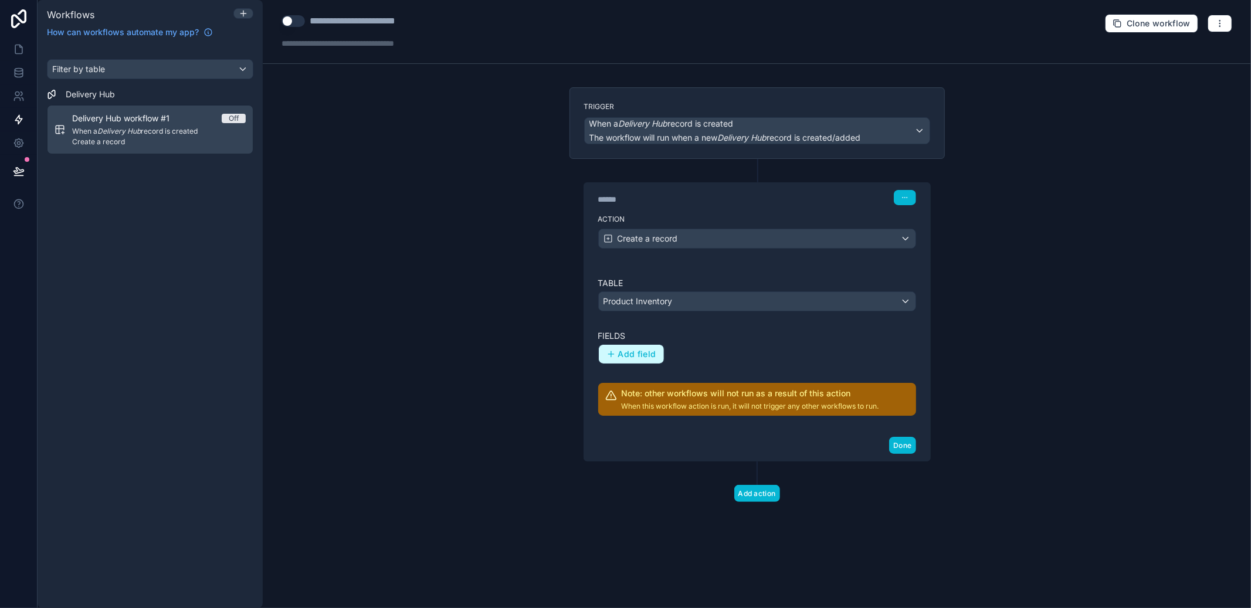
click at [640, 354] on span "Add field" at bounding box center [637, 354] width 38 height 11
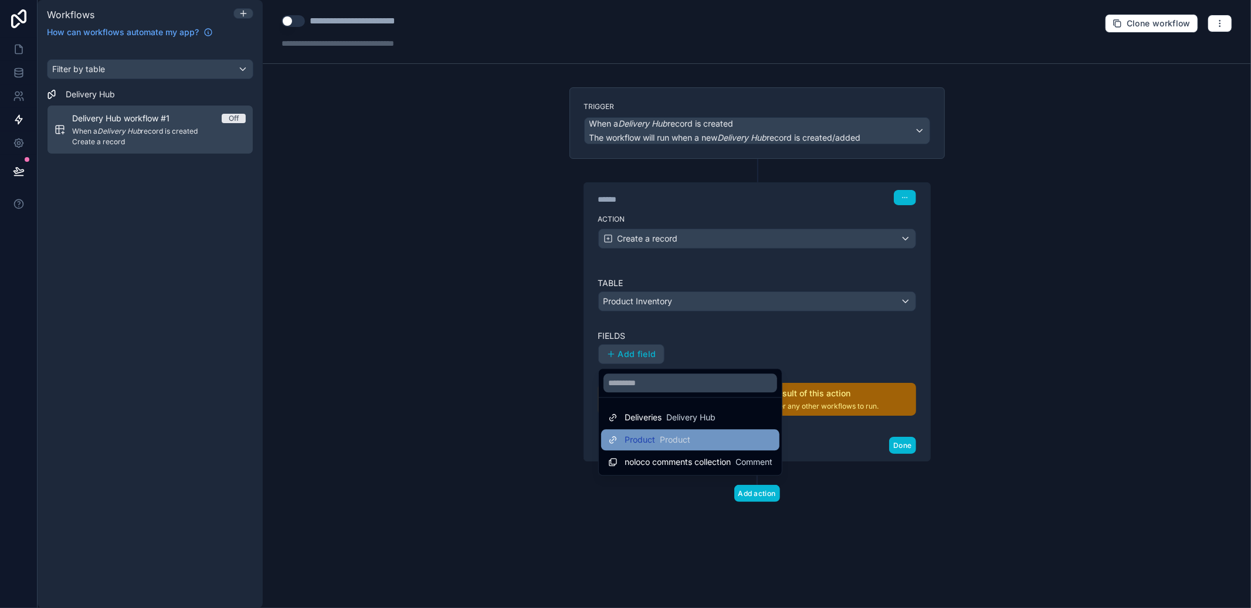
click at [684, 444] on span "Product" at bounding box center [675, 440] width 31 height 12
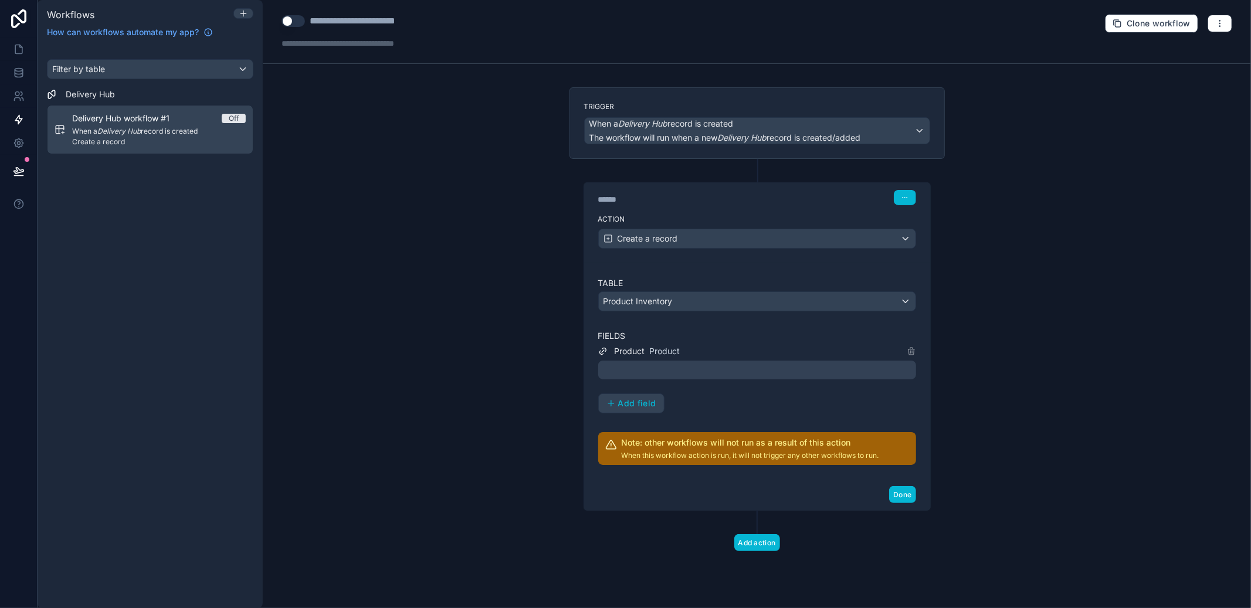
click at [763, 378] on div at bounding box center [757, 370] width 318 height 19
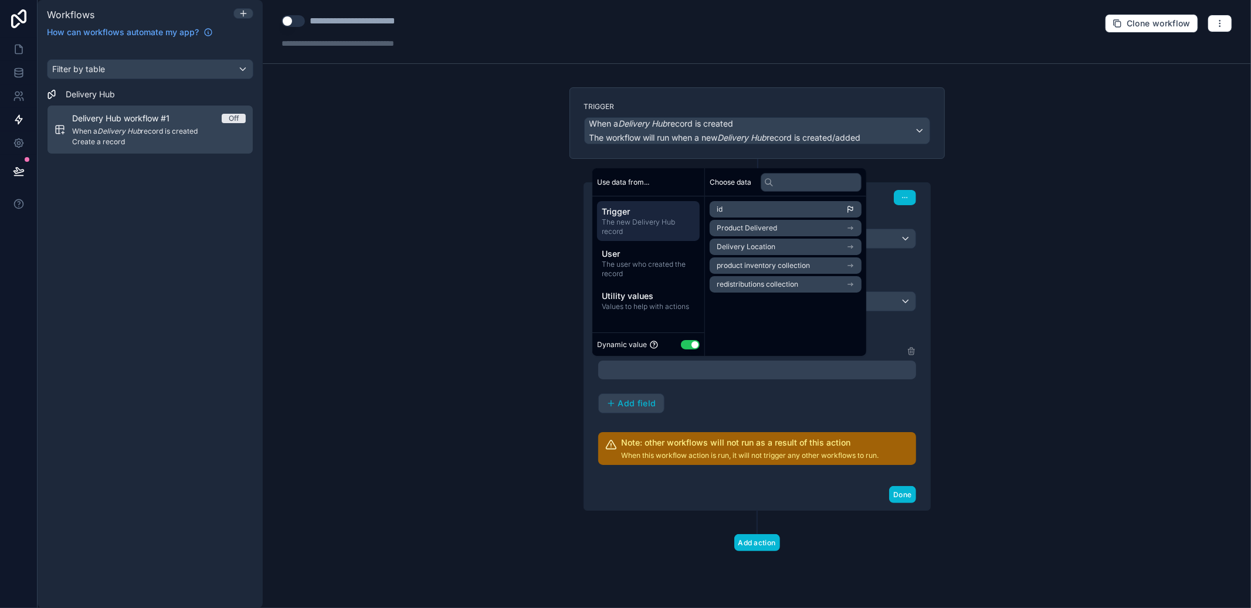
click at [752, 229] on span "Product Delivered" at bounding box center [747, 228] width 60 height 9
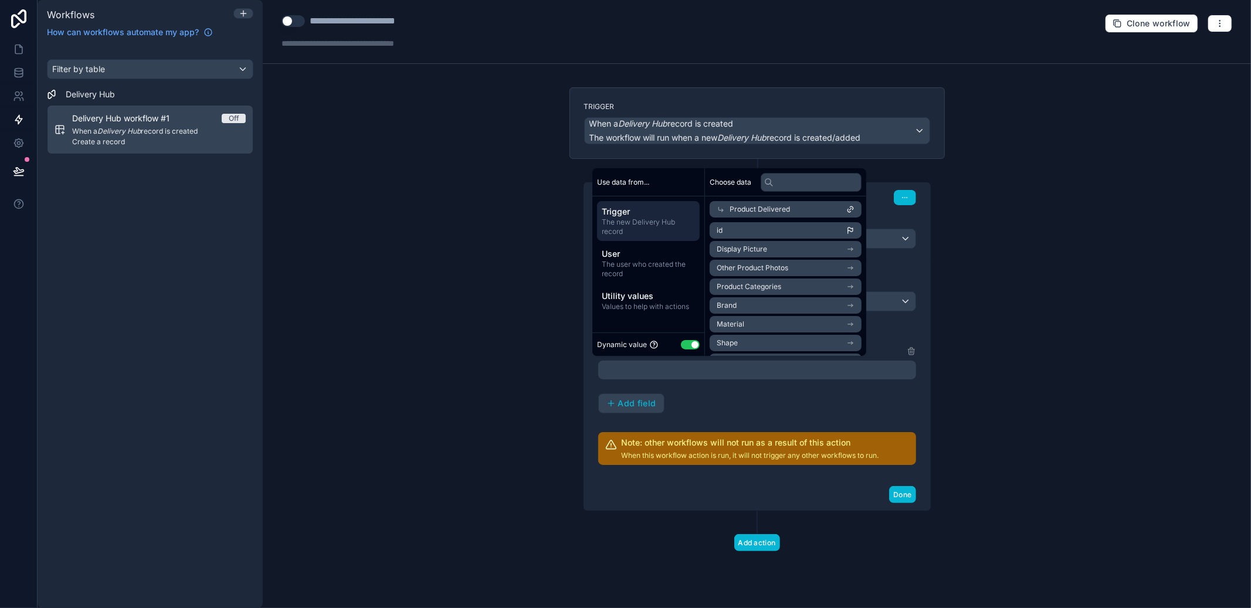
click at [764, 234] on li "id" at bounding box center [786, 230] width 152 height 16
click at [1036, 279] on div "**********" at bounding box center [757, 304] width 989 height 608
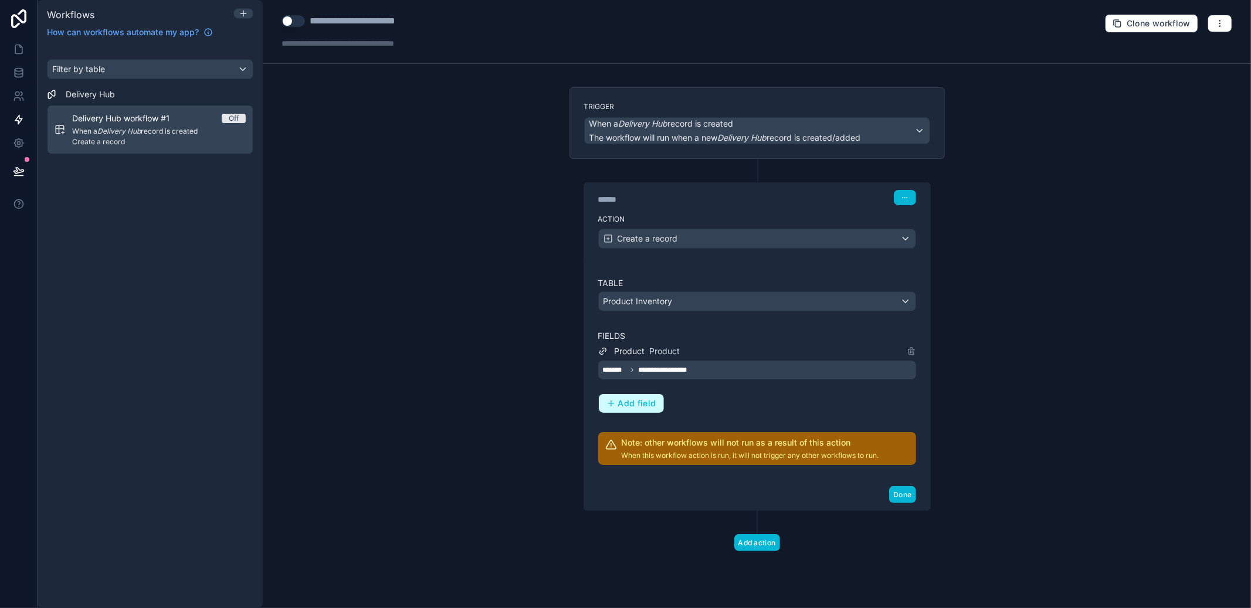
click at [647, 409] on span "Add field" at bounding box center [637, 403] width 38 height 11
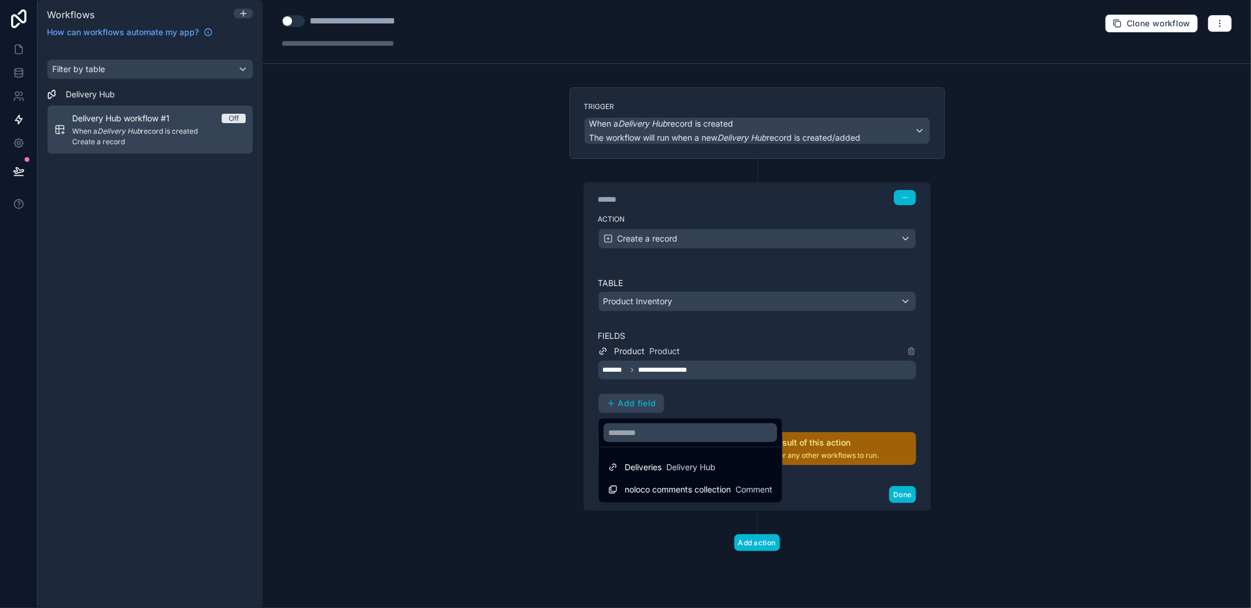
click at [720, 400] on div at bounding box center [625, 304] width 1251 height 608
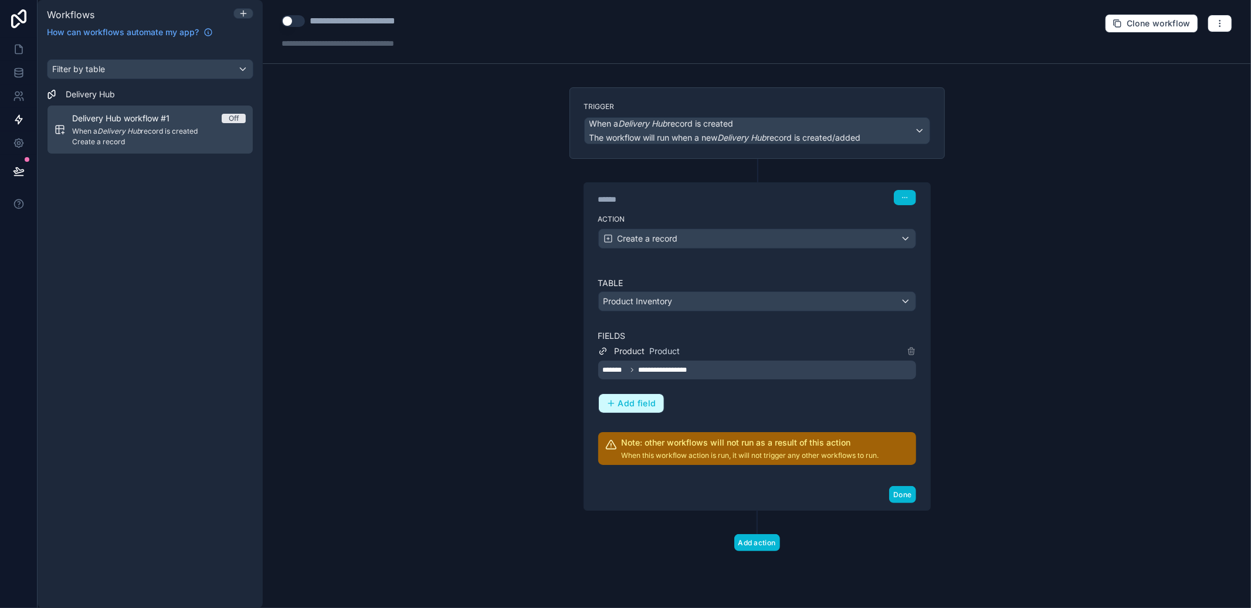
click at [642, 400] on span "Add field" at bounding box center [637, 403] width 38 height 11
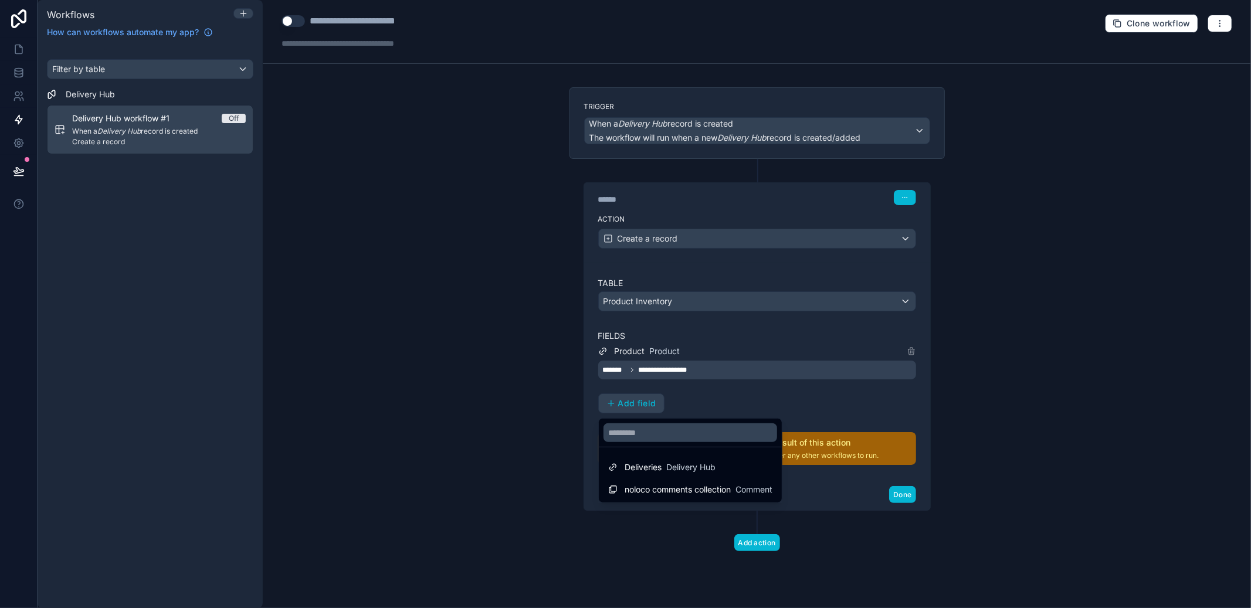
click at [719, 390] on div at bounding box center [625, 304] width 1251 height 608
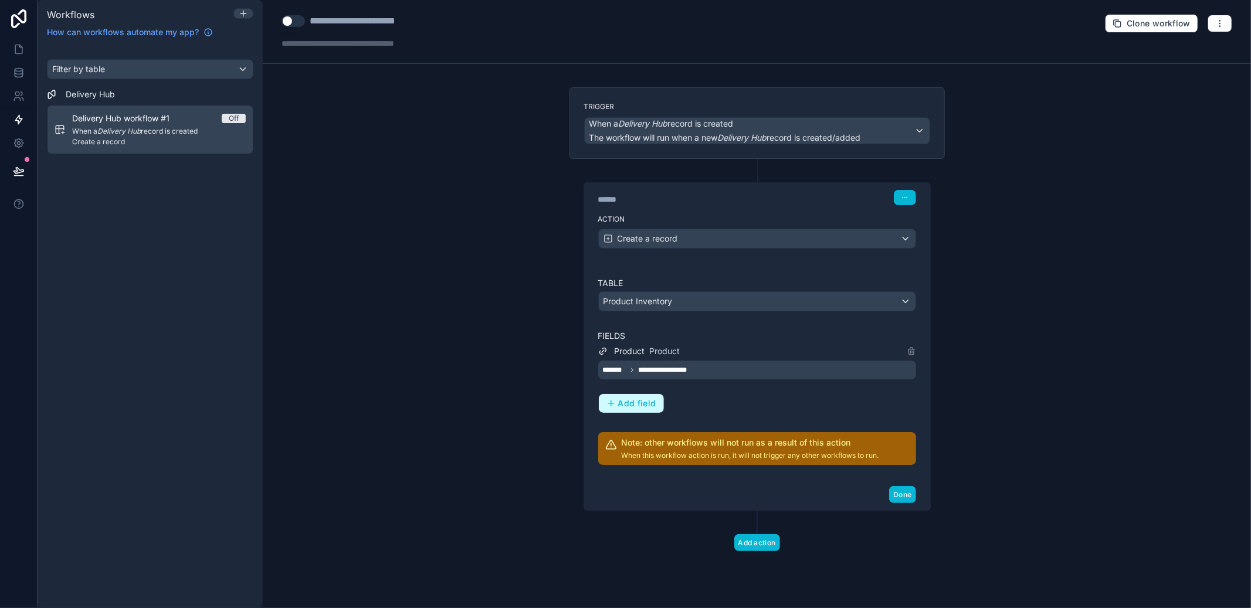
click at [618, 412] on button "Add field" at bounding box center [631, 403] width 65 height 19
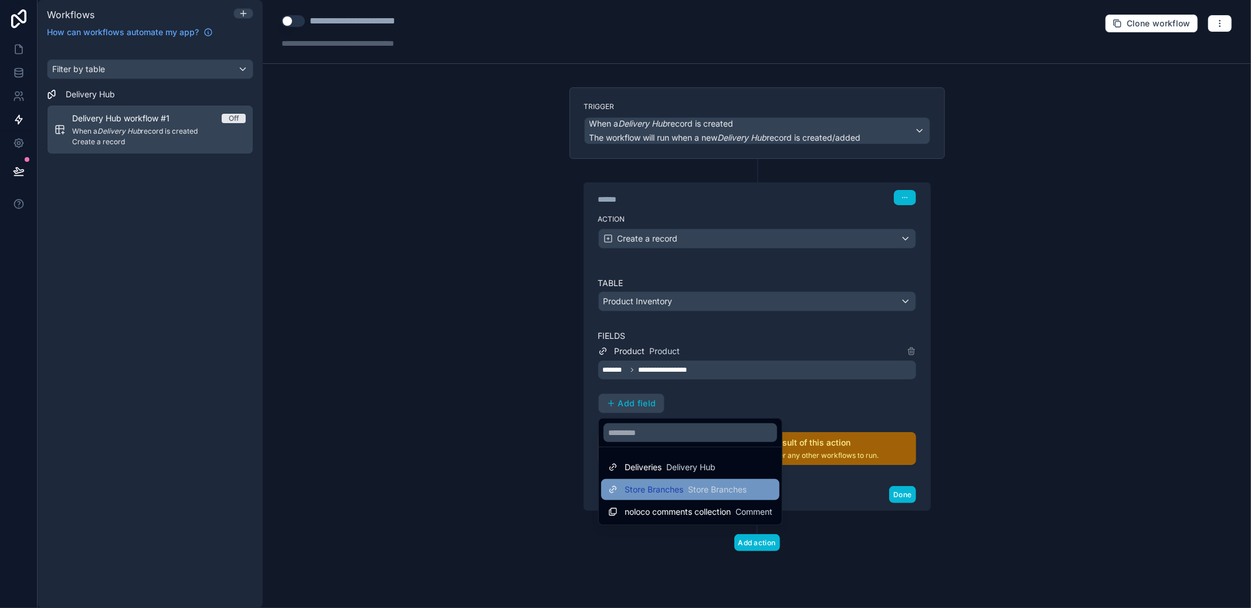
click at [703, 499] on div "Store Branches Store Branches" at bounding box center [690, 489] width 178 height 21
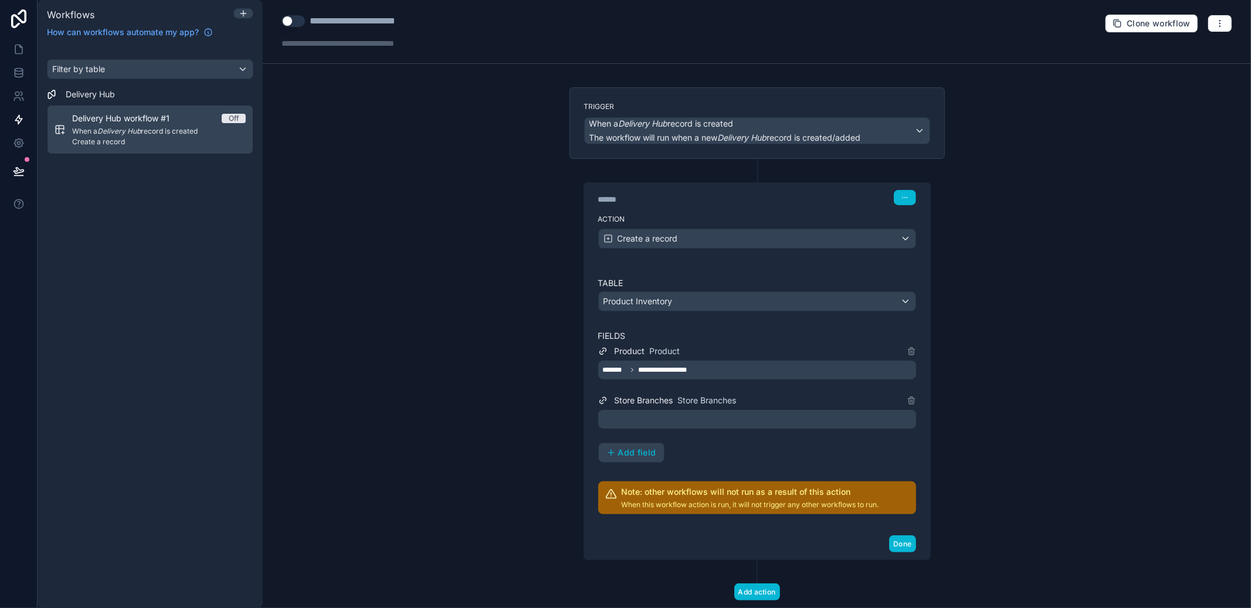
click at [702, 417] on div at bounding box center [757, 419] width 318 height 19
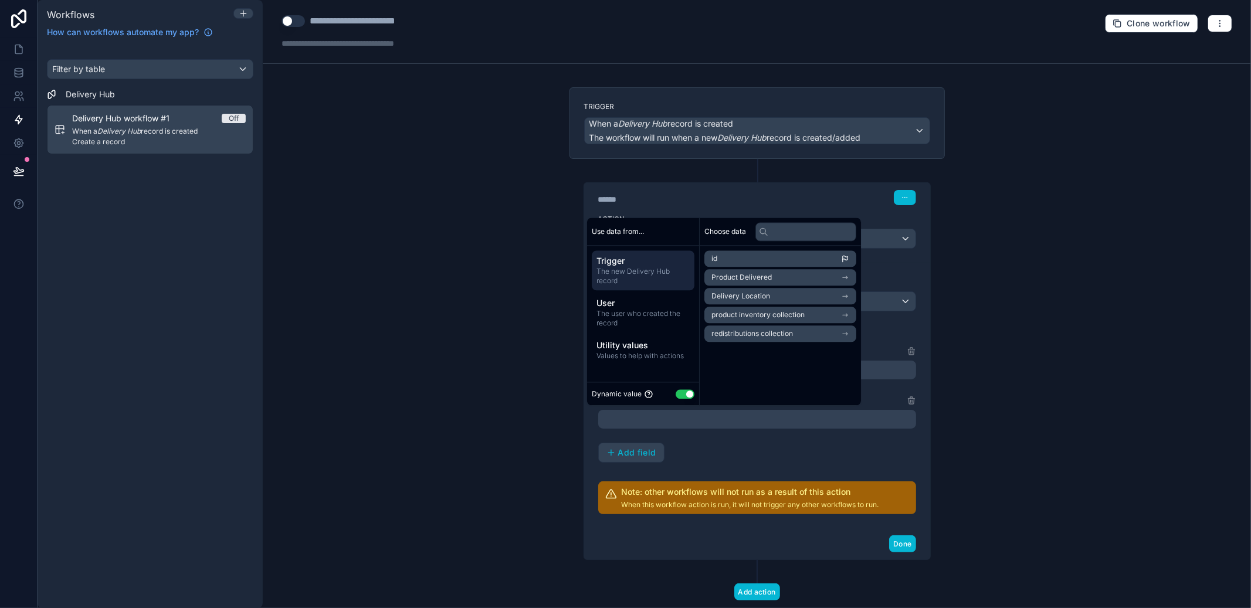
click at [763, 296] on span "Delivery Location" at bounding box center [741, 296] width 59 height 9
click at [761, 280] on li "id" at bounding box center [784, 280] width 158 height 16
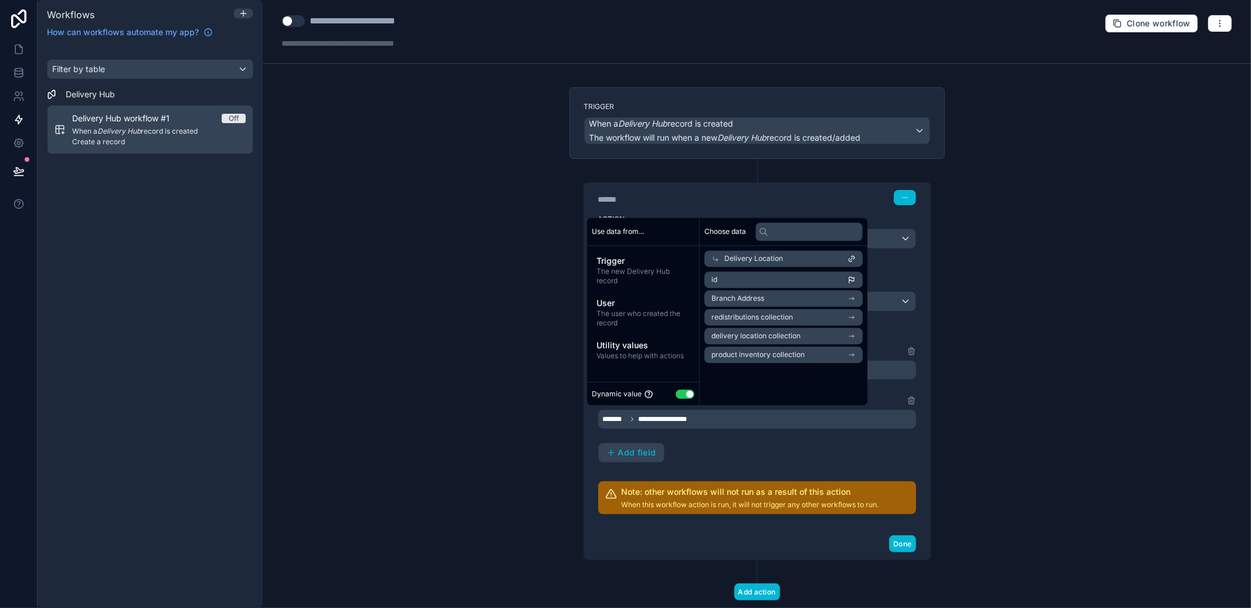
click at [757, 450] on div "**********" at bounding box center [757, 403] width 318 height 119
